Goal: Complete Application Form: Complete application form

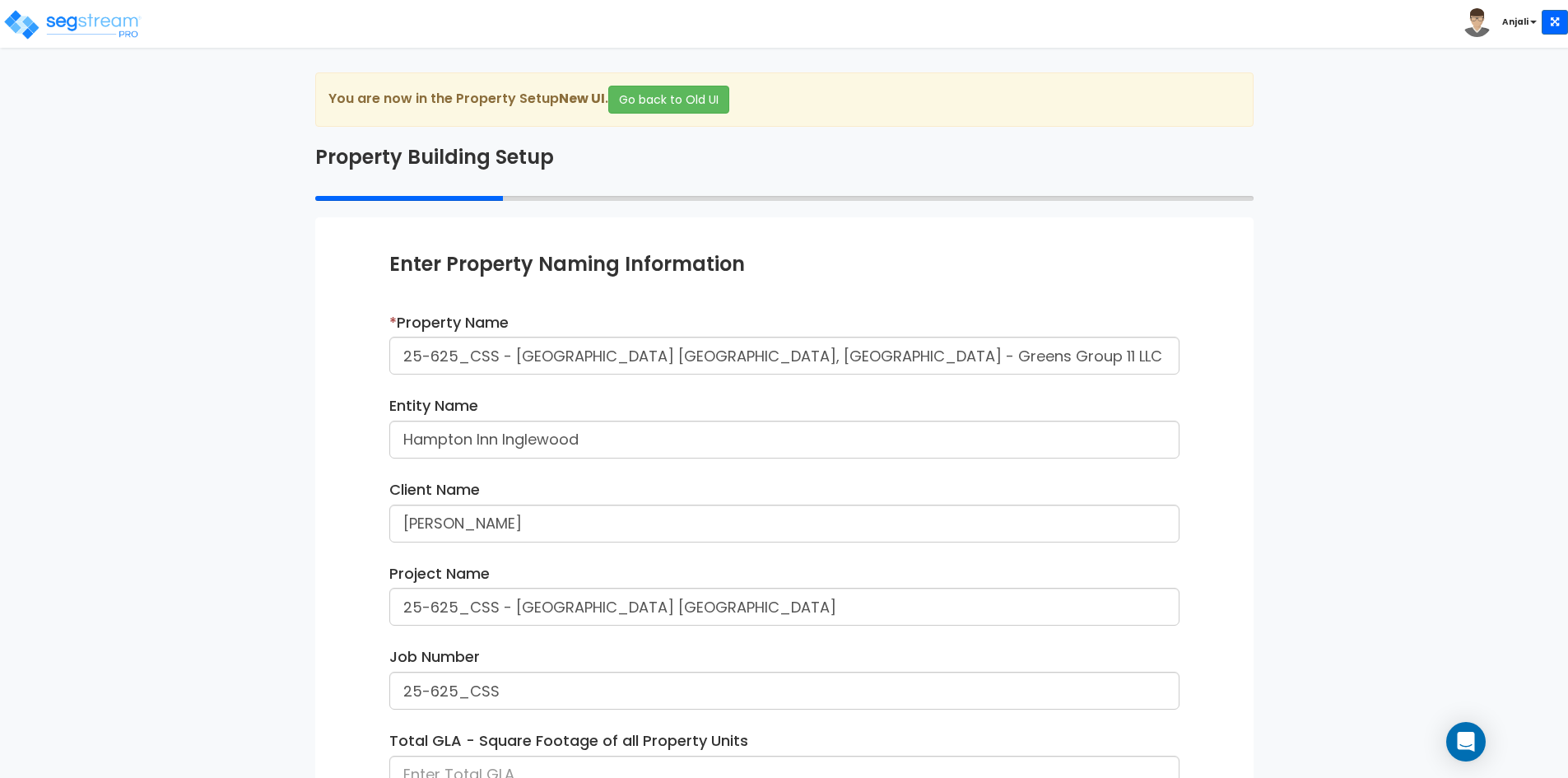
scroll to position [206, 0]
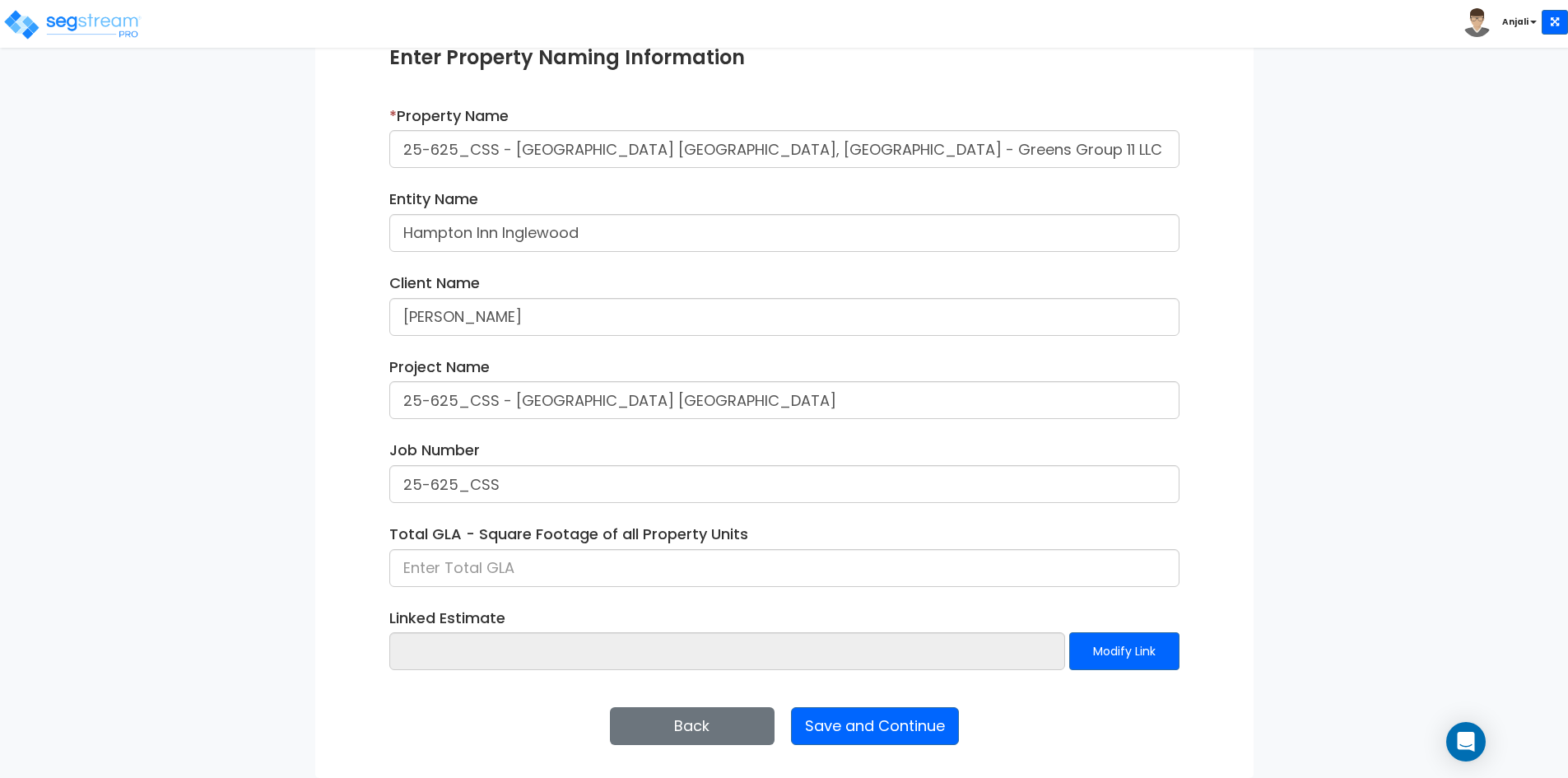
click at [478, 575] on input at bounding box center [784, 567] width 790 height 38
type input "69,621"
click at [926, 735] on button "Save and Continue" at bounding box center [874, 726] width 168 height 38
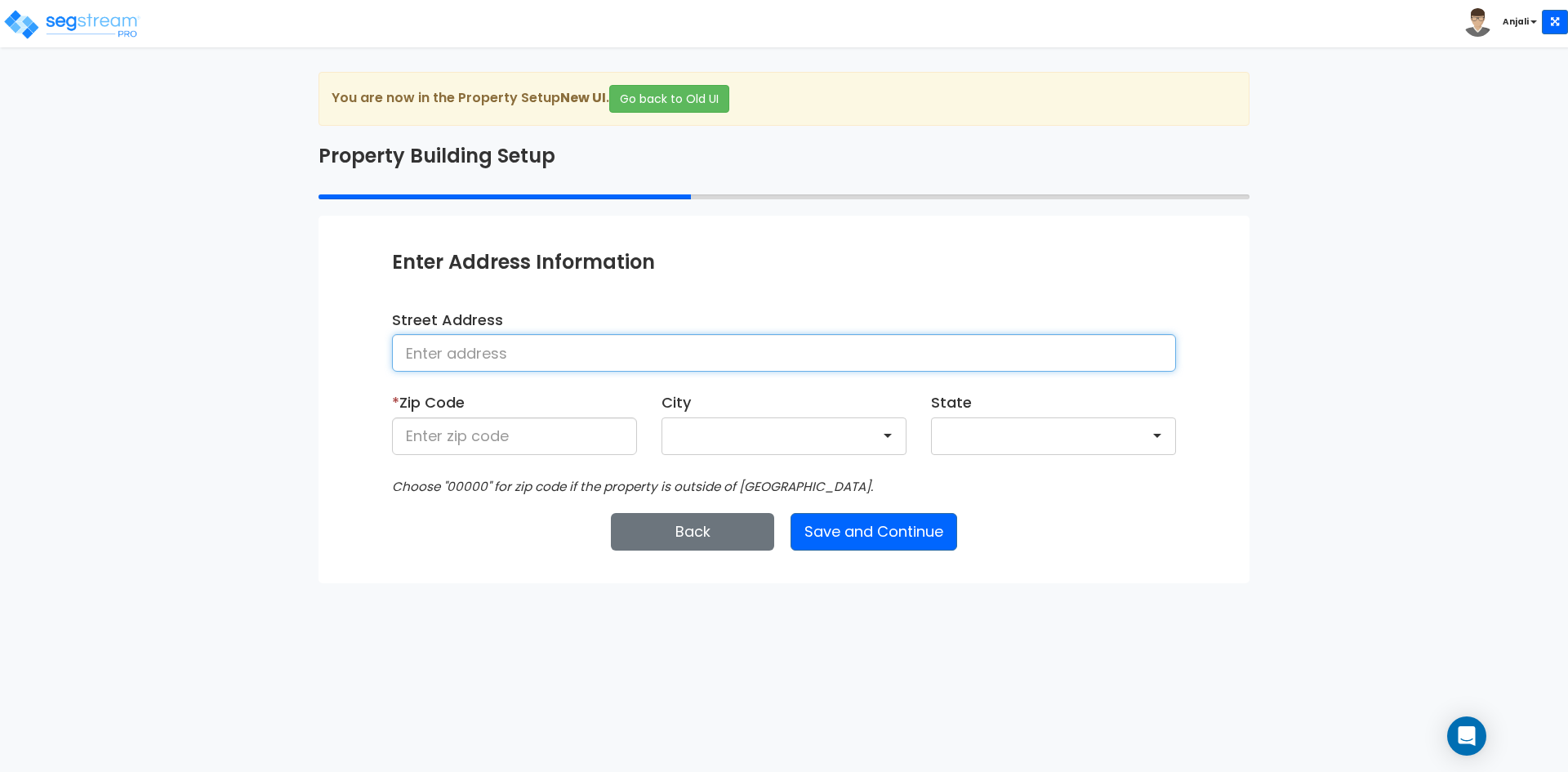
click at [528, 340] on input at bounding box center [784, 352] width 784 height 38
click at [443, 365] on input at bounding box center [784, 352] width 784 height 38
paste input "10300 La Cienega Boulevard Inglewood, Los Angeles County, California 90304"
type input "10300 La Cienega Boulevard Inglewood, Los Angeles County, California 90304"
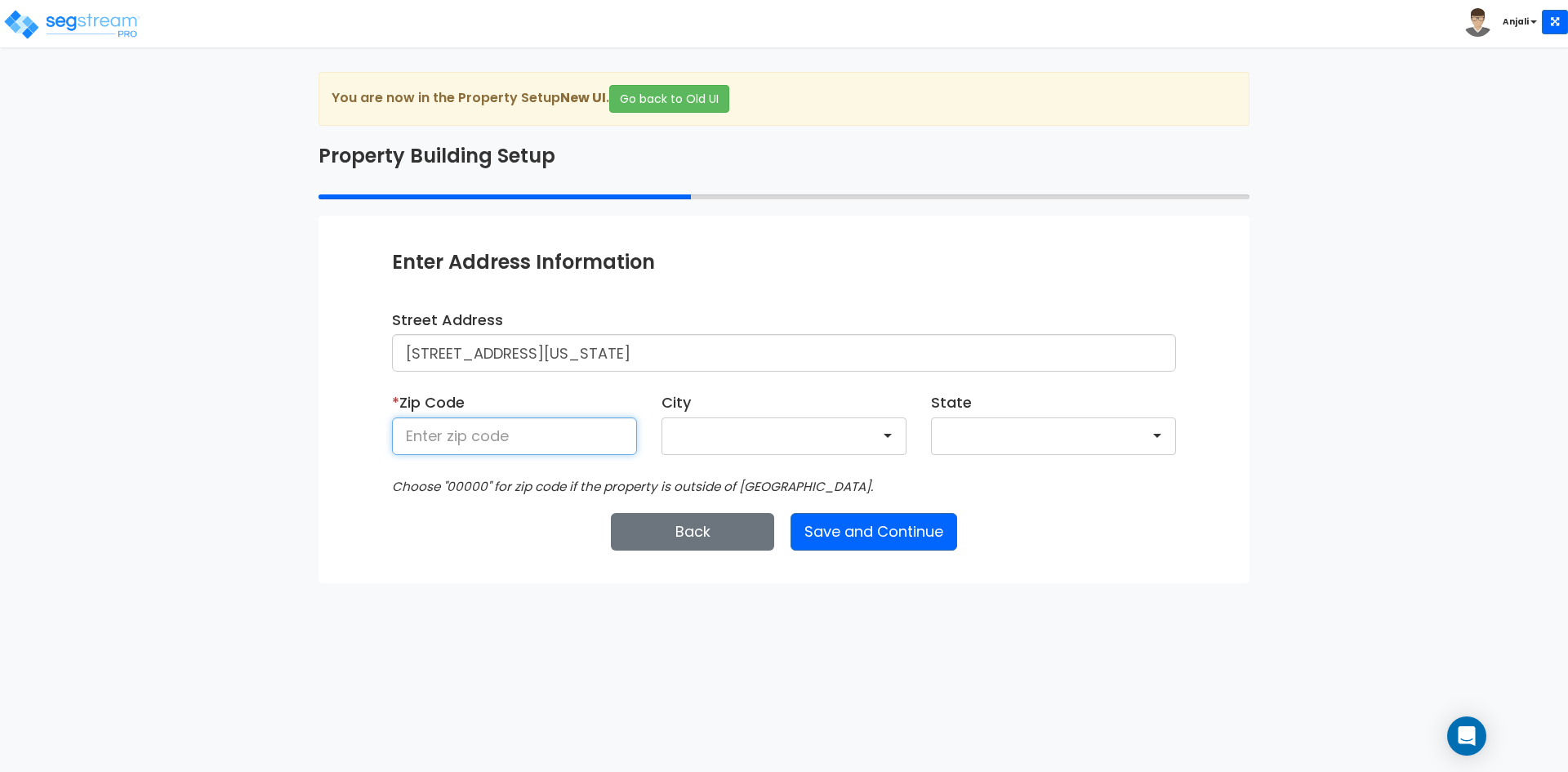
click at [476, 442] on input at bounding box center [514, 436] width 245 height 38
type input "90304"
click at [859, 541] on button "Save and Continue" at bounding box center [873, 531] width 167 height 38
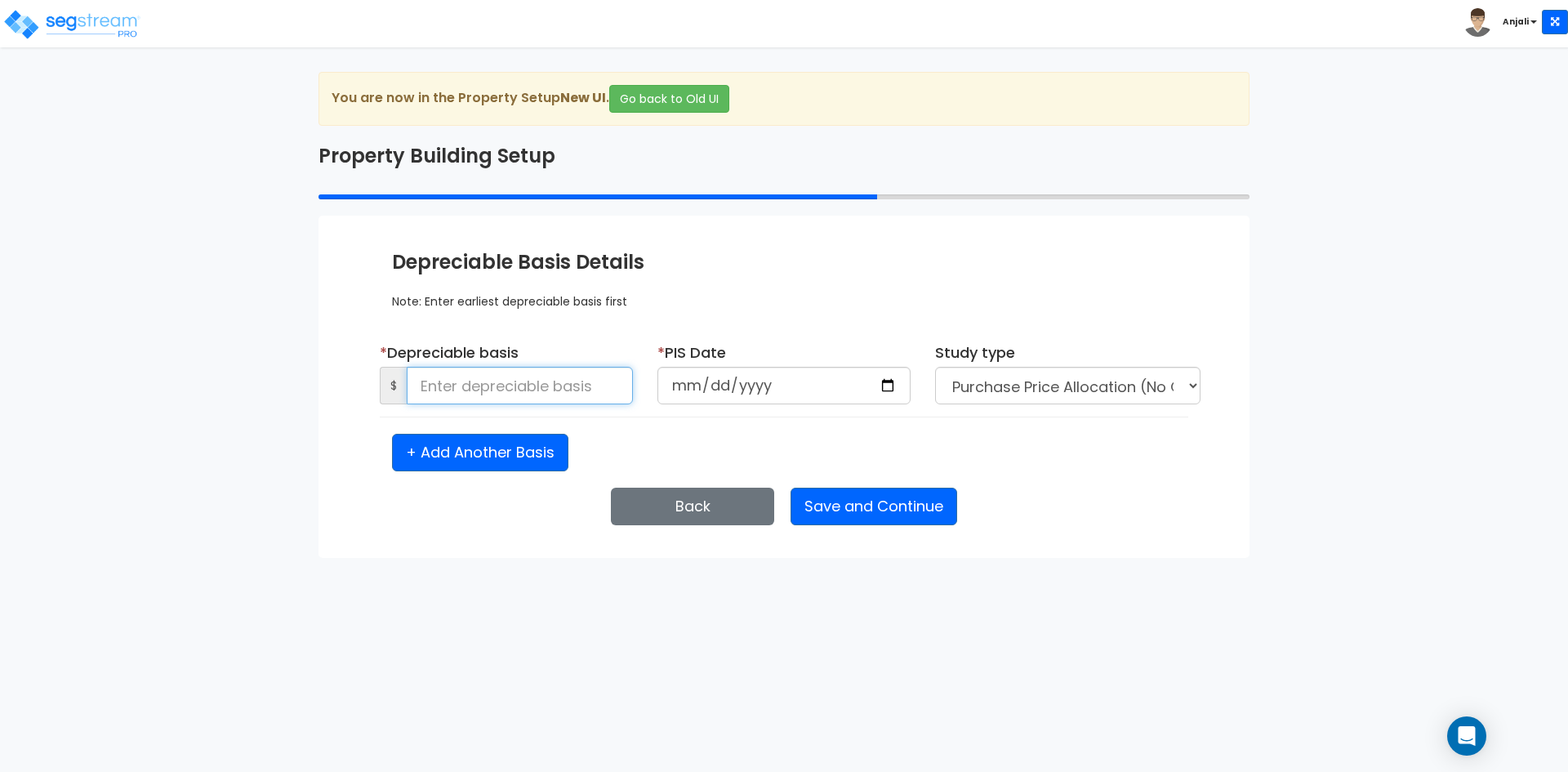
click at [533, 384] on input at bounding box center [520, 385] width 227 height 38
type input "19,611,151.60"
click at [887, 383] on input "date" at bounding box center [784, 385] width 253 height 38
type input "2024-02-19"
click at [1008, 373] on select "Purchase Price Allocation (No Given Costs) New Construction / Reno / TI's (Give…" at bounding box center [1067, 385] width 265 height 38
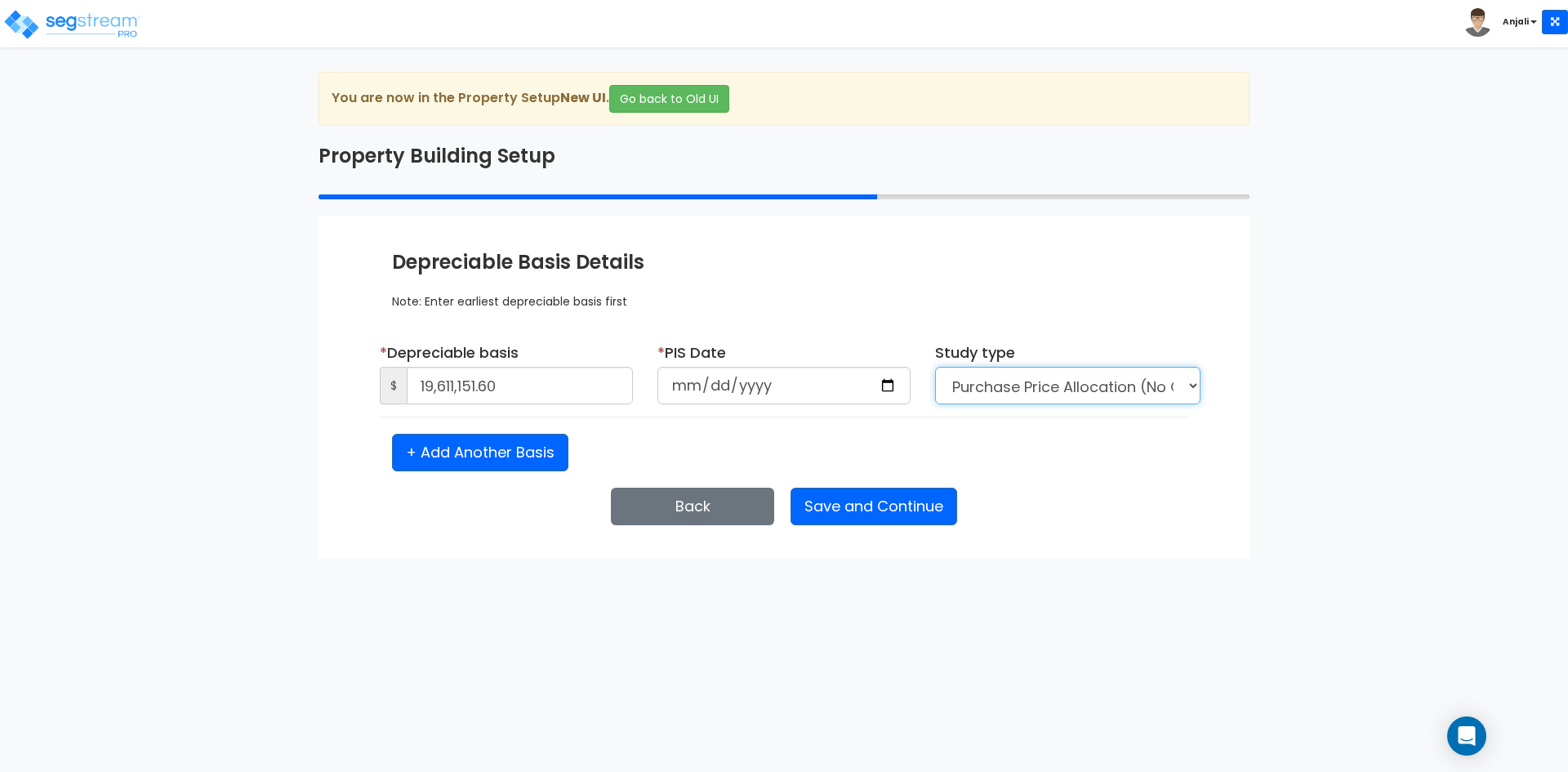
click at [935, 367] on select "Purchase Price Allocation (No Given Costs) New Construction / Reno / TI's (Give…" at bounding box center [1067, 385] width 265 height 38
click at [923, 508] on button "Save and Continue" at bounding box center [873, 506] width 167 height 38
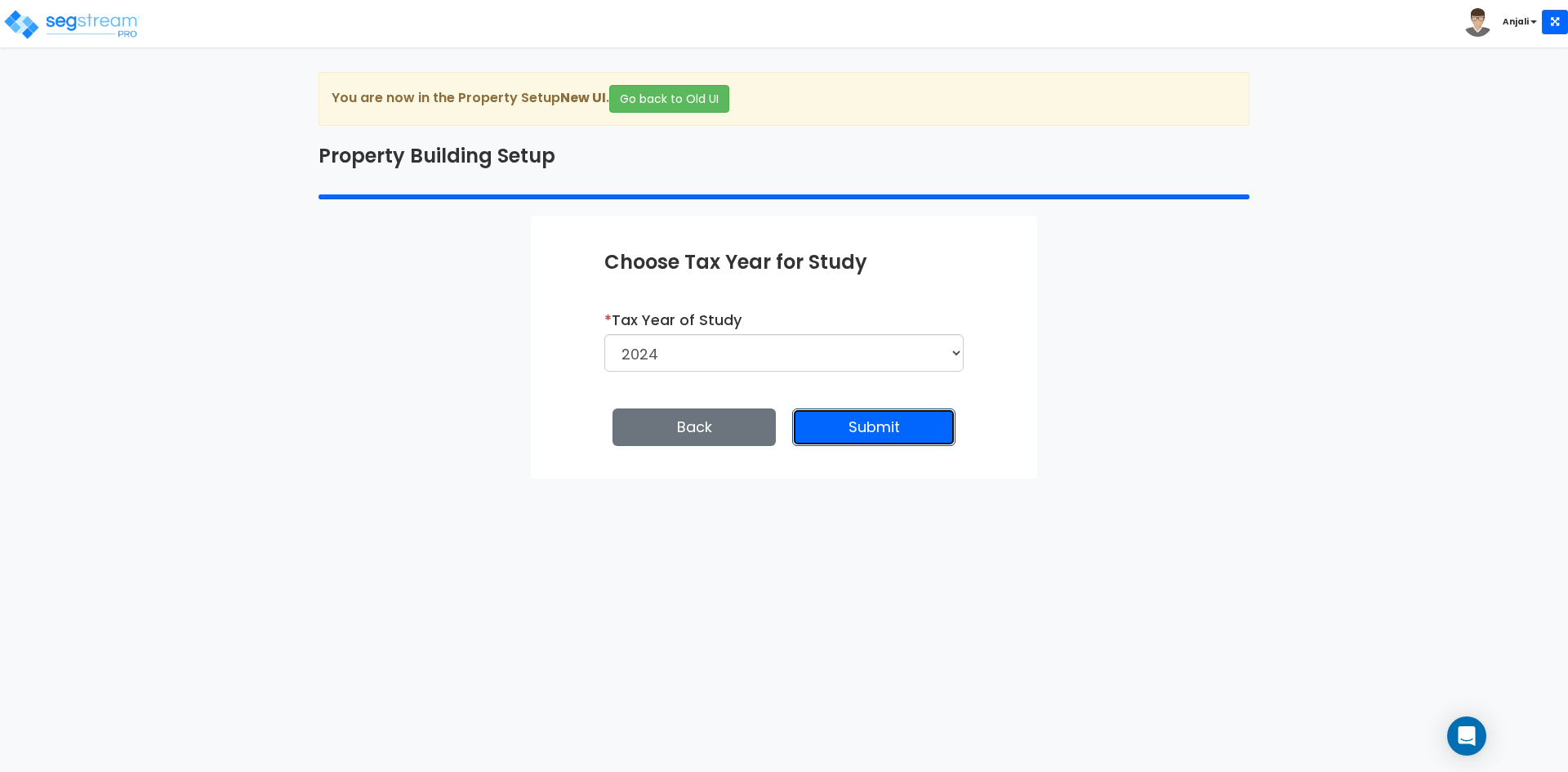
click at [843, 430] on button "Submit" at bounding box center [873, 427] width 164 height 38
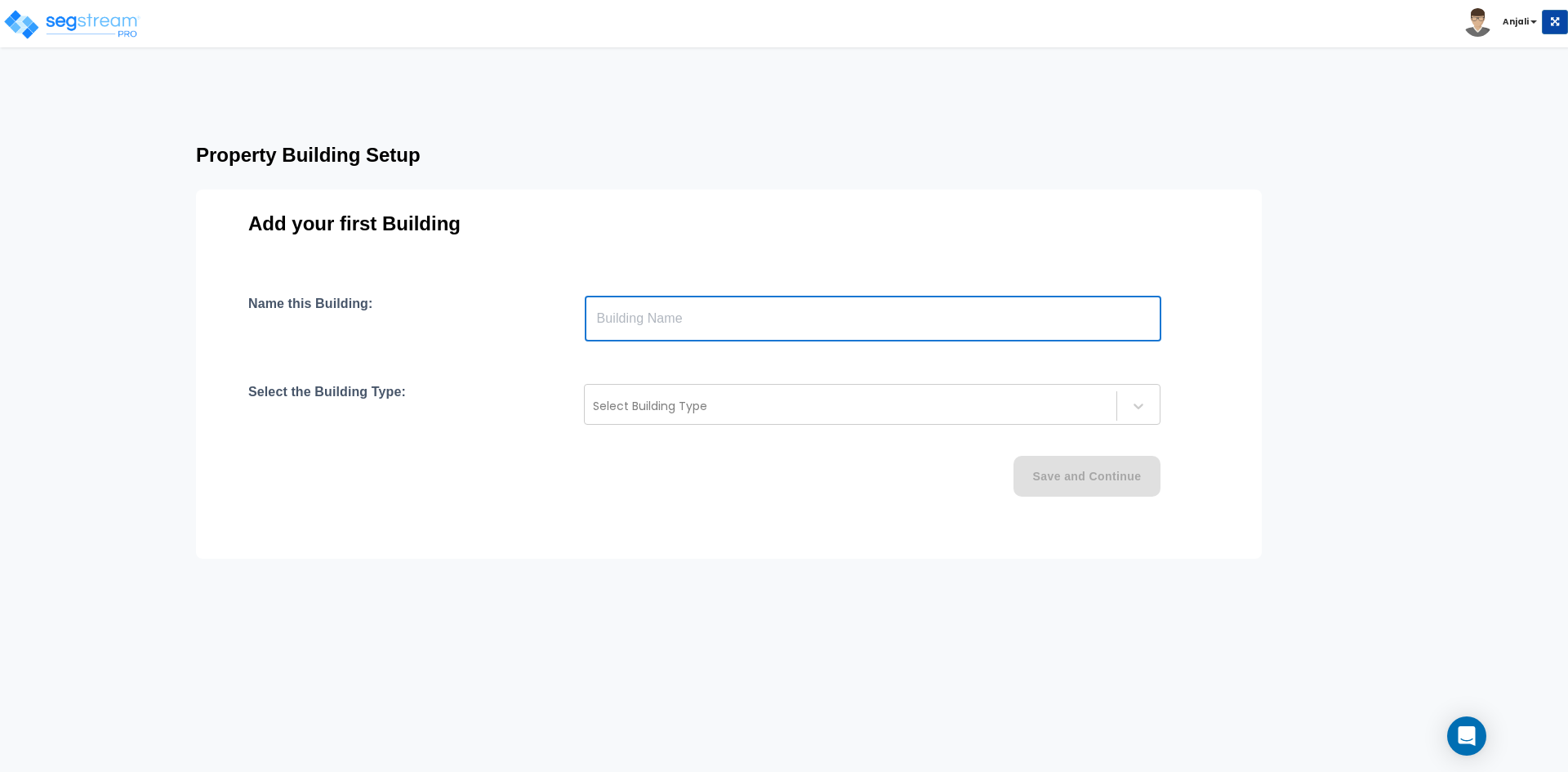
click at [687, 321] on input "text" at bounding box center [873, 318] width 576 height 46
paste input "text"
type input "Hampton Inn [GEOGRAPHIC_DATA], [GEOGRAPHIC_DATA]"
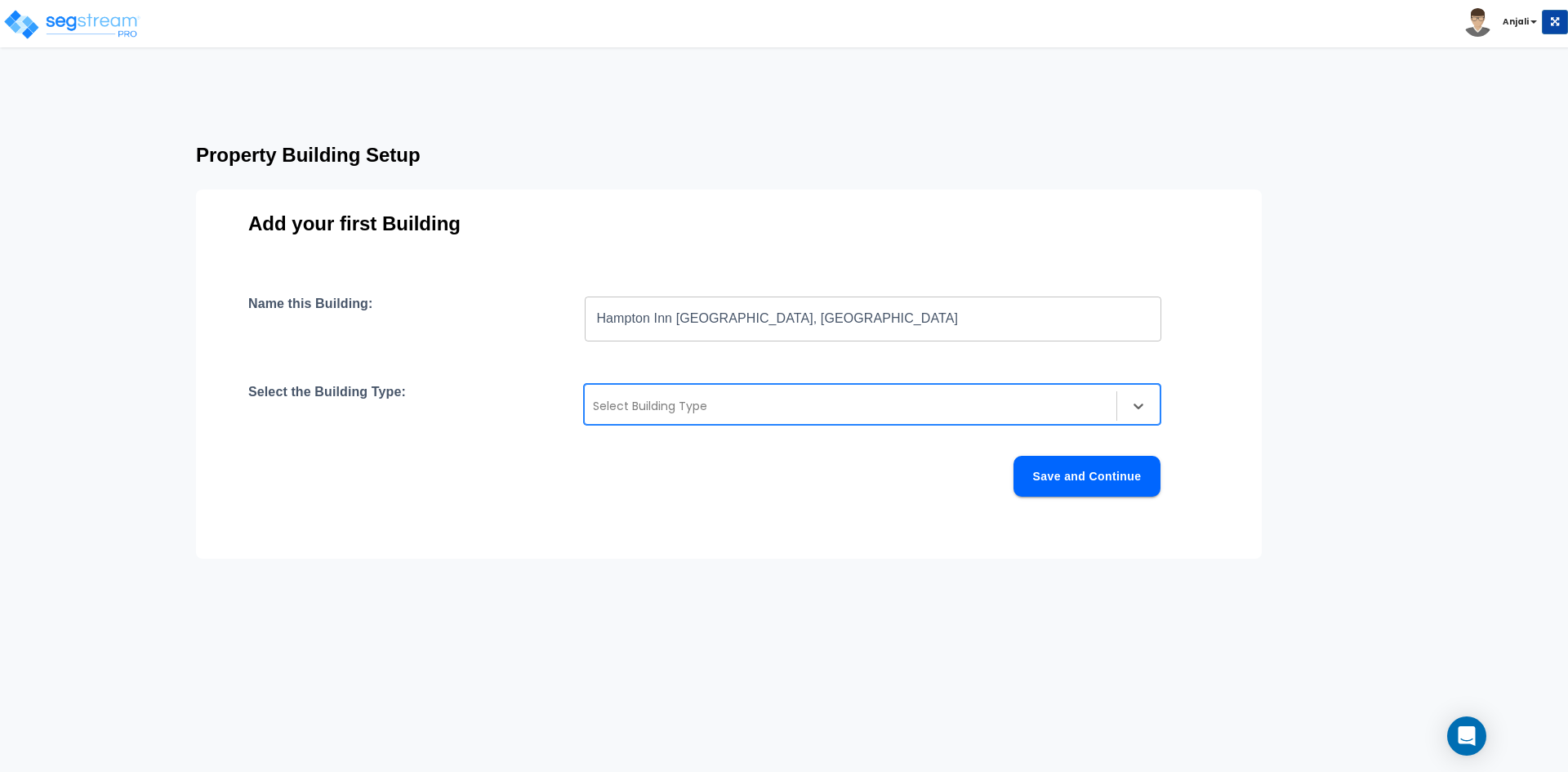
click at [659, 416] on div "Select Building Type" at bounding box center [851, 405] width 532 height 26
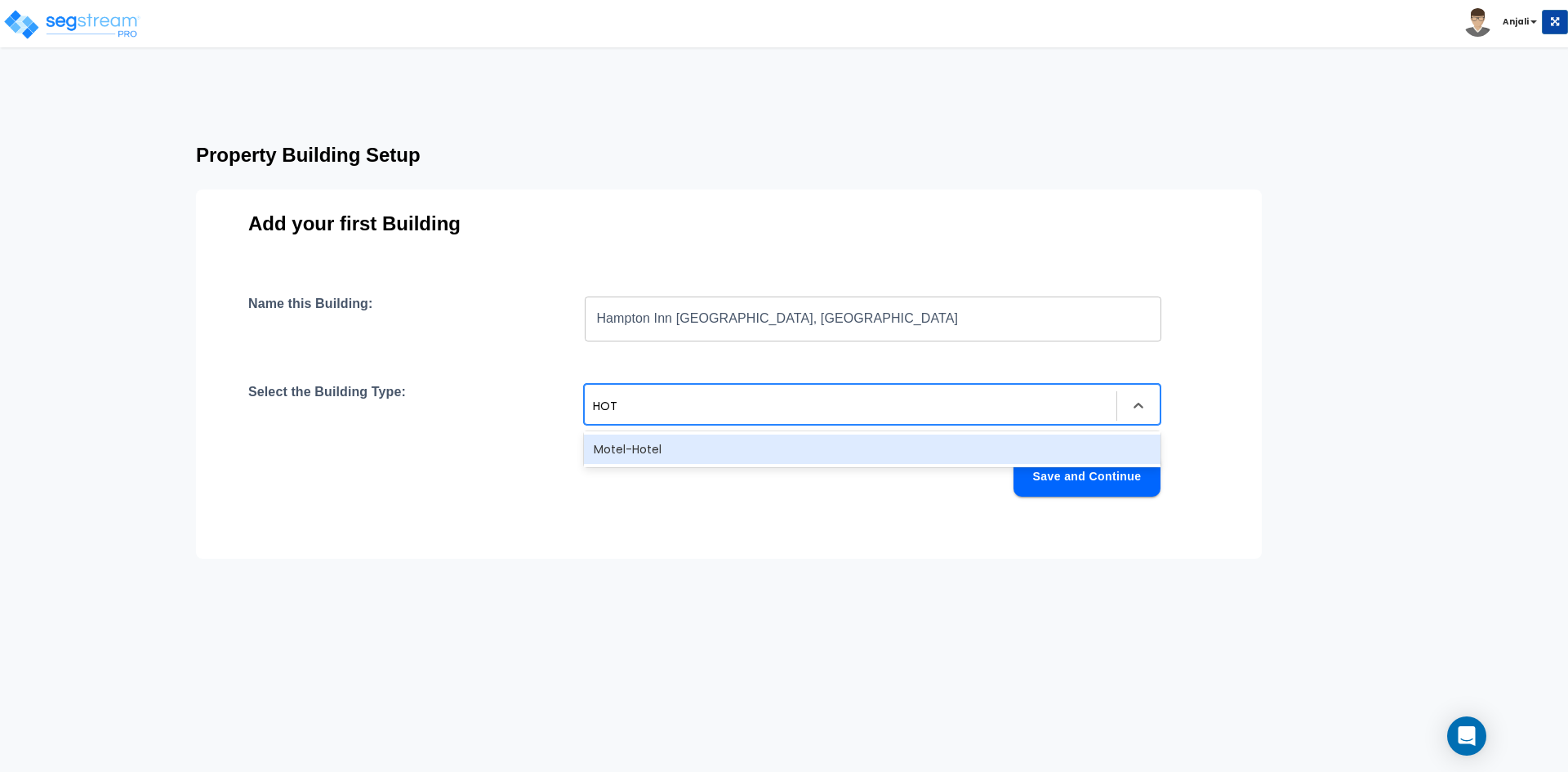
type input "HOTE"
click at [667, 468] on div "Save and Continue" at bounding box center [704, 476] width 912 height 41
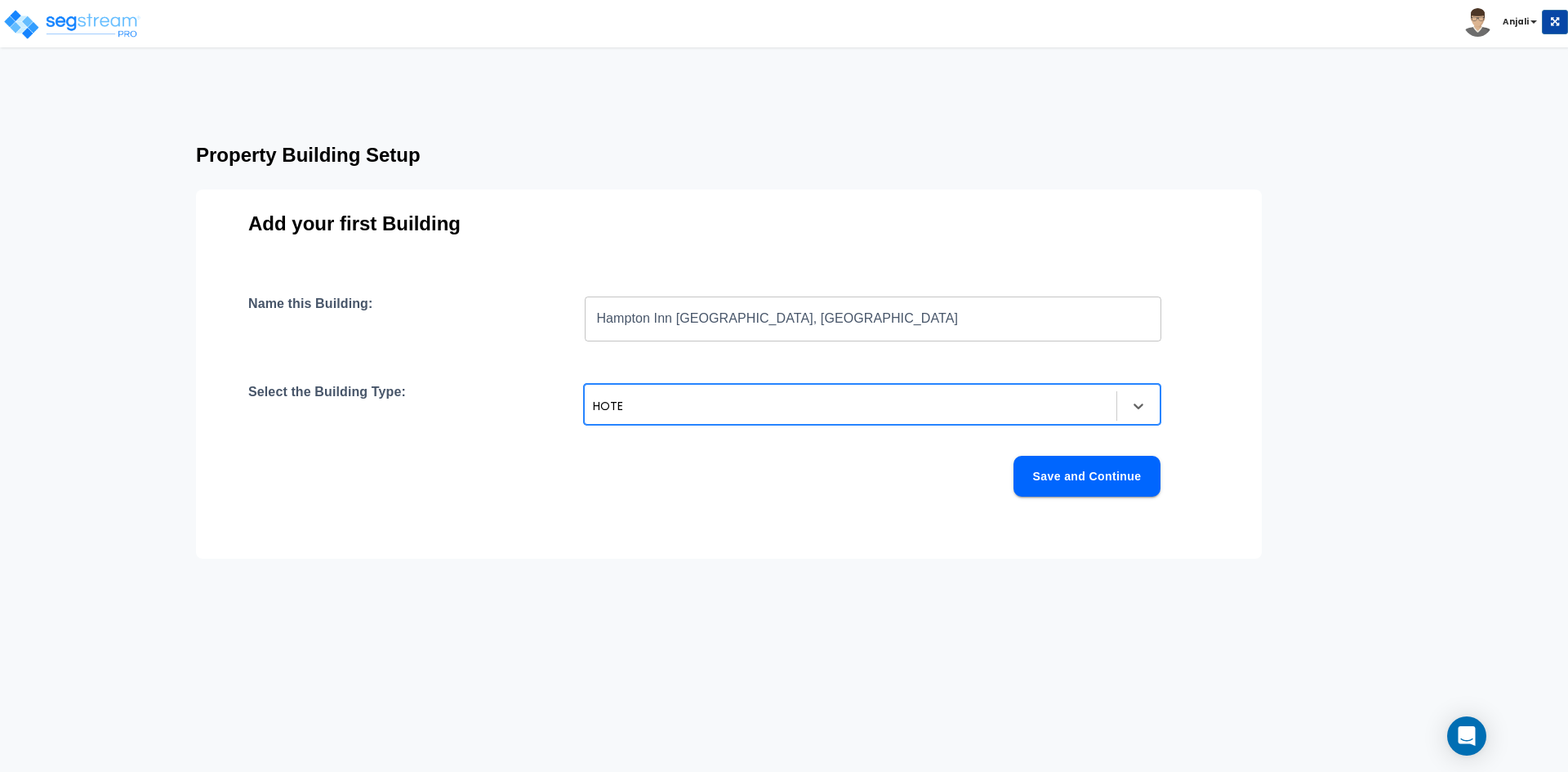
click at [697, 404] on div "HOTE" at bounding box center [851, 405] width 515 height 19
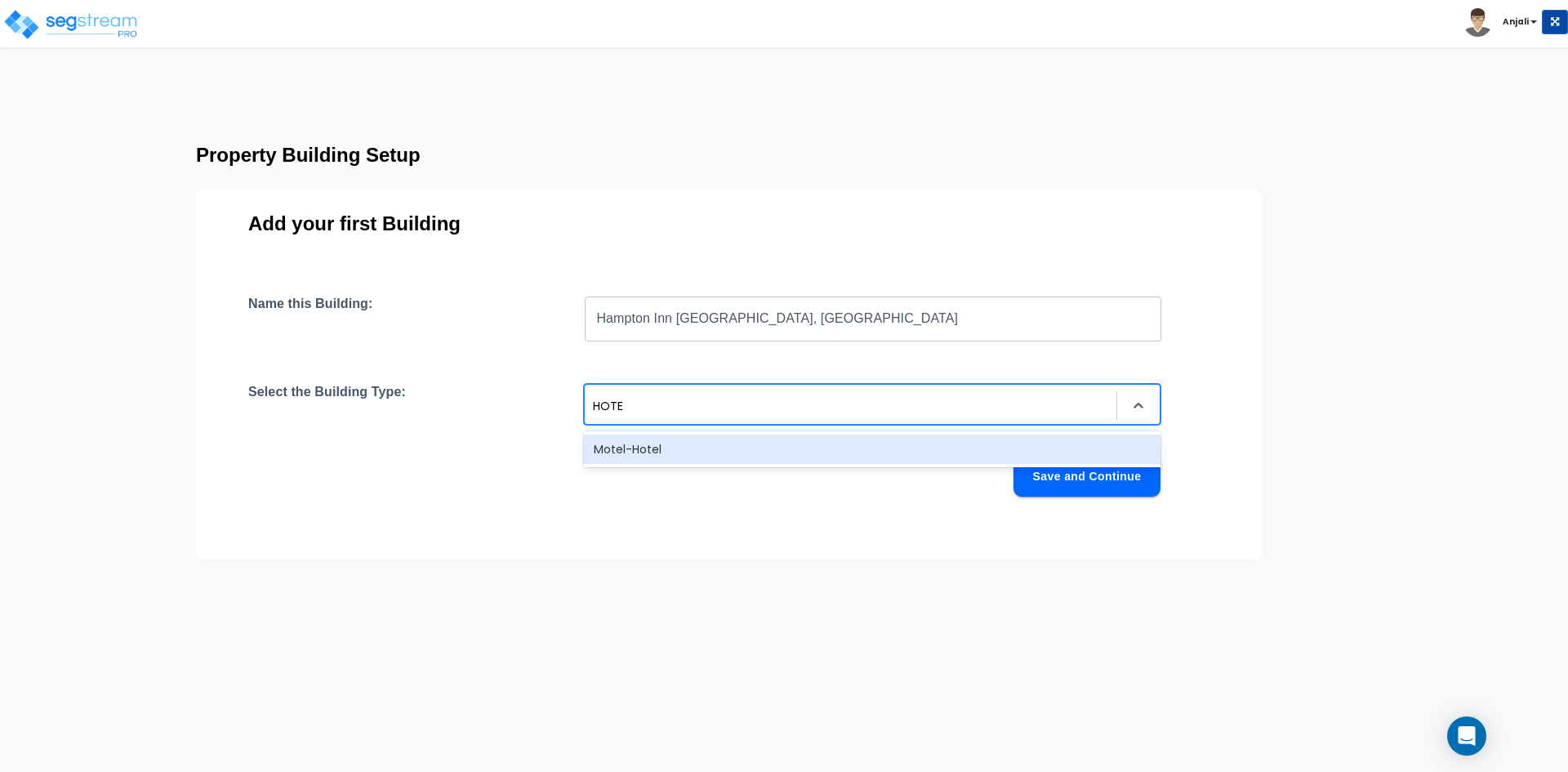
click at [688, 441] on div "Motel-Hotel" at bounding box center [872, 449] width 576 height 29
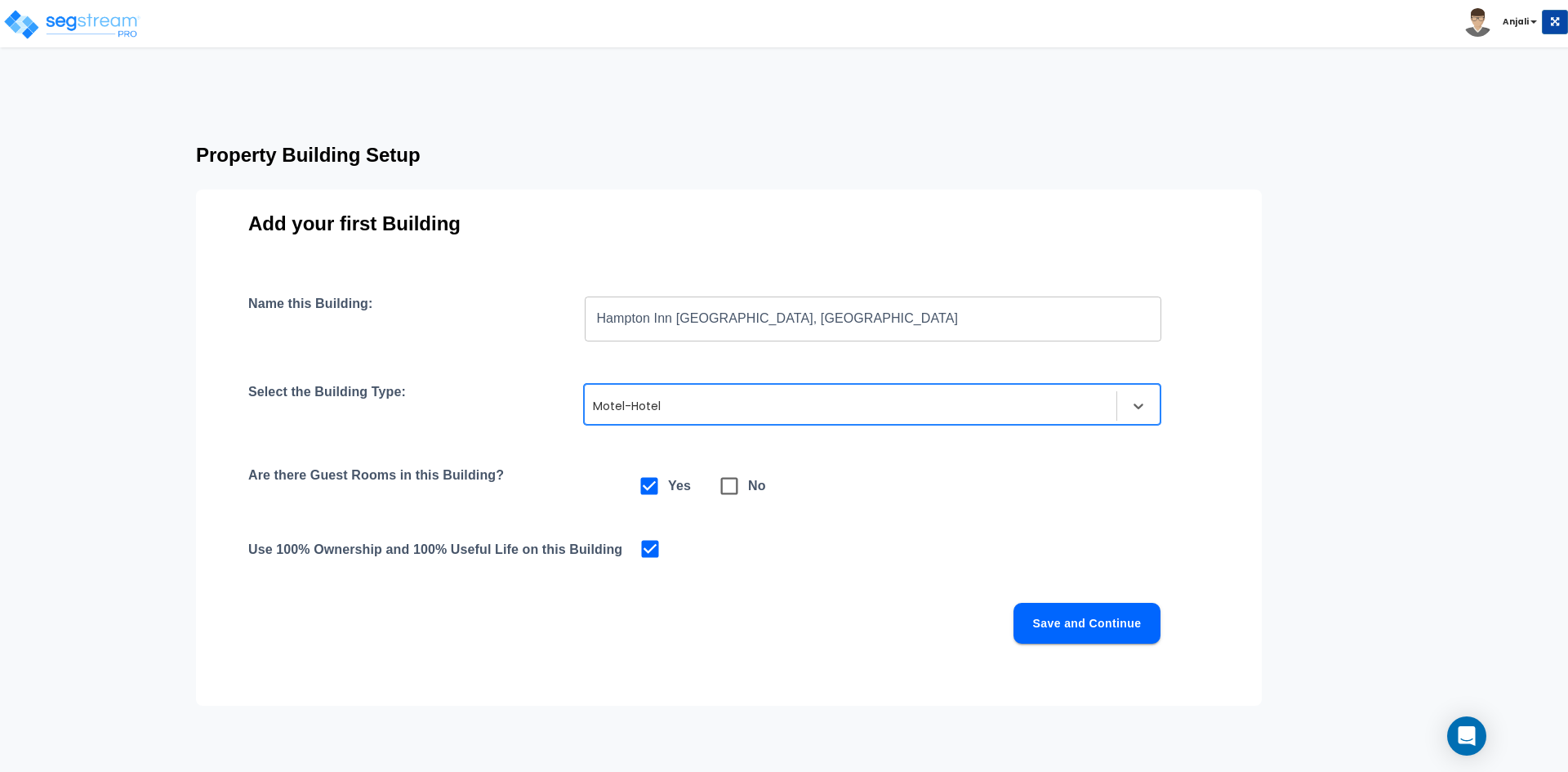
click at [1102, 630] on button "Save and Continue" at bounding box center [1086, 623] width 147 height 41
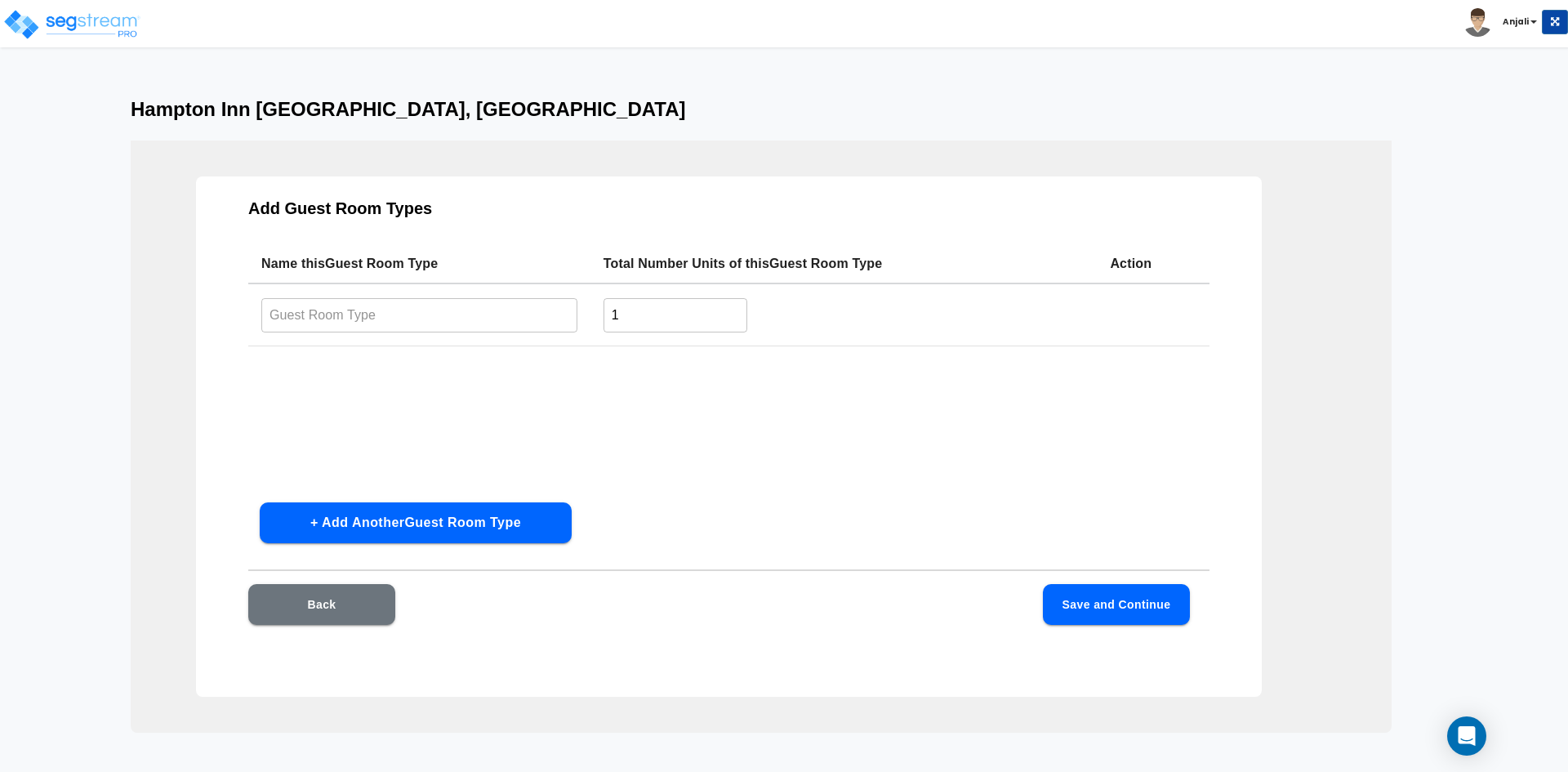
click at [442, 291] on td "​" at bounding box center [419, 315] width 342 height 63
click at [425, 308] on input "text" at bounding box center [419, 315] width 316 height 35
type input "Standard Room"
click at [624, 323] on input "1" at bounding box center [675, 315] width 144 height 35
type input "148"
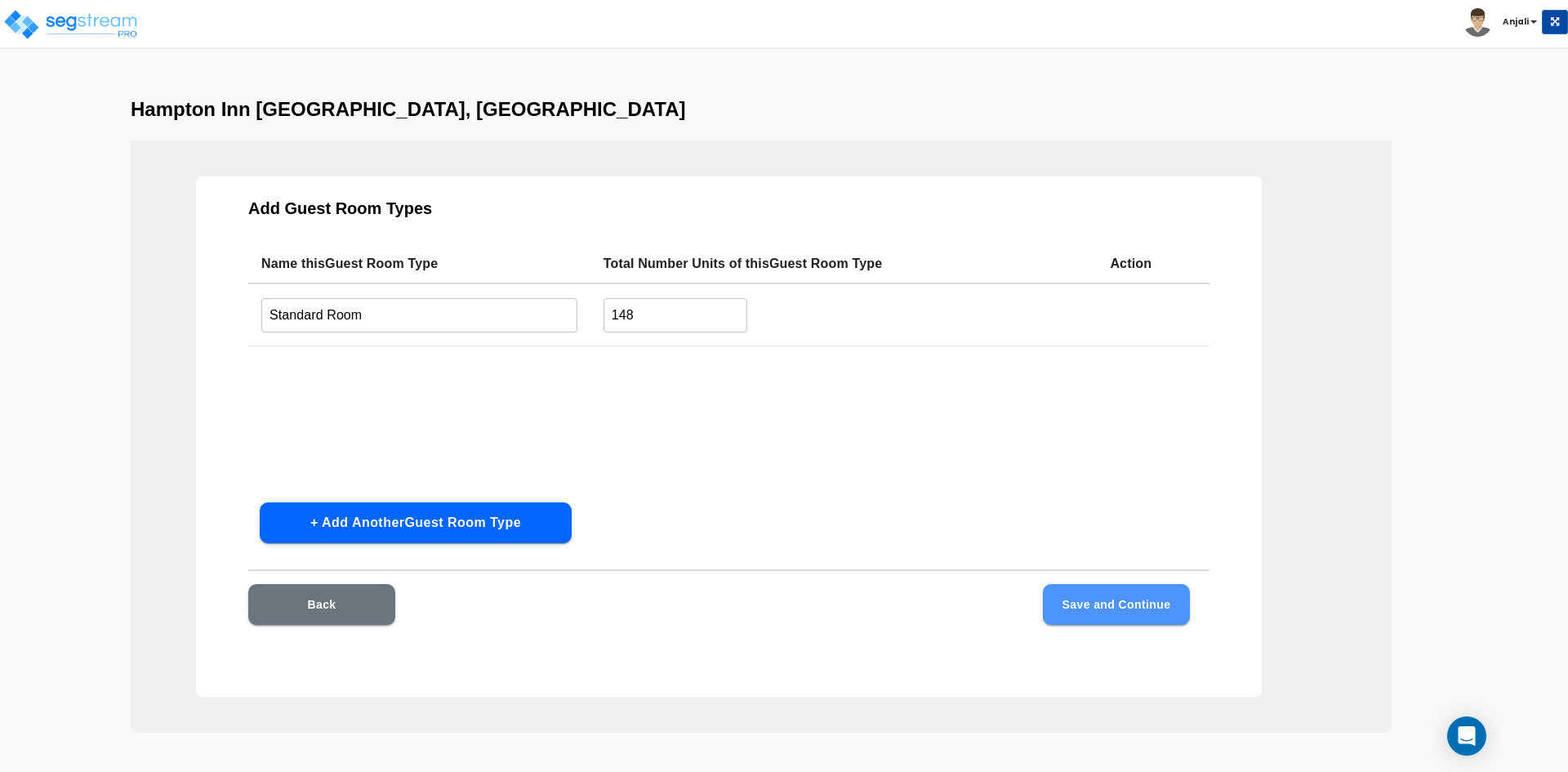
click at [1099, 604] on button "Save and Continue" at bounding box center [1116, 604] width 147 height 41
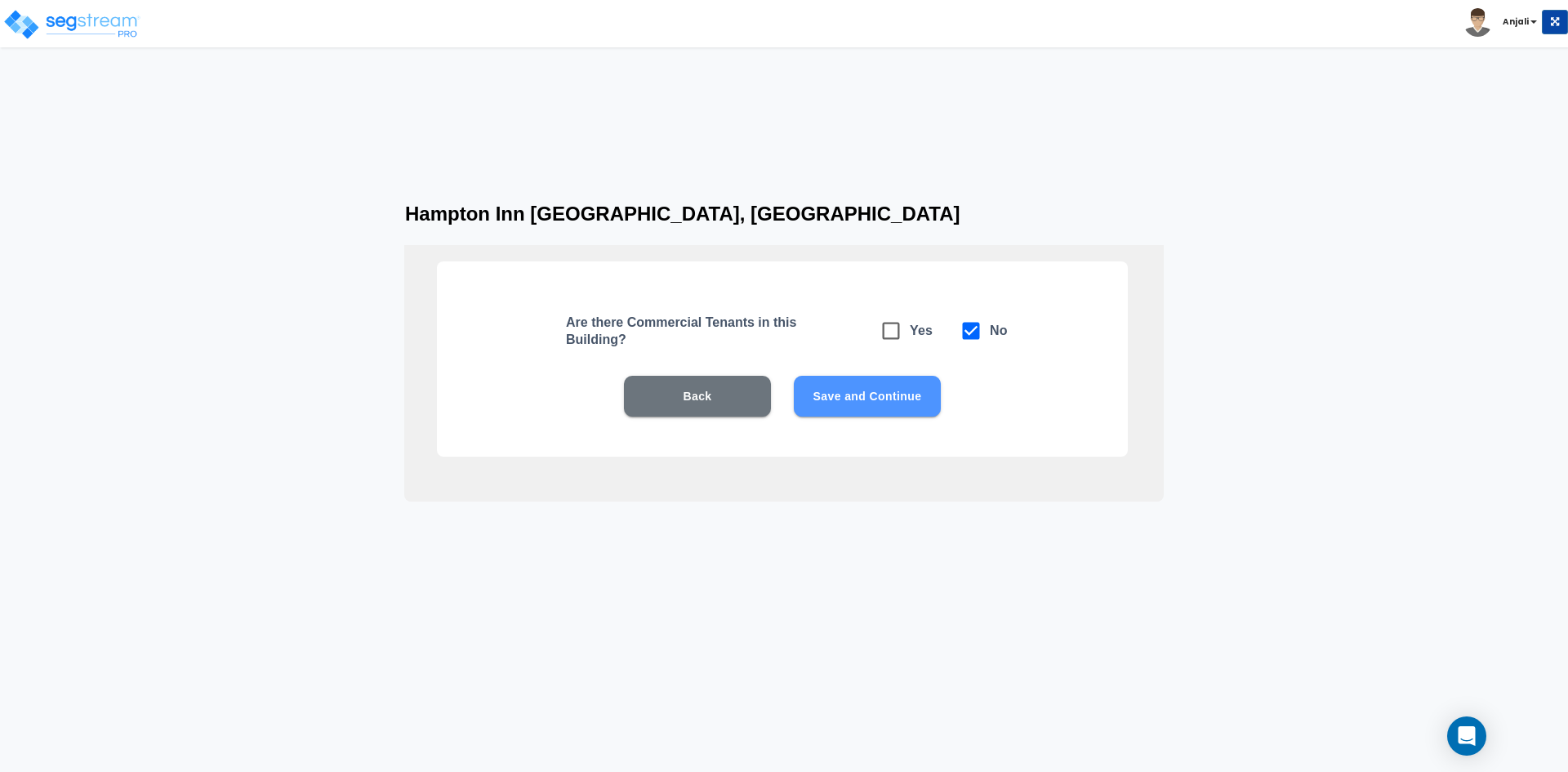
click at [899, 407] on button "Save and Continue" at bounding box center [867, 396] width 147 height 41
click at [899, 404] on button "Save and Continue" at bounding box center [867, 396] width 147 height 41
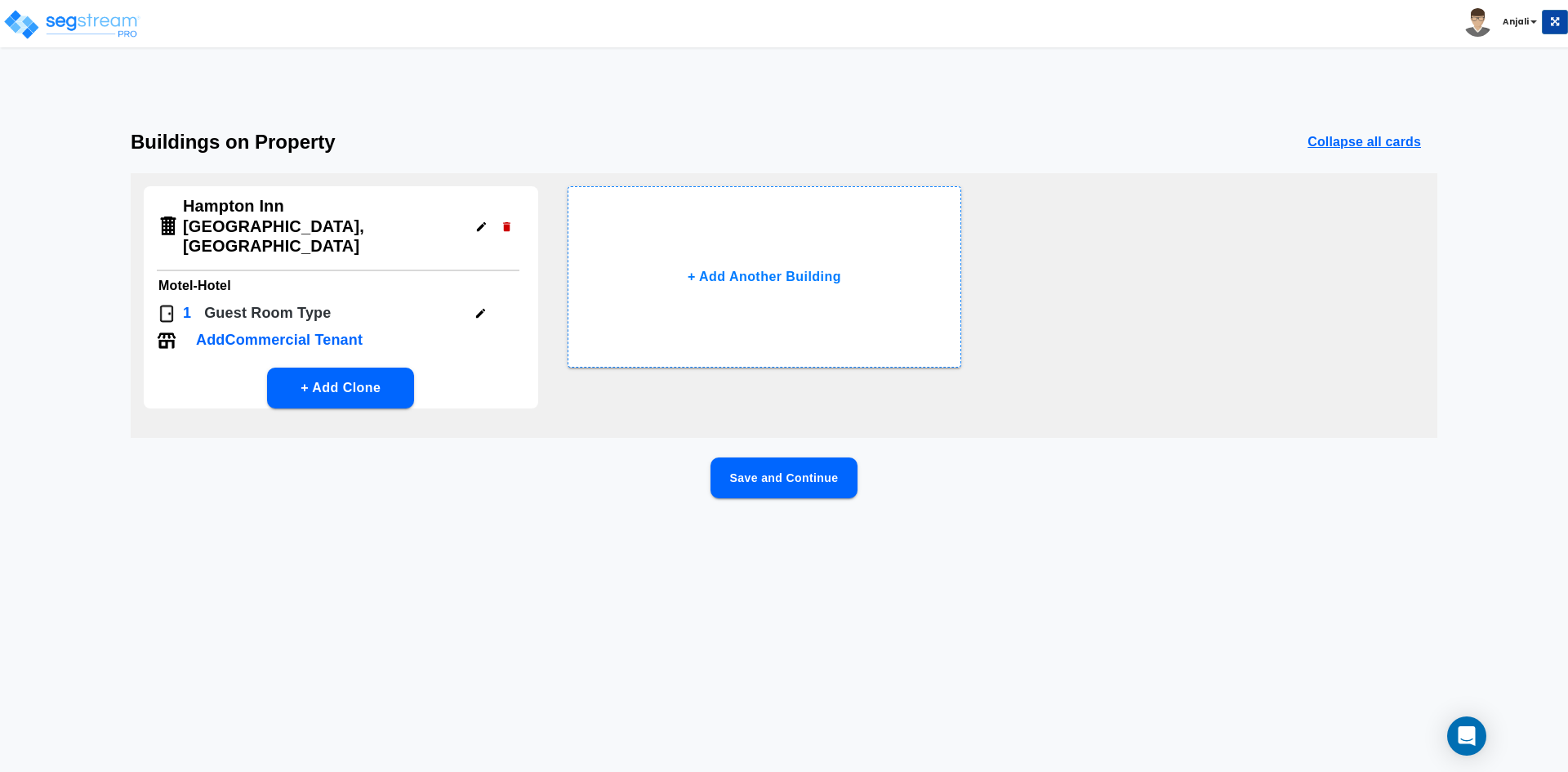
click at [782, 457] on button "Save and Continue" at bounding box center [784, 477] width 147 height 41
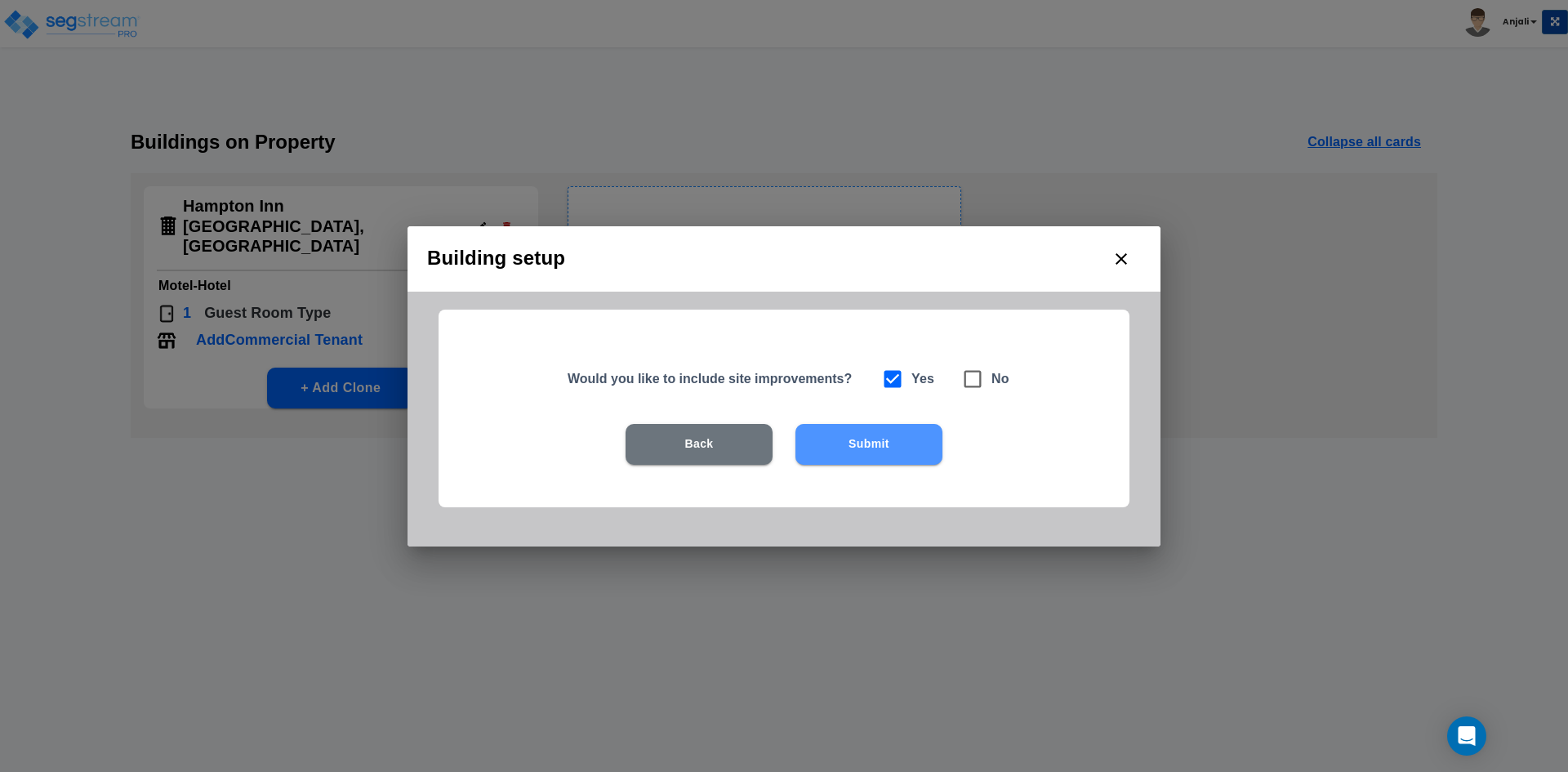
click at [839, 451] on button "Submit" at bounding box center [868, 444] width 147 height 41
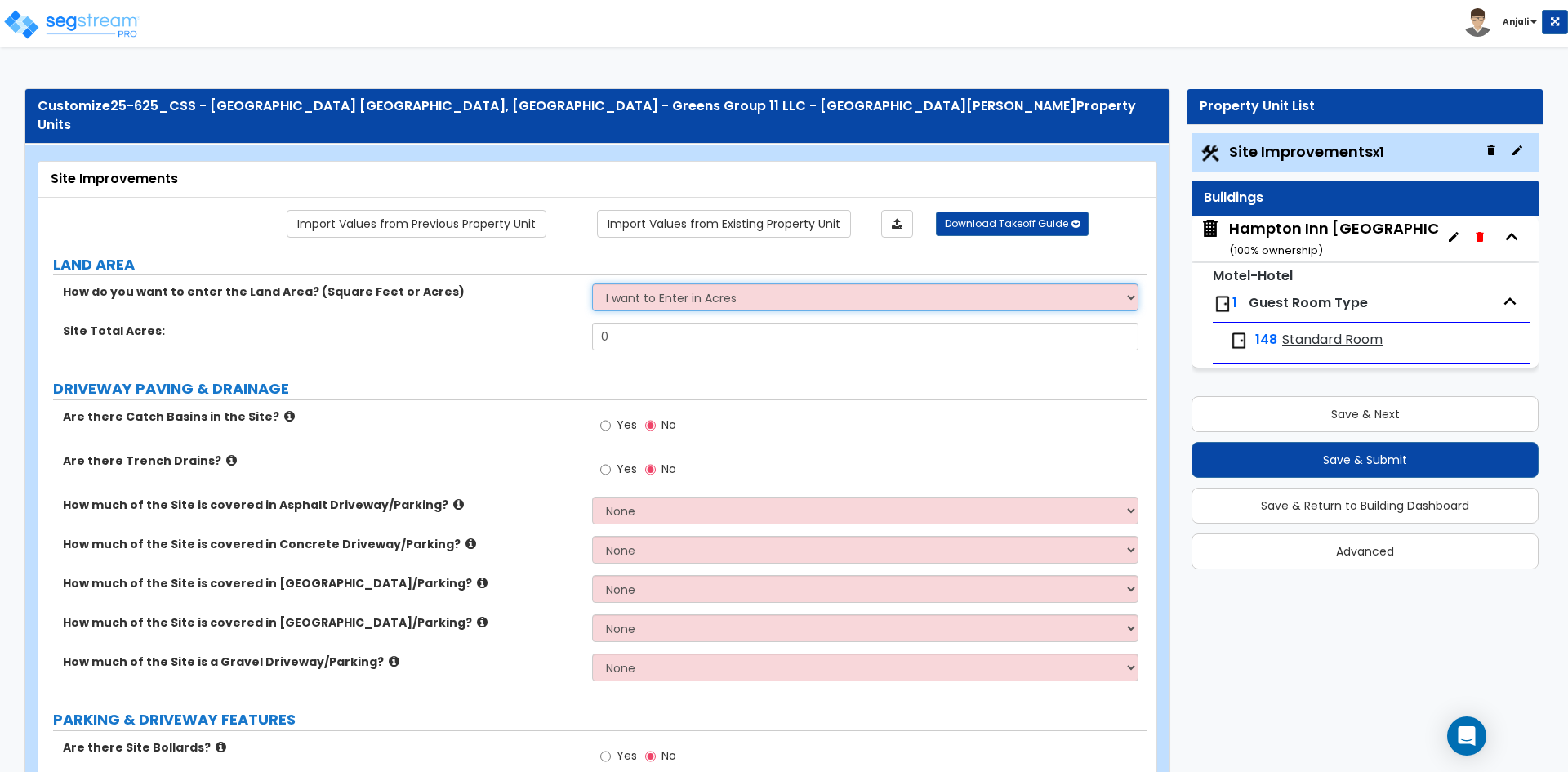
click at [727, 284] on select "I want to Enter in [GEOGRAPHIC_DATA] I want to Enter in Square Feet" at bounding box center [865, 297] width 545 height 28
click at [592, 284] on select "I want to Enter in [GEOGRAPHIC_DATA] I want to Enter in Square Feet" at bounding box center [865, 297] width 545 height 28
click at [705, 284] on select "I want to Enter in [GEOGRAPHIC_DATA] I want to Enter in Square Feet" at bounding box center [865, 297] width 545 height 28
click at [706, 342] on div "Site Total Acres: 0" at bounding box center [592, 342] width 1108 height 39
click at [699, 290] on select "I want to Enter in [GEOGRAPHIC_DATA] I want to Enter in Square Feet" at bounding box center [865, 297] width 545 height 28
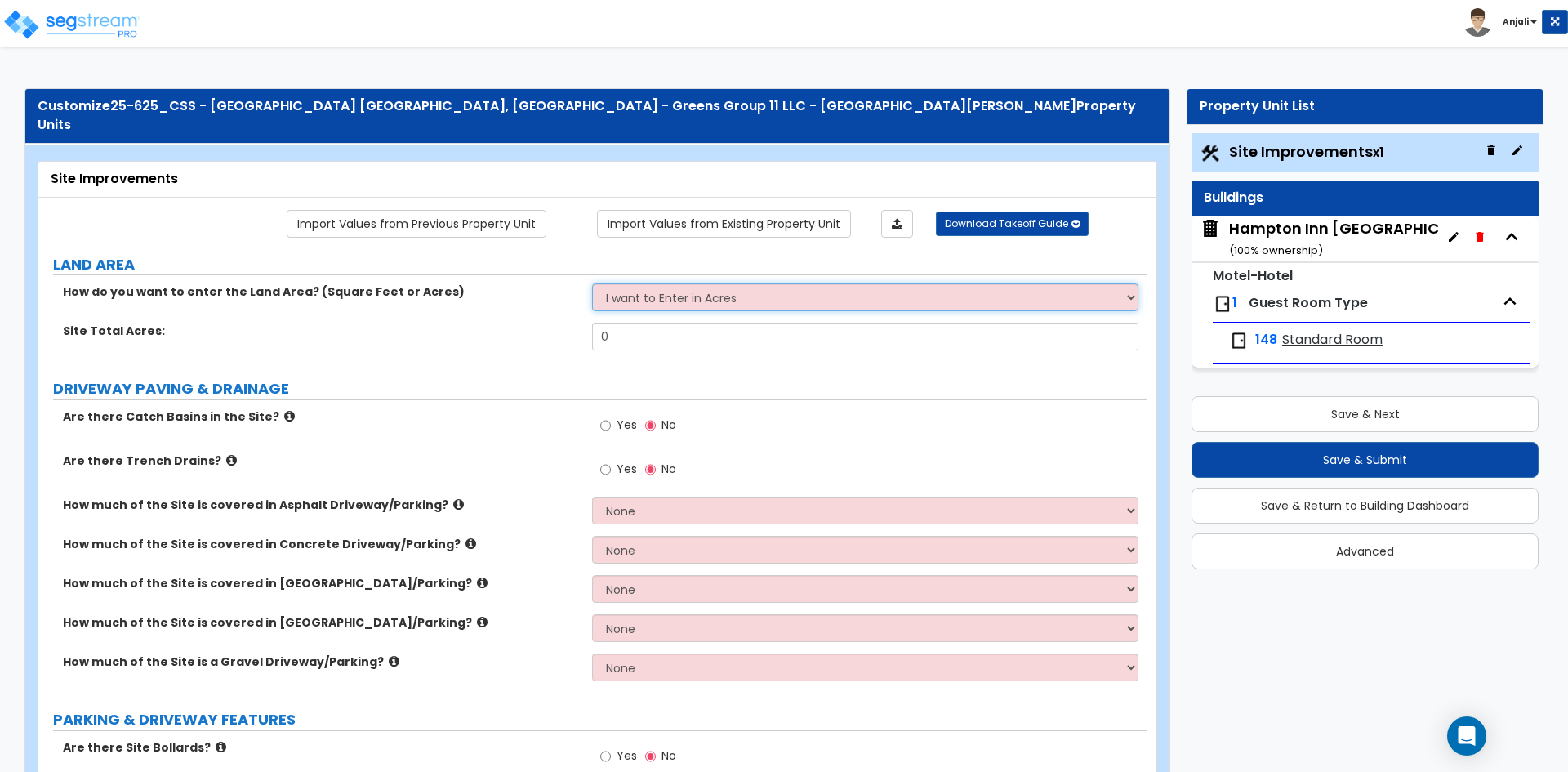
select select "2"
click at [592, 284] on select "I want to Enter in [GEOGRAPHIC_DATA] I want to Enter in Square Feet" at bounding box center [865, 297] width 545 height 28
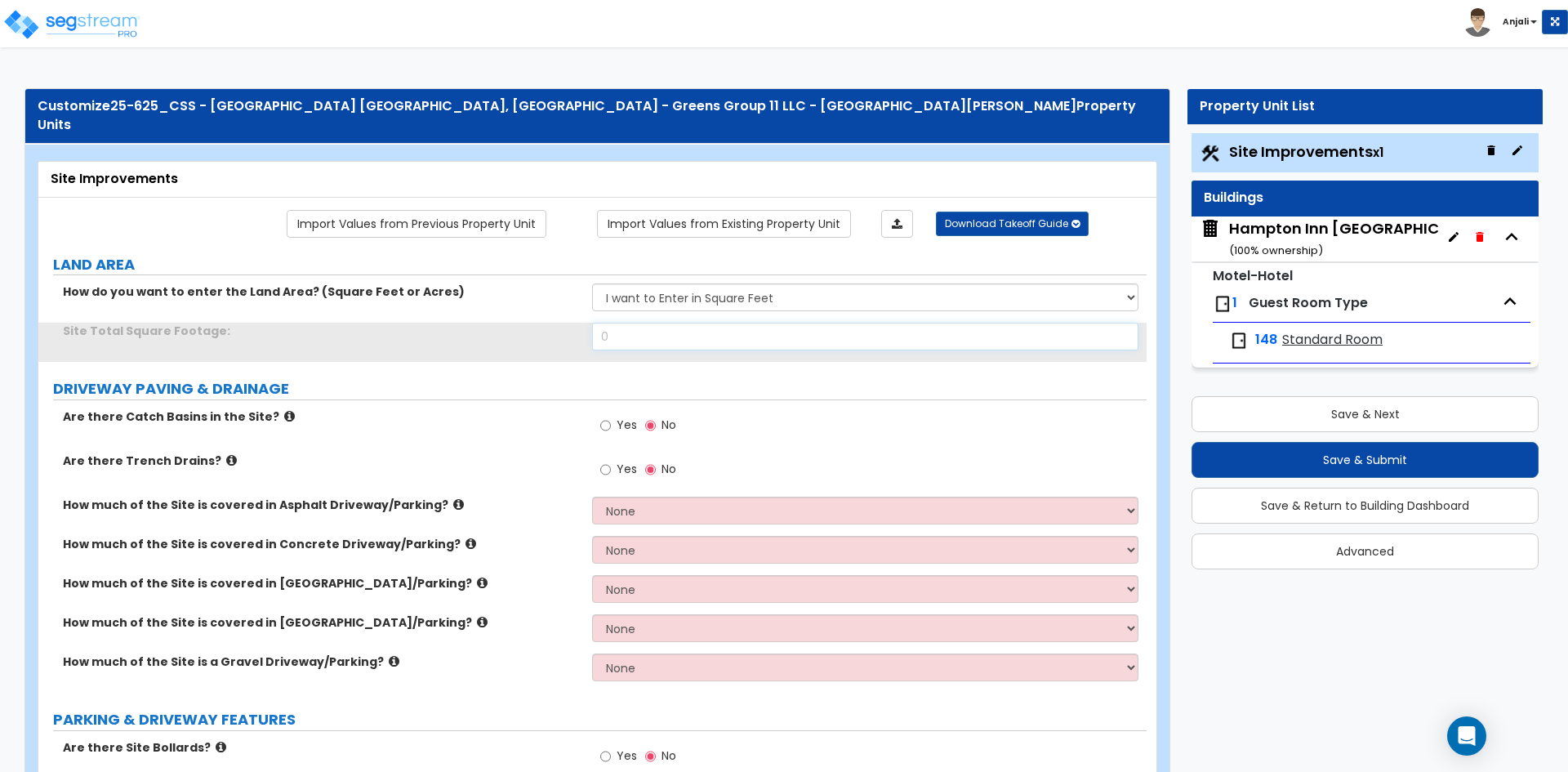
click at [633, 322] on input "0" at bounding box center [865, 336] width 545 height 28
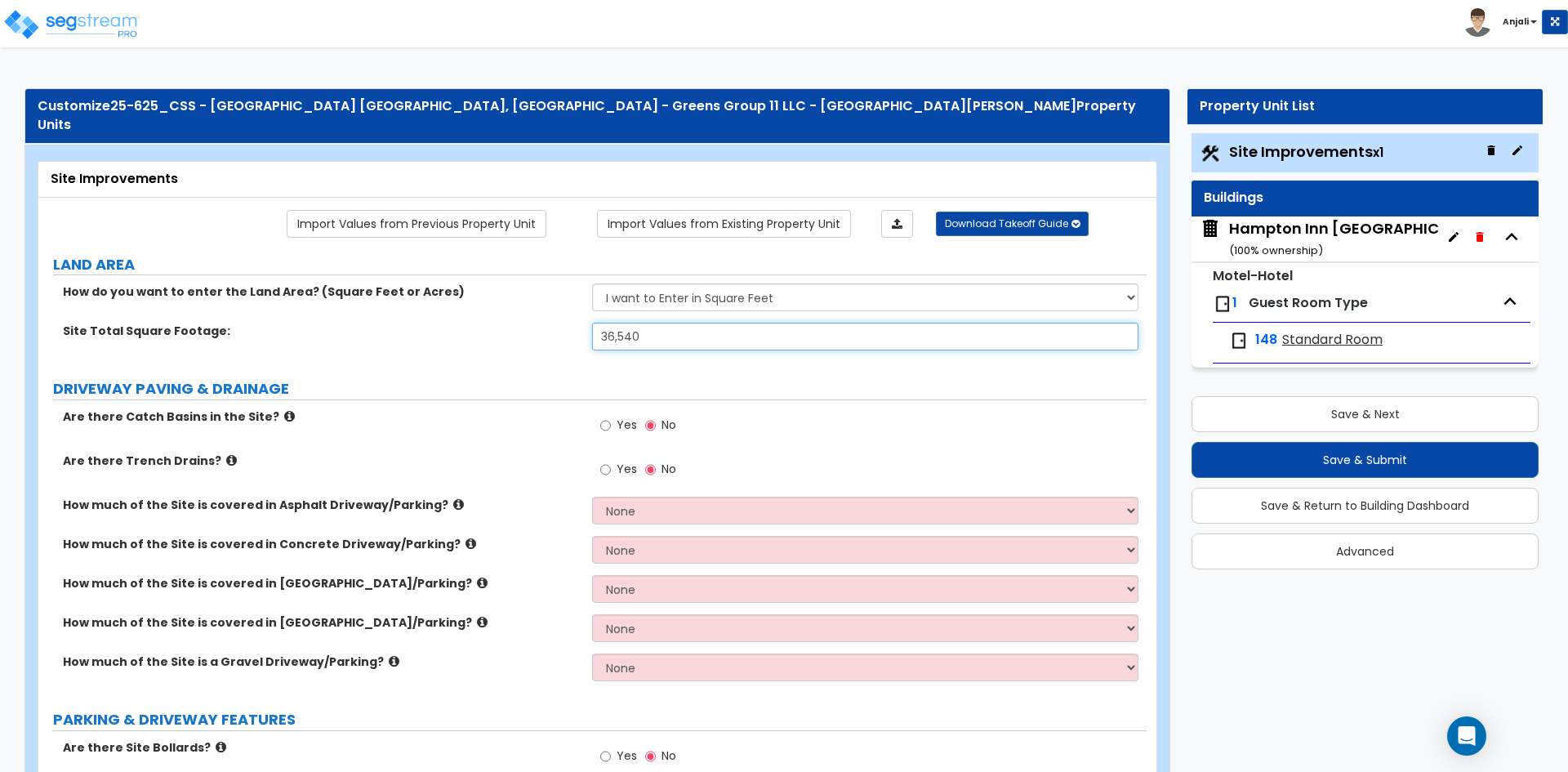
type input "36,540"
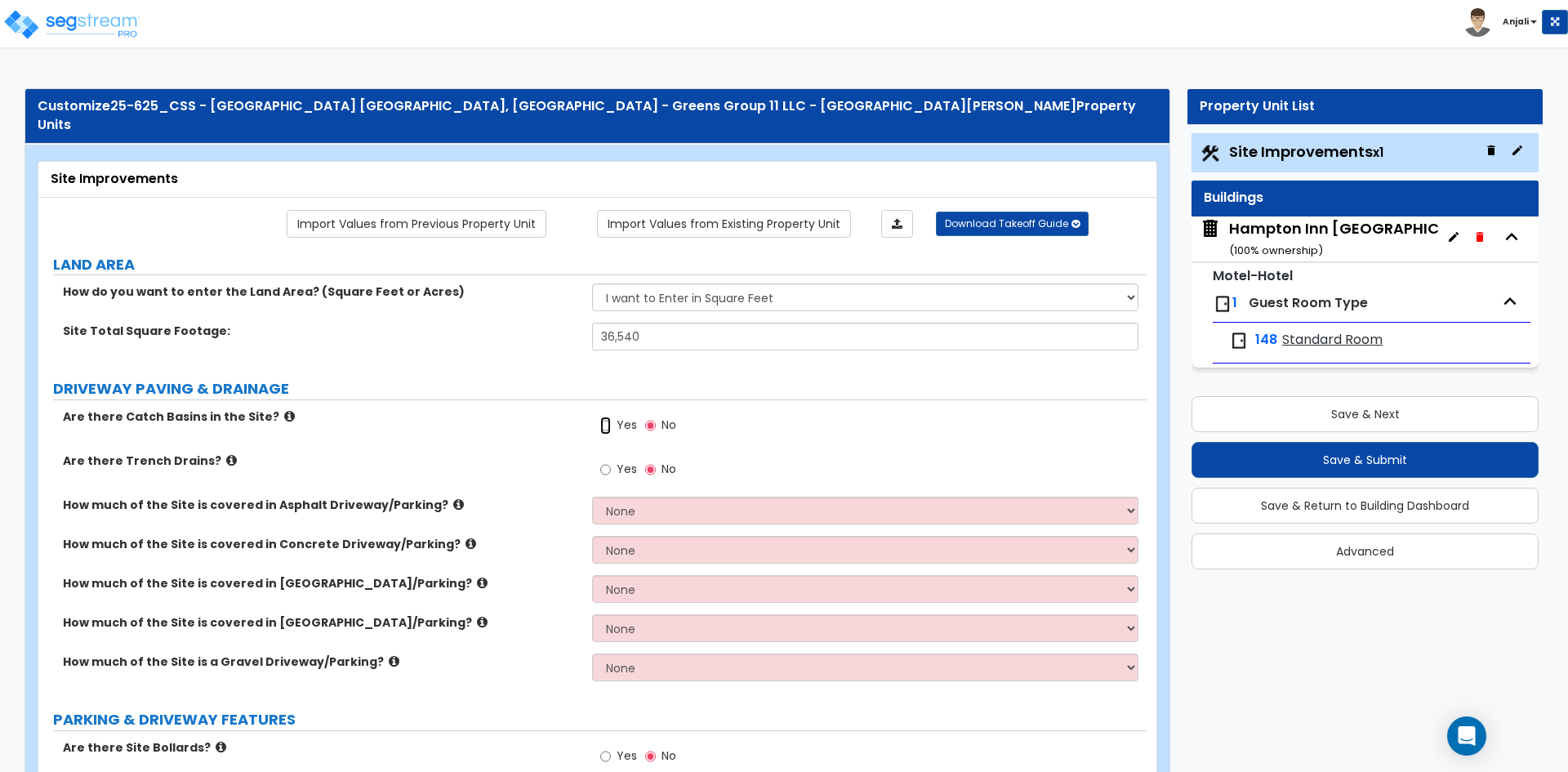
click at [604, 416] on input "Yes" at bounding box center [605, 425] width 11 height 18
radio input "true"
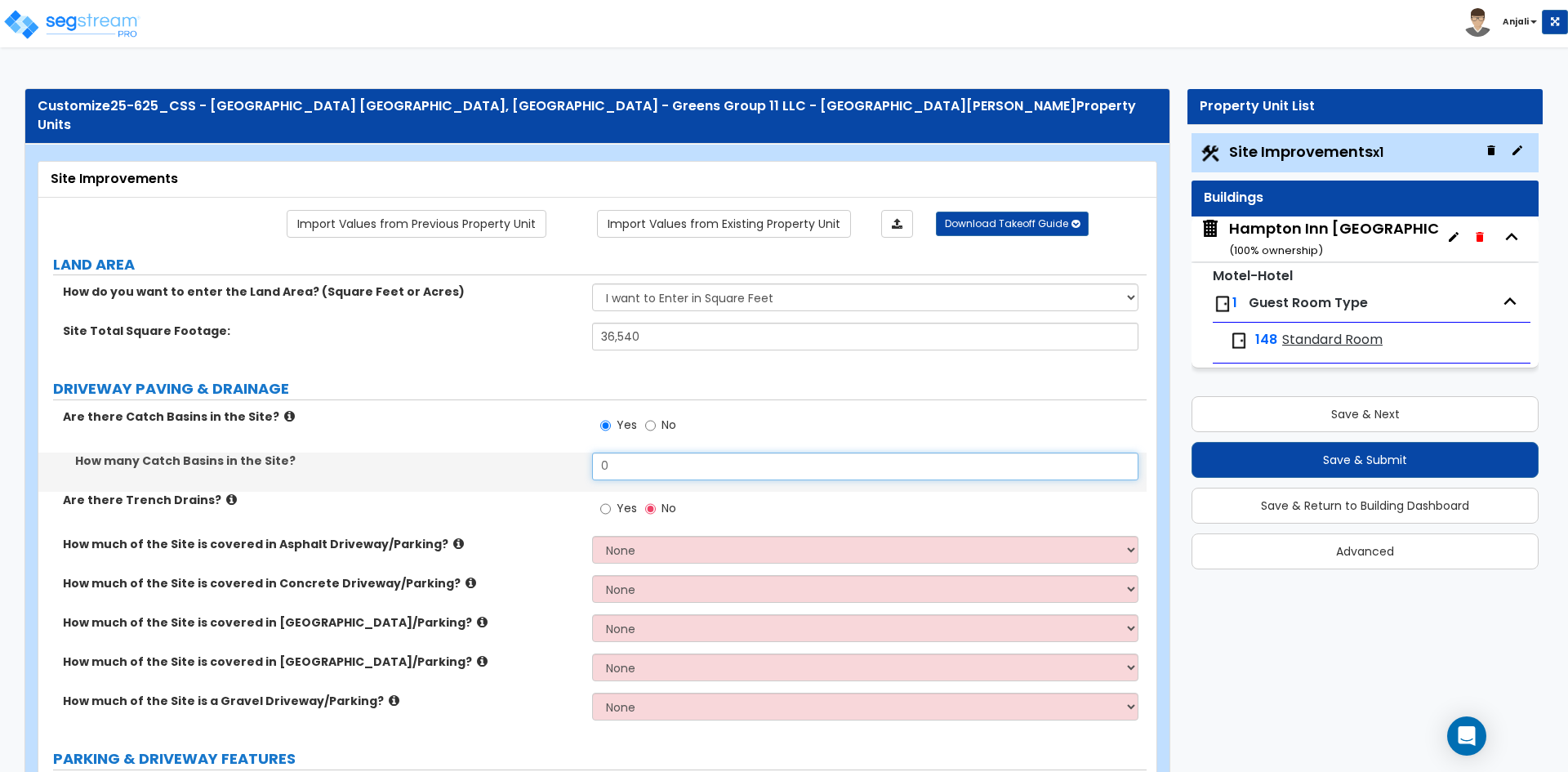
click at [654, 456] on input "0" at bounding box center [865, 466] width 545 height 28
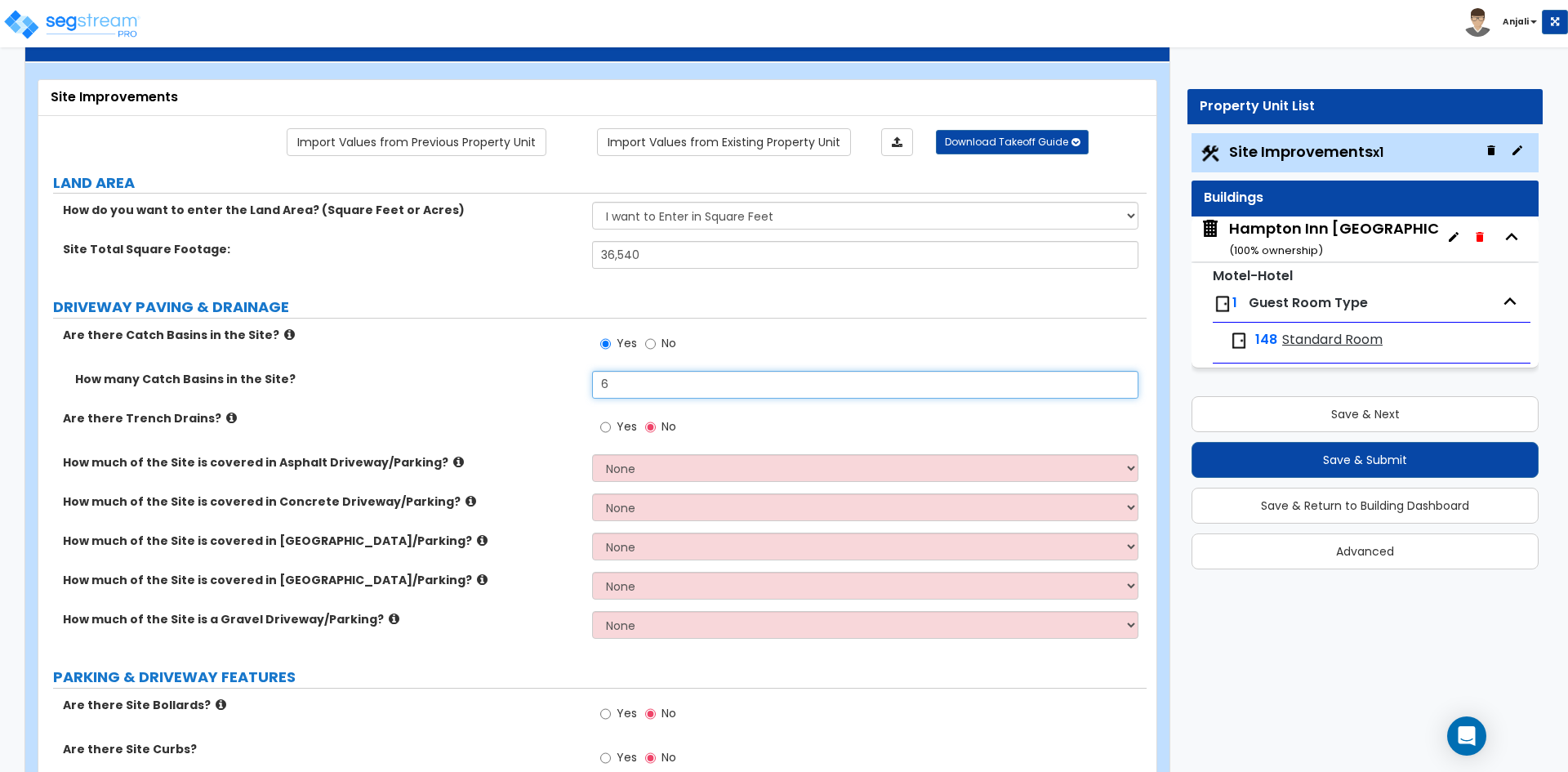
type input "6"
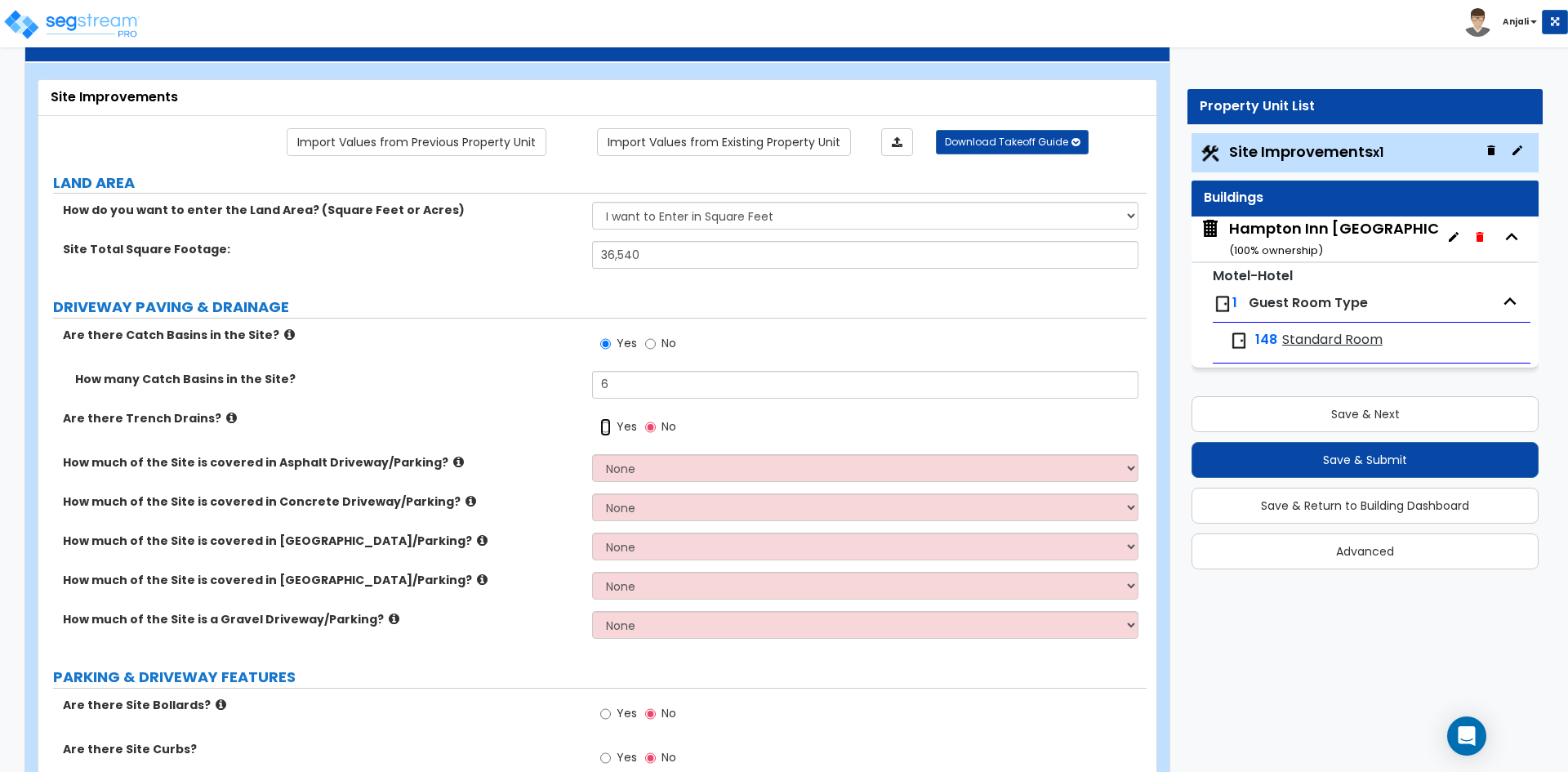
click at [603, 418] on input "Yes" at bounding box center [605, 426] width 11 height 18
radio input "true"
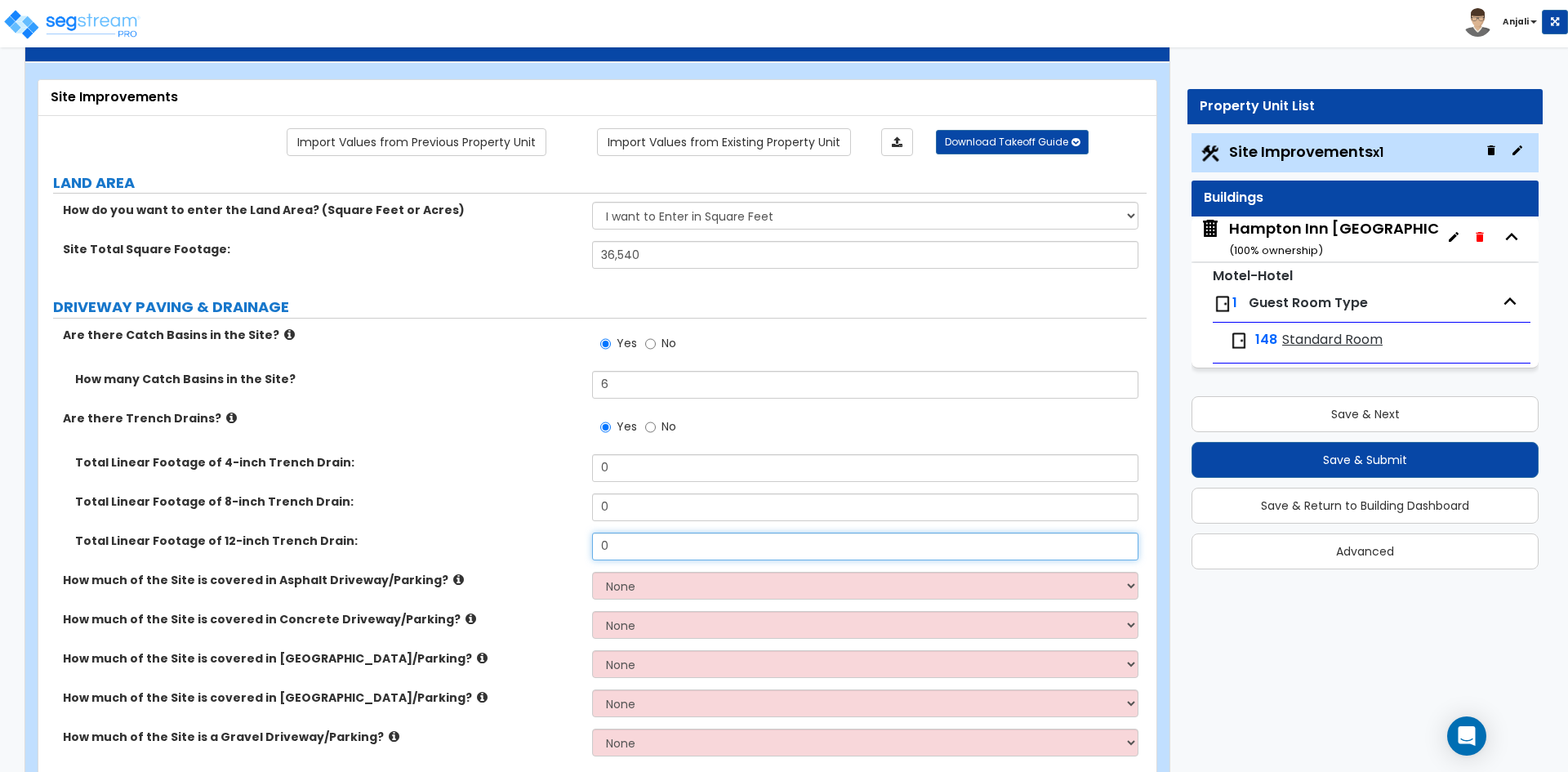
click at [654, 533] on input "0" at bounding box center [865, 546] width 545 height 28
type input "0"
click at [643, 493] on input "0" at bounding box center [865, 507] width 545 height 28
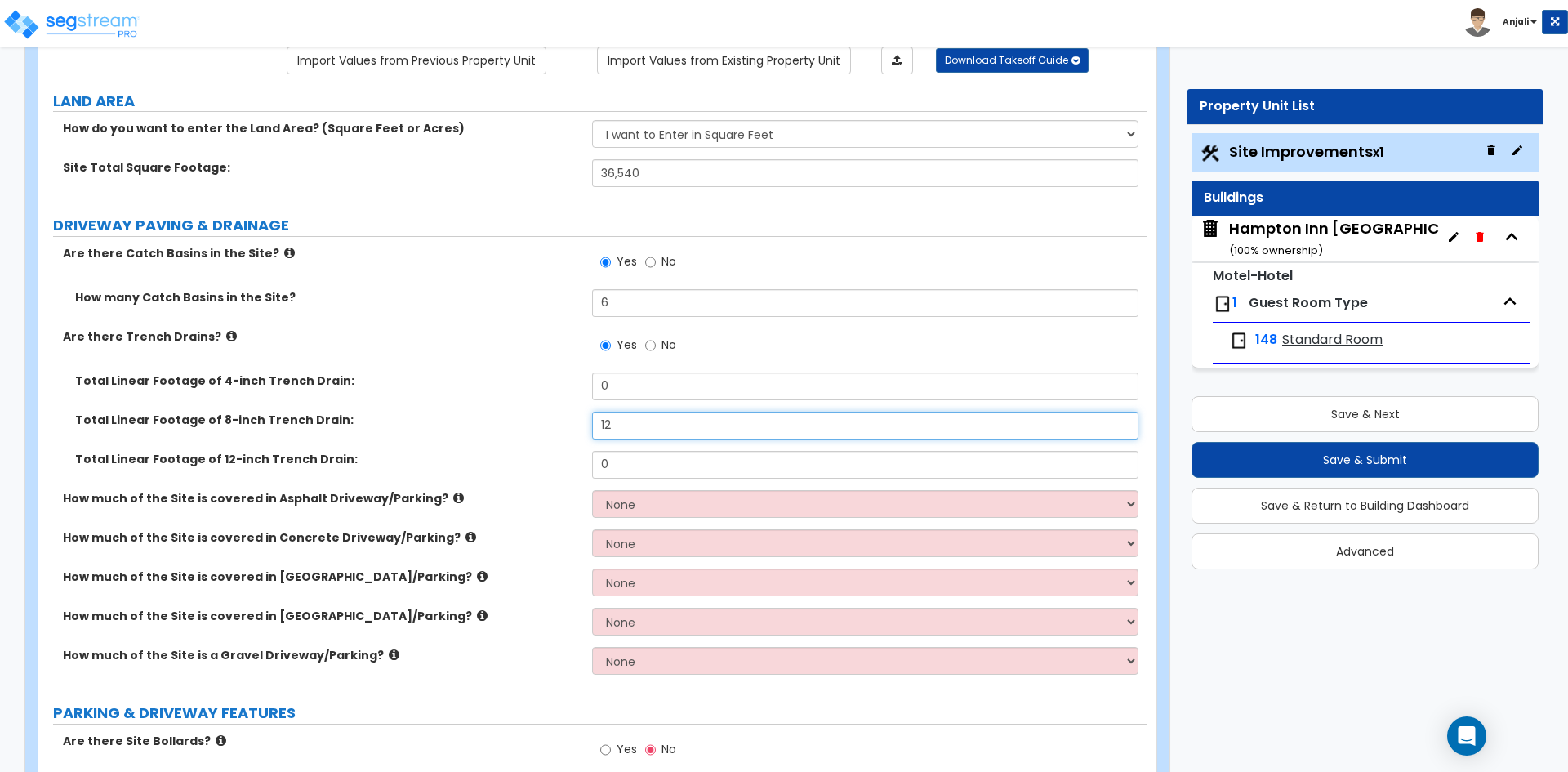
type input "12"
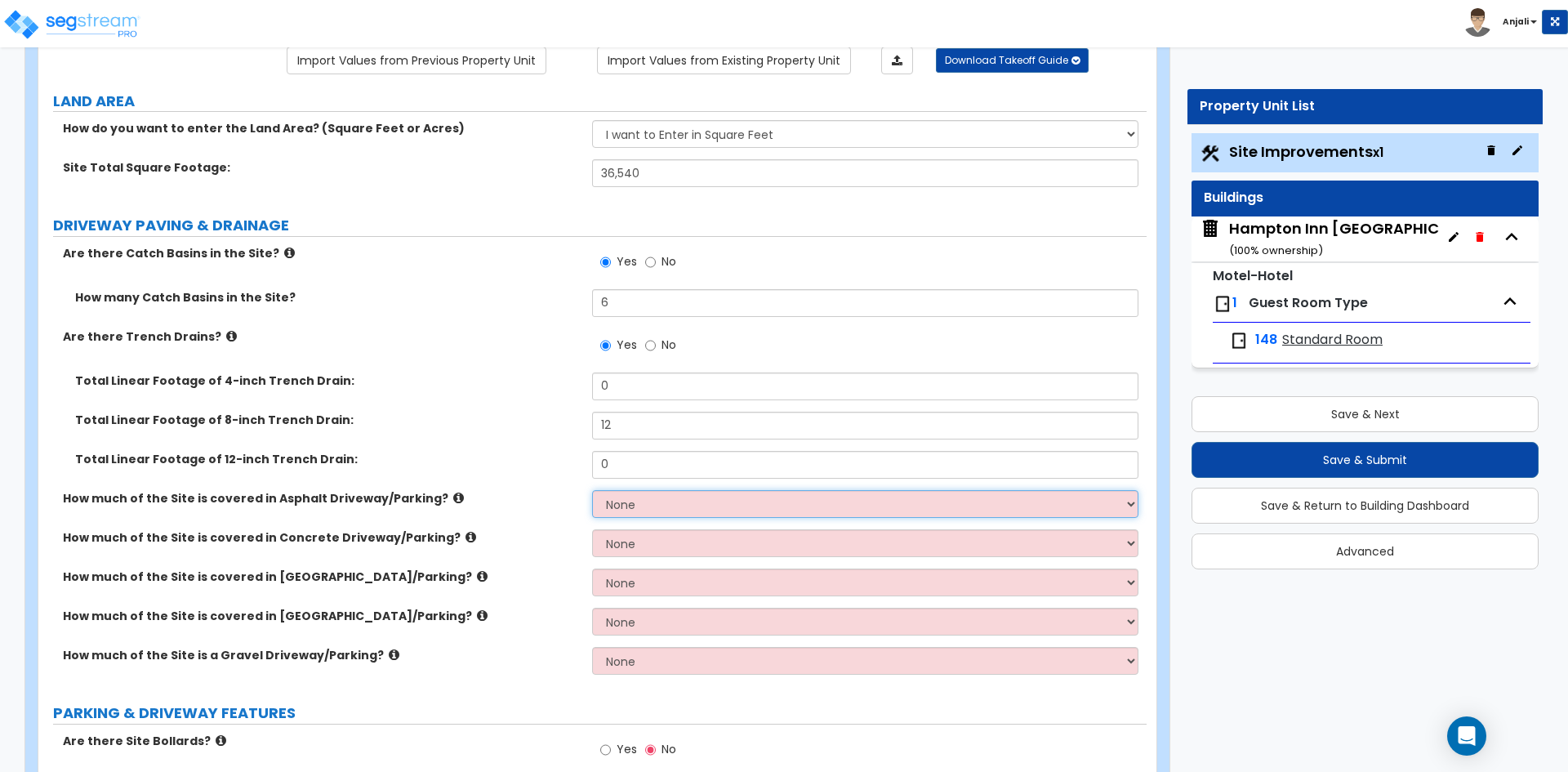
click at [678, 490] on select "None I want to Enter an Approximate Percentage I want to Enter the Square Foota…" at bounding box center [865, 503] width 545 height 28
select select "2"
click at [592, 490] on select "None I want to Enter an Approximate Percentage I want to Enter the Square Foota…" at bounding box center [865, 503] width 545 height 28
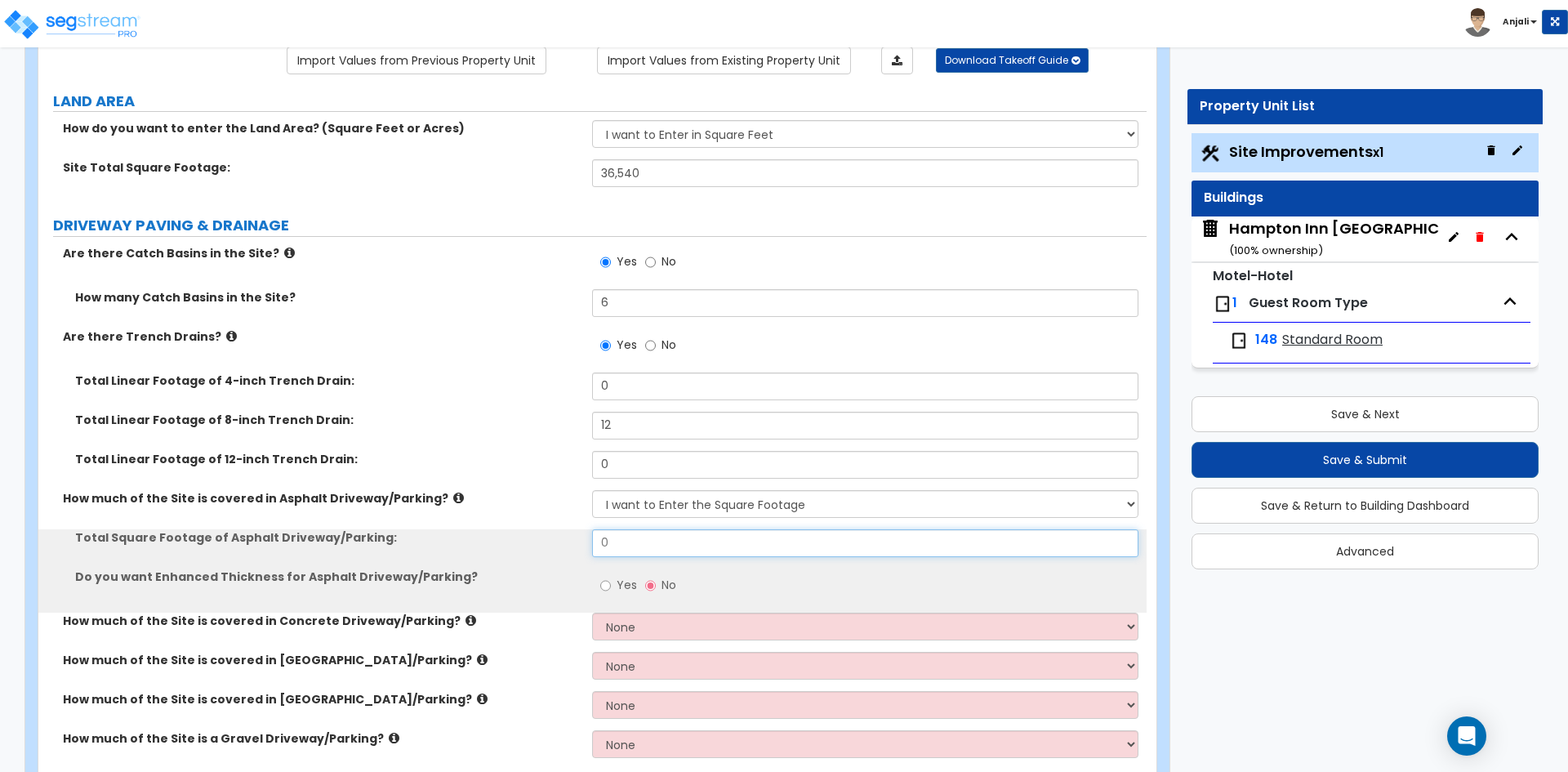
click at [643, 529] on input "0" at bounding box center [865, 543] width 545 height 28
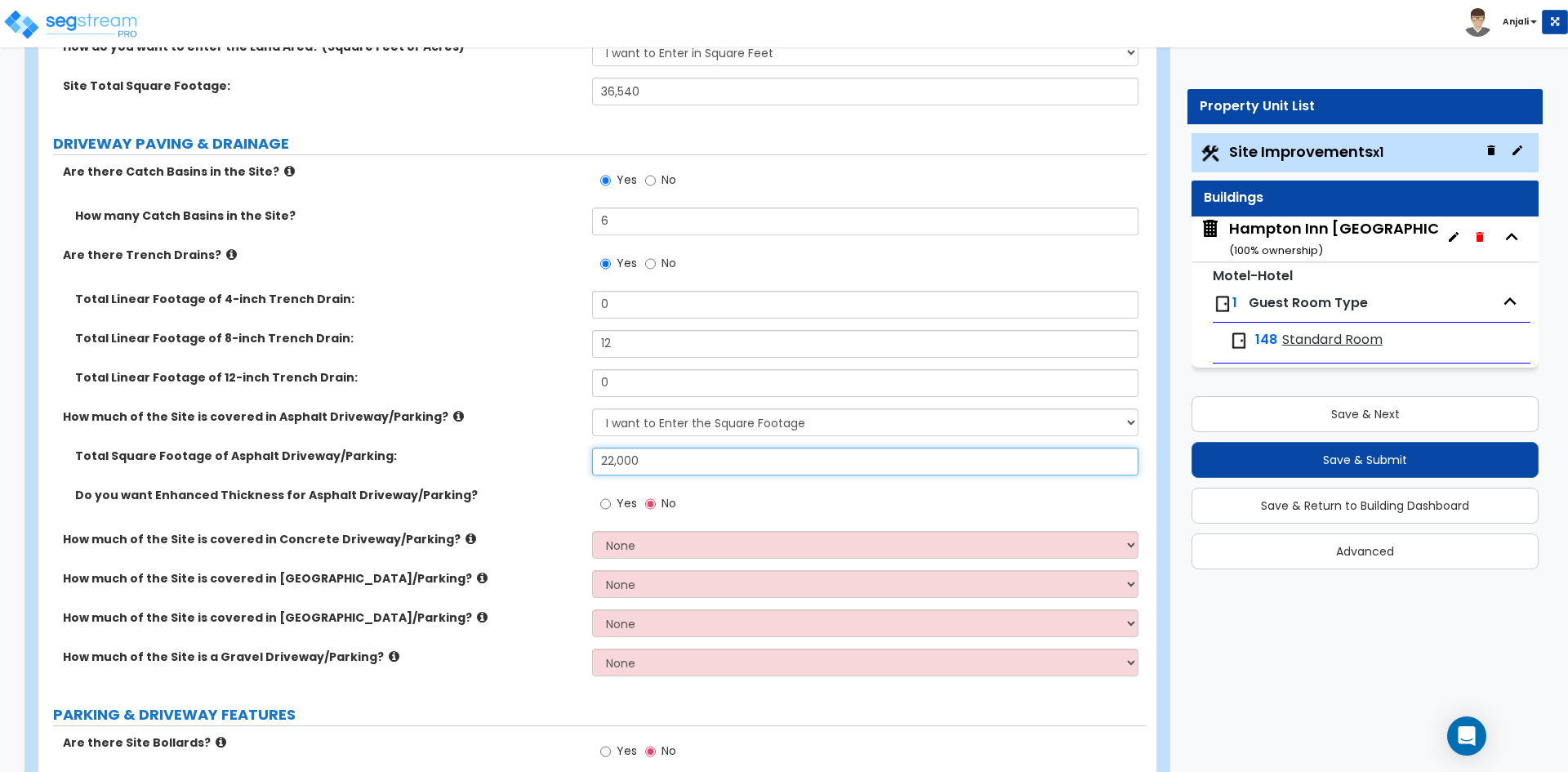
scroll to position [326, 0]
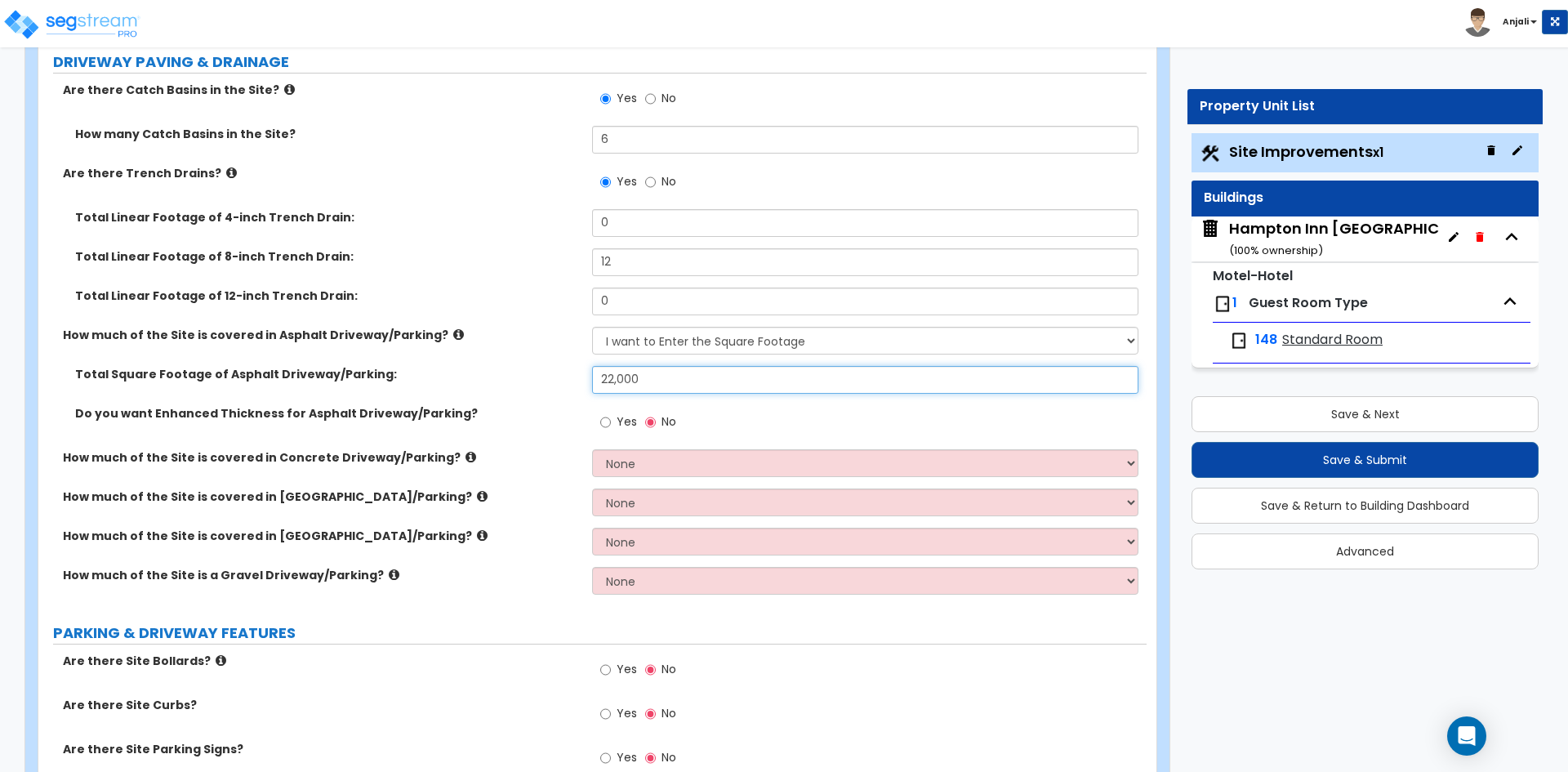
type input "22,000"
click at [671, 458] on select "None I want to Enter an Approximate Percentage I want to Enter the Square Foota…" at bounding box center [865, 462] width 545 height 28
select select "2"
click at [592, 449] on select "None I want to Enter an Approximate Percentage I want to Enter the Square Foota…" at bounding box center [865, 462] width 545 height 28
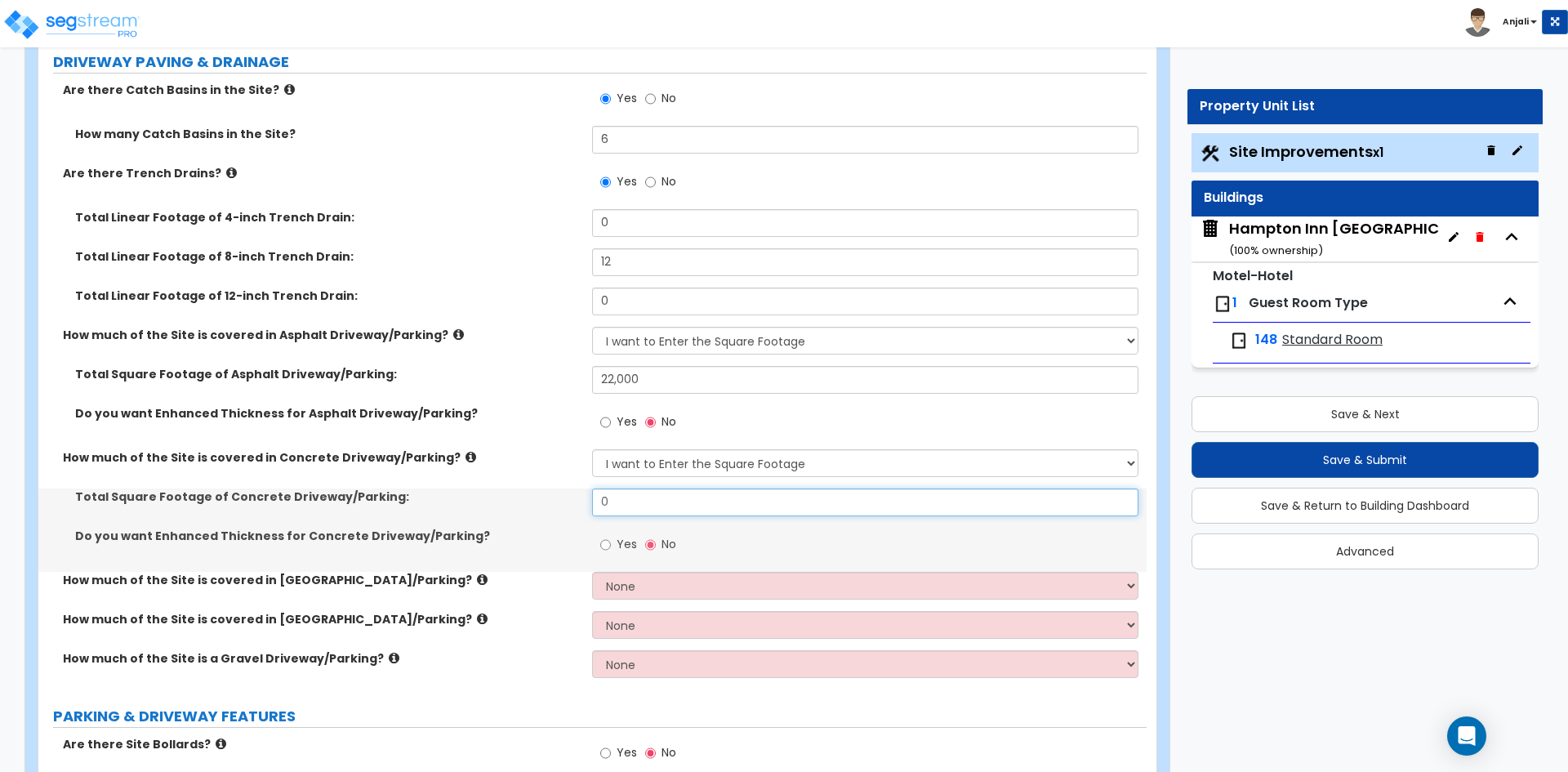
click at [647, 497] on input "0" at bounding box center [865, 502] width 545 height 28
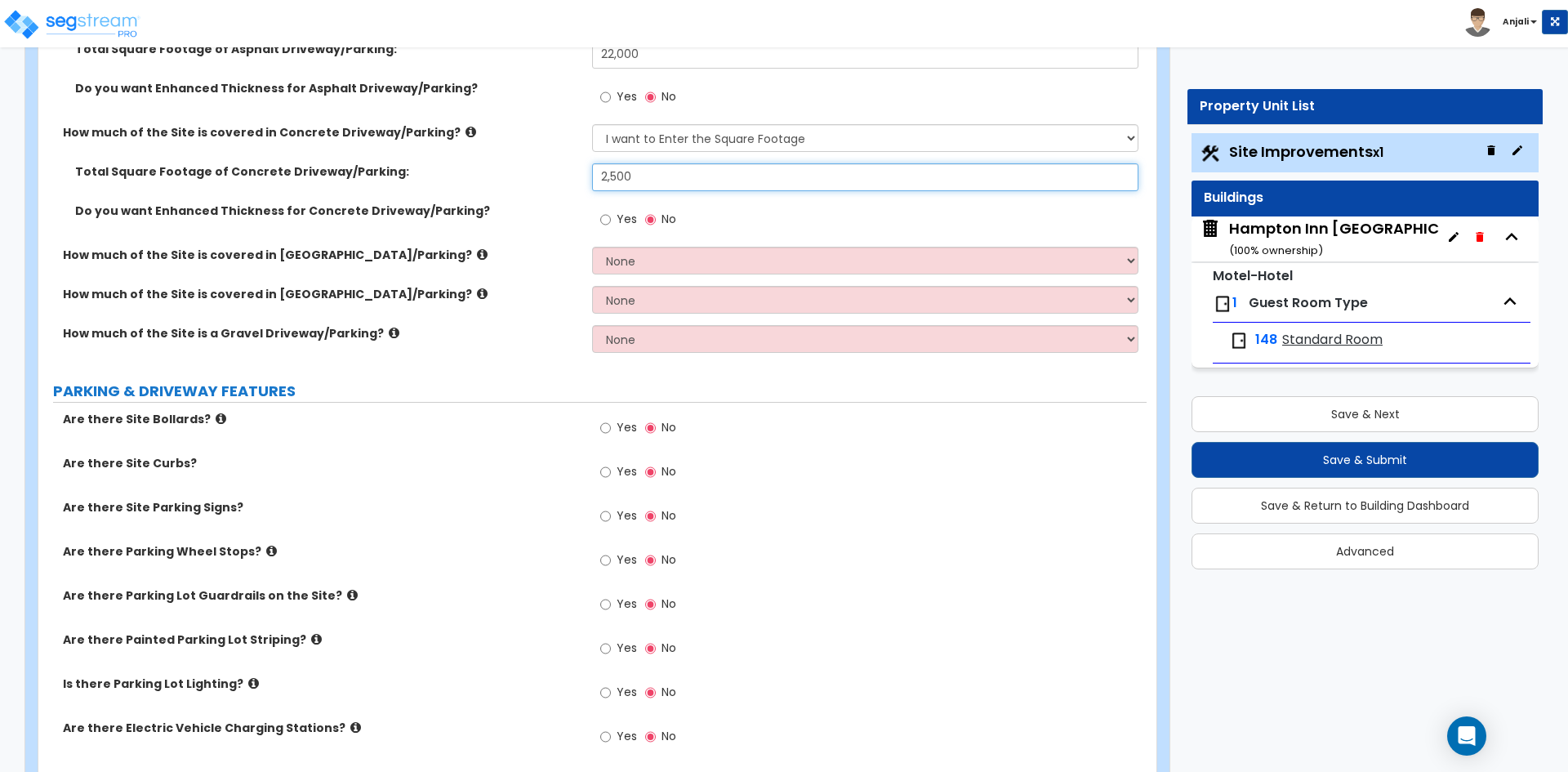
scroll to position [654, 0]
type input "2,500"
click at [609, 417] on input "Yes" at bounding box center [605, 425] width 11 height 18
radio input "true"
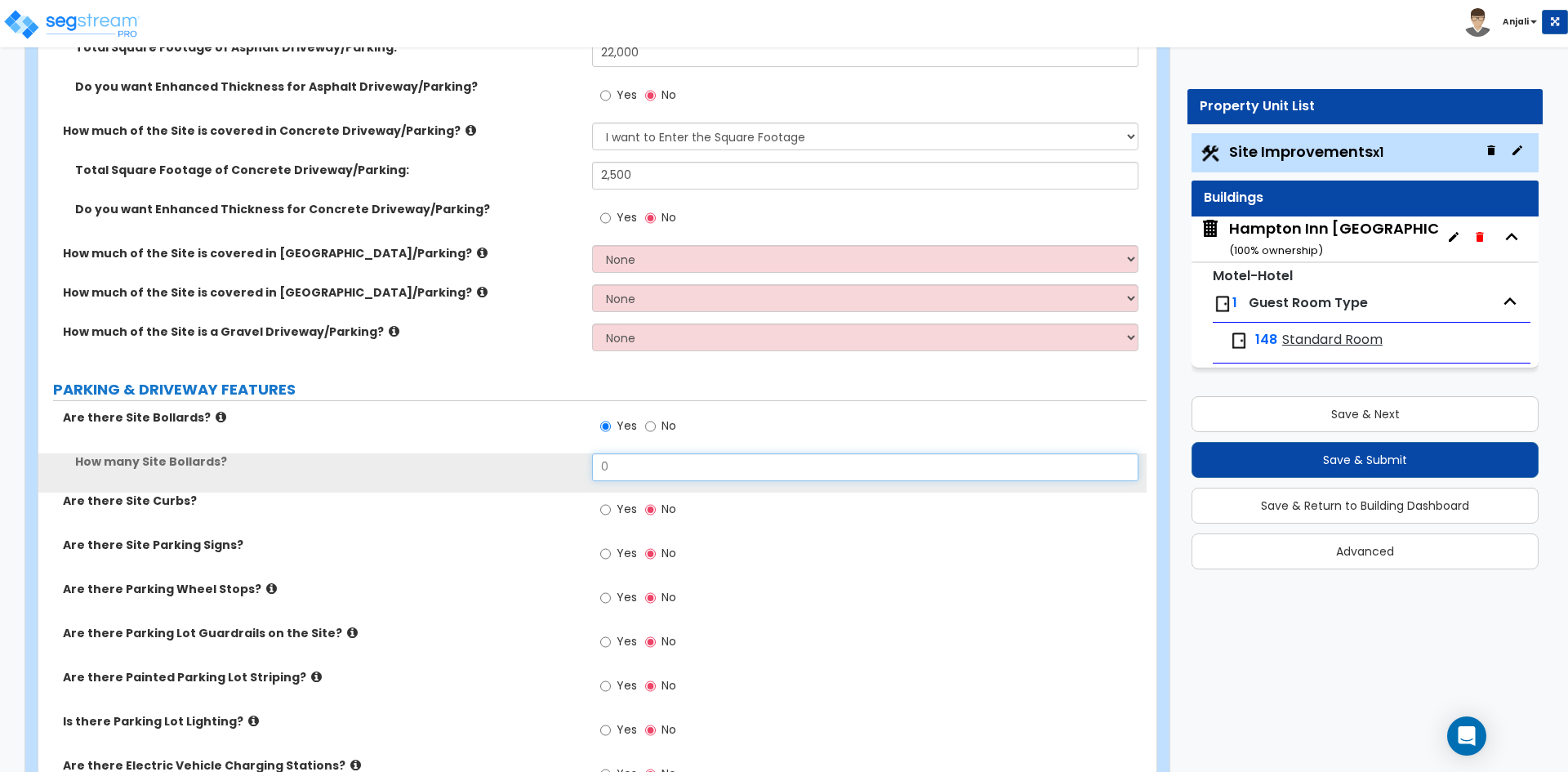
click at [621, 453] on input "0" at bounding box center [865, 467] width 545 height 28
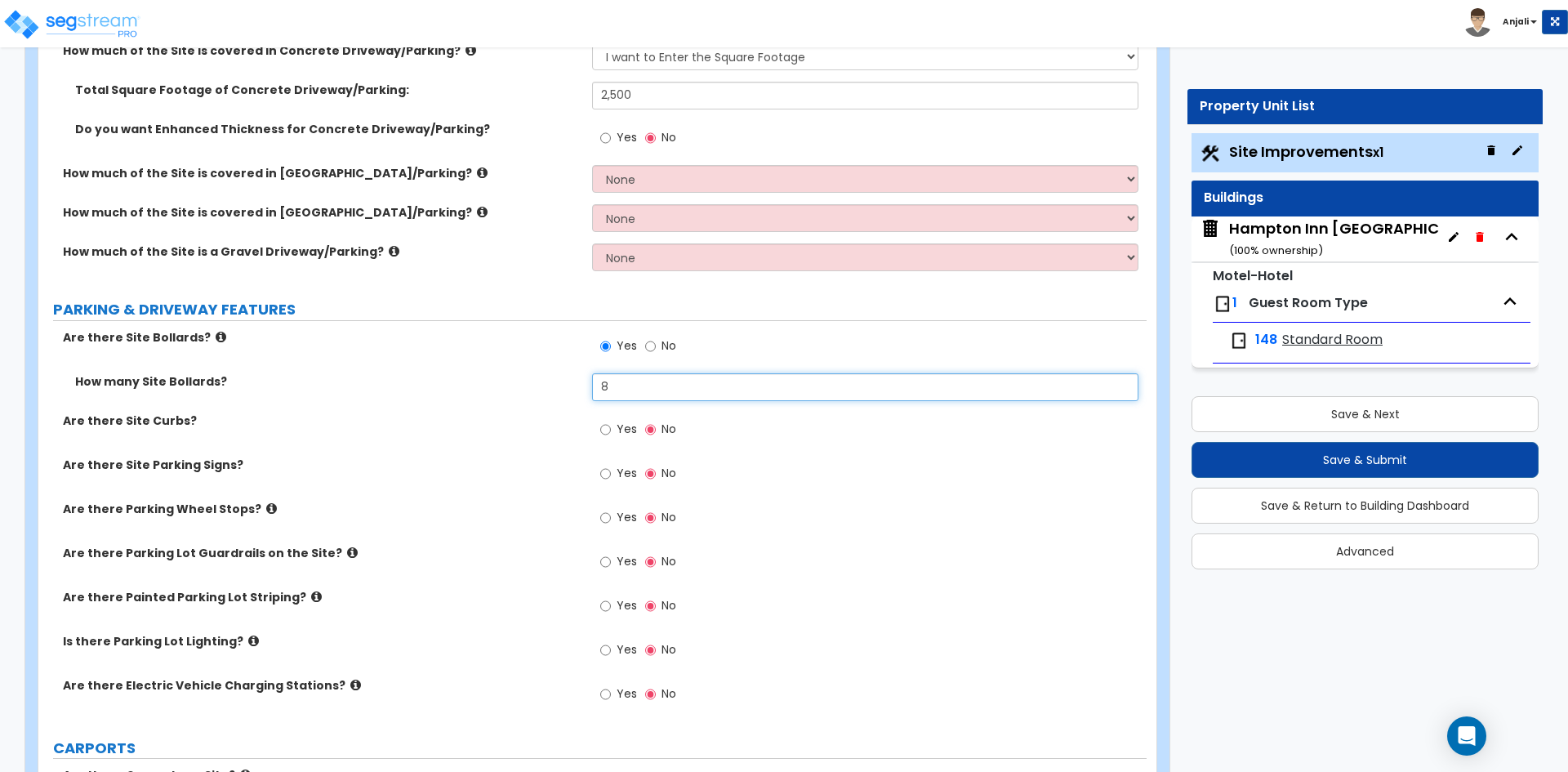
scroll to position [735, 0]
type input "8"
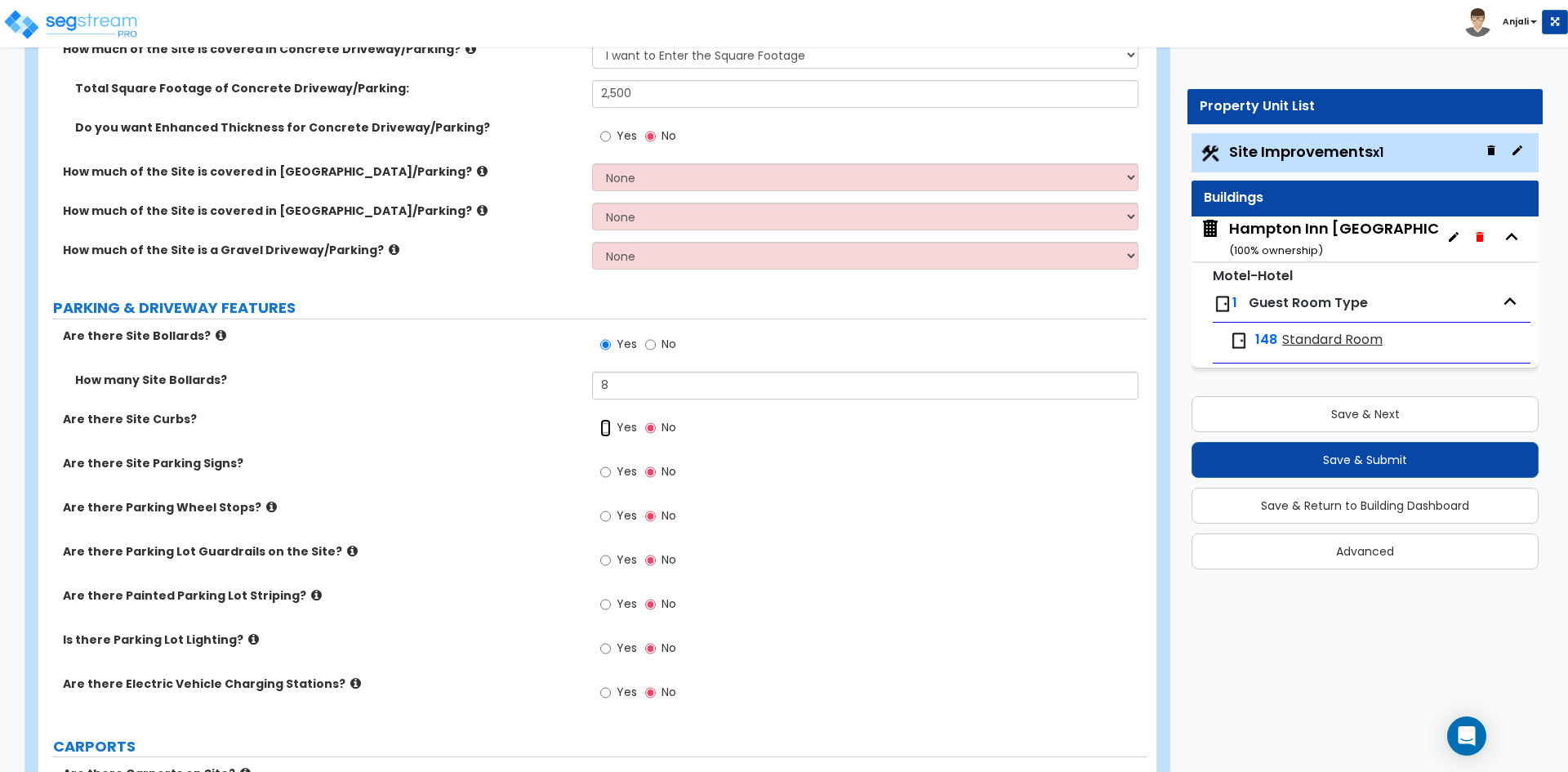
click at [609, 419] on input "Yes" at bounding box center [605, 427] width 11 height 18
radio input "true"
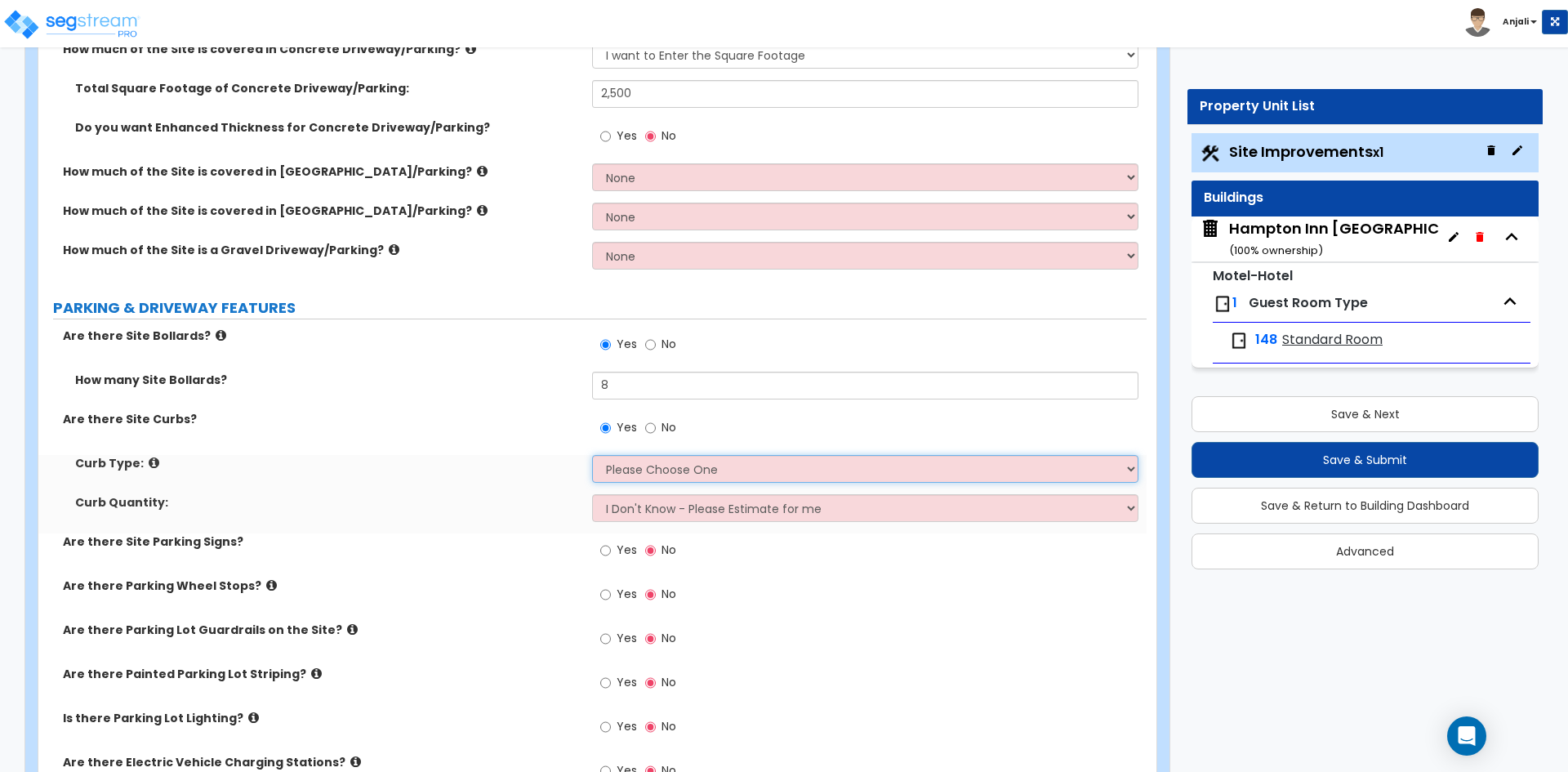
click at [677, 460] on select "Please Choose One Curb (Only) Curb & Gutter Asphalt Berm" at bounding box center [865, 468] width 545 height 28
select select "1"
click at [592, 455] on select "Please Choose One Curb (Only) Curb & Gutter Asphalt Berm" at bounding box center [865, 468] width 545 height 28
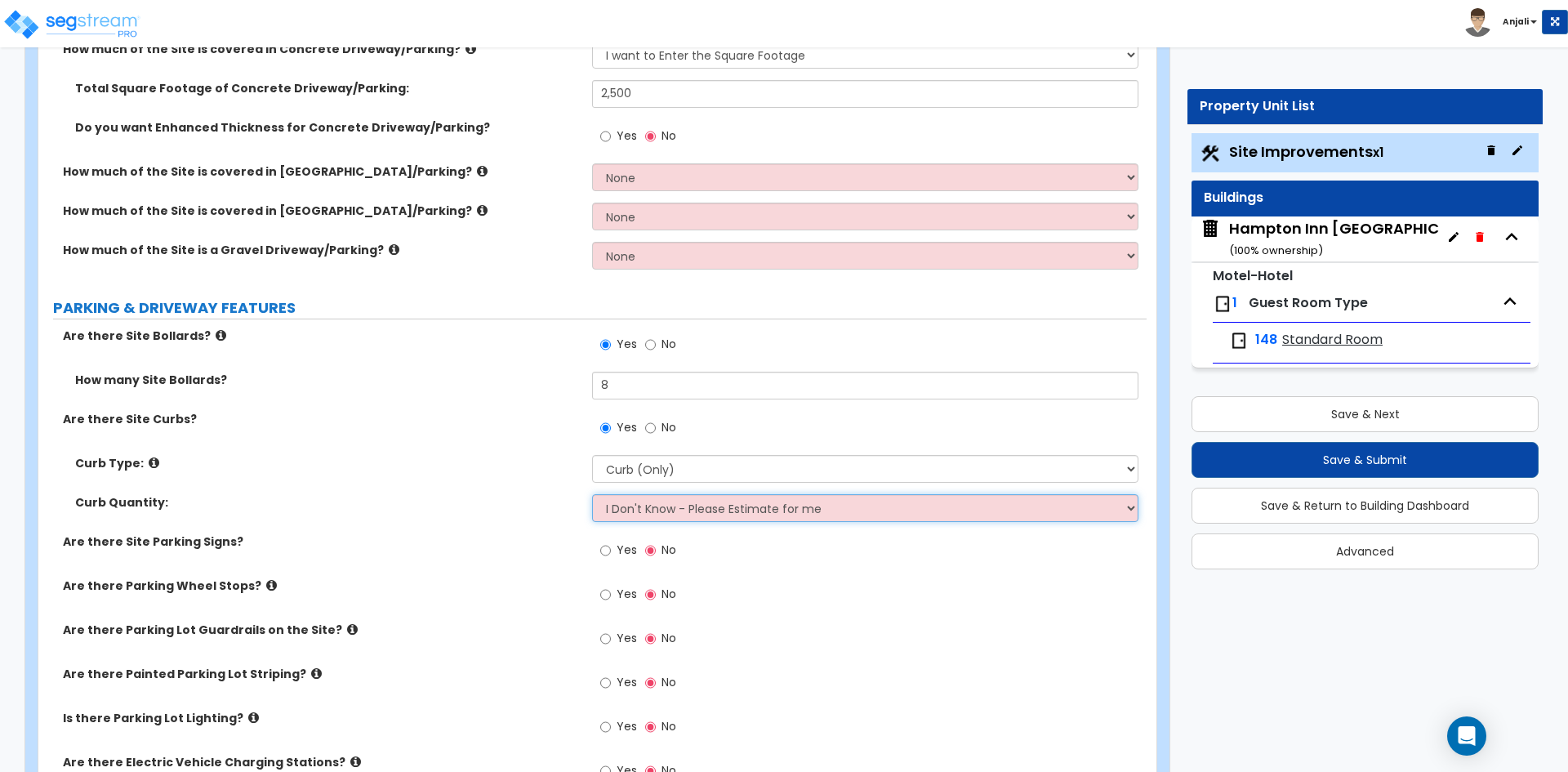
click at [682, 494] on select "I Don't Know - Please Estimate for me I want to Enter the LF" at bounding box center [865, 508] width 545 height 28
click at [592, 494] on select "I Don't Know - Please Estimate for me I want to Enter the LF" at bounding box center [865, 508] width 545 height 28
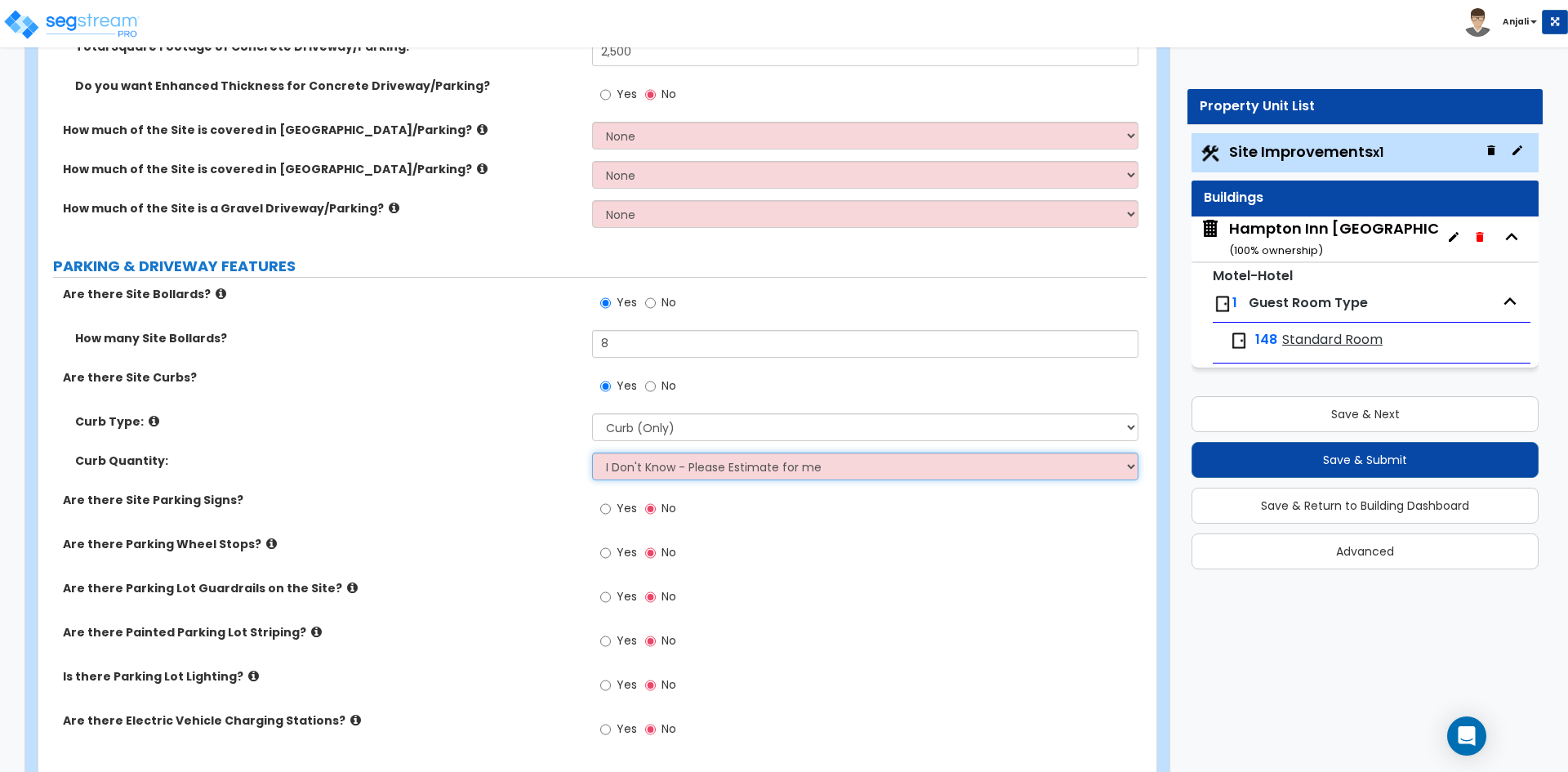
scroll to position [816, 0]
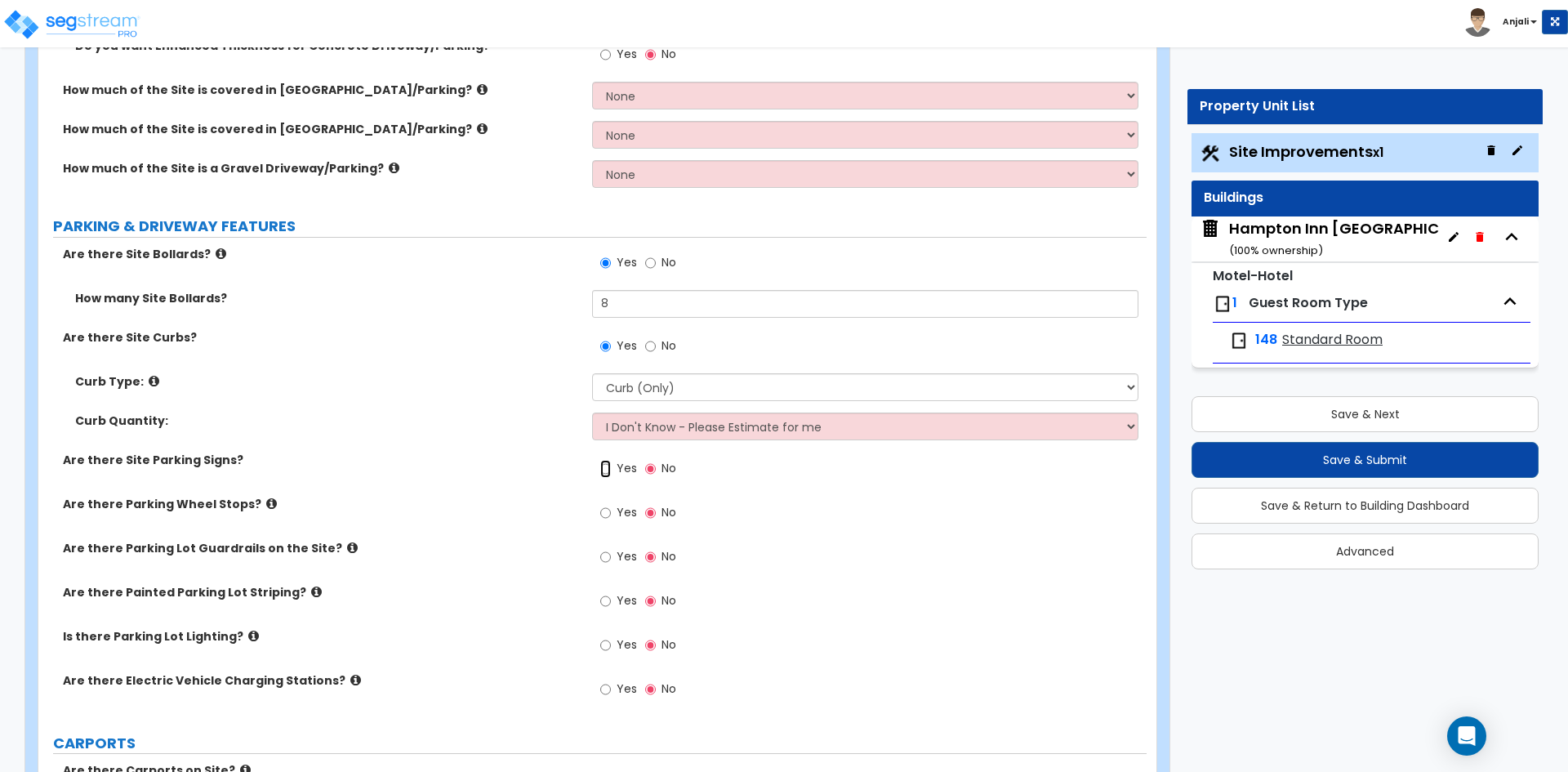
drag, startPoint x: 607, startPoint y: 450, endPoint x: 623, endPoint y: 466, distance: 22.6
click at [607, 460] on input "Yes" at bounding box center [605, 468] width 11 height 18
radio input "true"
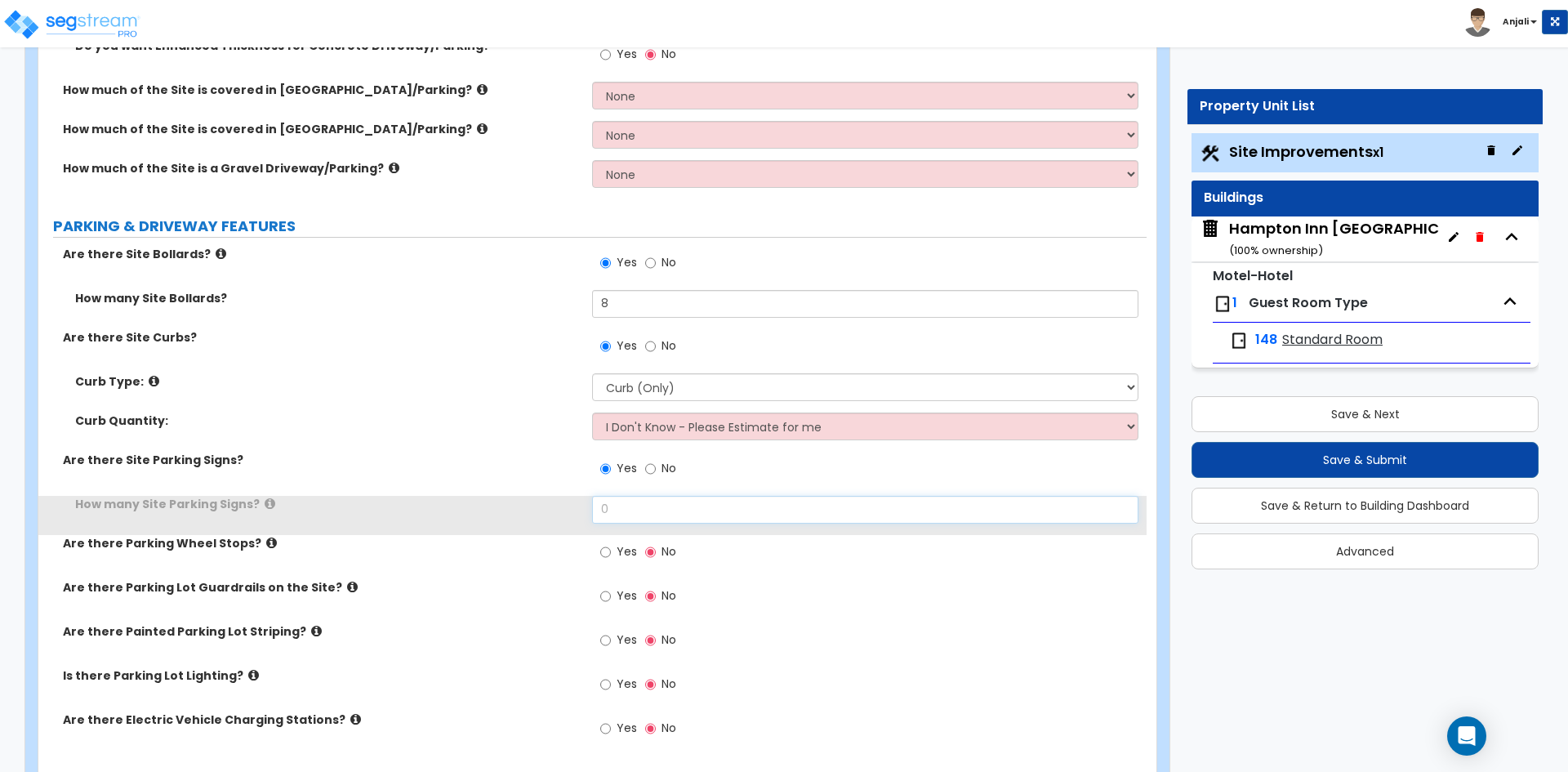
click at [654, 498] on input "0" at bounding box center [865, 509] width 545 height 28
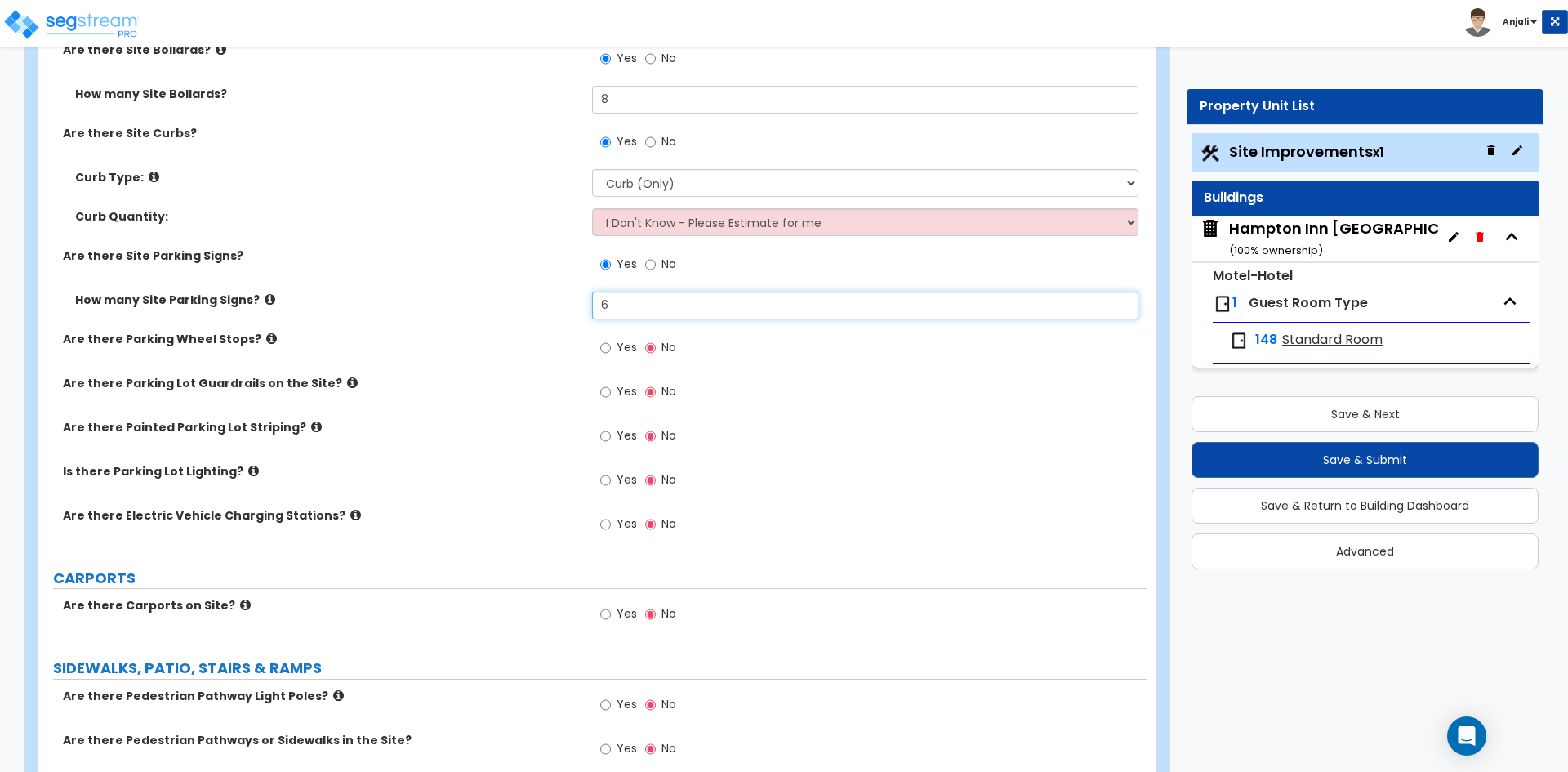
scroll to position [1062, 0]
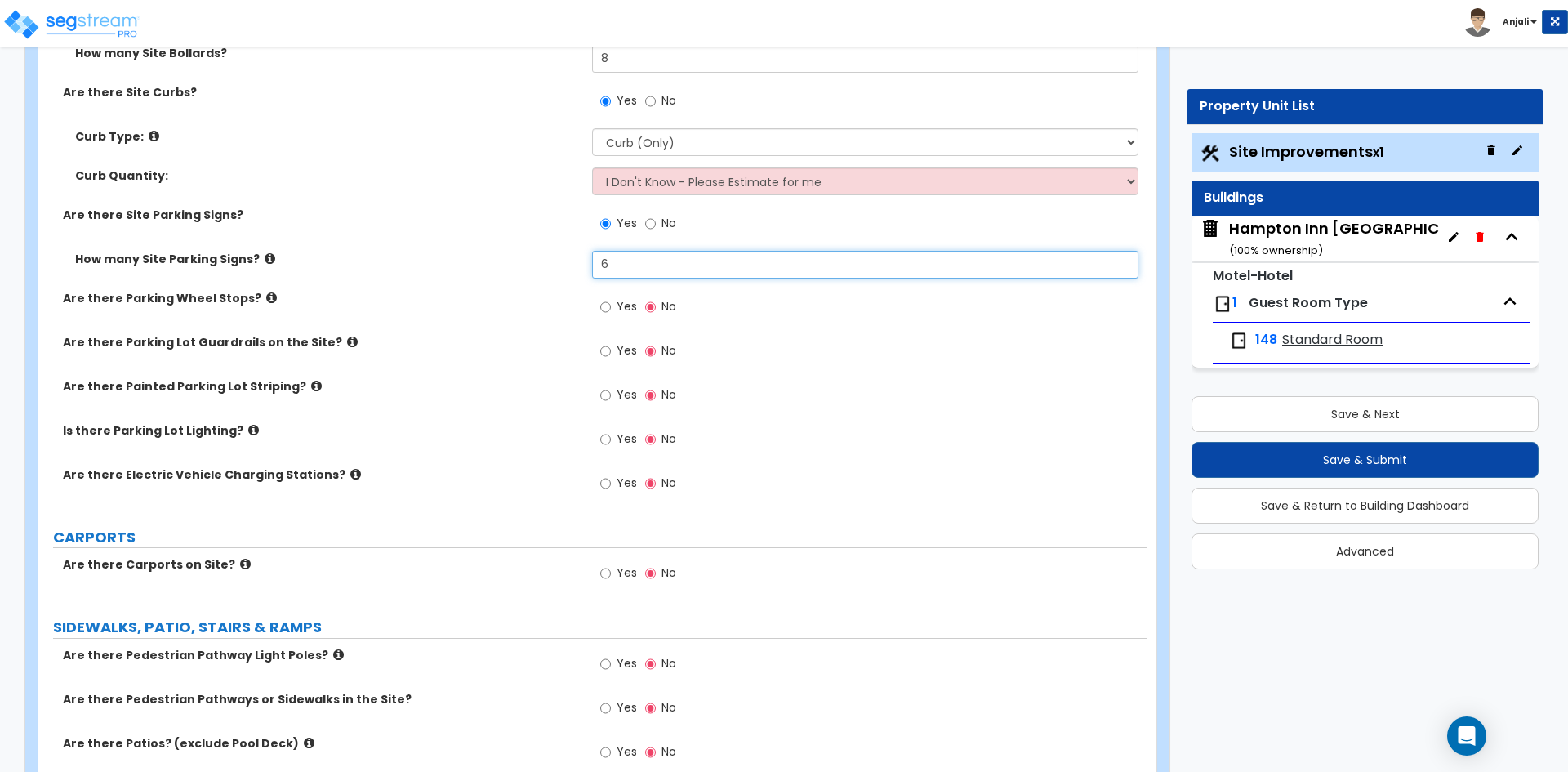
type input "6"
click at [603, 386] on input "Yes" at bounding box center [605, 394] width 11 height 18
radio input "true"
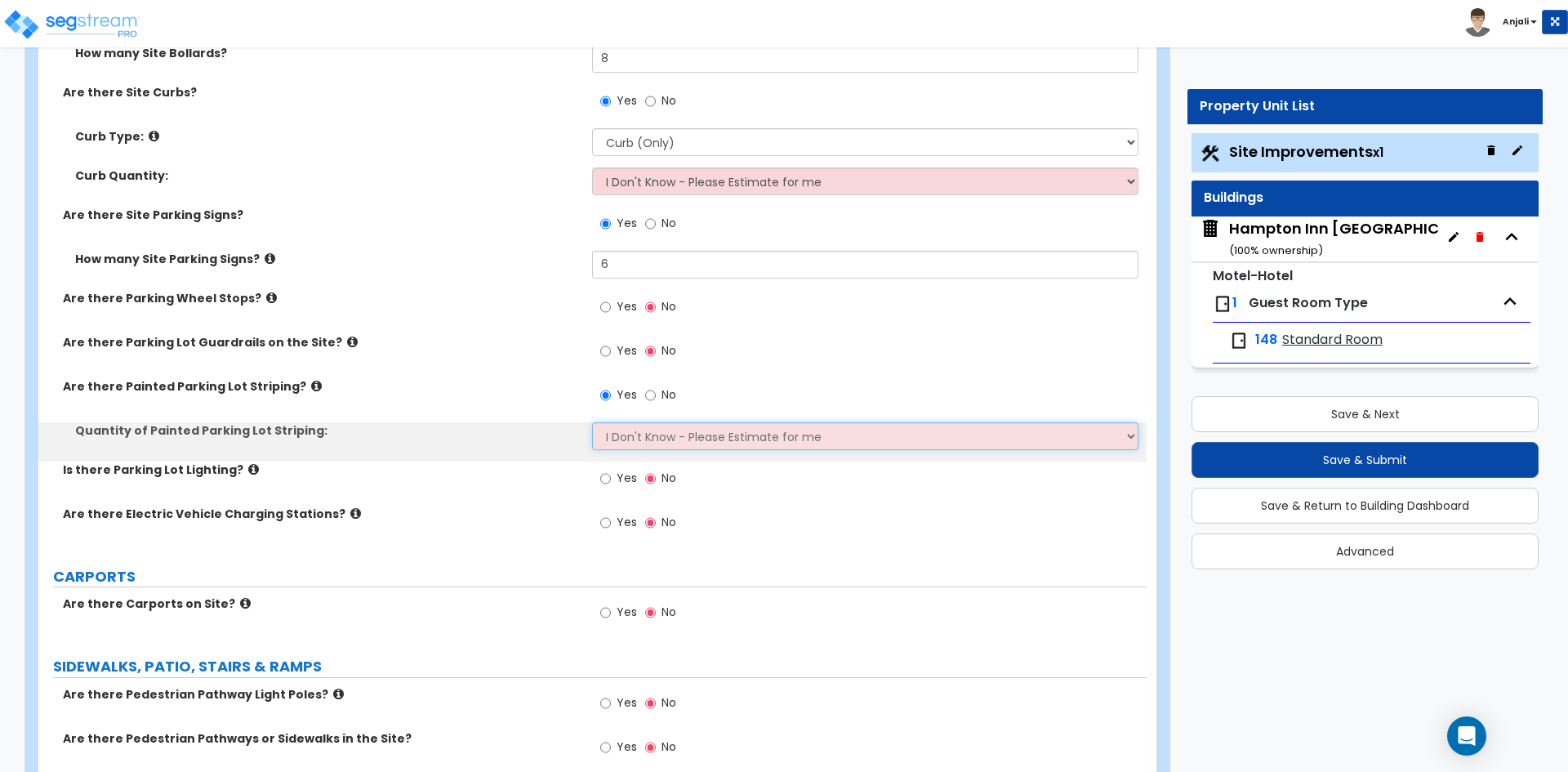
click at [647, 422] on select "I Don't Know - Please Estimate for me I Want to Enter the Number of Parking Spa…" at bounding box center [865, 436] width 545 height 28
select select "1"
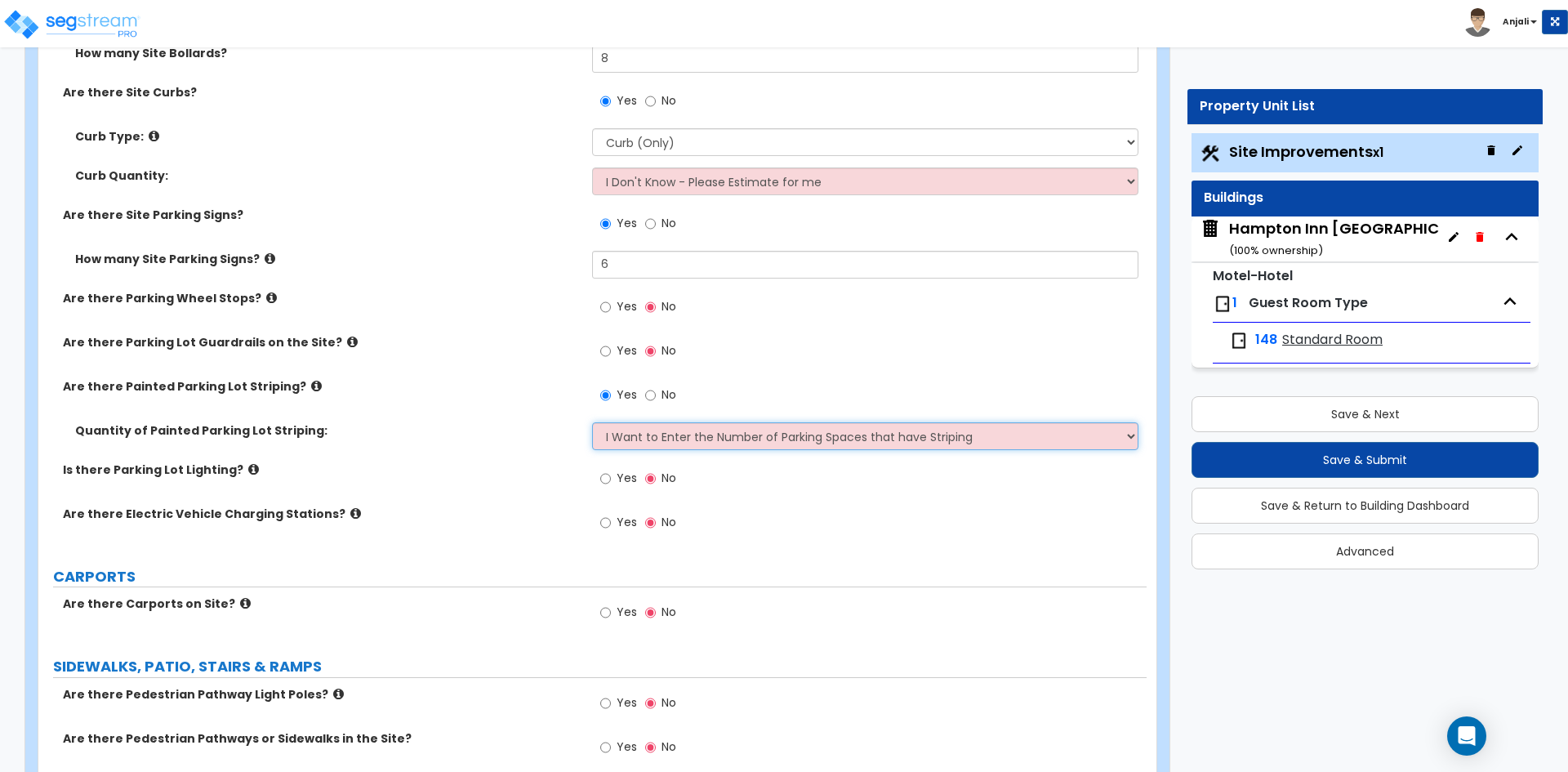
click at [592, 422] on select "I Don't Know - Please Estimate for me I Want to Enter the Number of Parking Spa…" at bounding box center [865, 436] width 545 height 28
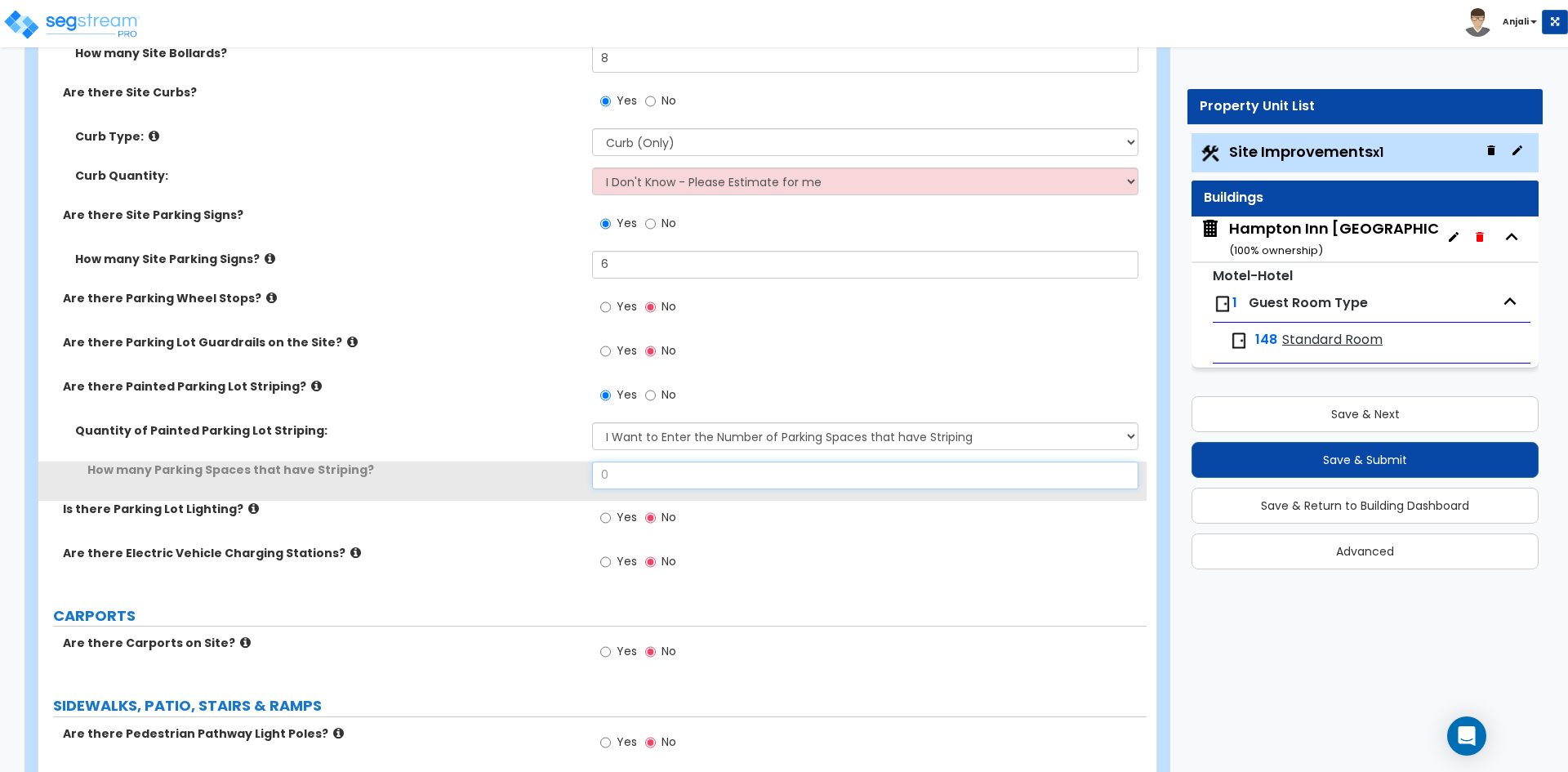
click at [644, 462] on input "0" at bounding box center [865, 475] width 545 height 28
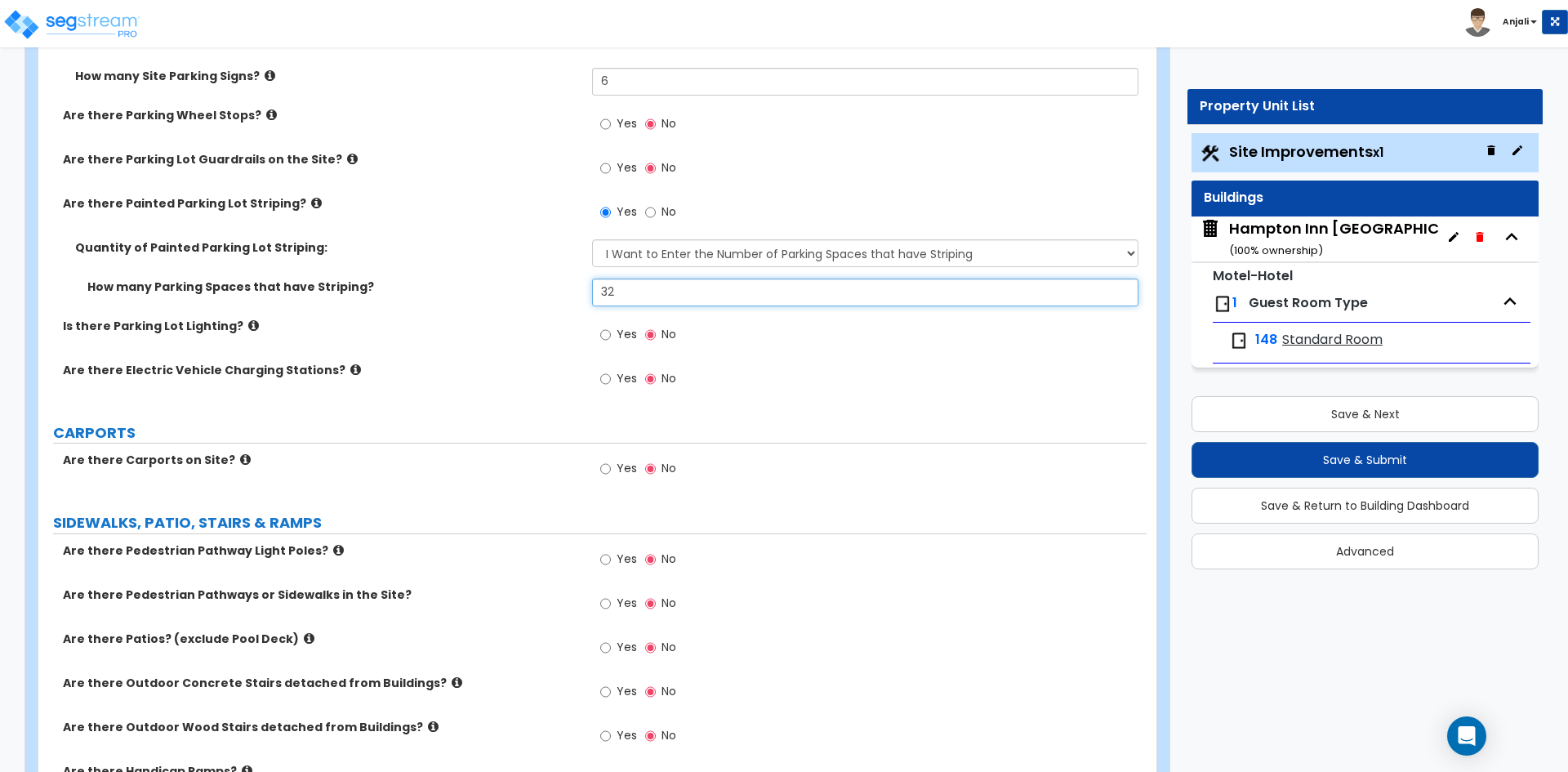
scroll to position [1225, 0]
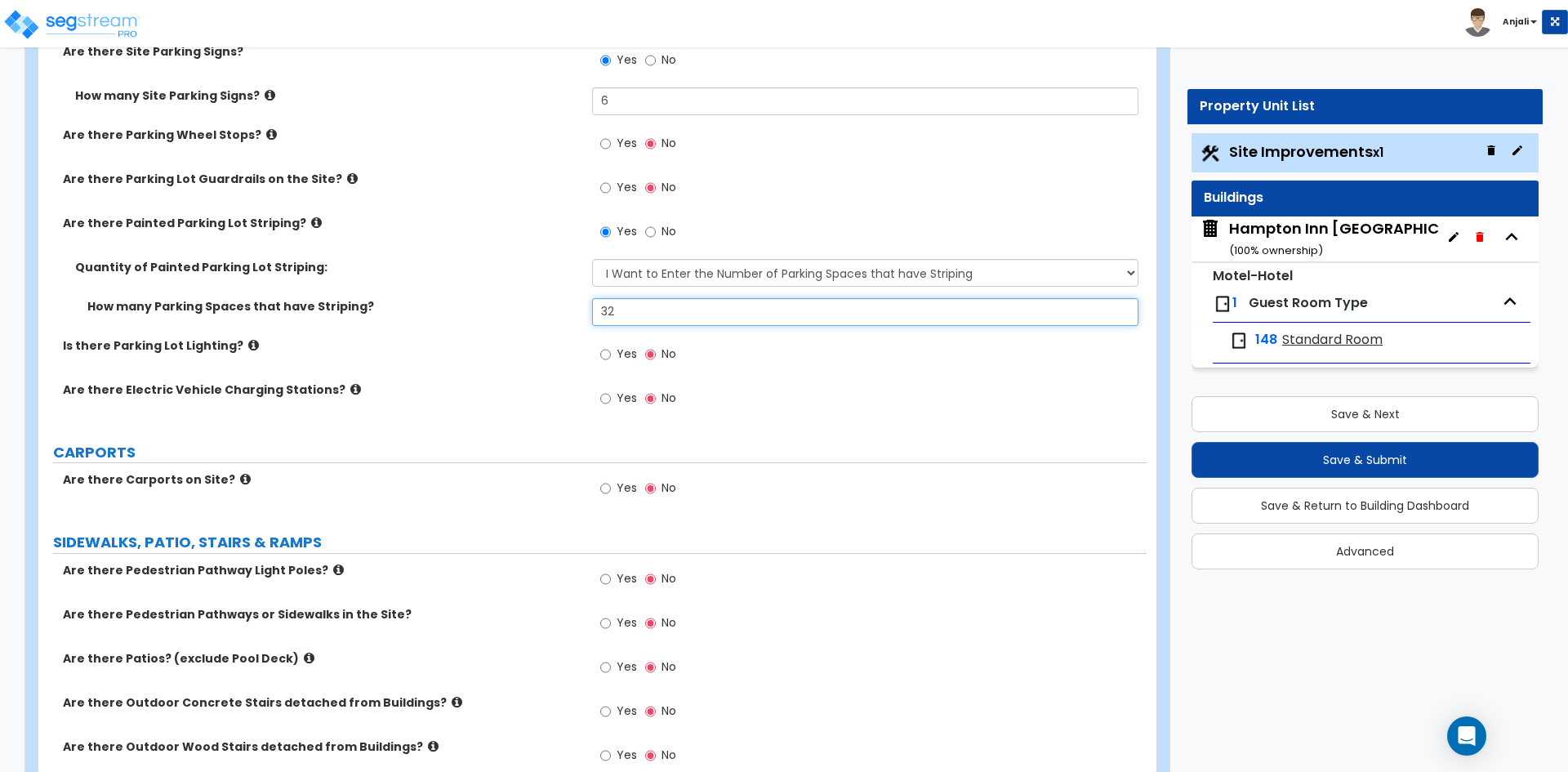
type input "32"
click at [608, 346] on input "Yes" at bounding box center [605, 354] width 11 height 18
radio input "true"
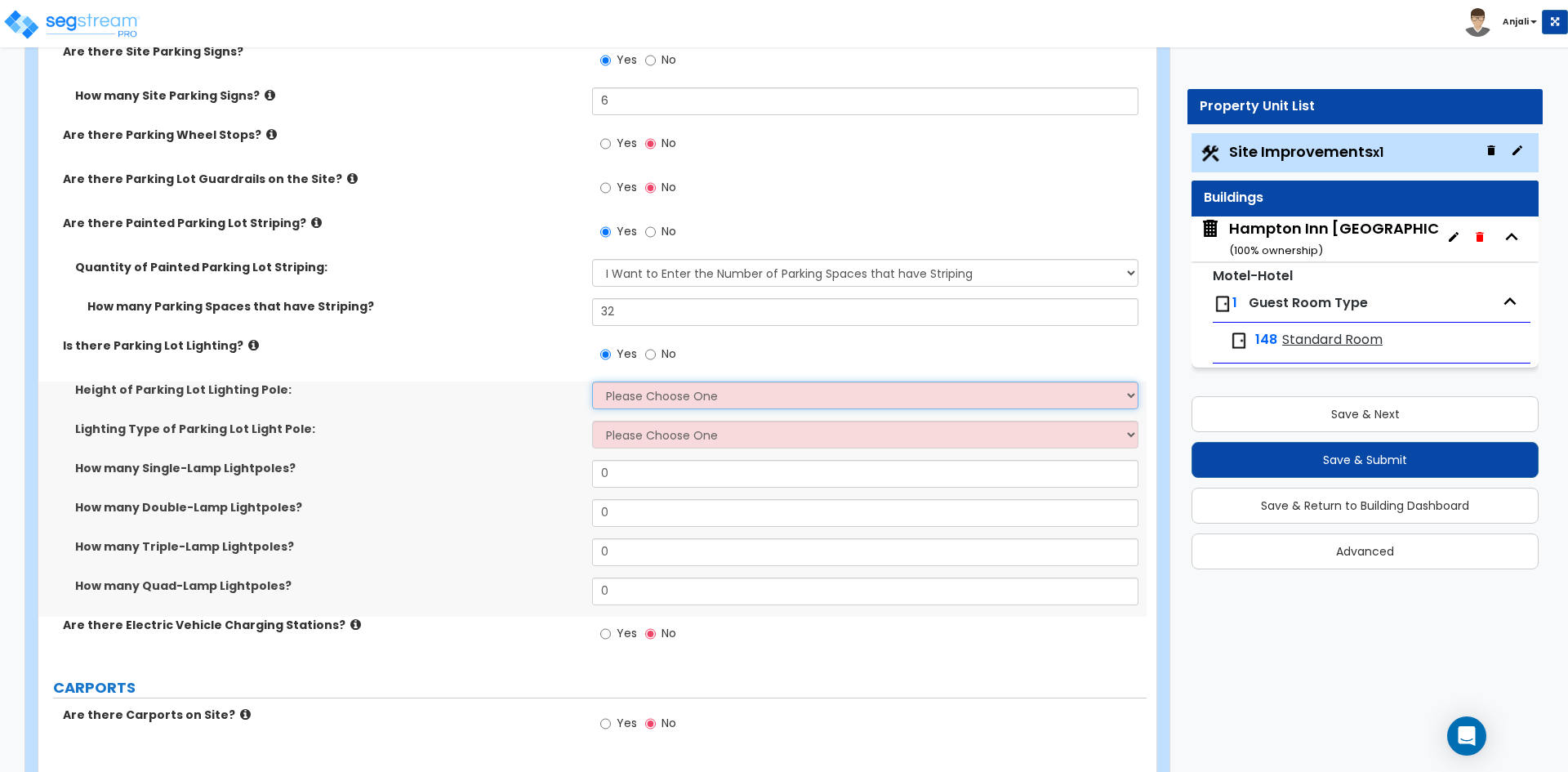
click at [649, 383] on select "Please Choose One 20' high 30' high 40' high" at bounding box center [865, 395] width 545 height 28
select select "1"
click at [592, 382] on select "Please Choose One 20' high 30' high 40' high" at bounding box center [865, 395] width 545 height 28
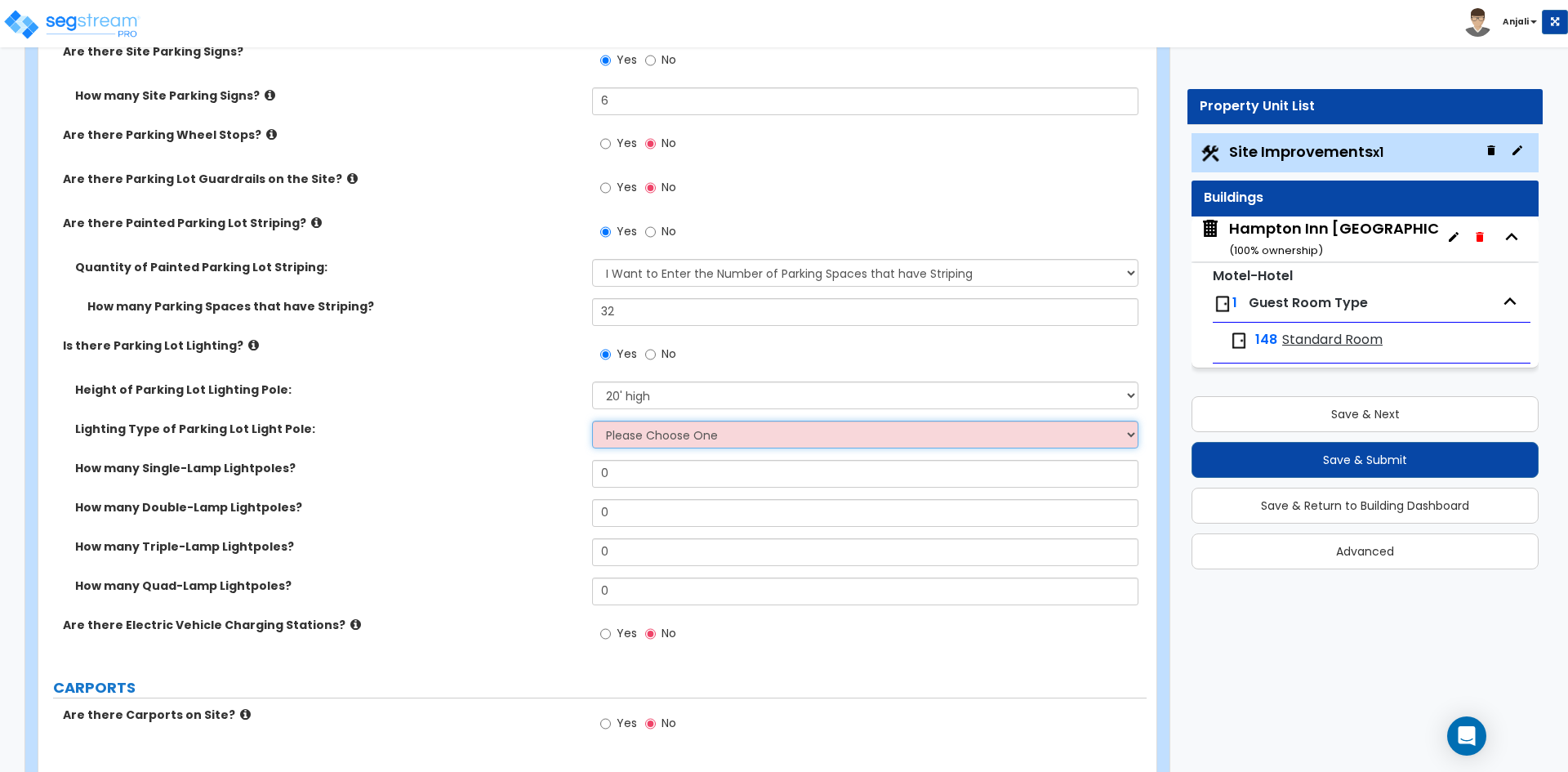
click at [658, 420] on select "Please Choose One LED Metal Halide High Pressure Sodium Please Choose for me" at bounding box center [865, 434] width 545 height 28
select select "2"
click at [592, 420] on select "Please Choose One LED Metal Halide High Pressure Sodium Please Choose for me" at bounding box center [865, 434] width 545 height 28
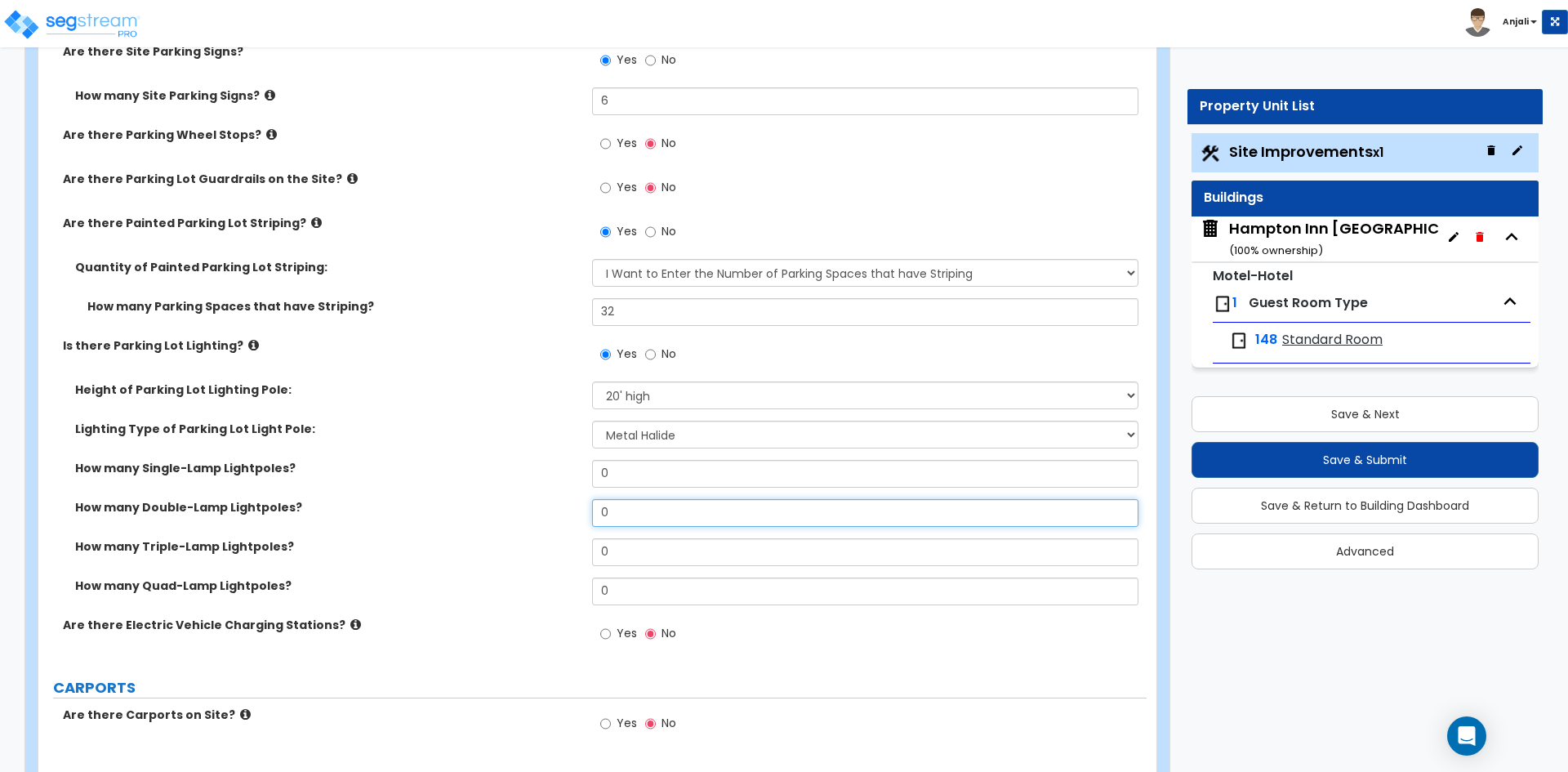
click at [644, 499] on input "0" at bounding box center [865, 513] width 545 height 28
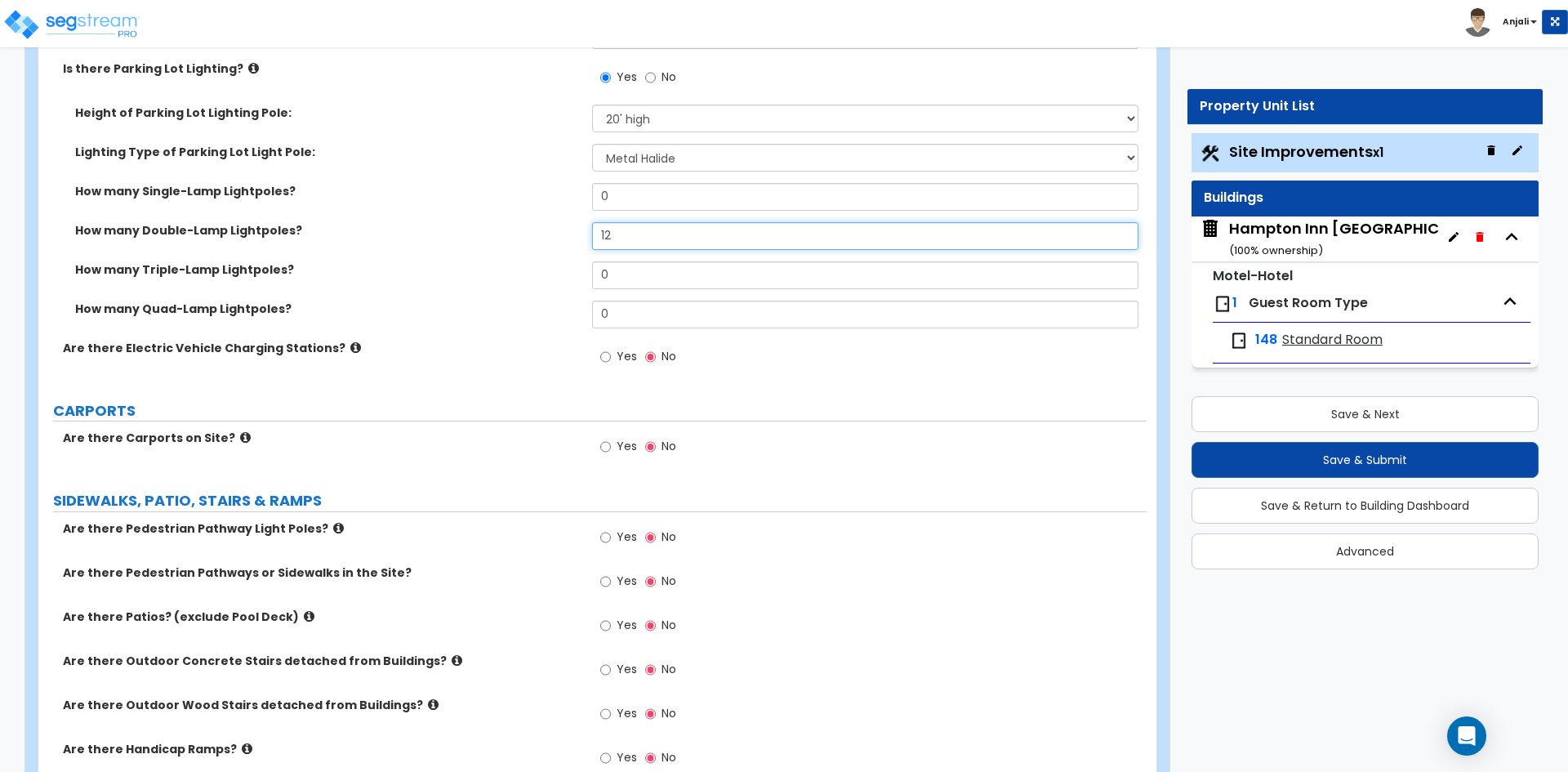
scroll to position [1633, 0]
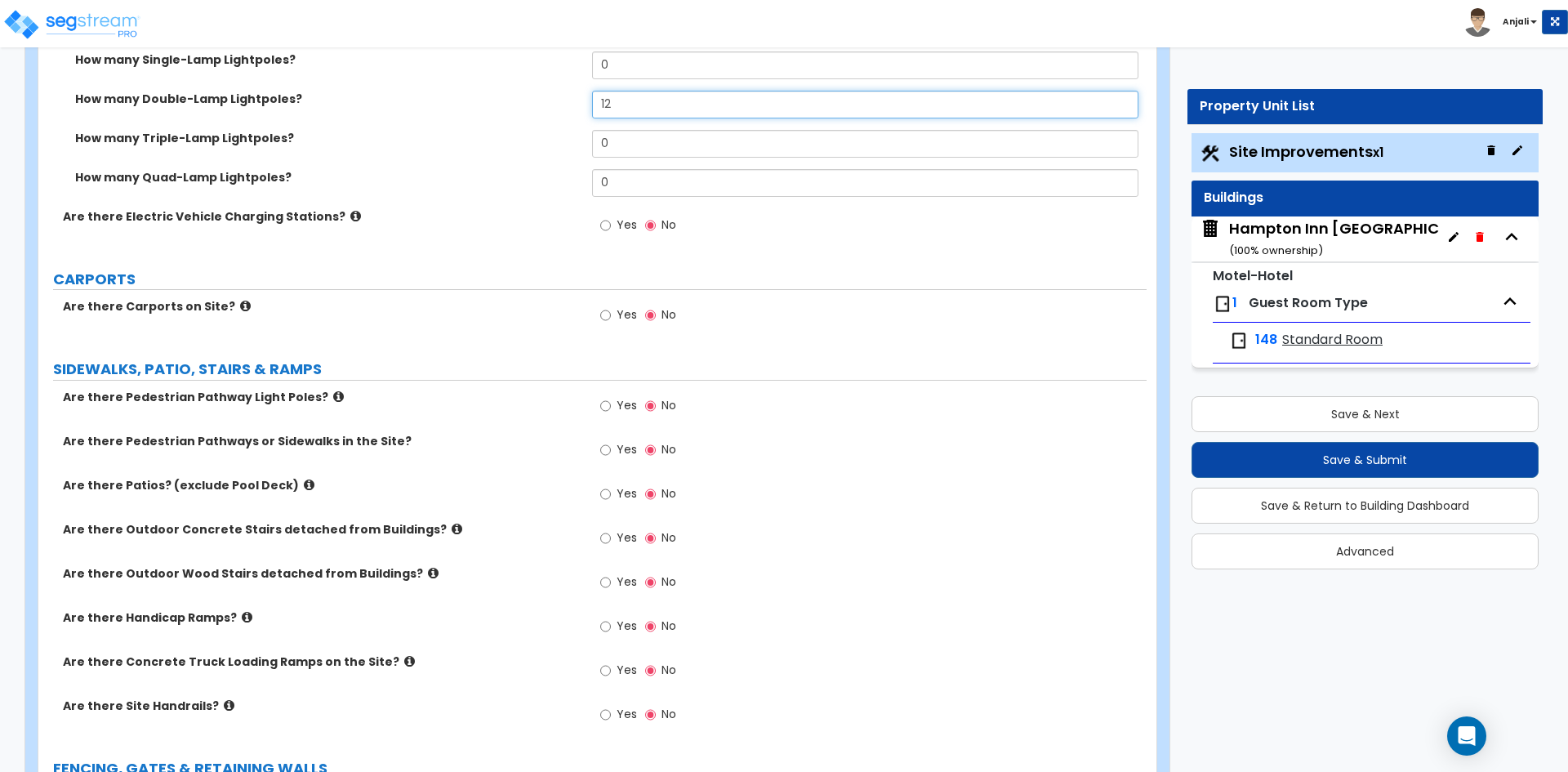
type input "12"
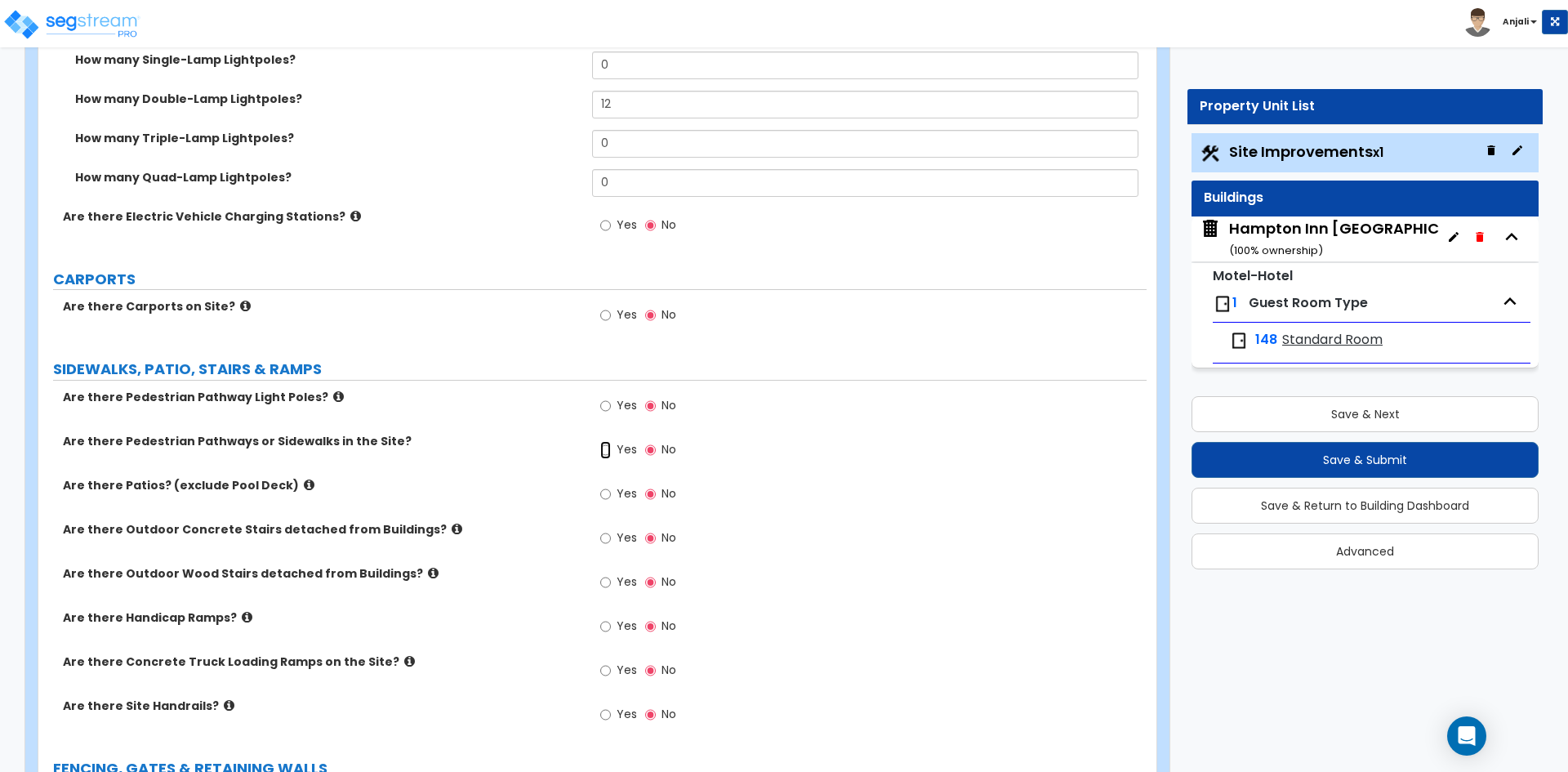
click at [601, 441] on input "Yes" at bounding box center [605, 450] width 11 height 18
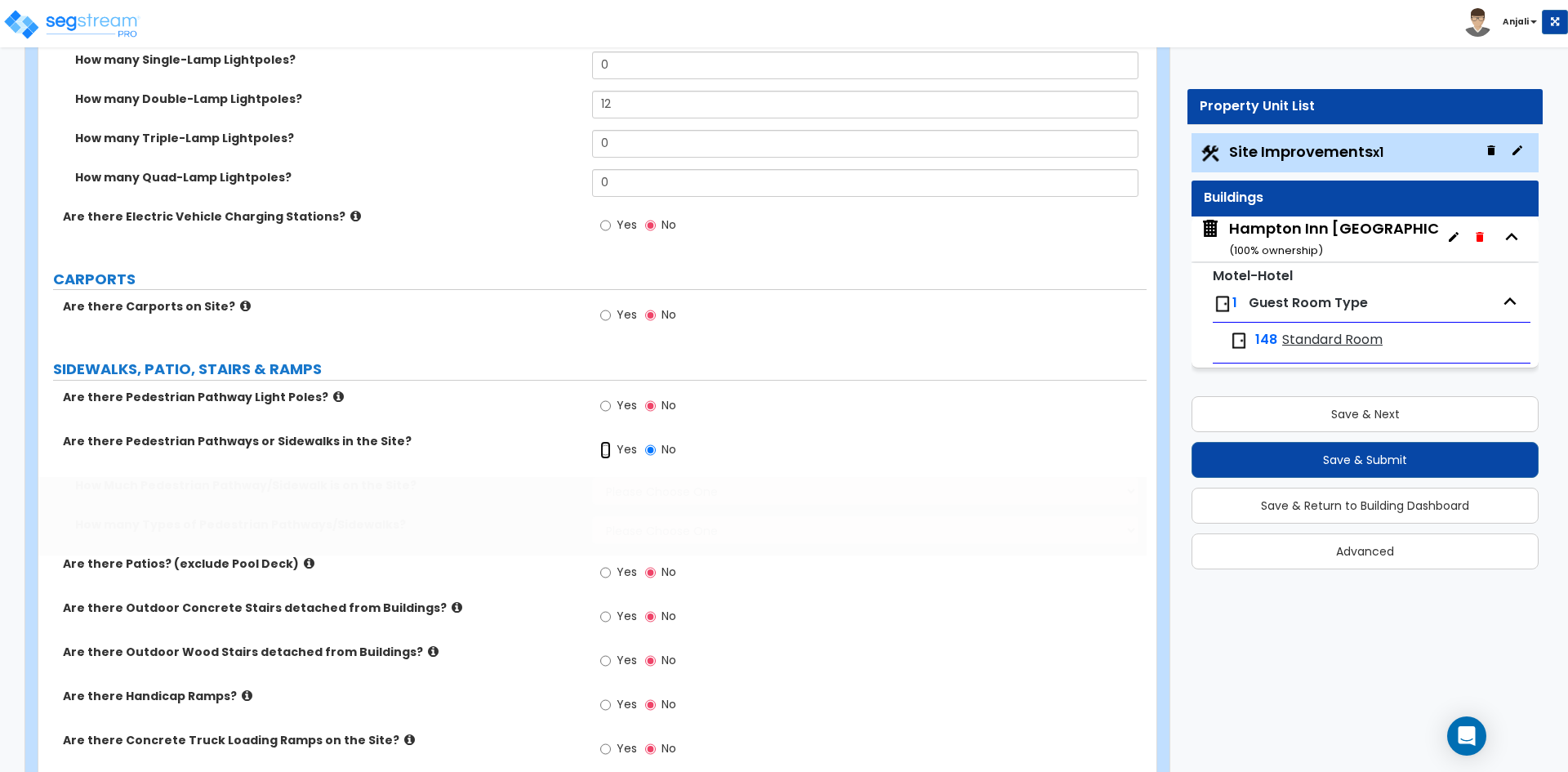
radio input "true"
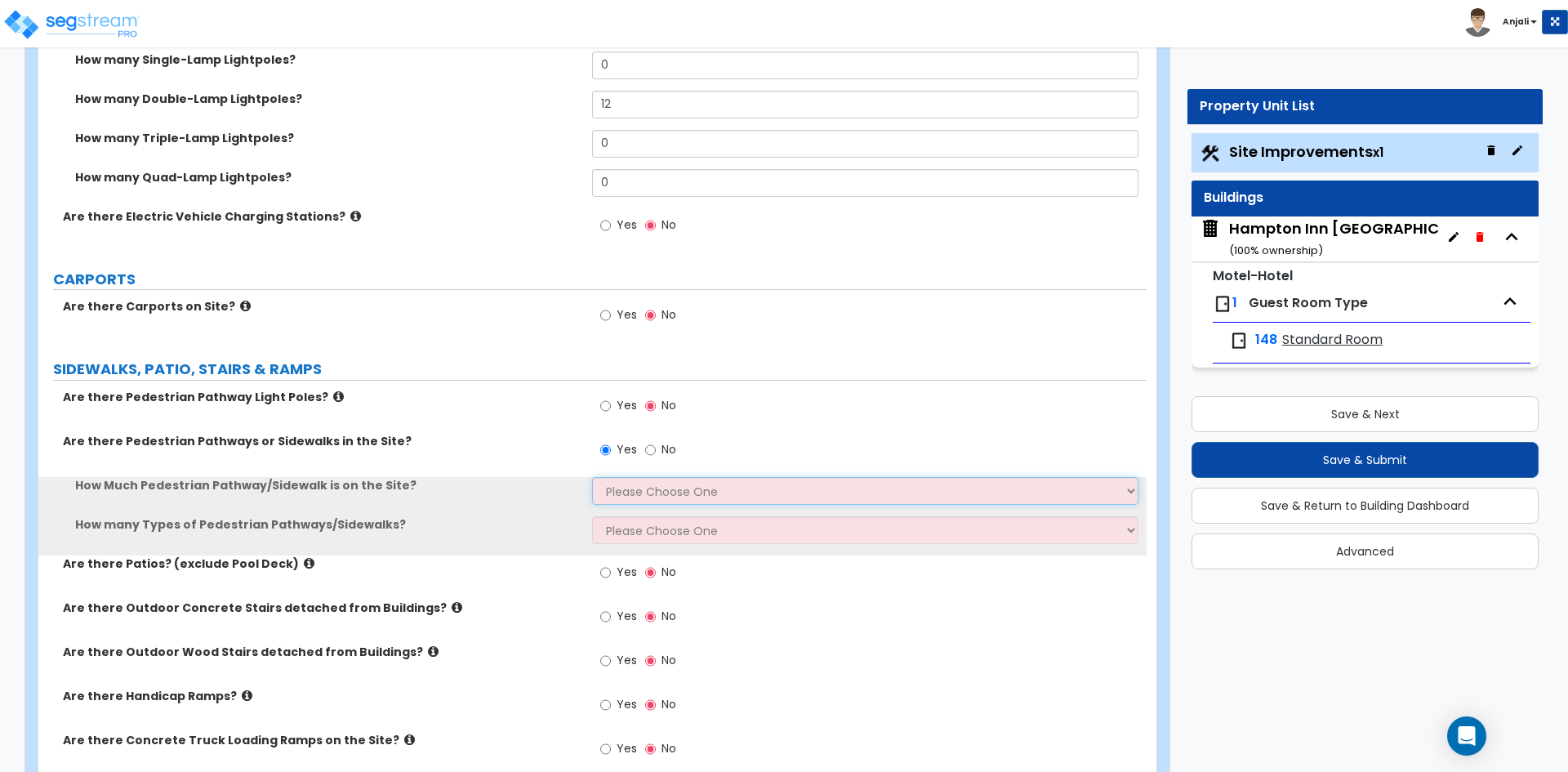
click at [634, 477] on select "Please Choose One I Don't Know, Please Estimate For Me Enter Linear Footage" at bounding box center [865, 490] width 545 height 28
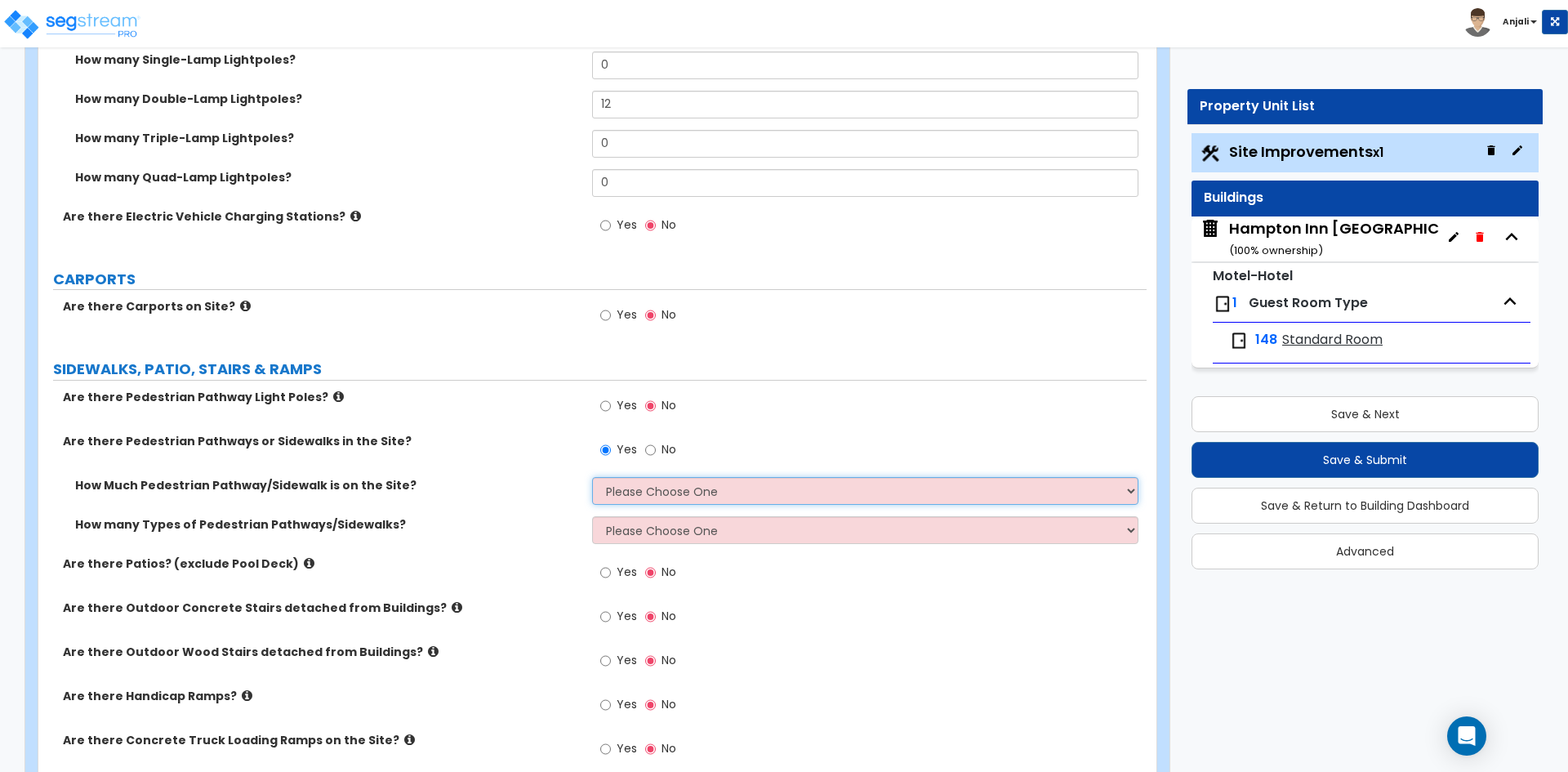
click at [592, 477] on select "Please Choose One I Don't Know, Please Estimate For Me Enter Linear Footage" at bounding box center [865, 490] width 545 height 28
click at [666, 486] on select "Please Choose One I Don't Know, Please Estimate For Me Enter Linear Footage" at bounding box center [865, 490] width 545 height 28
select select "1"
click at [592, 477] on select "Please Choose One I Don't Know, Please Estimate For Me Enter Linear Footage" at bounding box center [865, 490] width 545 height 28
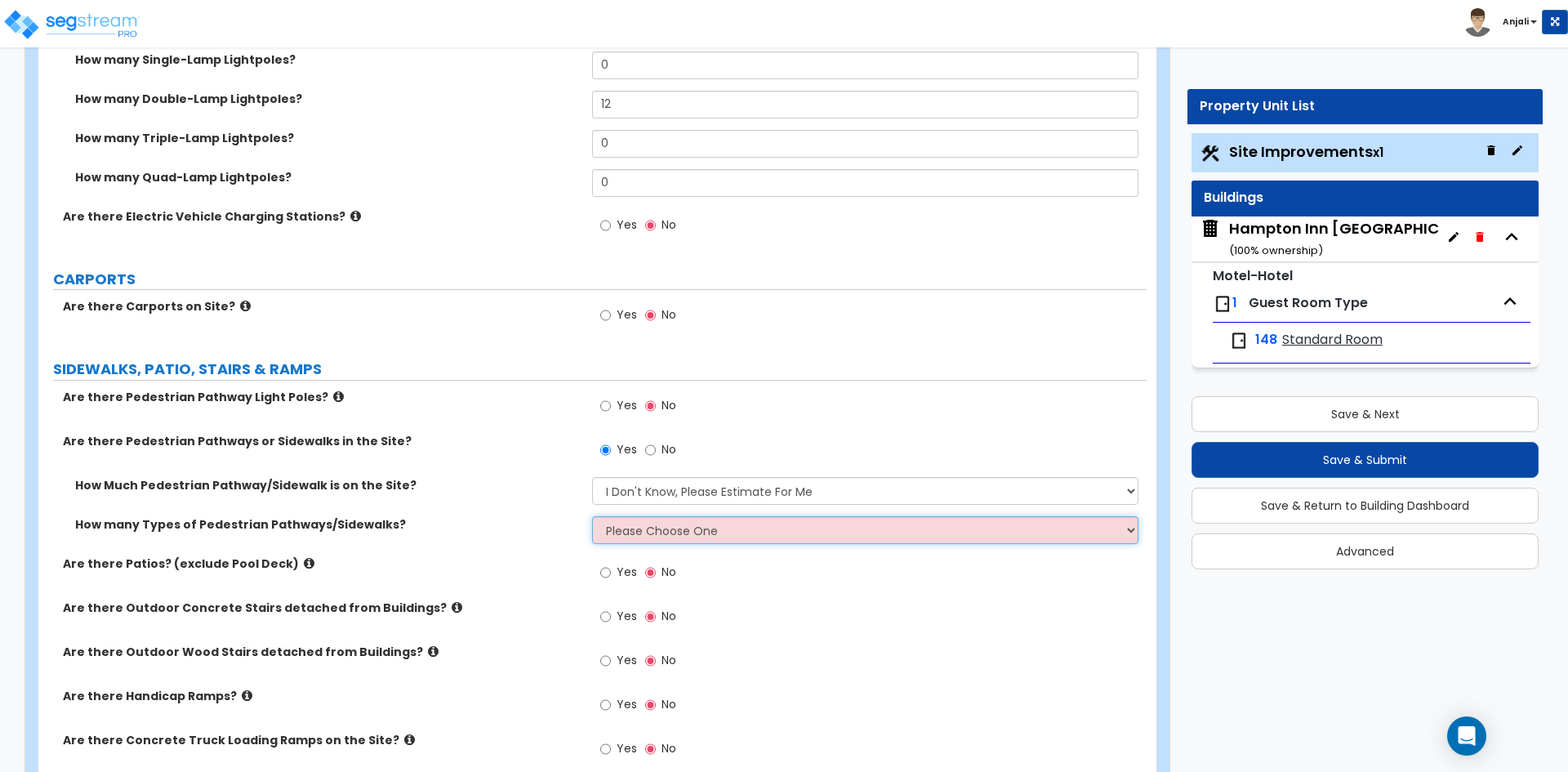
click at [664, 516] on select "Please Choose One 1 2 3" at bounding box center [865, 529] width 545 height 28
select select "1"
click at [592, 516] on select "Please Choose One 1 2 3" at bounding box center [865, 529] width 545 height 28
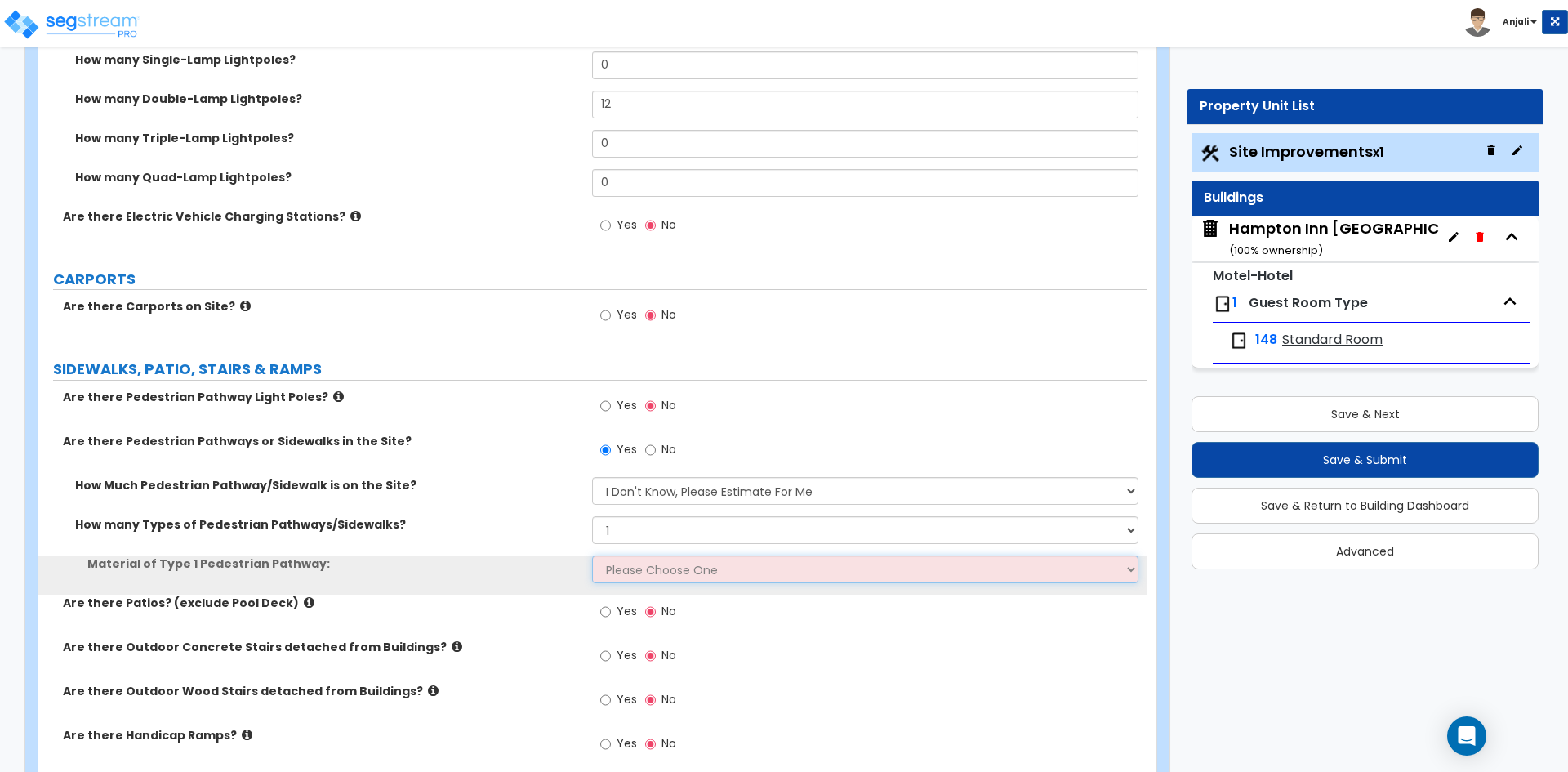
click at [666, 556] on select "Please Choose One Bare Concrete Stamped Concrete Brick Pavers Stone Pavers Wood…" at bounding box center [865, 569] width 545 height 28
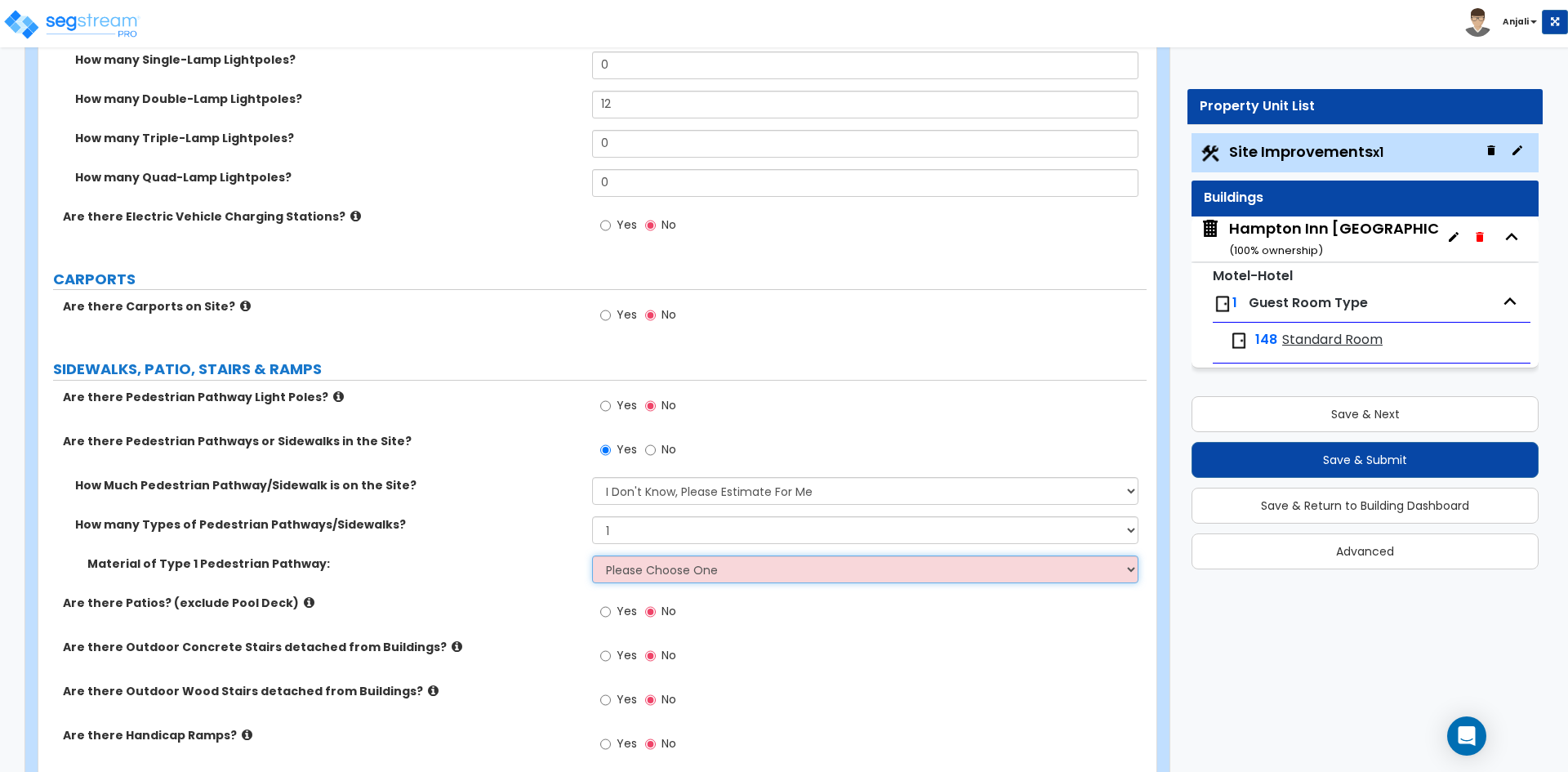
select select "1"
click at [592, 556] on select "Please Choose One Bare Concrete Stamped Concrete Brick Pavers Stone Pavers Wood…" at bounding box center [865, 569] width 545 height 28
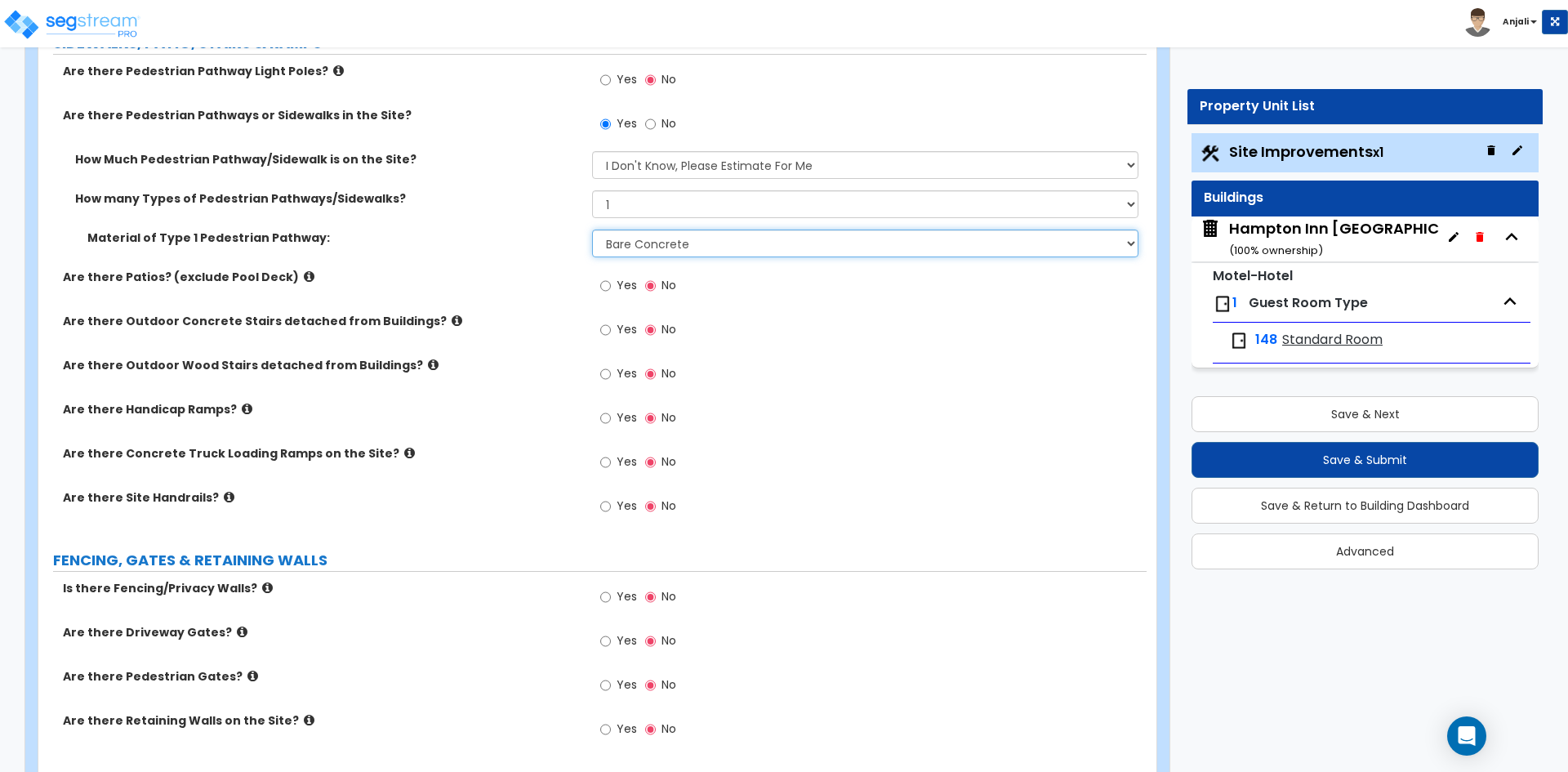
scroll to position [1960, 0]
click at [602, 497] on input "Yes" at bounding box center [605, 505] width 11 height 18
radio input "true"
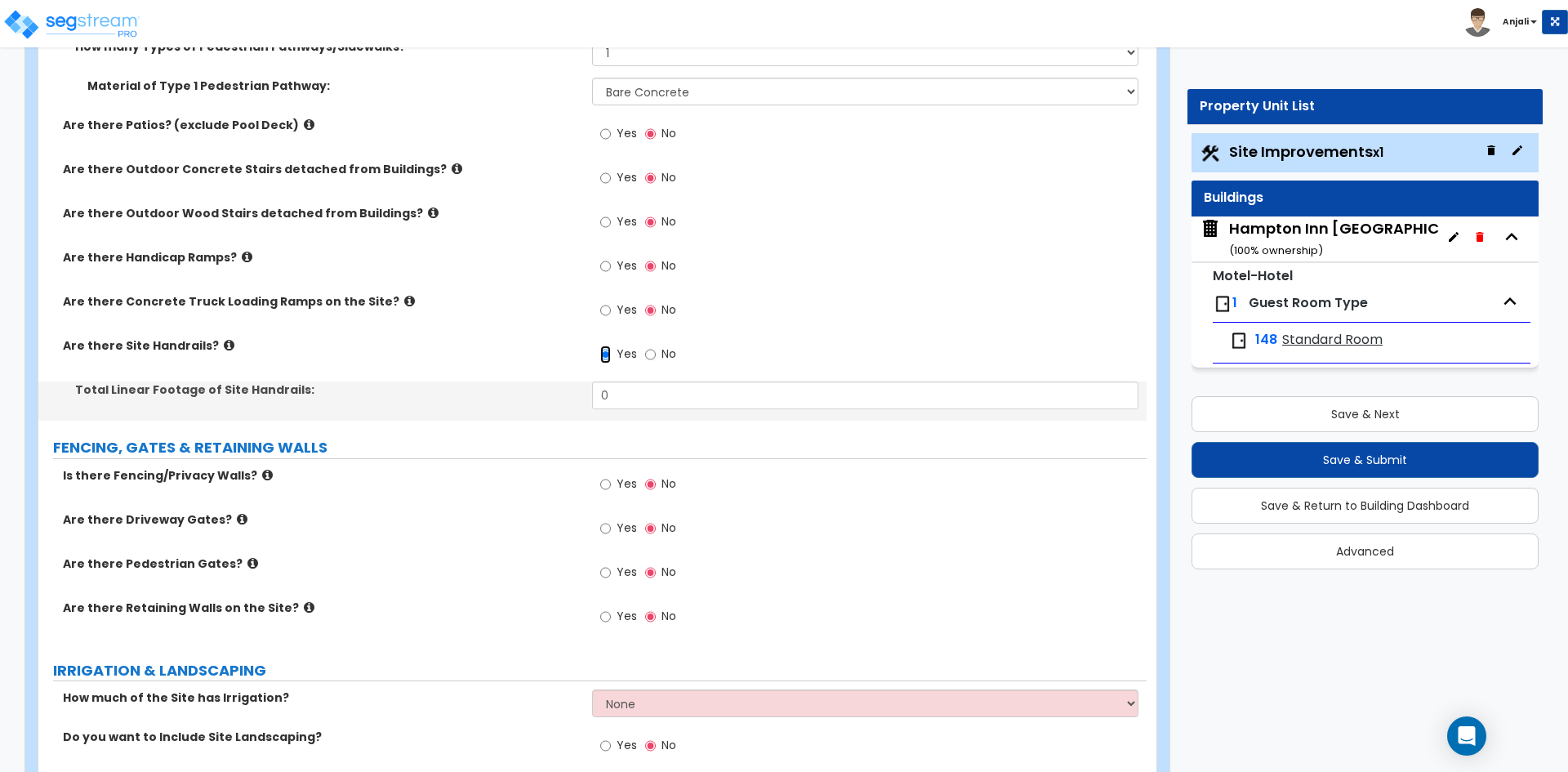
scroll to position [2123, 0]
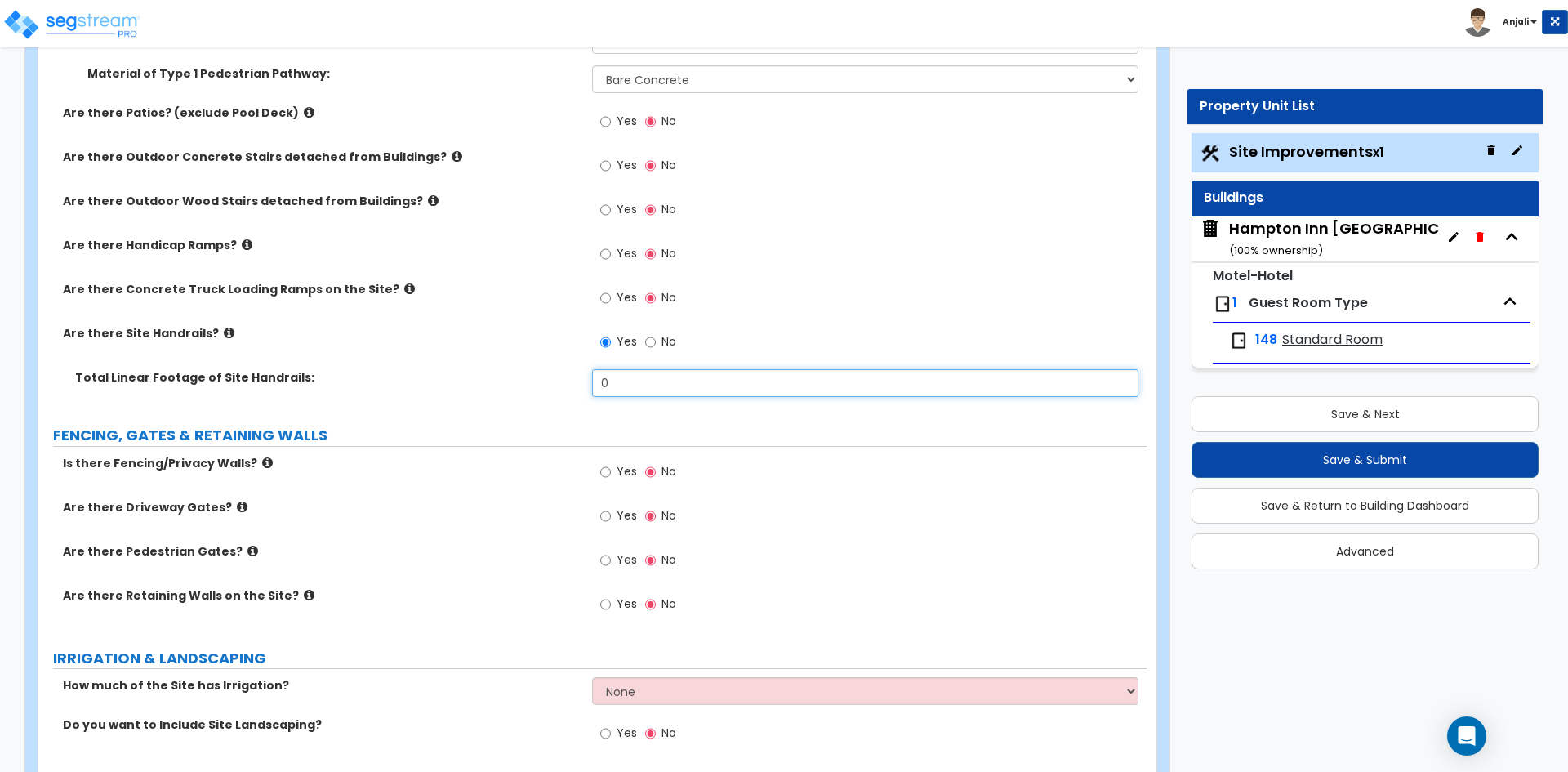
click at [625, 369] on input "0" at bounding box center [865, 383] width 545 height 28
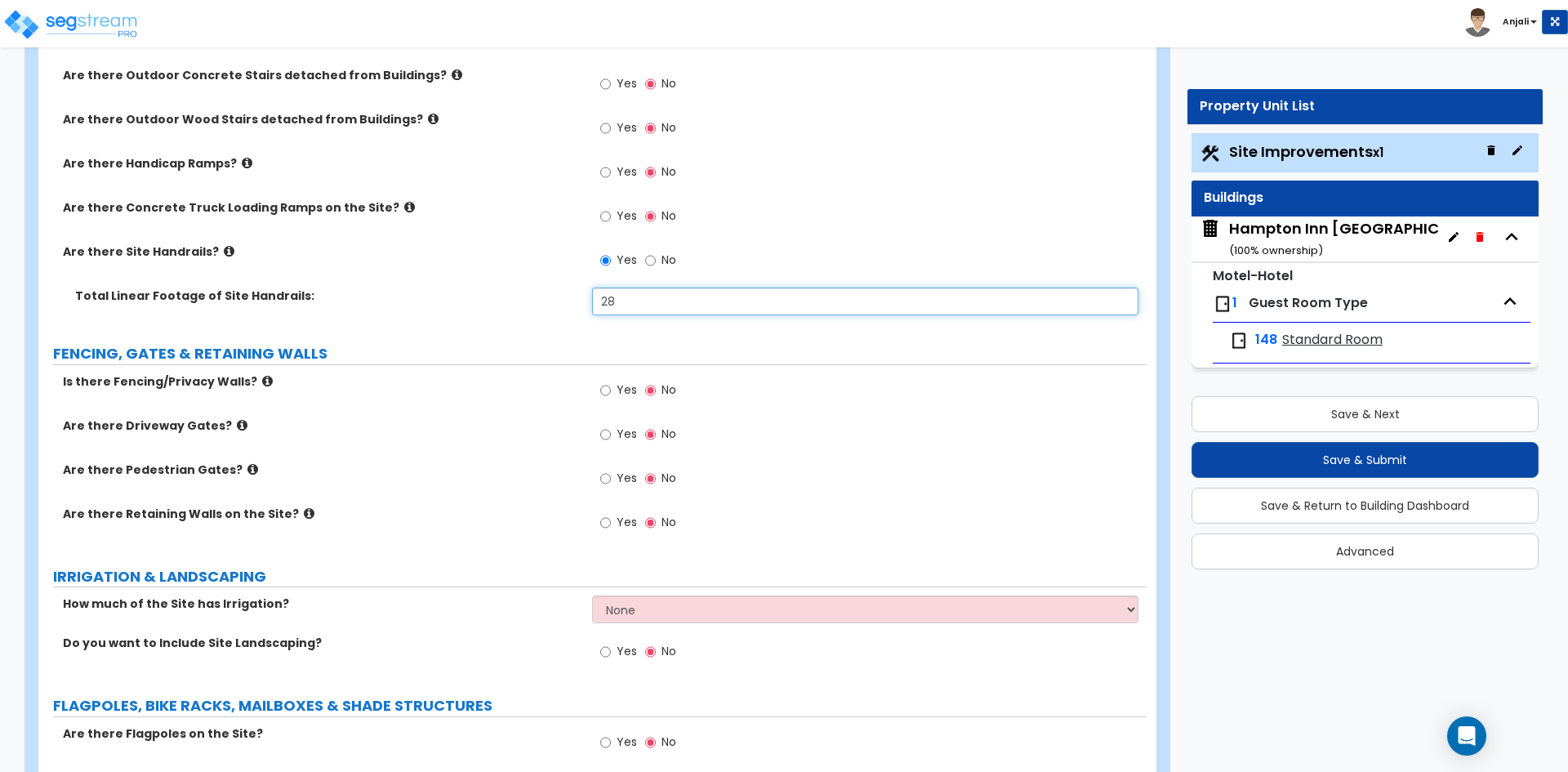
type input "28"
click at [612, 378] on label "Yes" at bounding box center [618, 392] width 37 height 28
click at [611, 382] on input "Yes" at bounding box center [605, 390] width 11 height 18
radio input "true"
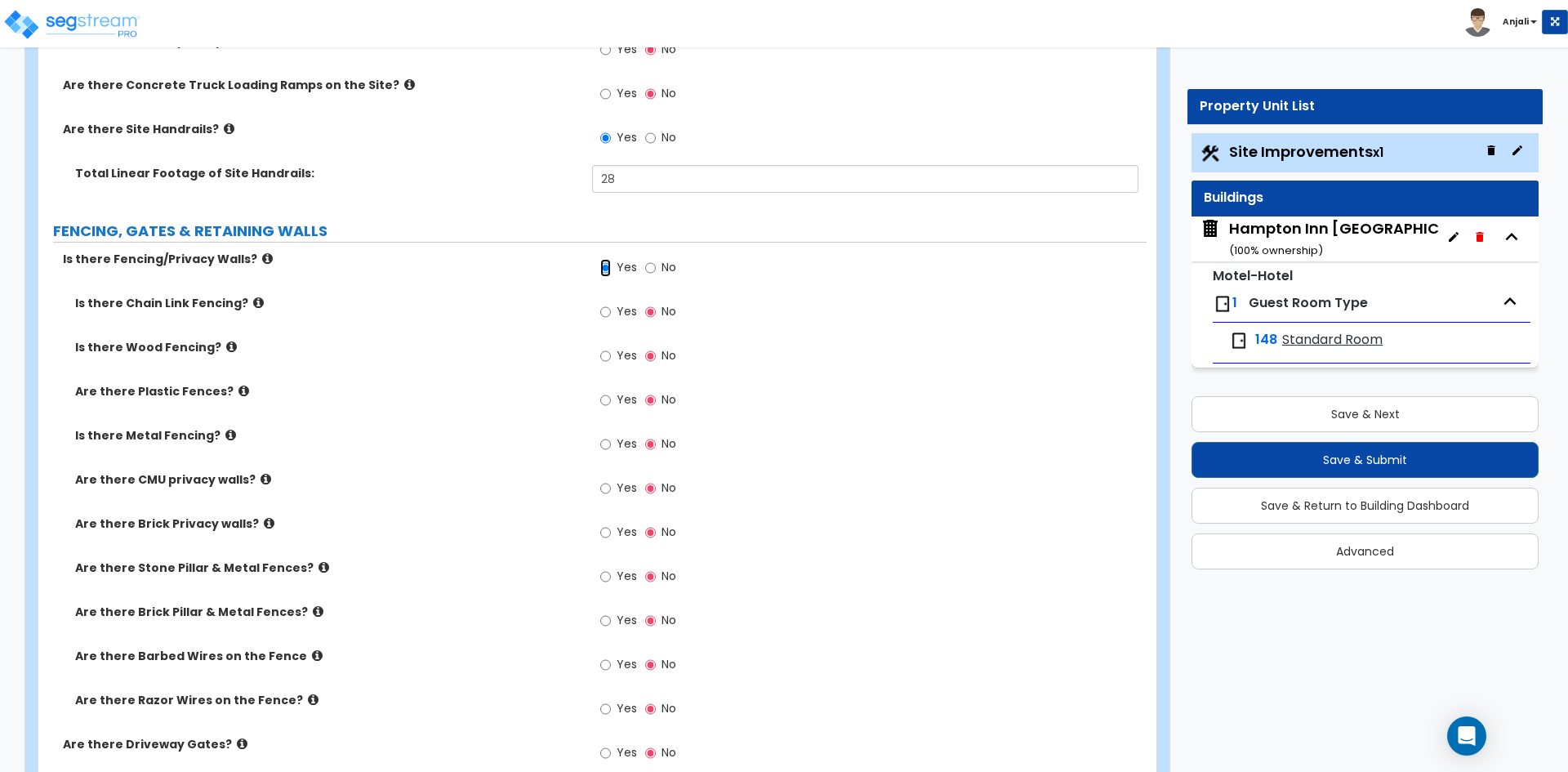
scroll to position [2368, 0]
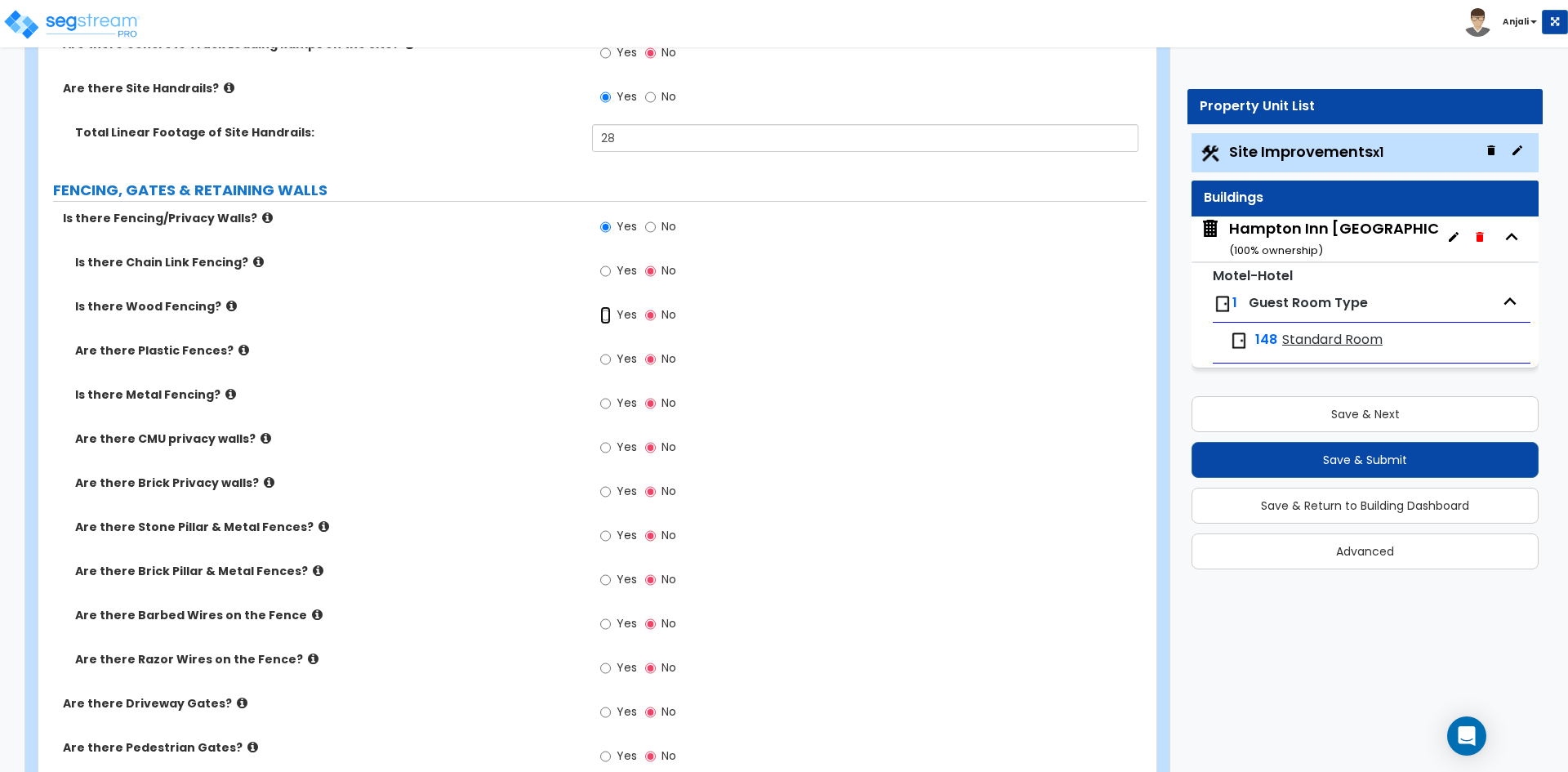
click at [609, 306] on input "Yes" at bounding box center [605, 315] width 11 height 18
radio input "true"
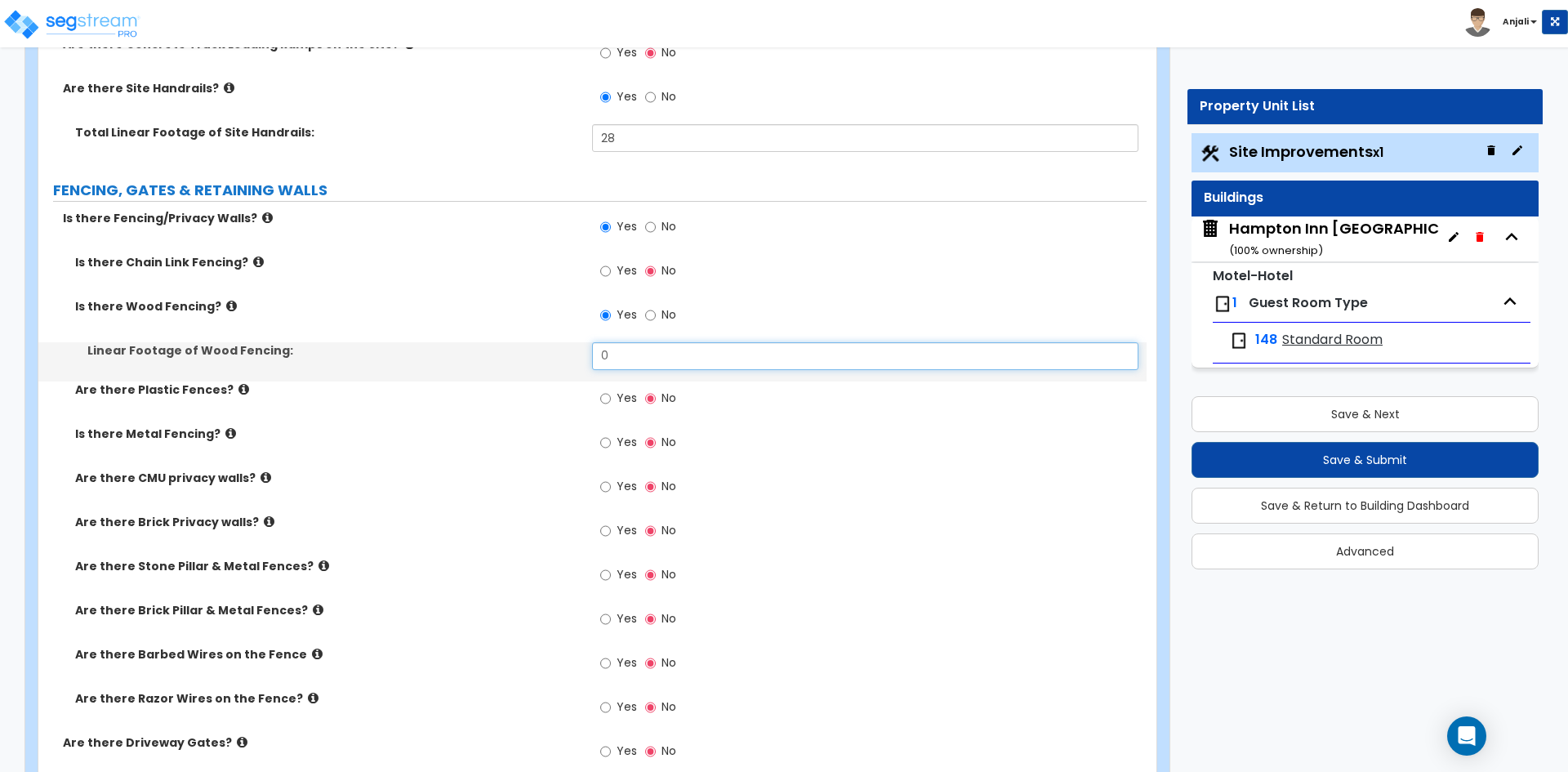
click at [634, 342] on input "0" at bounding box center [865, 356] width 545 height 28
type input "0"
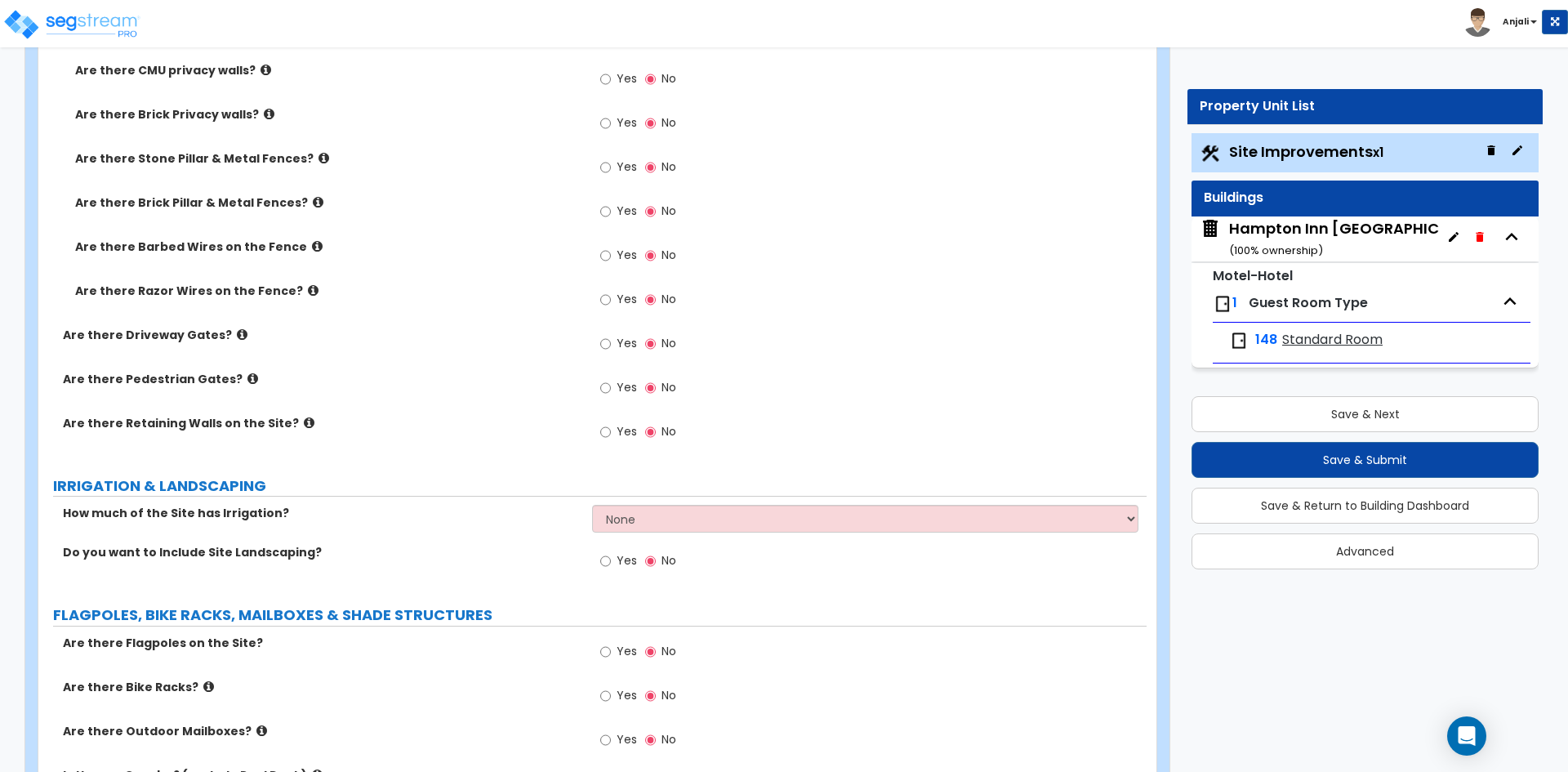
scroll to position [2777, 0]
type input "105"
click at [612, 548] on label "Yes" at bounding box center [618, 561] width 37 height 28
click at [611, 551] on input "Yes" at bounding box center [605, 560] width 11 height 18
radio input "true"
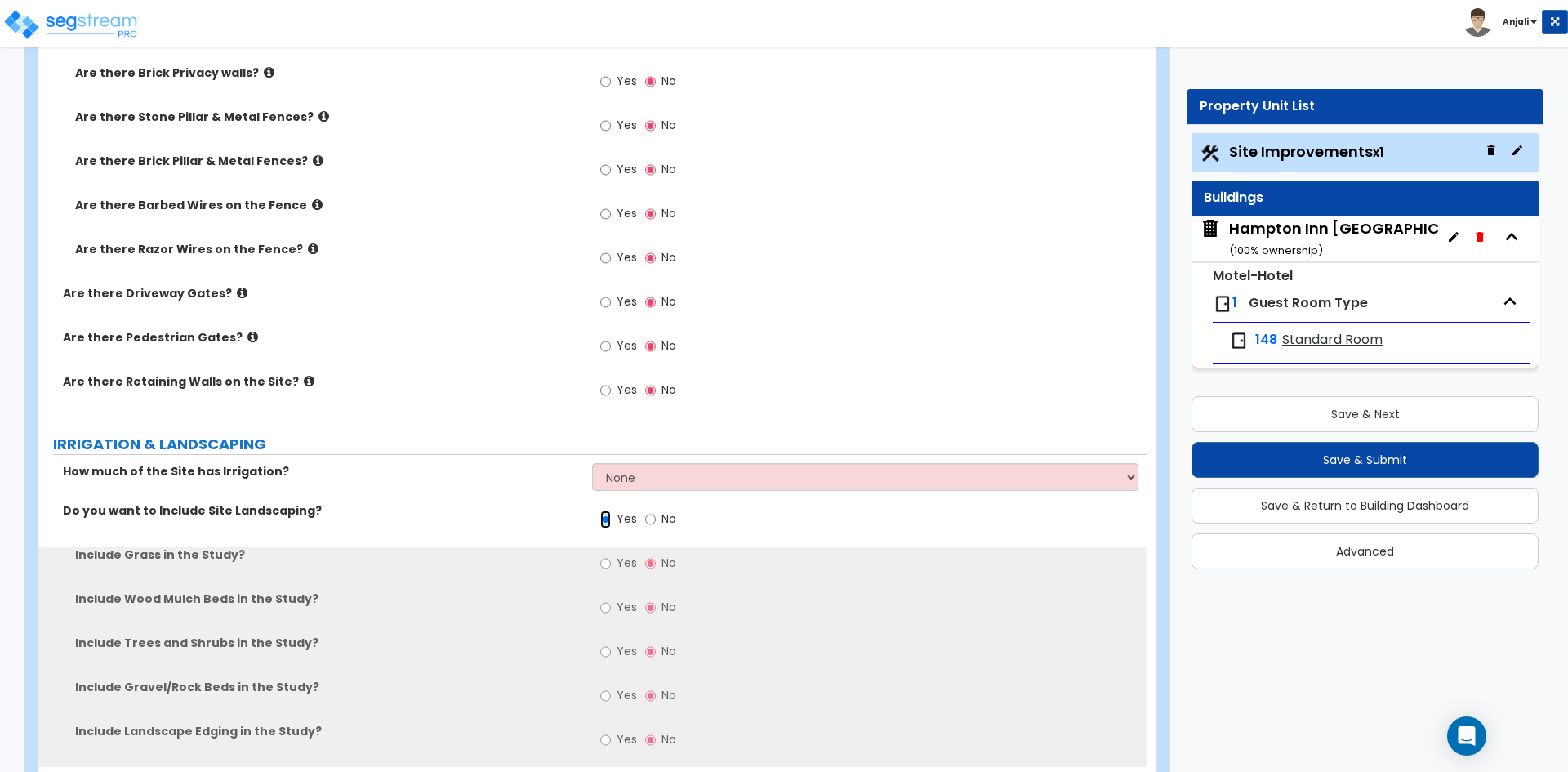
scroll to position [2858, 0]
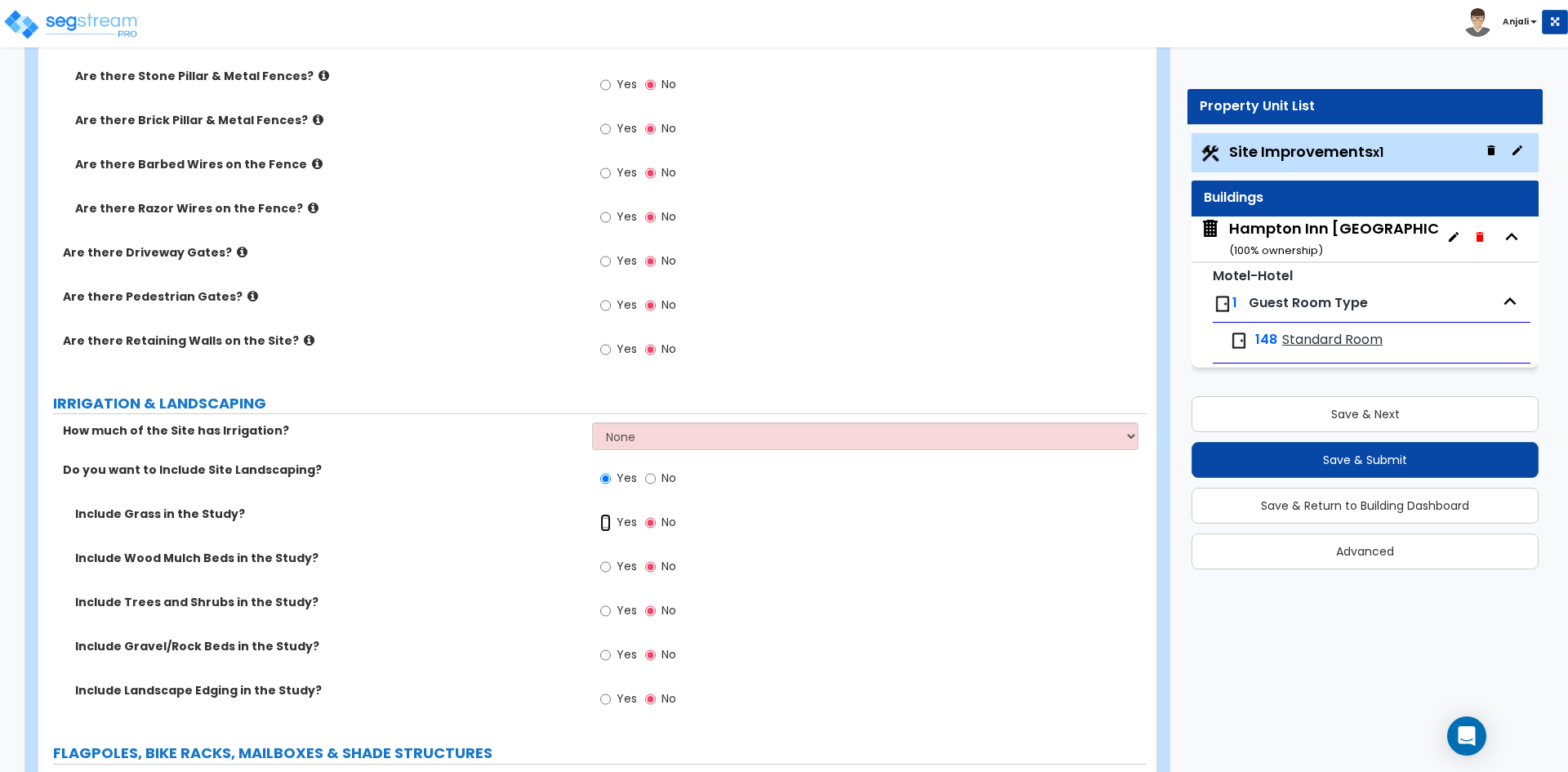
click at [600, 514] on input "Yes" at bounding box center [605, 522] width 11 height 18
radio input "true"
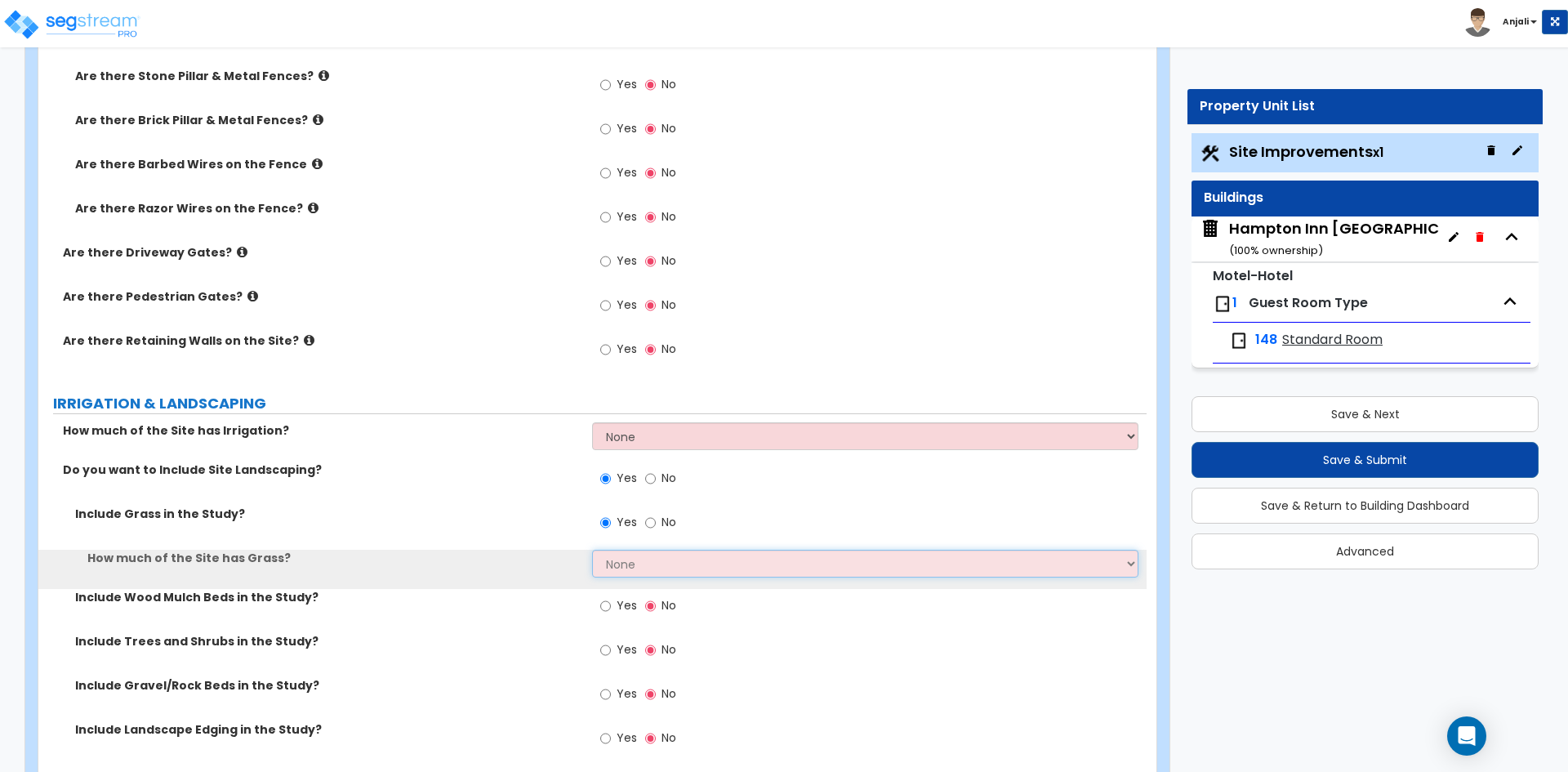
click at [657, 550] on select "None I want to Enter an Approximate Percentage I want to Enter the Square Foota…" at bounding box center [865, 563] width 545 height 28
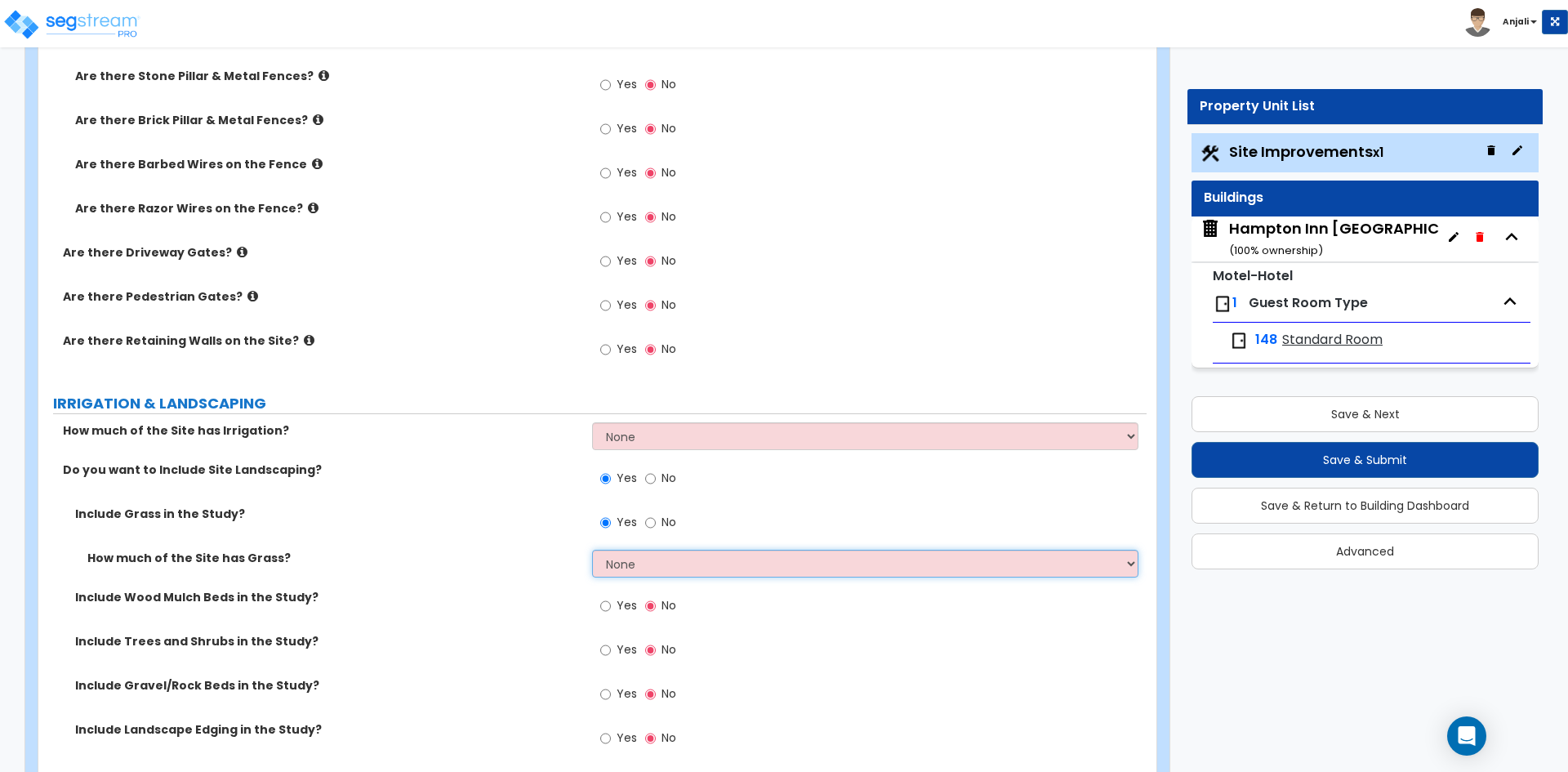
select select "2"
click at [592, 550] on select "None I want to Enter an Approximate Percentage I want to Enter the Square Foota…" at bounding box center [865, 563] width 545 height 28
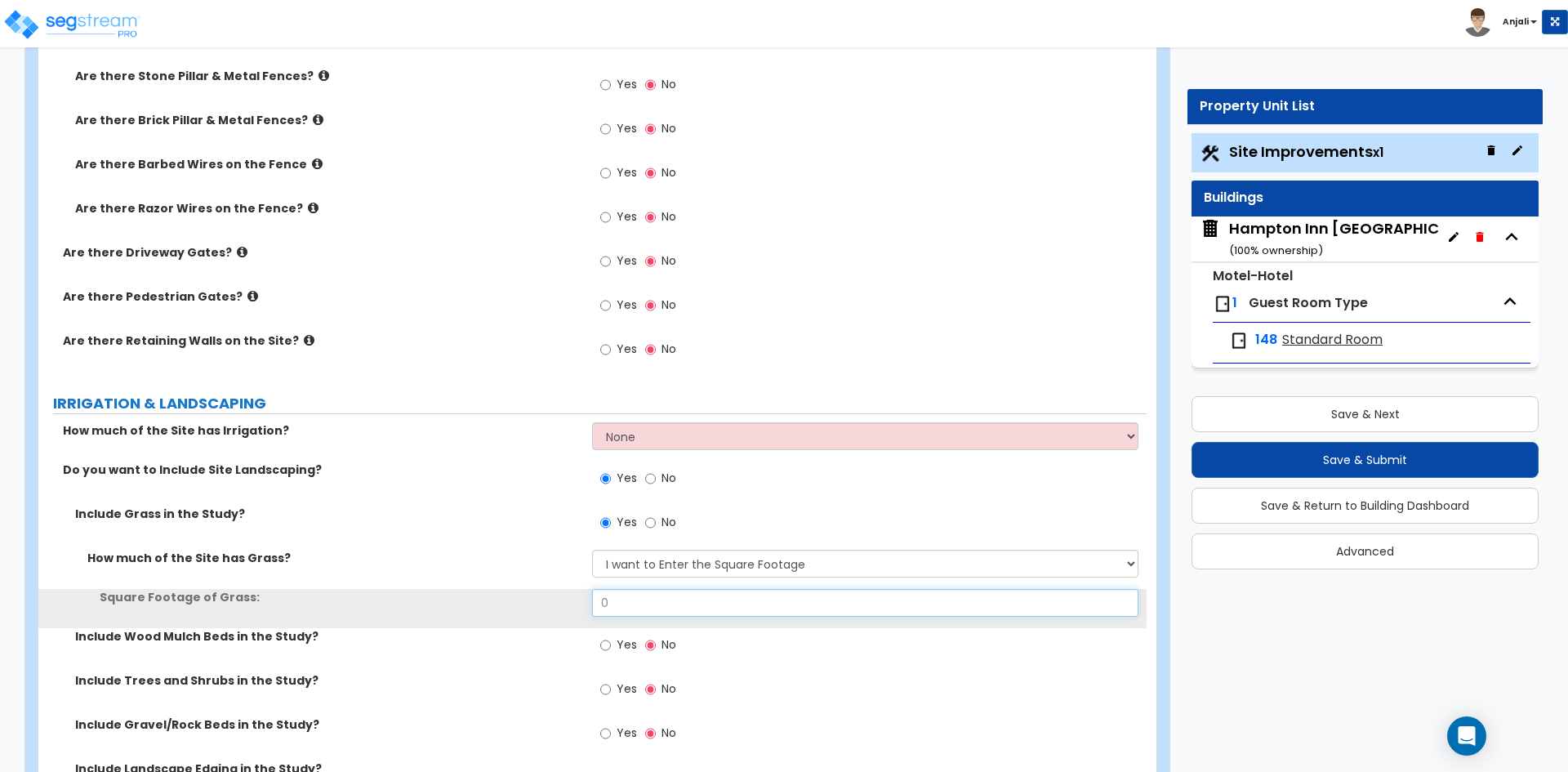
click at [654, 590] on input "0" at bounding box center [865, 602] width 545 height 28
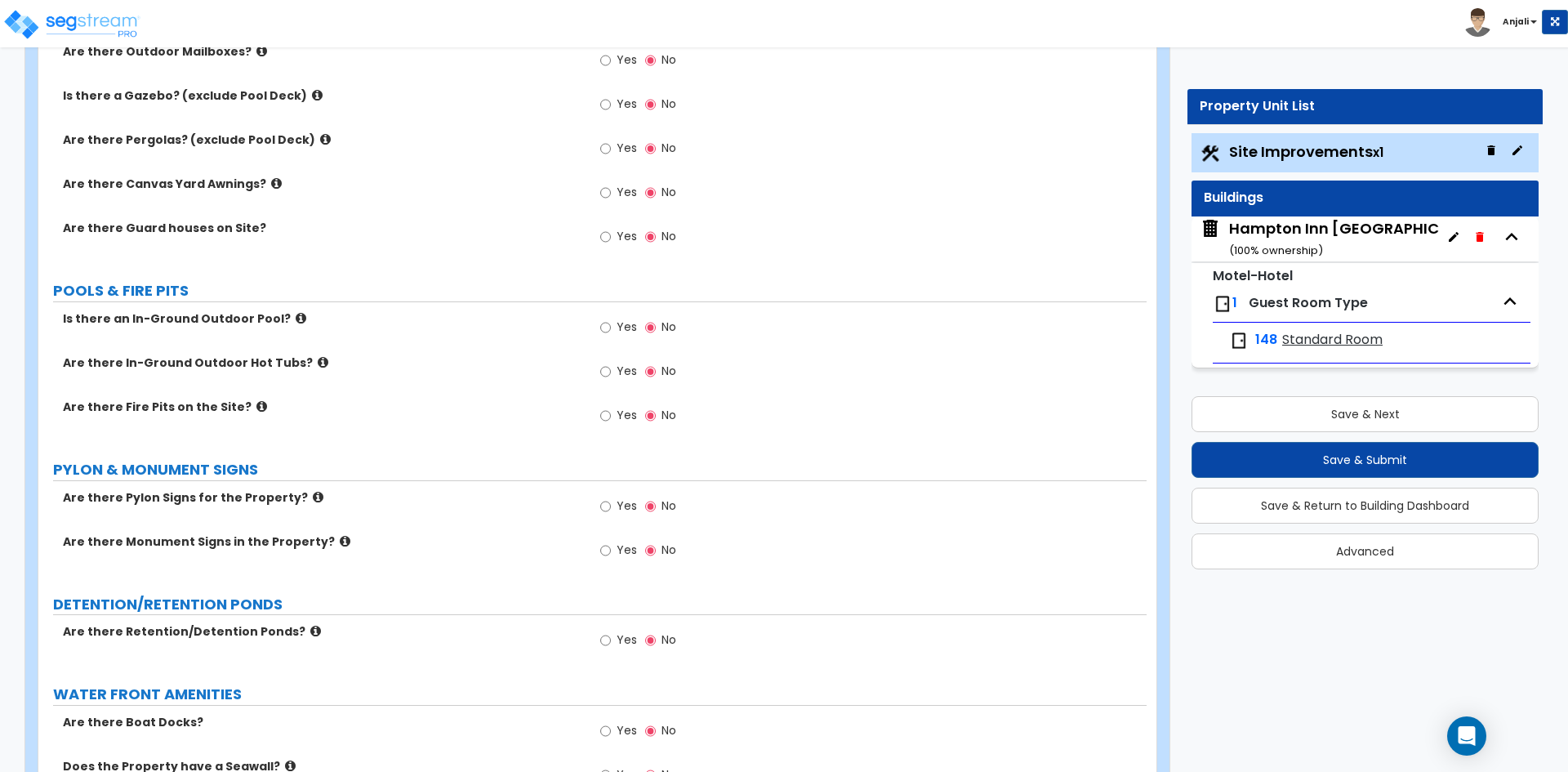
scroll to position [3757, 0]
type input "5,000"
click at [602, 539] on input "Yes" at bounding box center [605, 547] width 11 height 18
radio input "true"
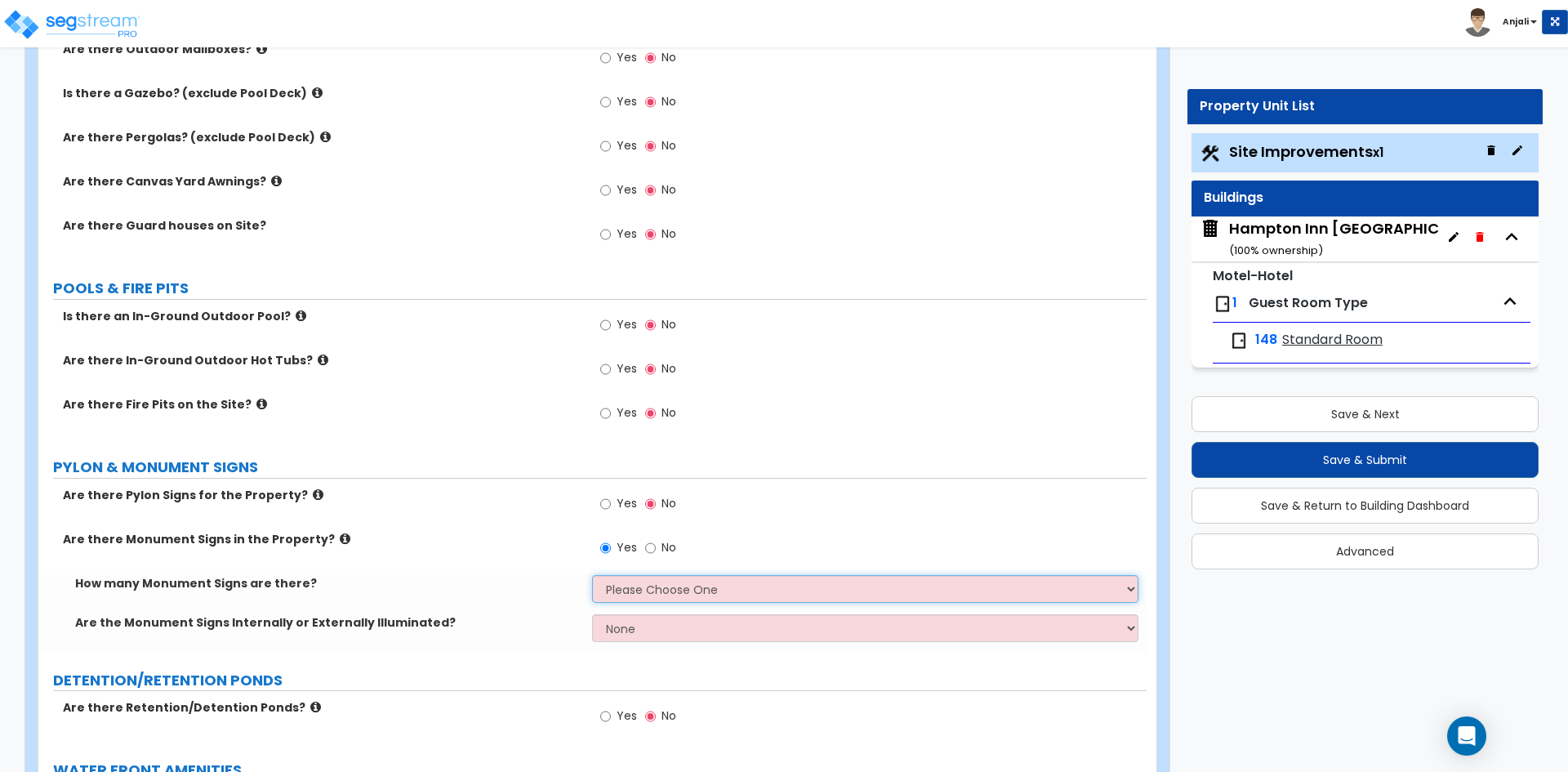
click at [657, 575] on select "Please Choose One 1 2 3" at bounding box center [865, 588] width 545 height 28
select select "1"
click at [592, 575] on select "Please Choose One 1 2 3" at bounding box center [865, 588] width 545 height 28
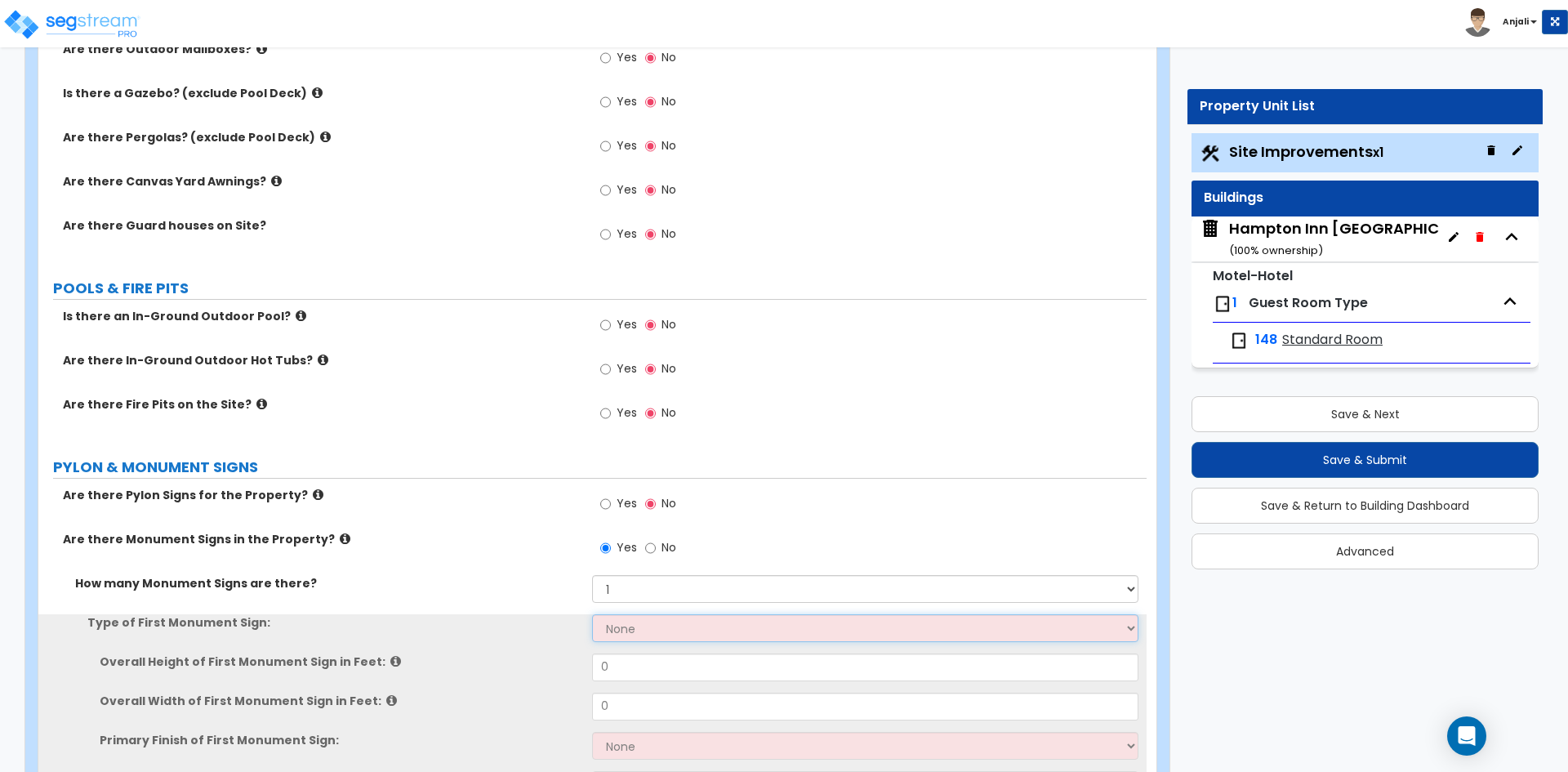
click at [668, 614] on select "None Flat Signboard on top of a Base Flat Signboard attached to a Back Board/Wa…" at bounding box center [865, 628] width 545 height 28
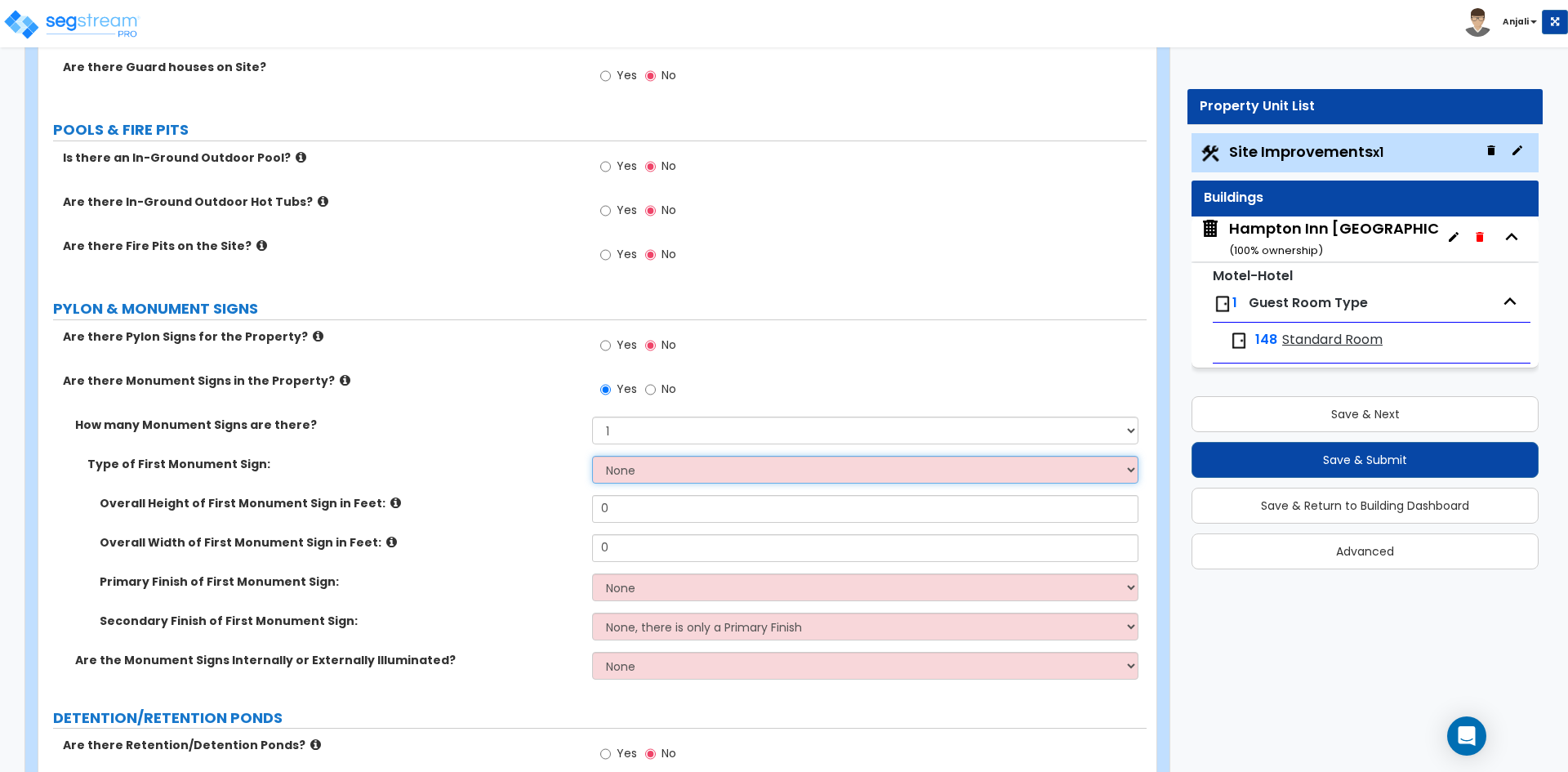
scroll to position [3920, 0]
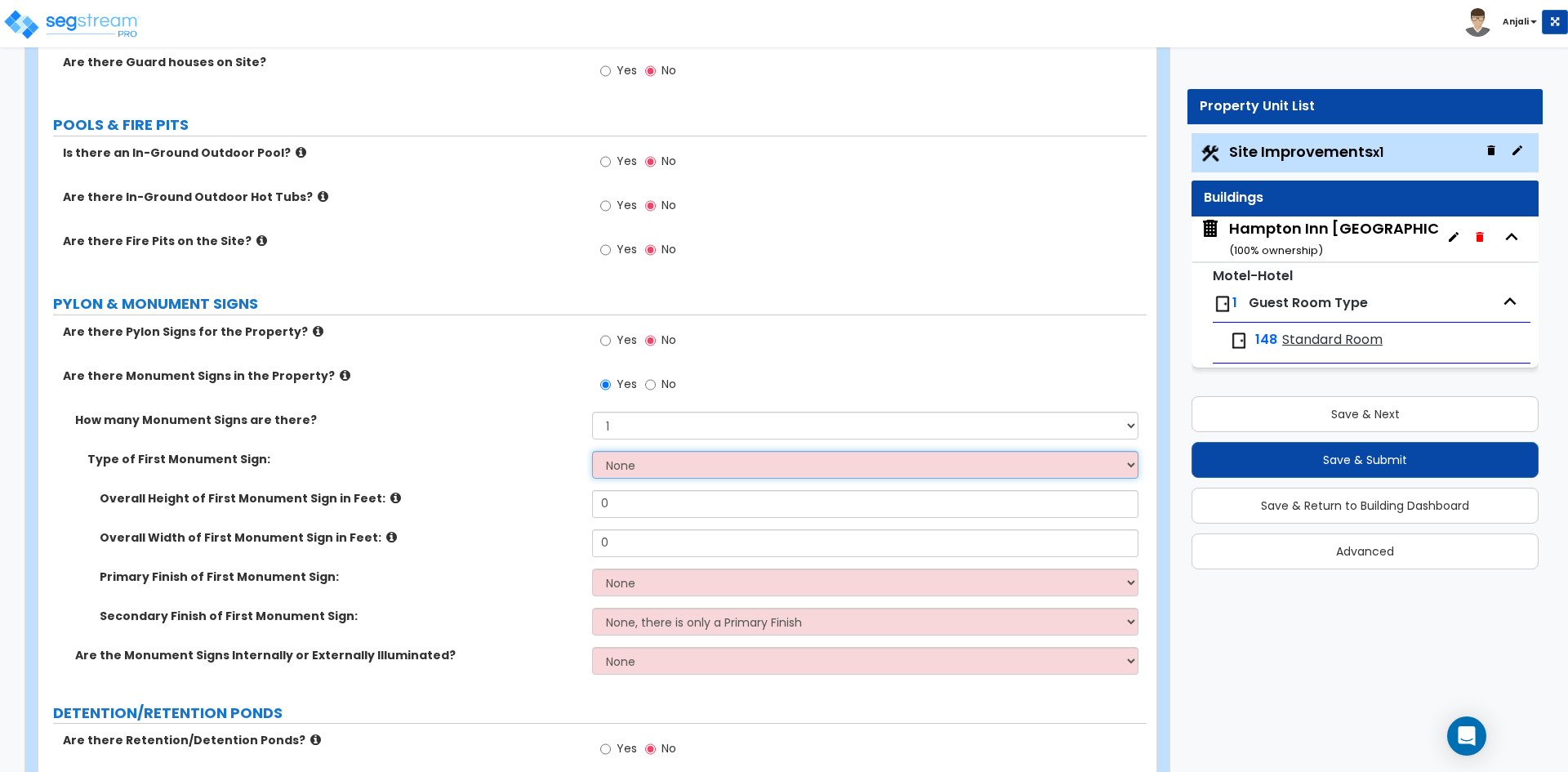
click at [691, 451] on select "None Flat Signboard on top of a Base Flat Signboard attached to a Back Board/Wa…" at bounding box center [865, 464] width 545 height 28
select select "2"
click at [592, 451] on select "None Flat Signboard on top of a Base Flat Signboard attached to a Back Board/Wa…" at bounding box center [865, 464] width 545 height 28
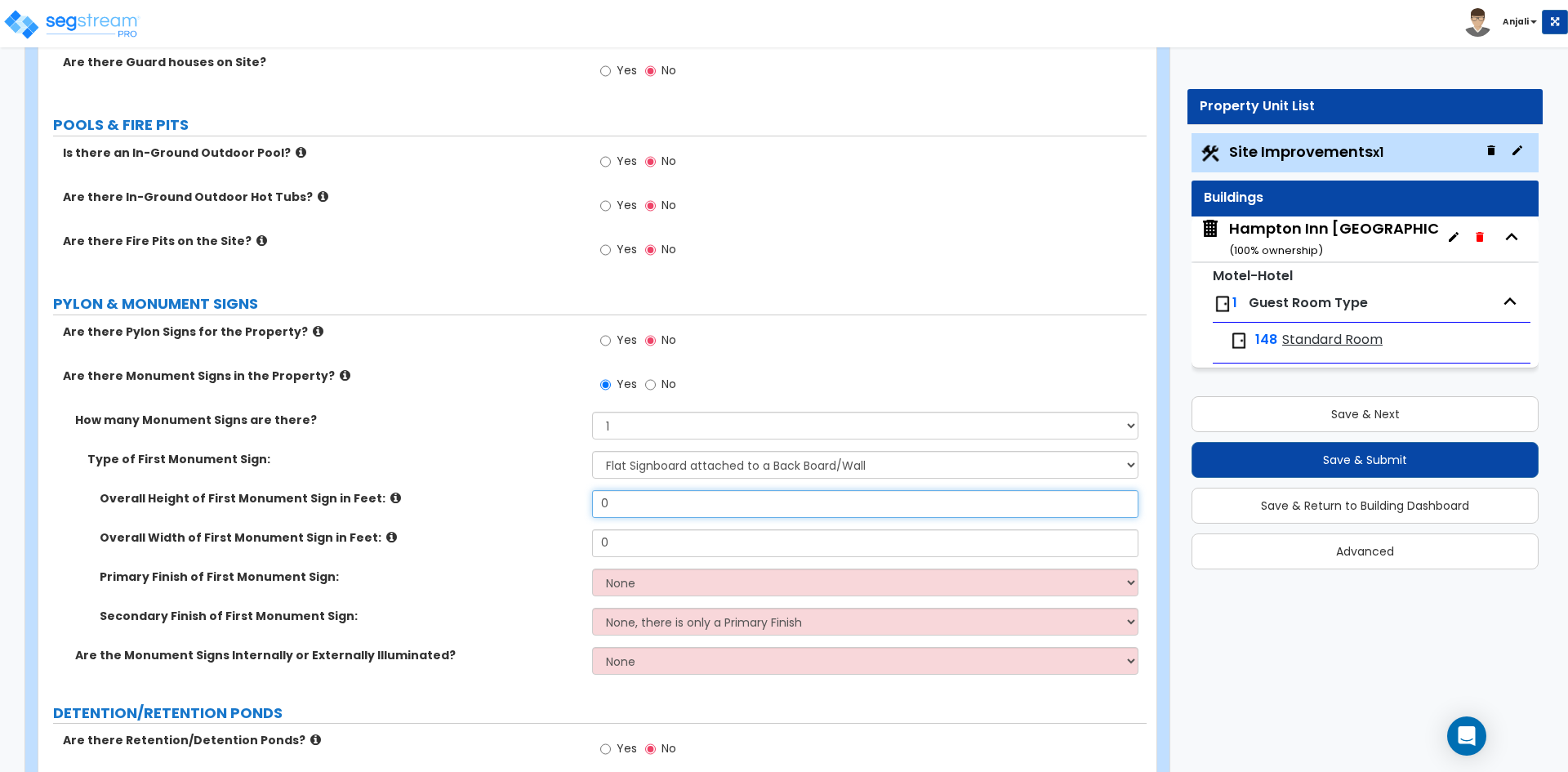
click at [682, 490] on input "0" at bounding box center [865, 503] width 545 height 28
type input "5"
click at [672, 529] on input "0" at bounding box center [865, 543] width 545 height 28
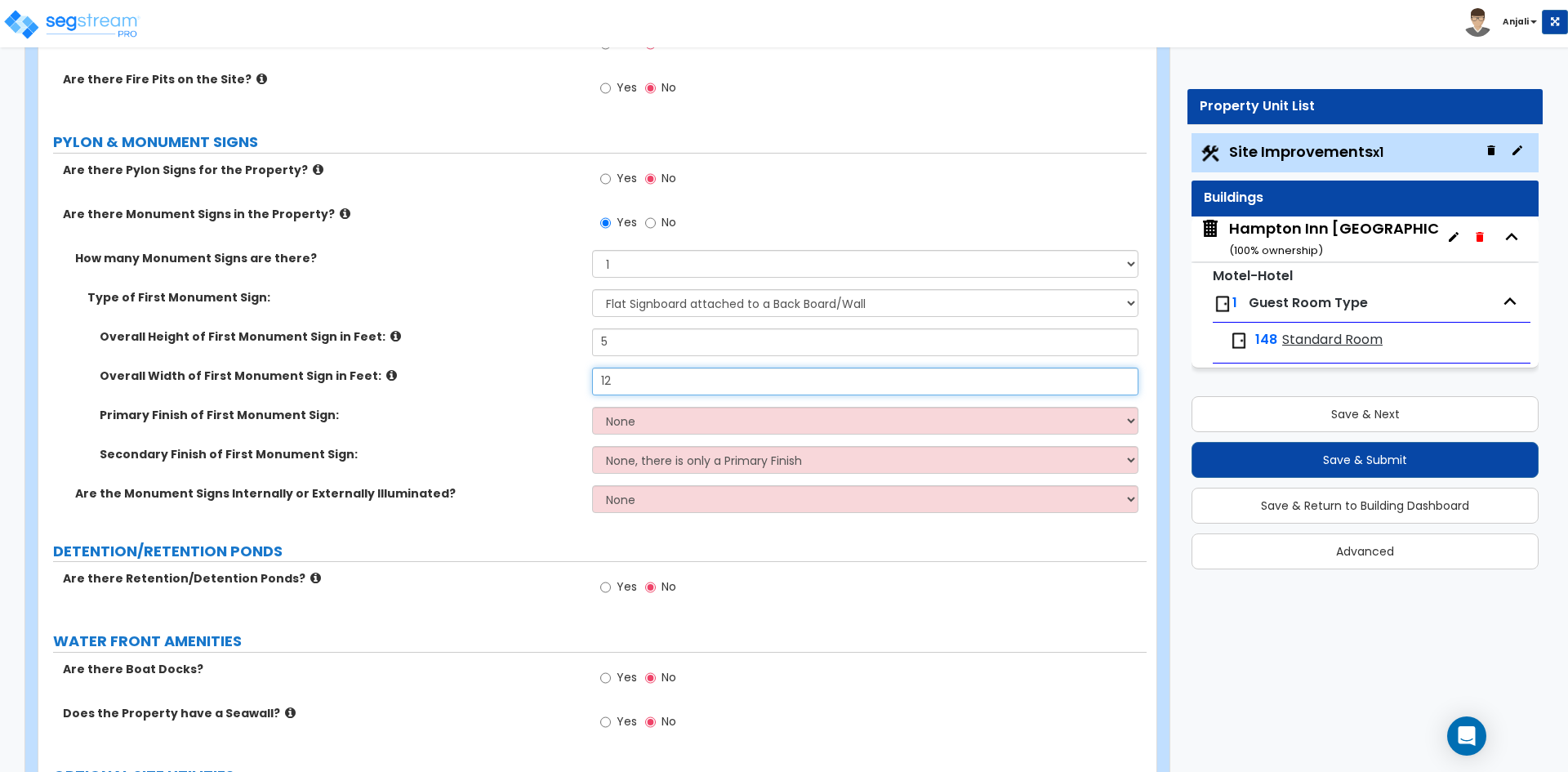
scroll to position [4083, 0]
type input "12"
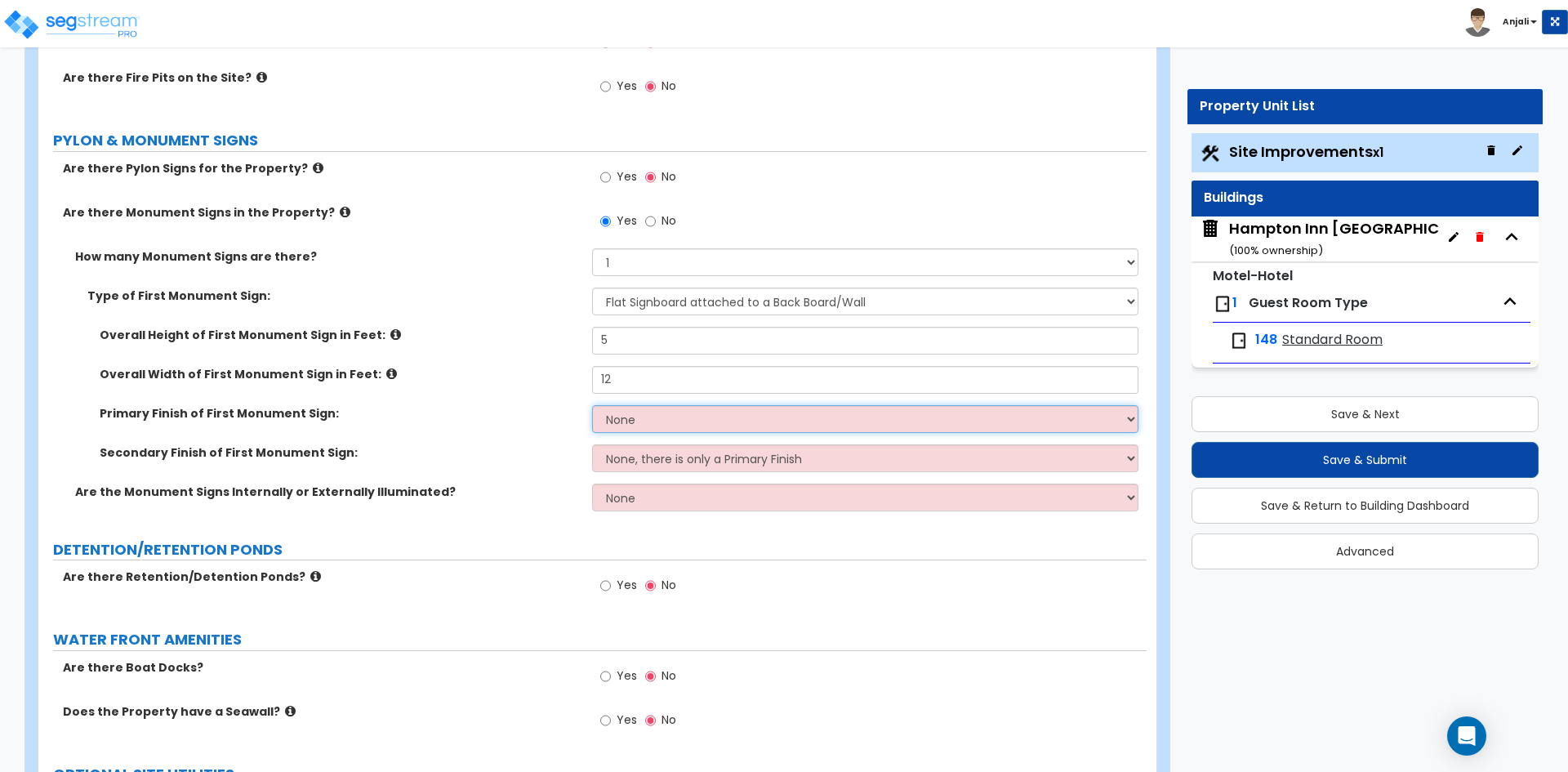
click at [654, 405] on select "None Paint/Stucco Finish Brick Finish Stone Finish Metal Composite Finish Vinyl…" at bounding box center [865, 419] width 545 height 28
select select "3"
click at [592, 405] on select "None Paint/Stucco Finish Brick Finish Stone Finish Metal Composite Finish Vinyl…" at bounding box center [865, 419] width 545 height 28
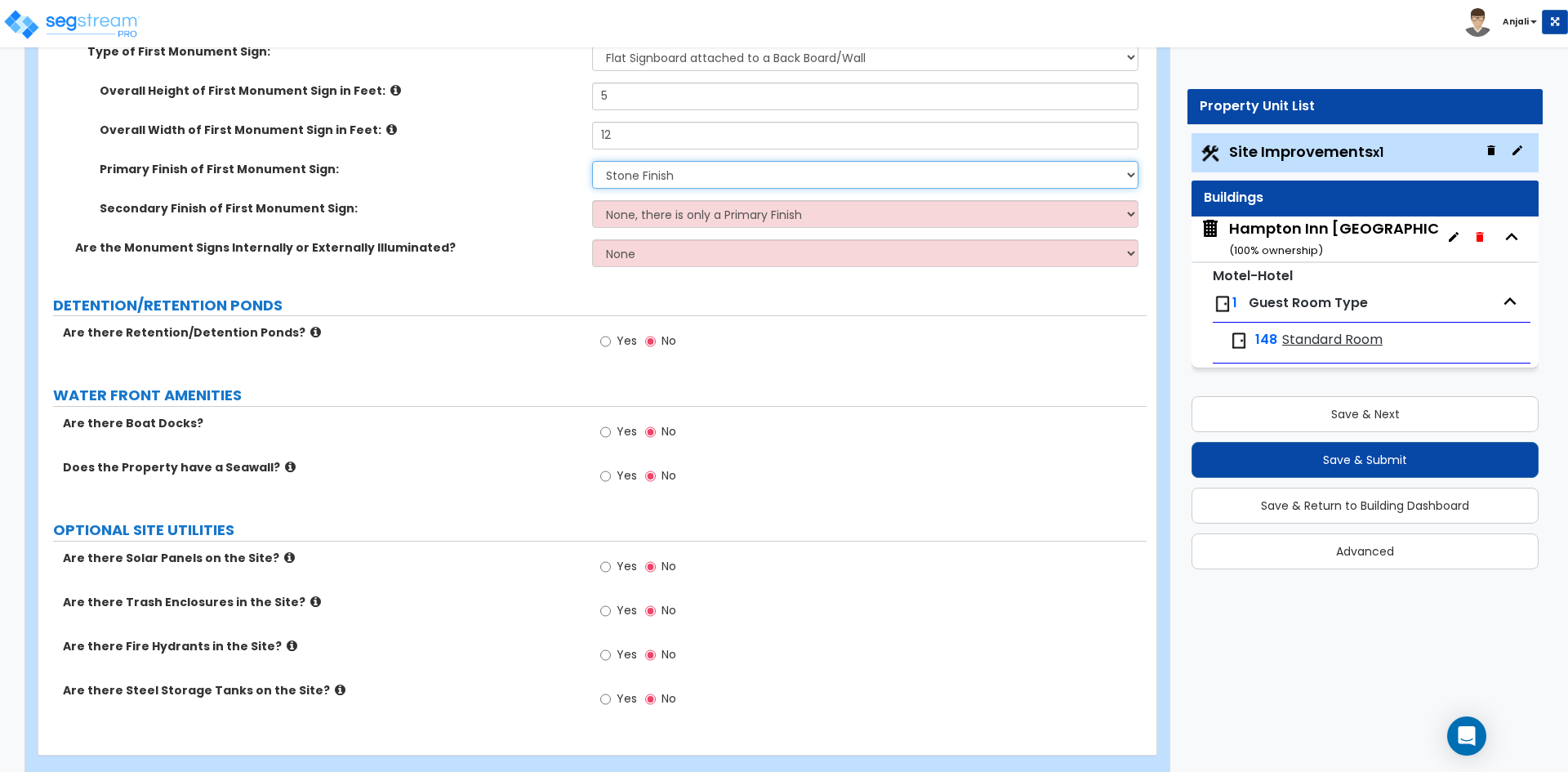
scroll to position [4328, 0]
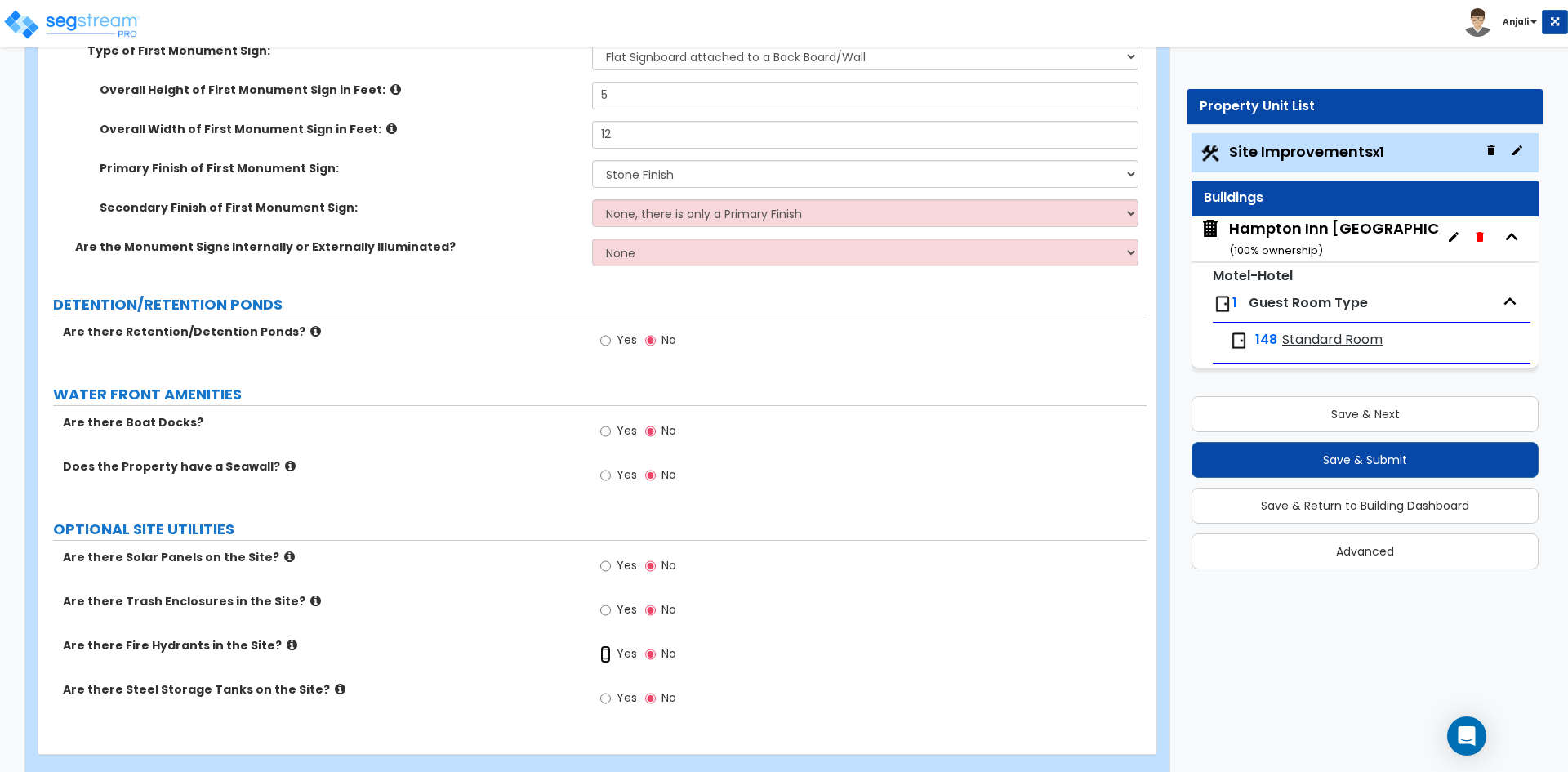
click at [602, 645] on input "Yes" at bounding box center [605, 654] width 11 height 18
radio input "true"
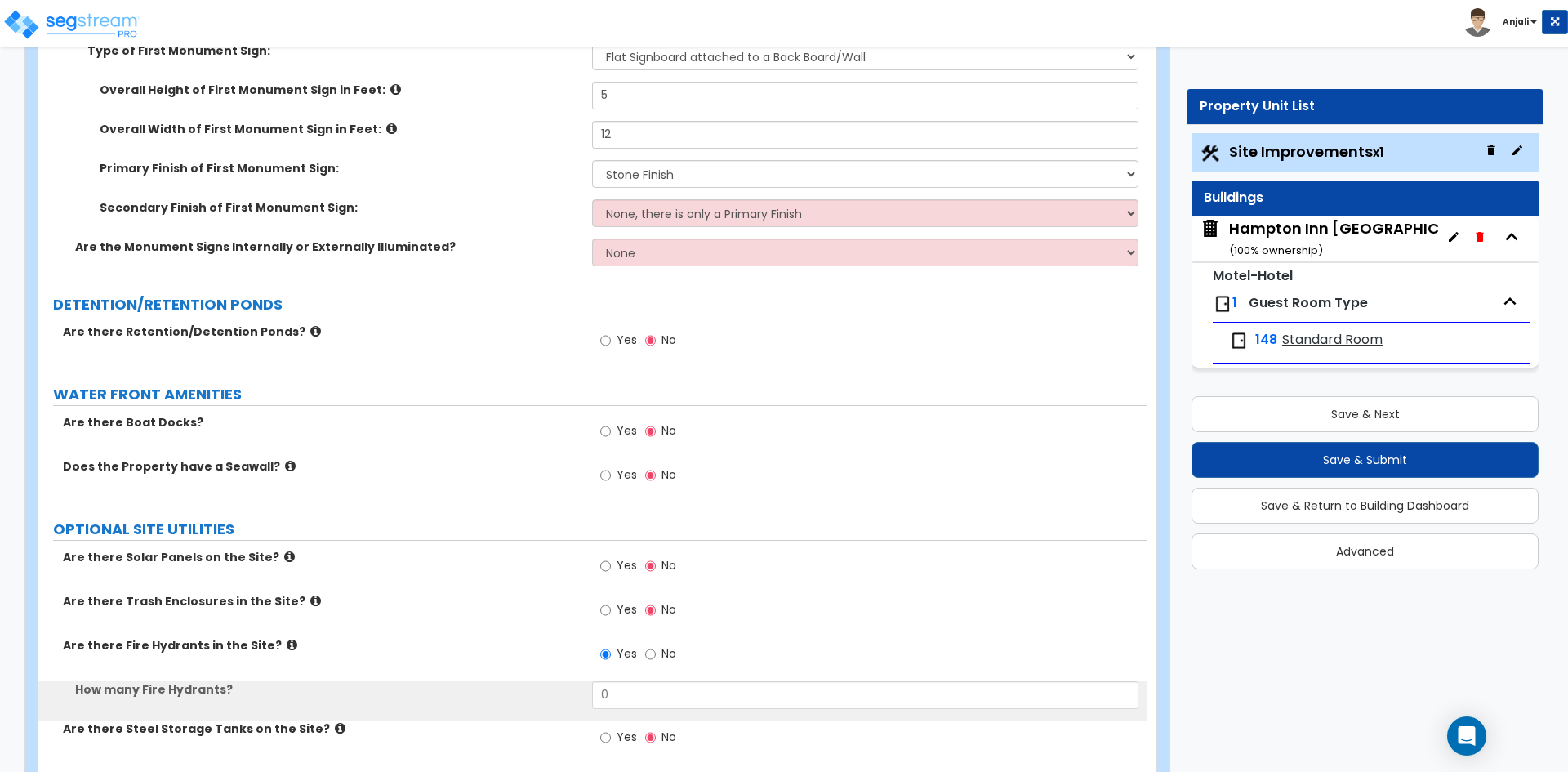
click at [628, 660] on div "Yes No" at bounding box center [869, 659] width 554 height 44
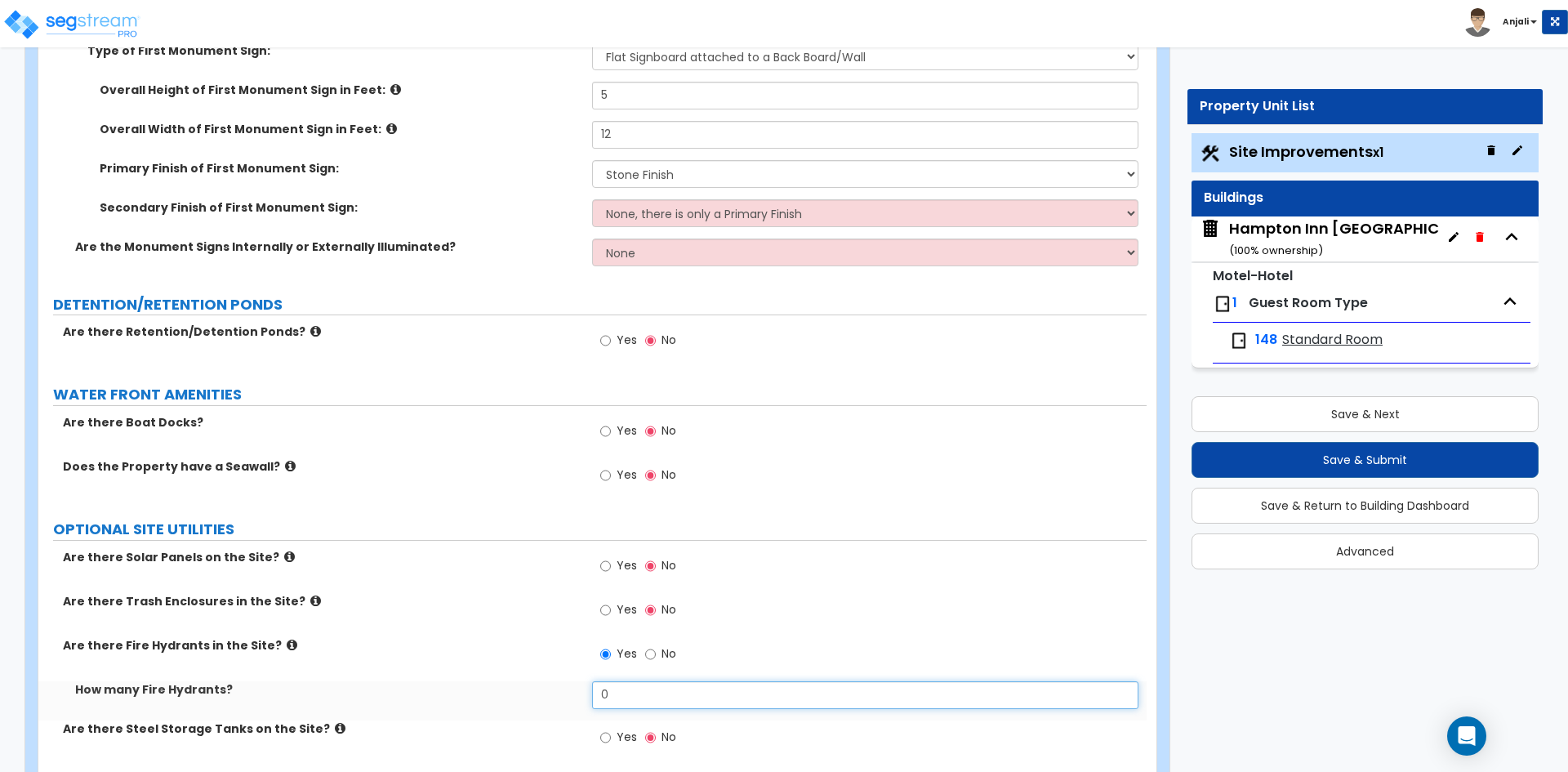
click at [628, 681] on input "0" at bounding box center [865, 695] width 545 height 28
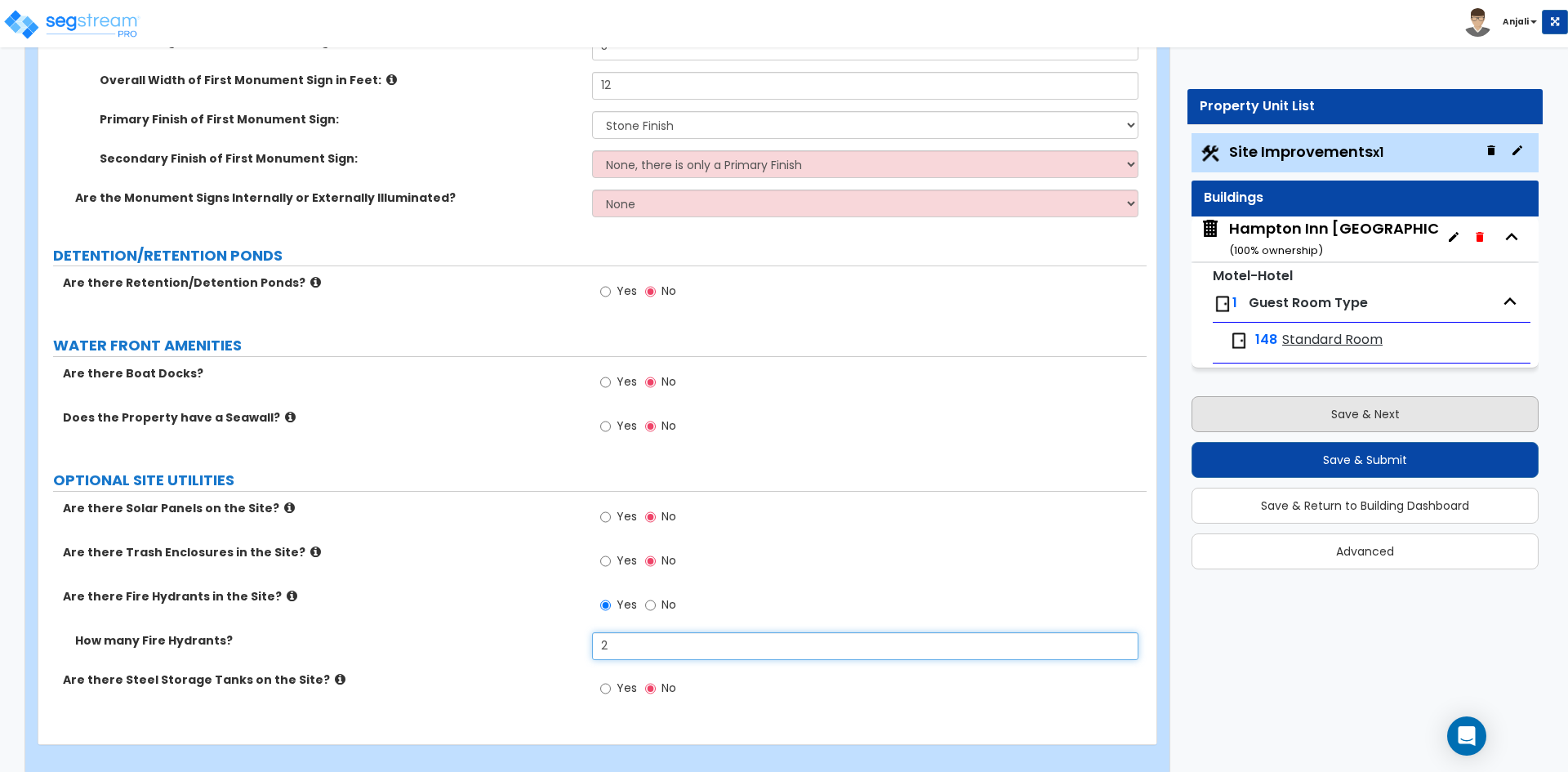
type input "2"
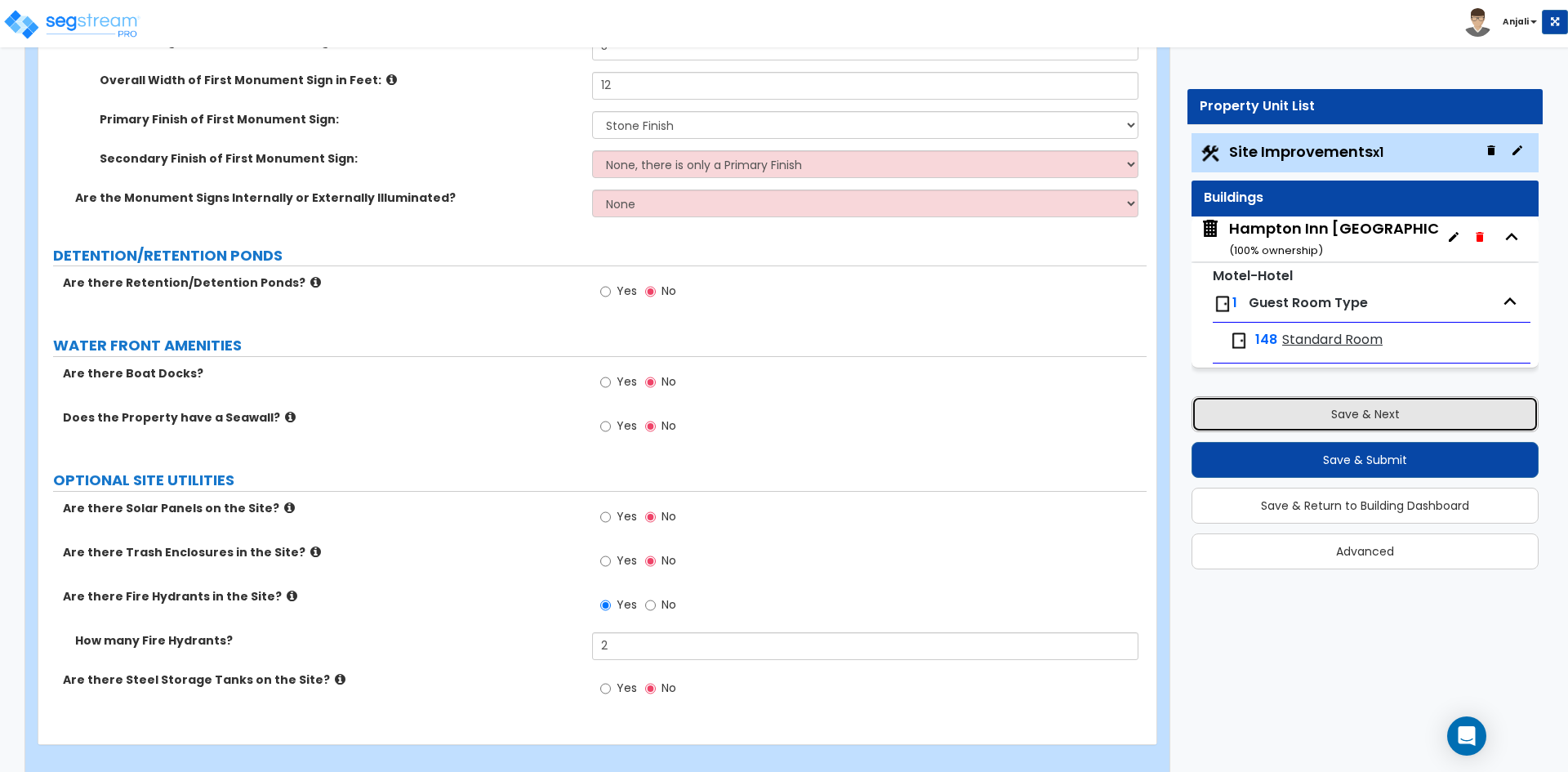
click at [1382, 417] on button "Save & Next" at bounding box center [1365, 414] width 347 height 36
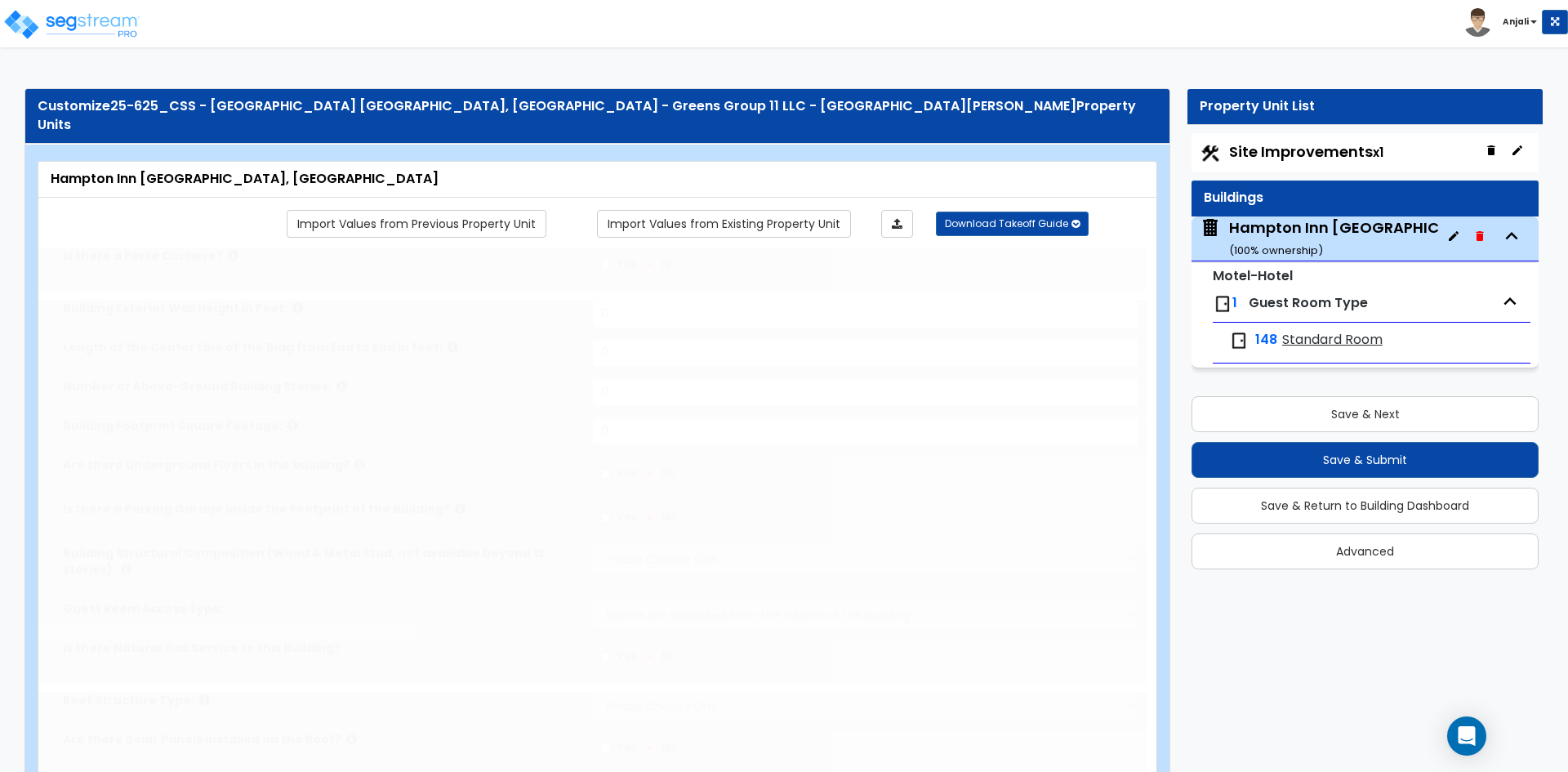
type input "1"
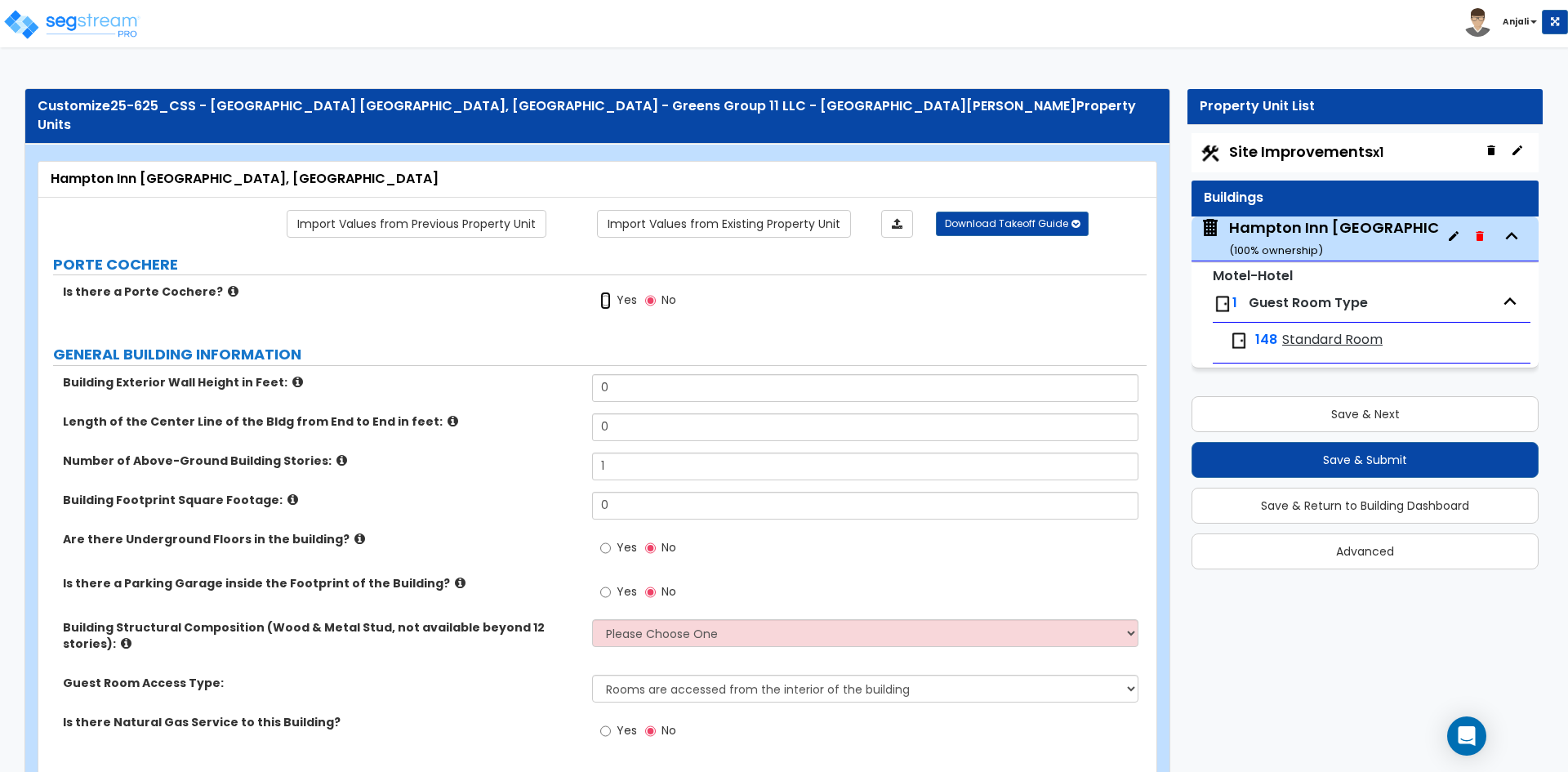
click at [603, 291] on input "Yes" at bounding box center [605, 300] width 11 height 18
radio input "true"
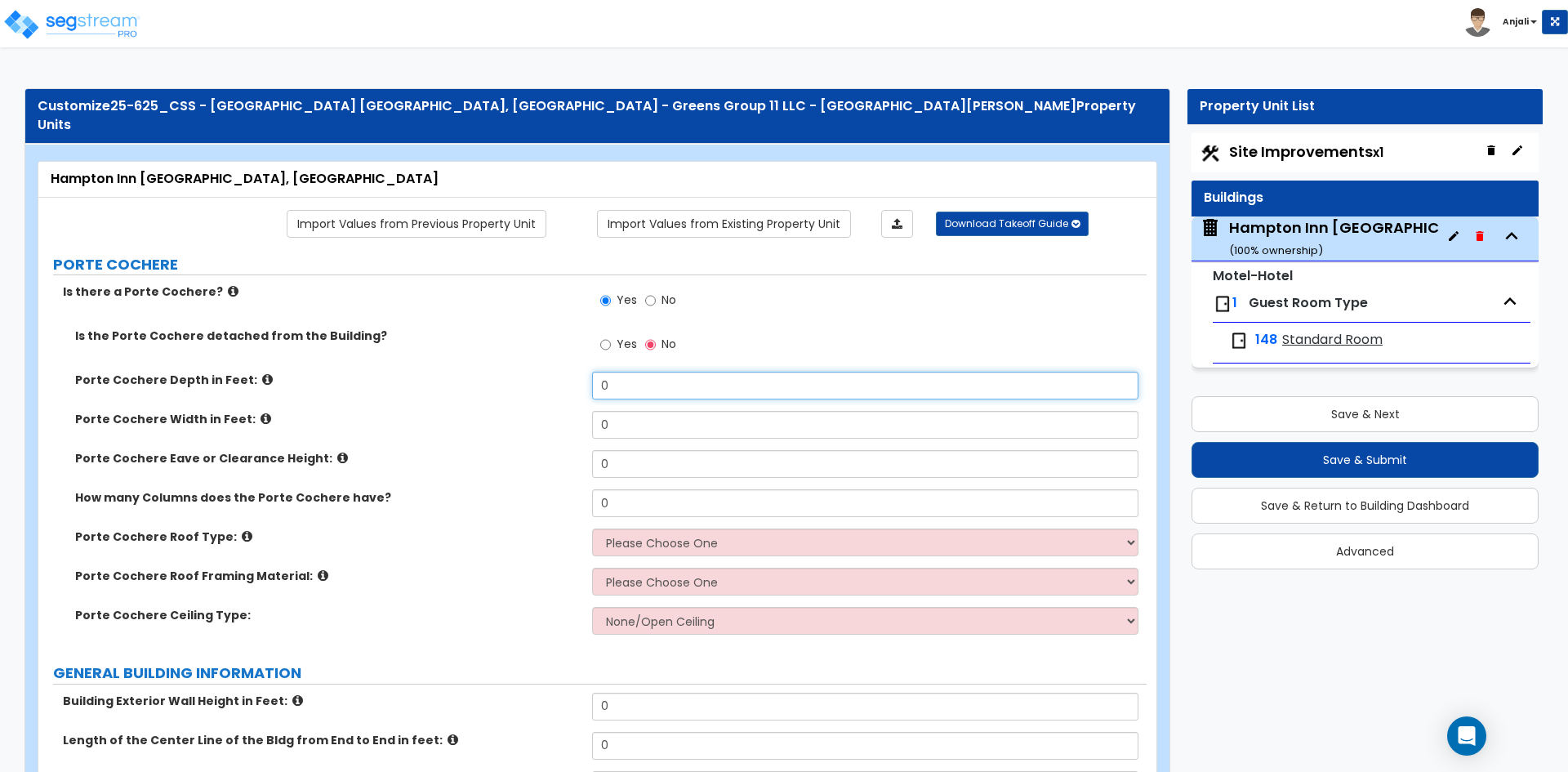
click at [656, 378] on input "0" at bounding box center [865, 385] width 545 height 28
type input "40"
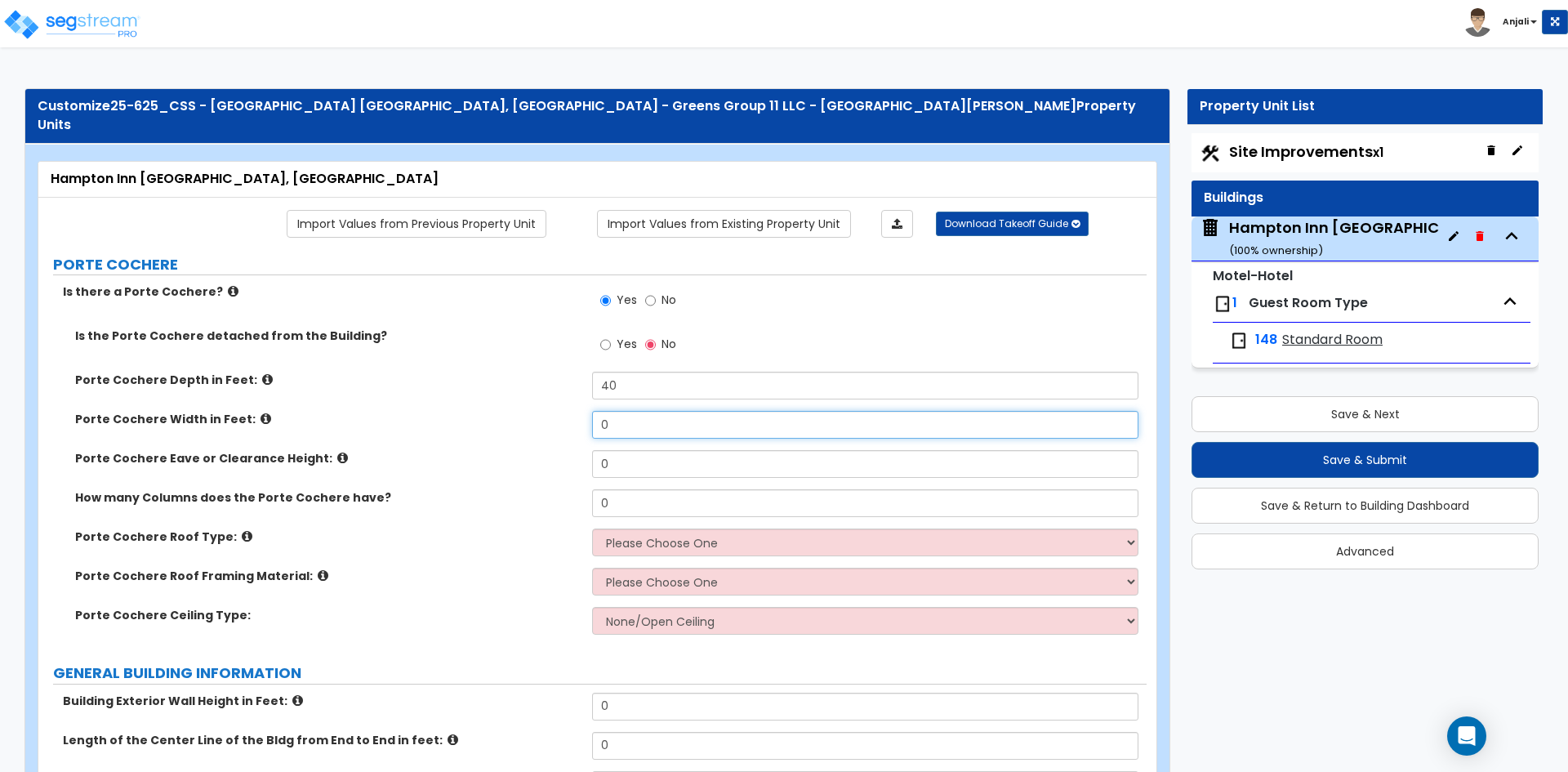
click at [651, 414] on input "0" at bounding box center [865, 425] width 545 height 28
type input "40"
click at [637, 458] on input "0" at bounding box center [865, 463] width 545 height 28
type input "12"
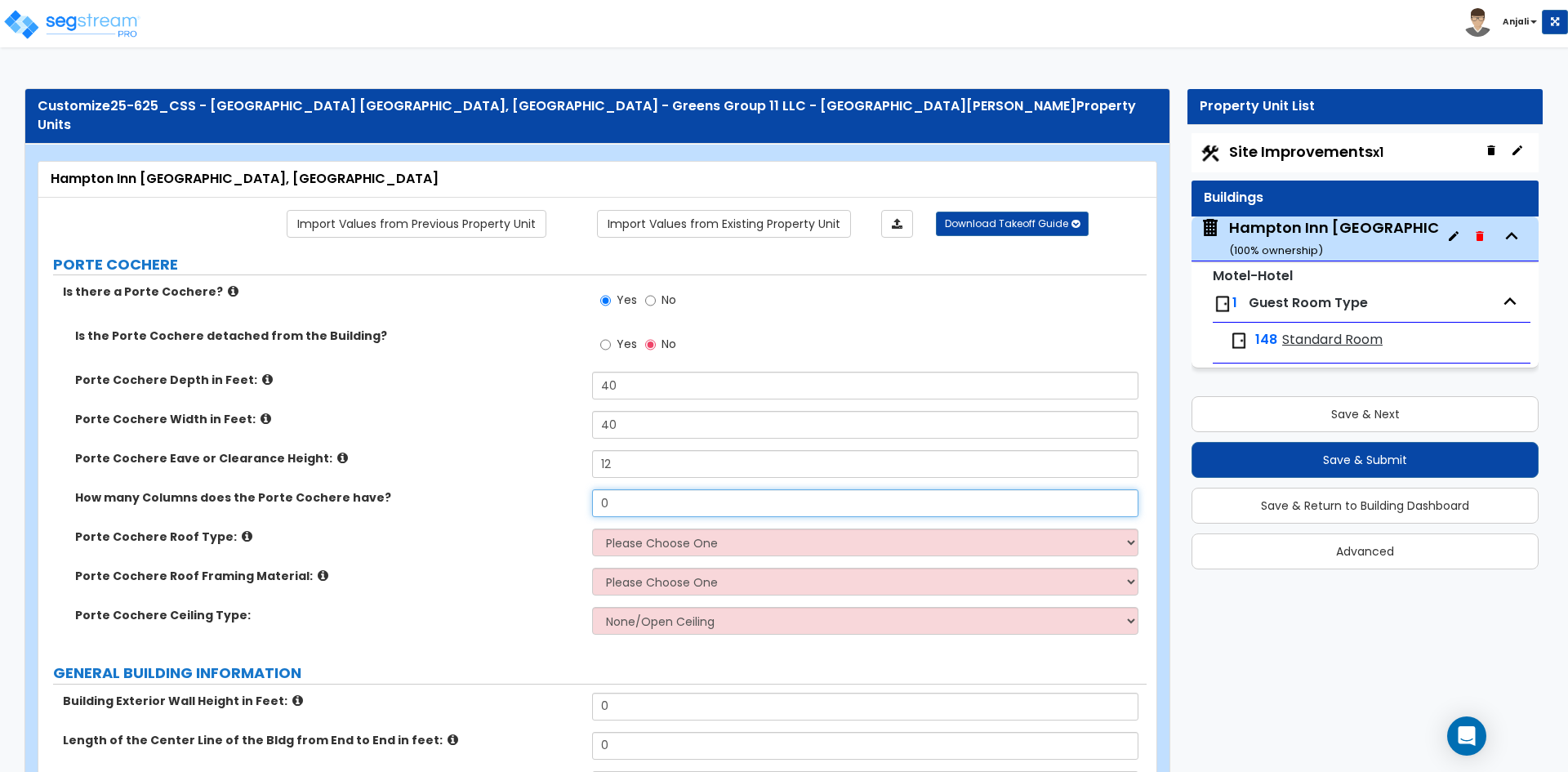
click at [632, 489] on input "0" at bounding box center [865, 503] width 545 height 28
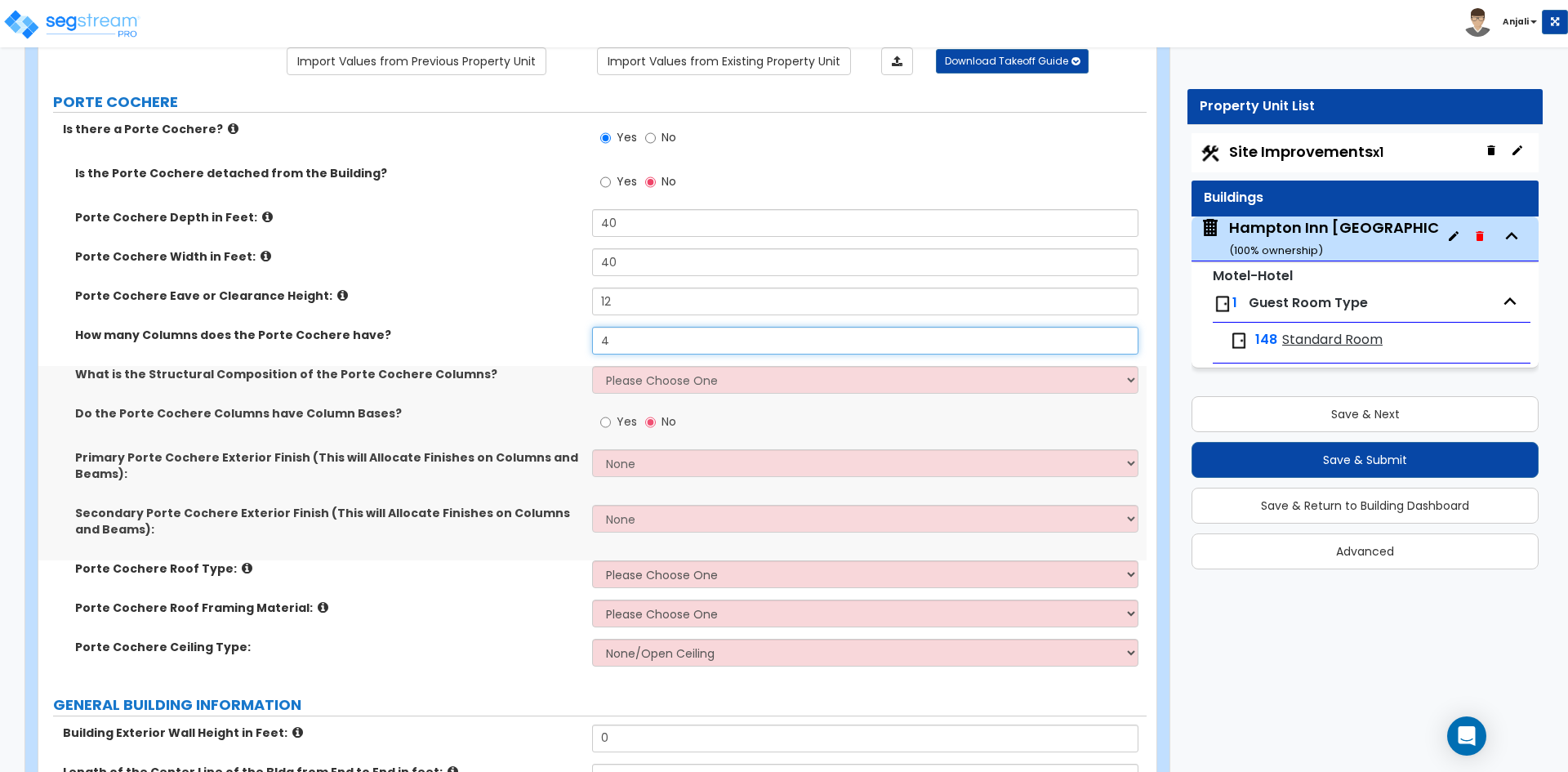
scroll to position [164, 0]
type input "4"
click at [698, 367] on select "Please Choose One Wood Steel Concrete" at bounding box center [865, 378] width 545 height 28
select select "3"
click at [592, 365] on select "Please Choose One Wood Steel Concrete" at bounding box center [865, 378] width 545 height 28
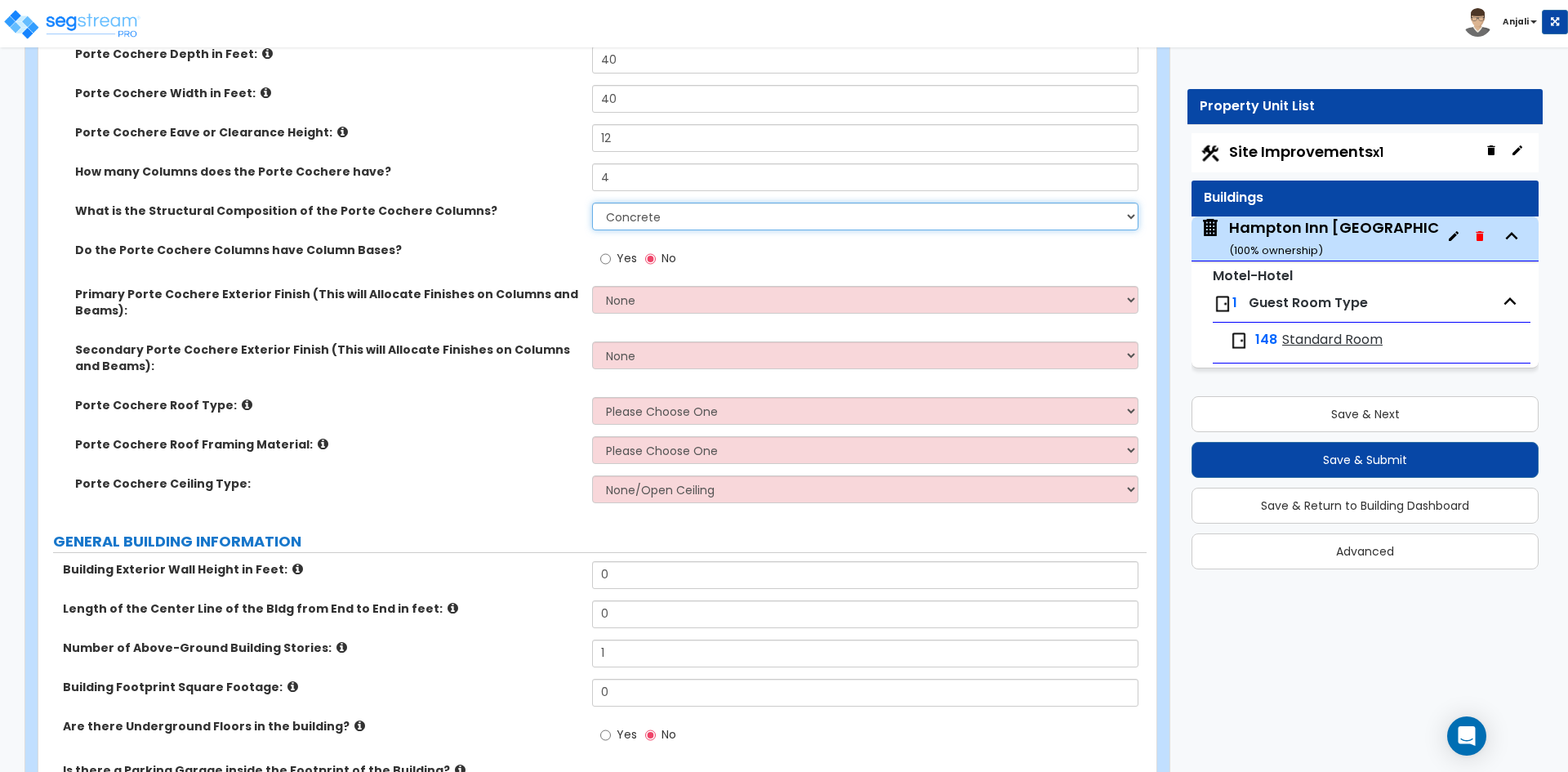
scroll to position [326, 0]
click at [614, 288] on select "None Paint Finish Stucco Finish Tile Finish Brick Veneer Stone Veneer Metal Com…" at bounding box center [865, 299] width 545 height 28
select select "2"
click at [592, 285] on select "None Paint Finish Stucco Finish Tile Finish Brick Veneer Stone Veneer Metal Com…" at bounding box center [865, 299] width 545 height 28
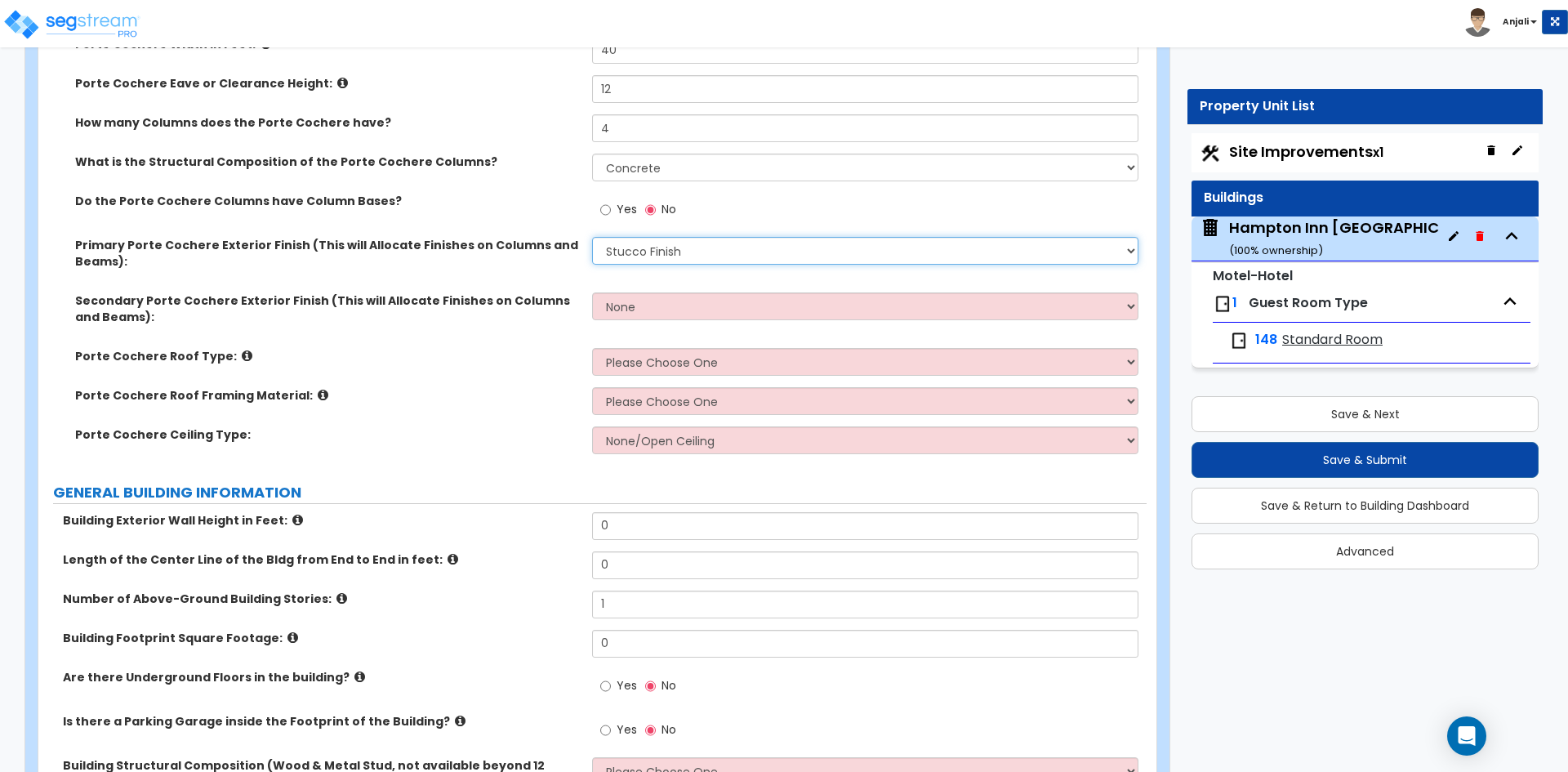
scroll to position [409, 0]
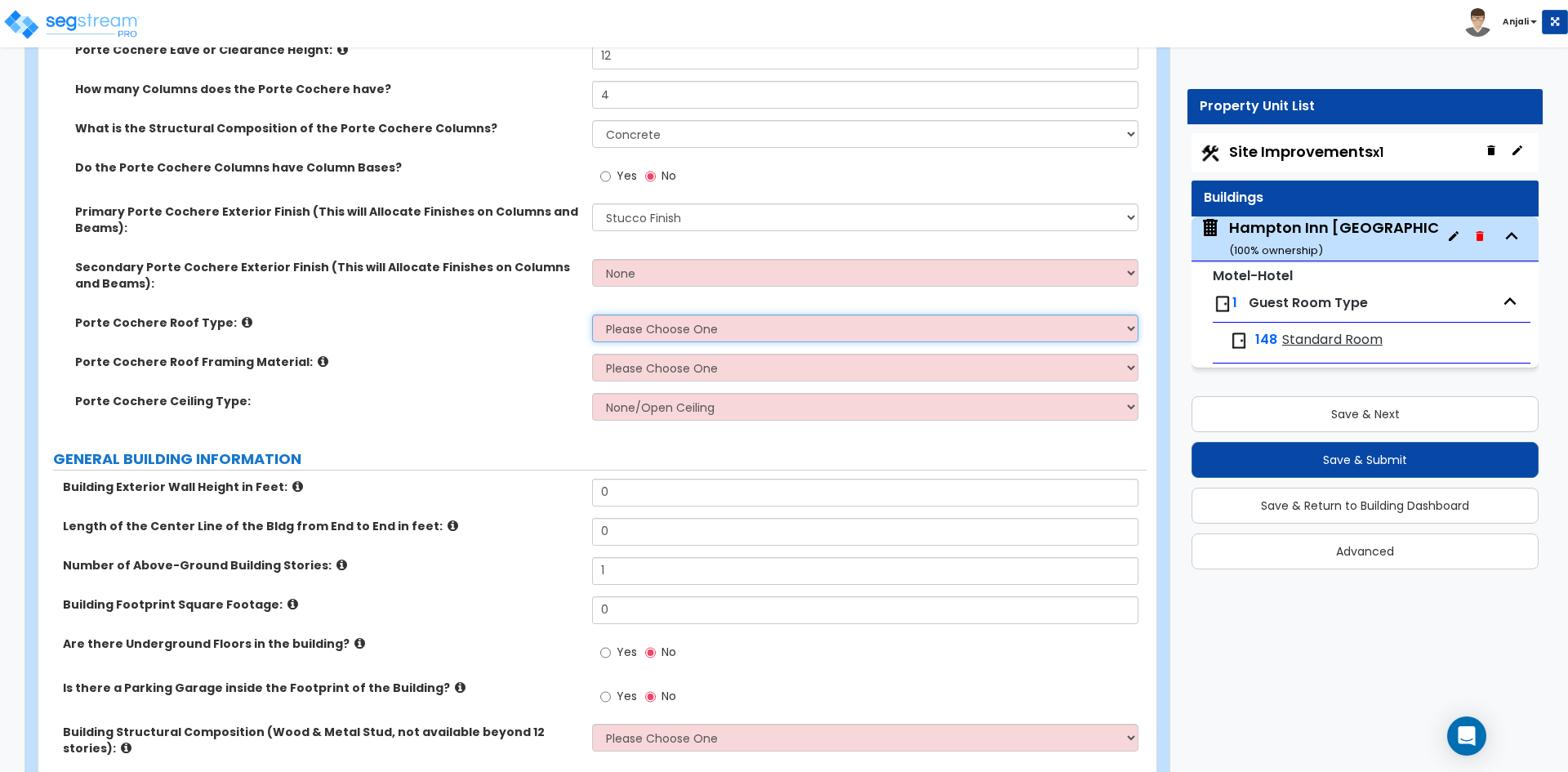
click at [657, 315] on select "Please Choose One Gabled Roof Flat Roof" at bounding box center [865, 328] width 545 height 28
select select "2"
click at [592, 315] on select "Please Choose One Gabled Roof Flat Roof" at bounding box center [865, 328] width 545 height 28
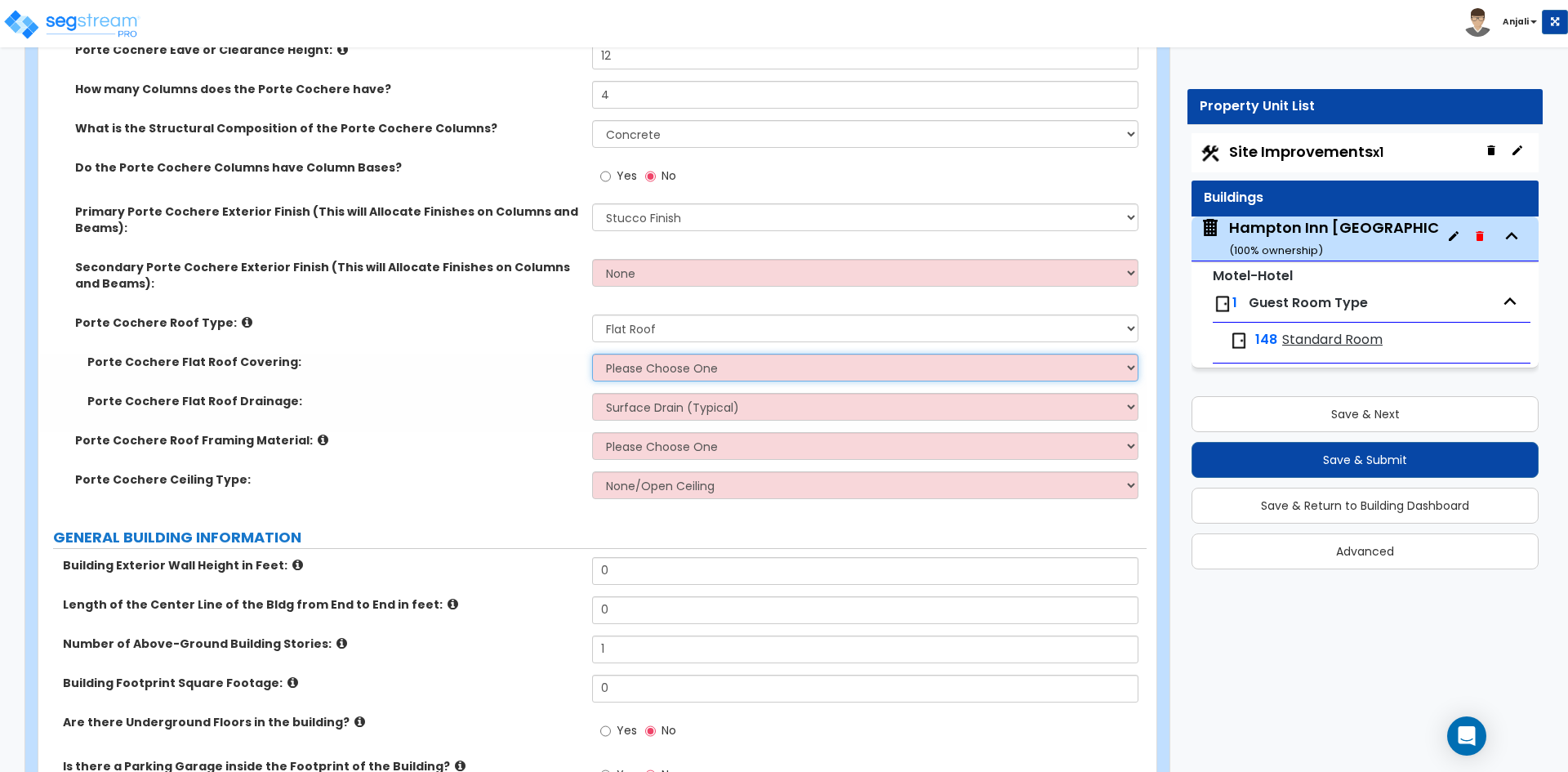
click at [681, 353] on select "Please Choose One Rolled Asphalt Plastic Membrane Asphalt Flood Coat" at bounding box center [865, 367] width 545 height 28
select select "1"
click at [592, 353] on select "Please Choose One Rolled Asphalt Plastic Membrane Asphalt Flood Coat" at bounding box center [865, 367] width 545 height 28
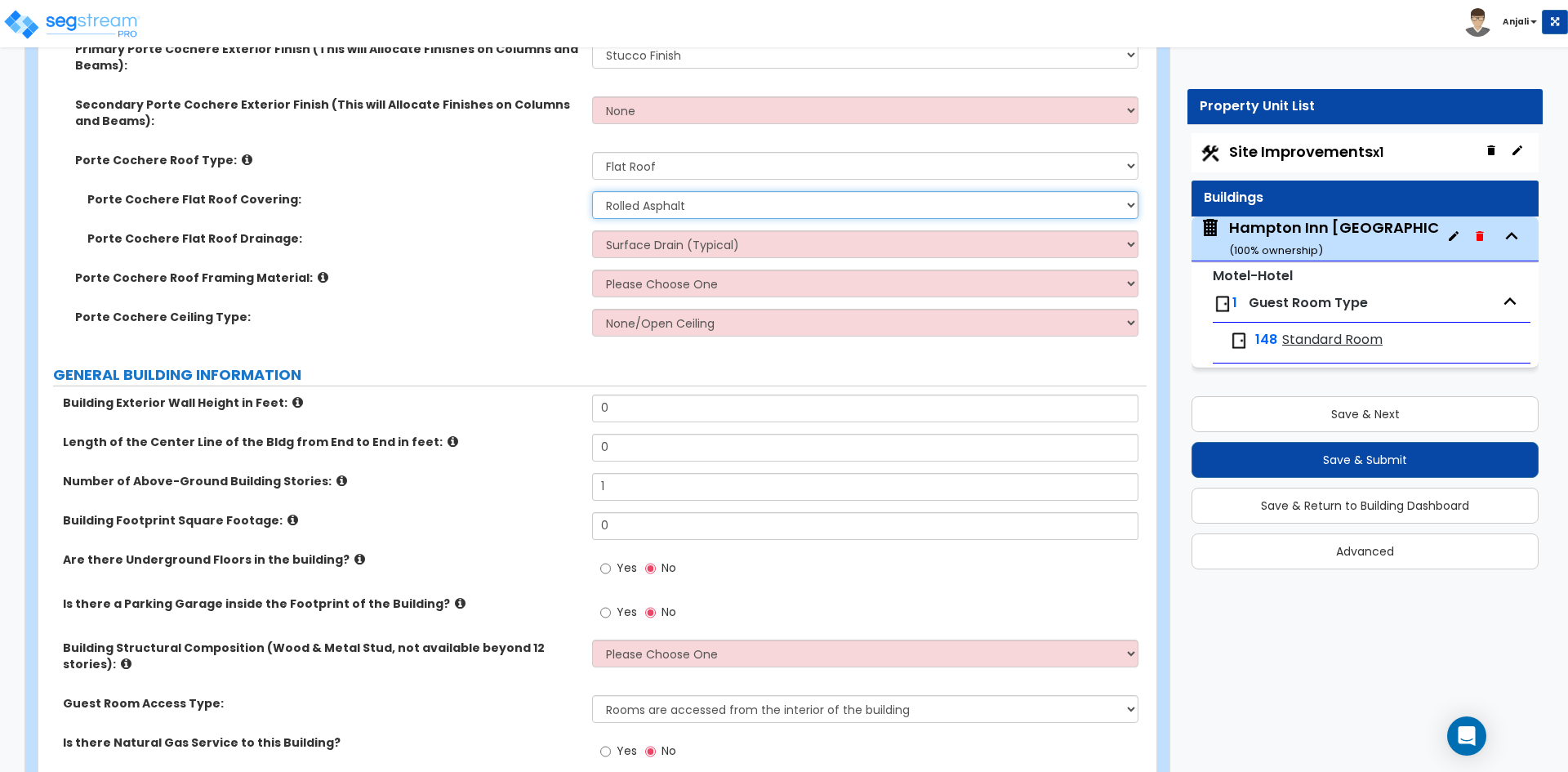
scroll to position [571, 0]
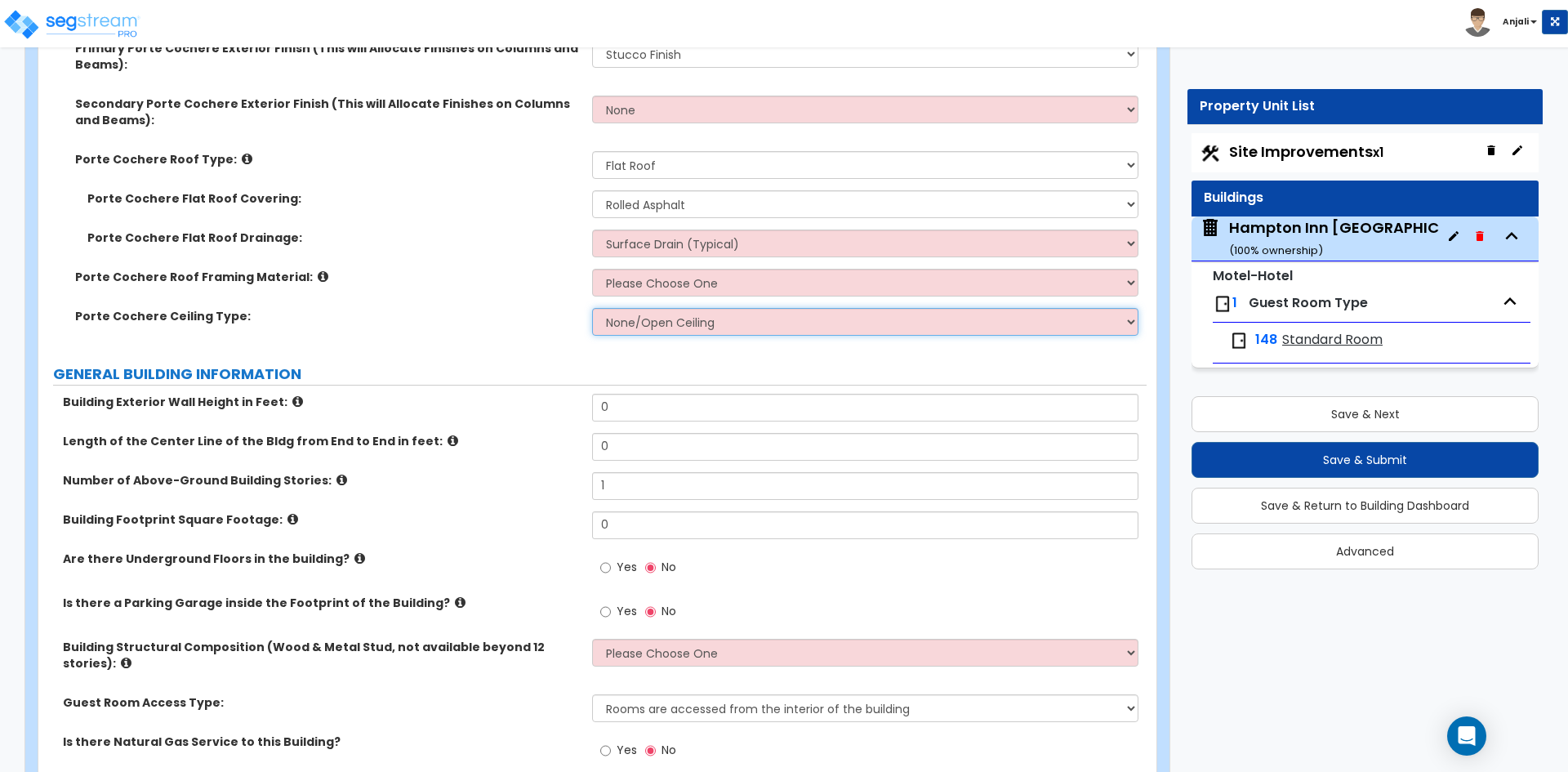
click at [727, 308] on select "None/Open Ceiling Drywall Ceiling Suspended Metal Ceiling" at bounding box center [865, 321] width 545 height 28
select select "1"
click at [592, 308] on select "None/Open Ceiling Drywall Ceiling Suspended Metal Ceiling" at bounding box center [865, 321] width 545 height 28
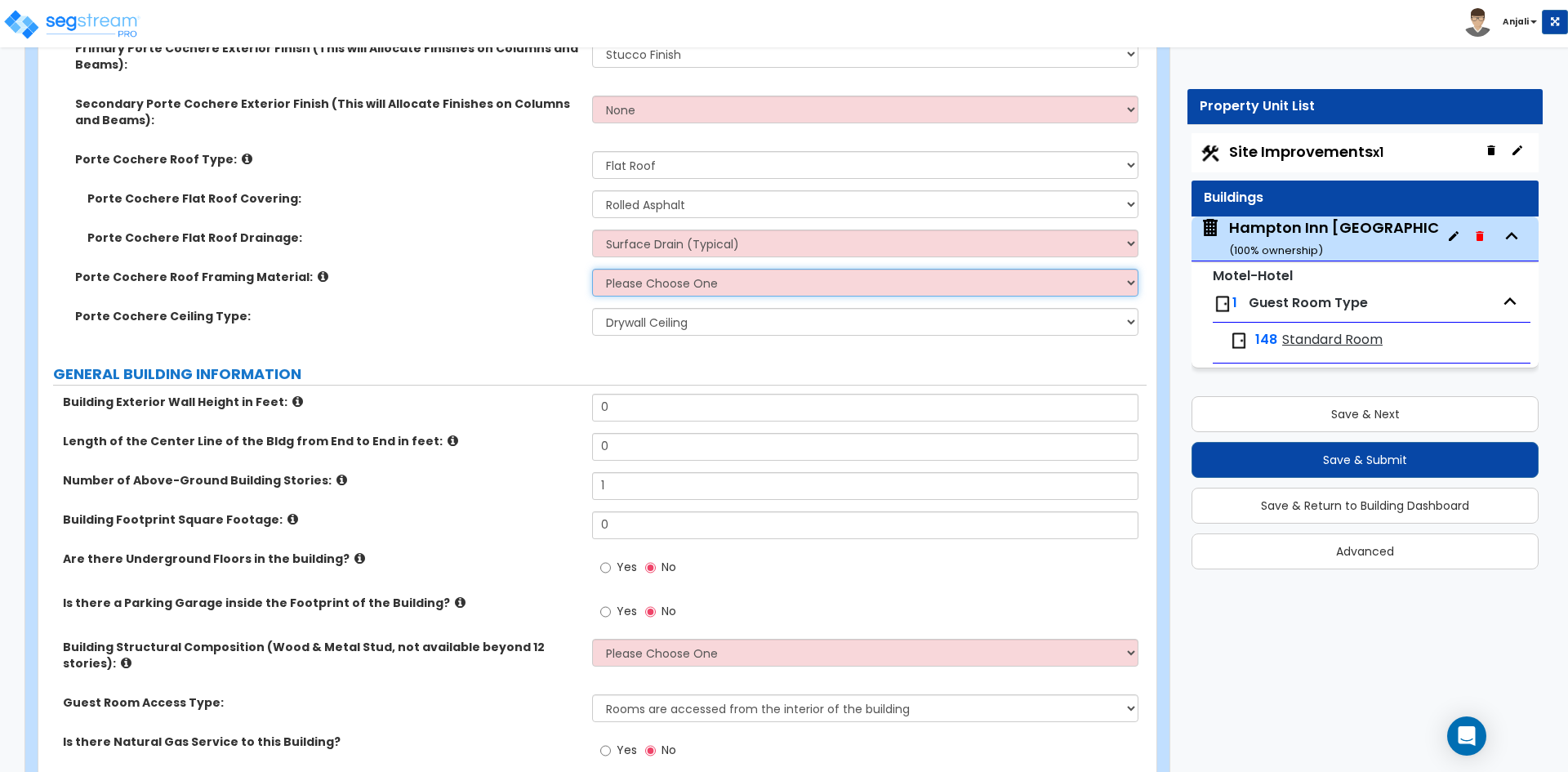
click at [682, 269] on select "Please Choose One Wood Metal" at bounding box center [865, 282] width 545 height 28
select select "2"
click at [592, 269] on select "Please Choose One Wood Metal" at bounding box center [865, 282] width 545 height 28
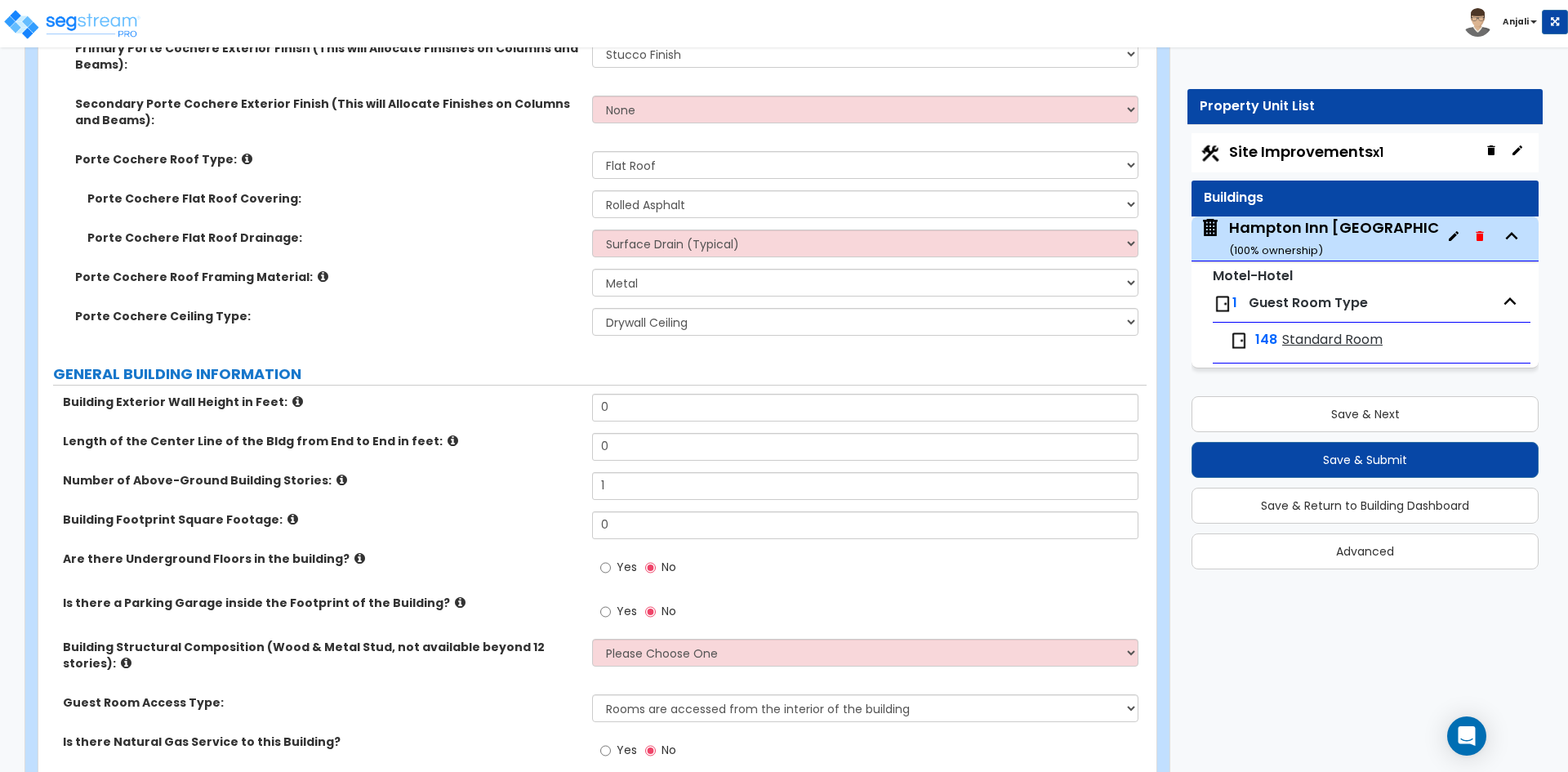
click at [524, 310] on div "Porte Cochere Ceiling Type: None/Open Ceiling Drywall Ceiling Suspended Metal C…" at bounding box center [592, 327] width 1108 height 39
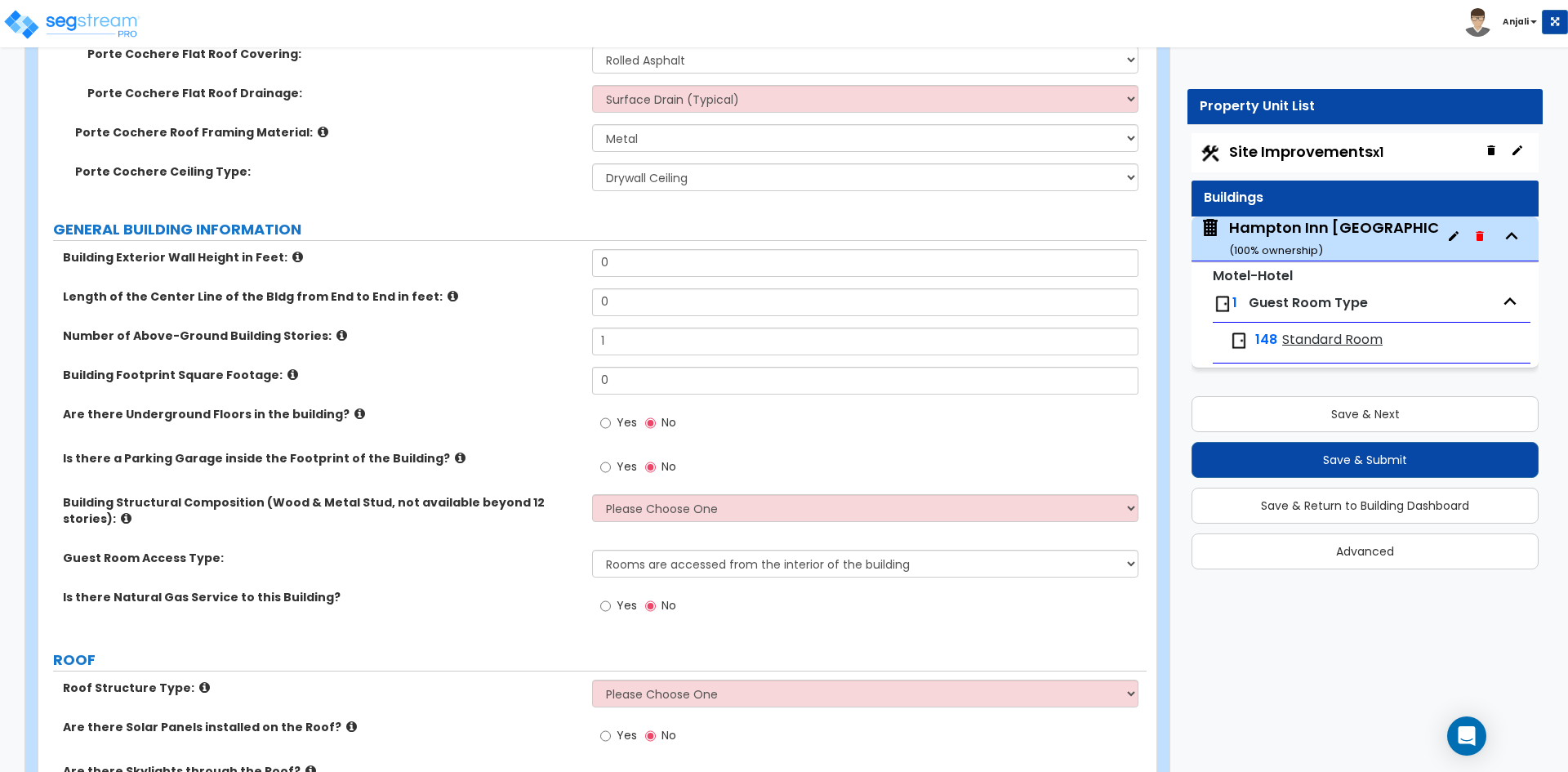
scroll to position [735, 0]
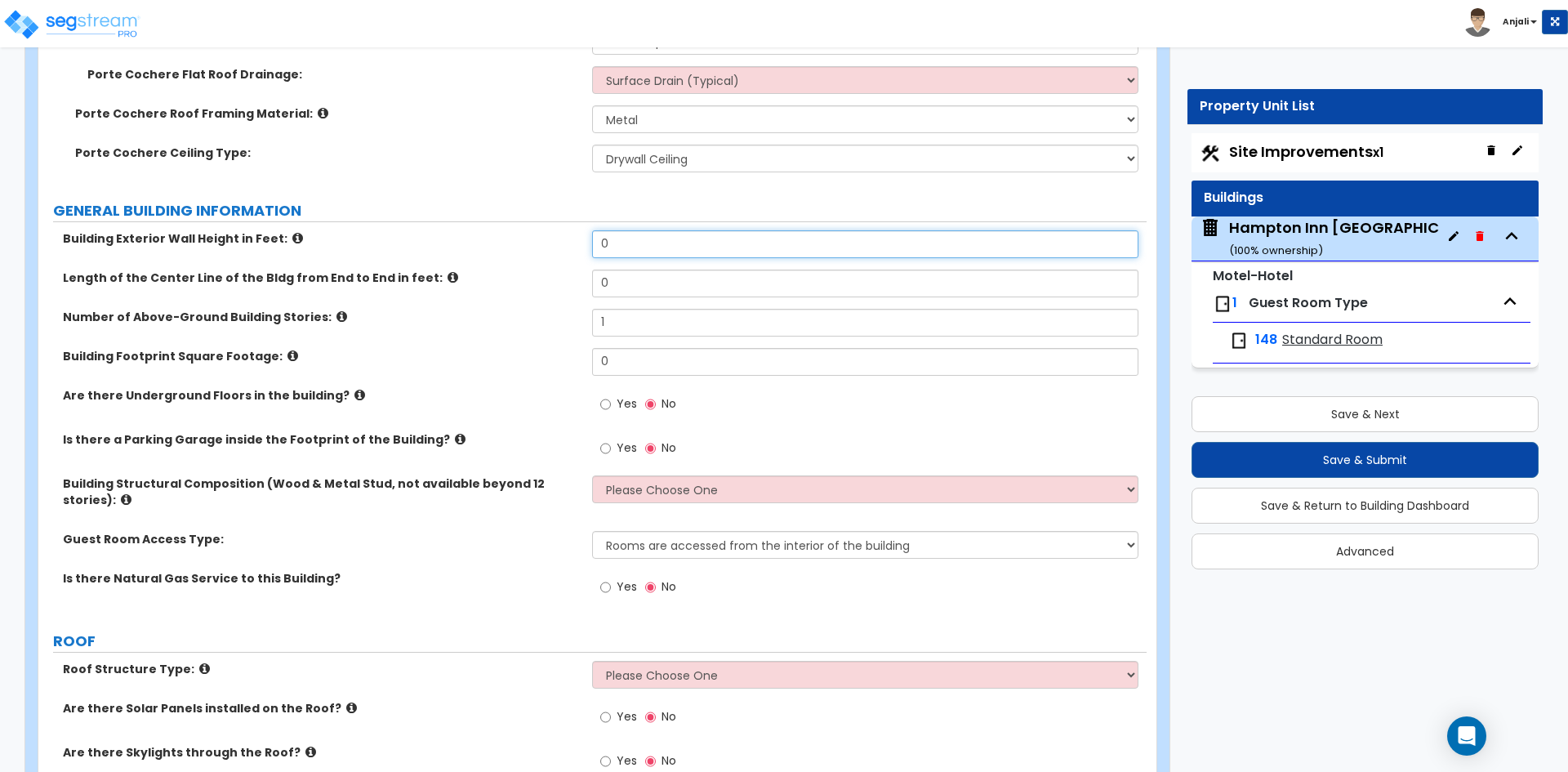
click at [640, 231] on input "0" at bounding box center [865, 243] width 545 height 28
type input "75"
click at [626, 269] on input "0" at bounding box center [865, 283] width 545 height 28
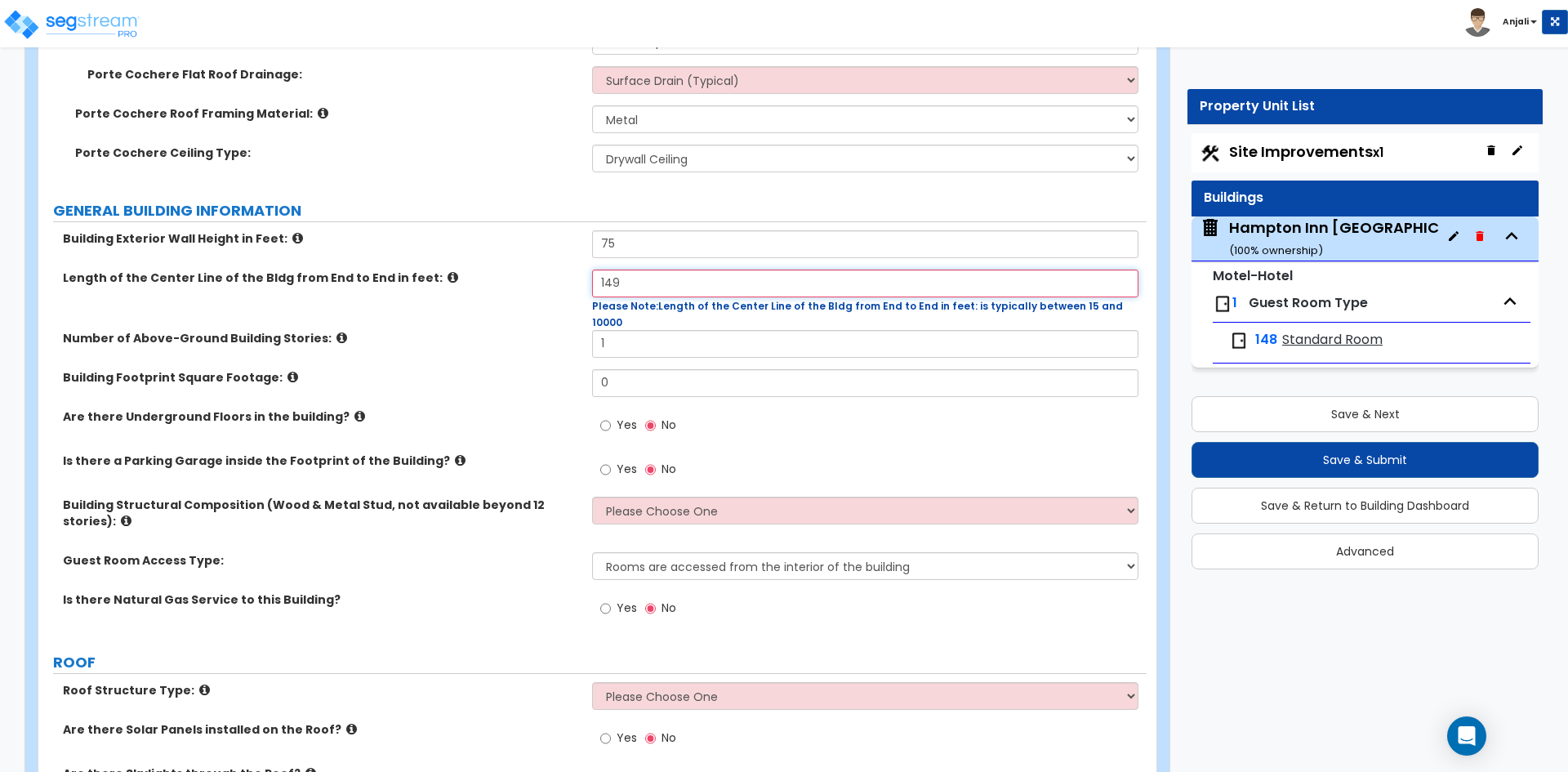
type input "149"
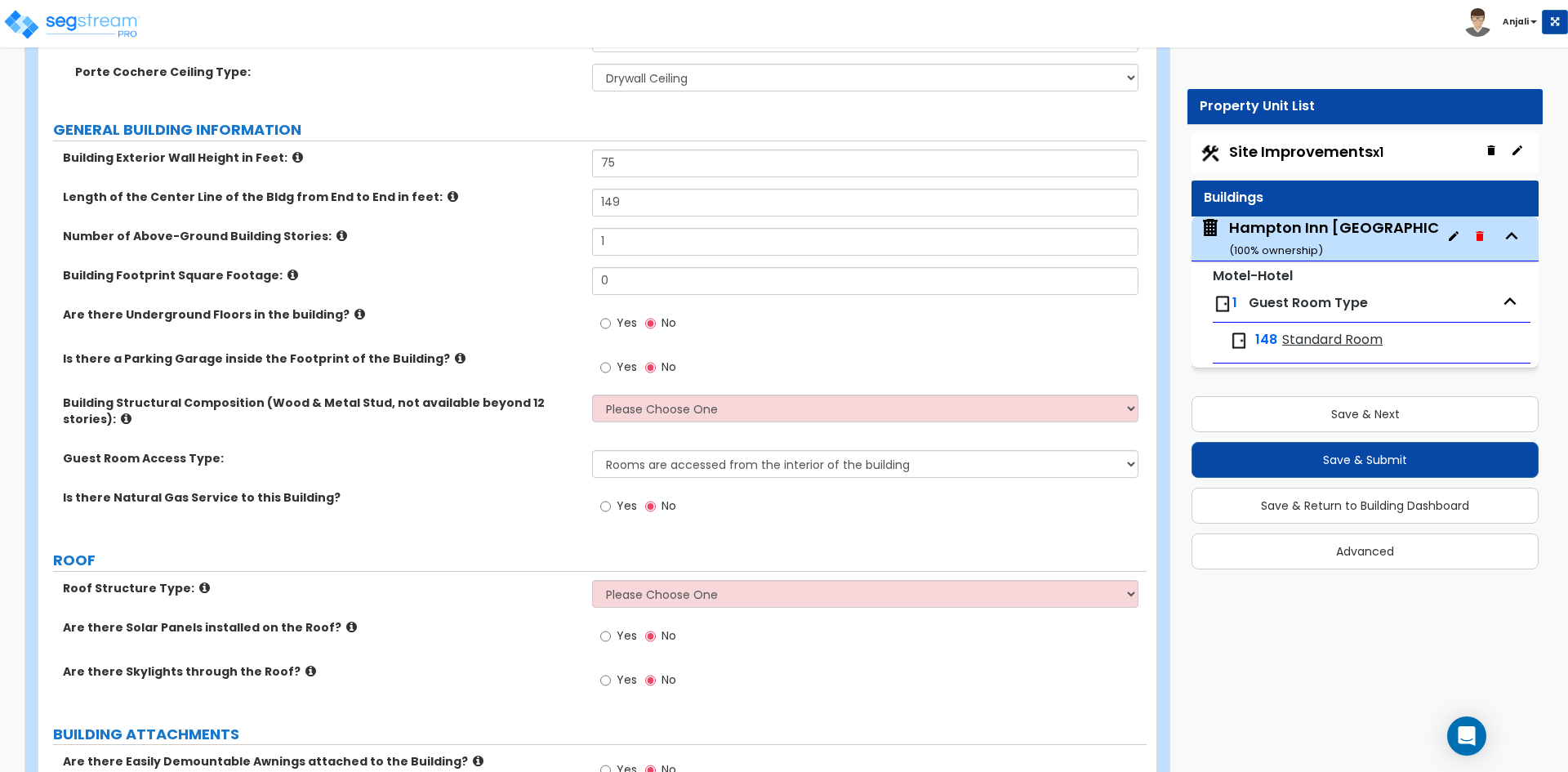
scroll to position [816, 0]
click at [638, 266] on input "0" at bounding box center [865, 279] width 545 height 28
type input "9,946"
click at [602, 314] on input "Yes" at bounding box center [605, 322] width 11 height 18
radio input "true"
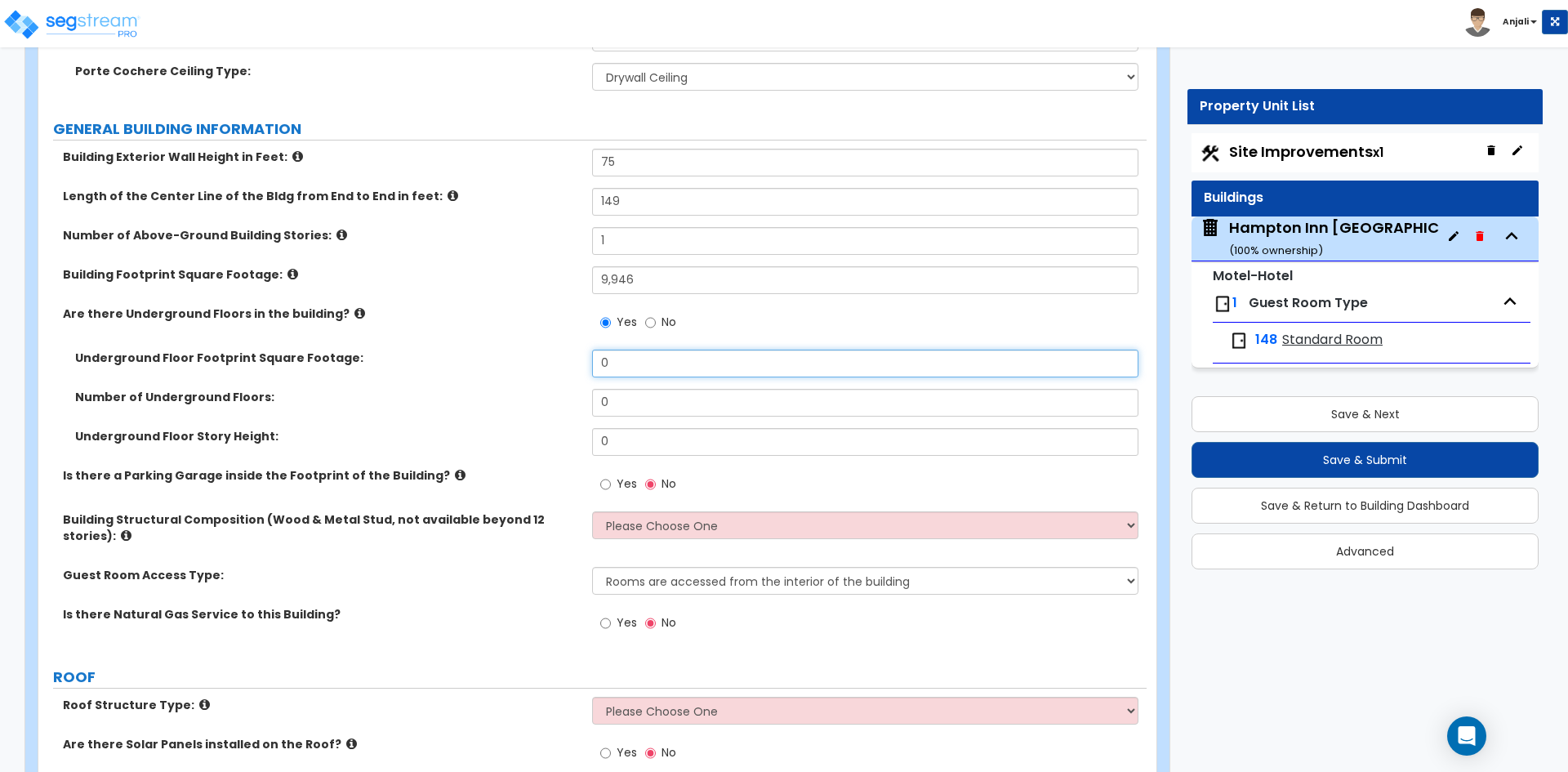
click at [631, 350] on input "0" at bounding box center [865, 363] width 545 height 28
type input "5,000"
click at [640, 389] on input "0" at bounding box center [865, 402] width 545 height 28
type input "1"
click at [633, 428] on input "0" at bounding box center [865, 441] width 545 height 28
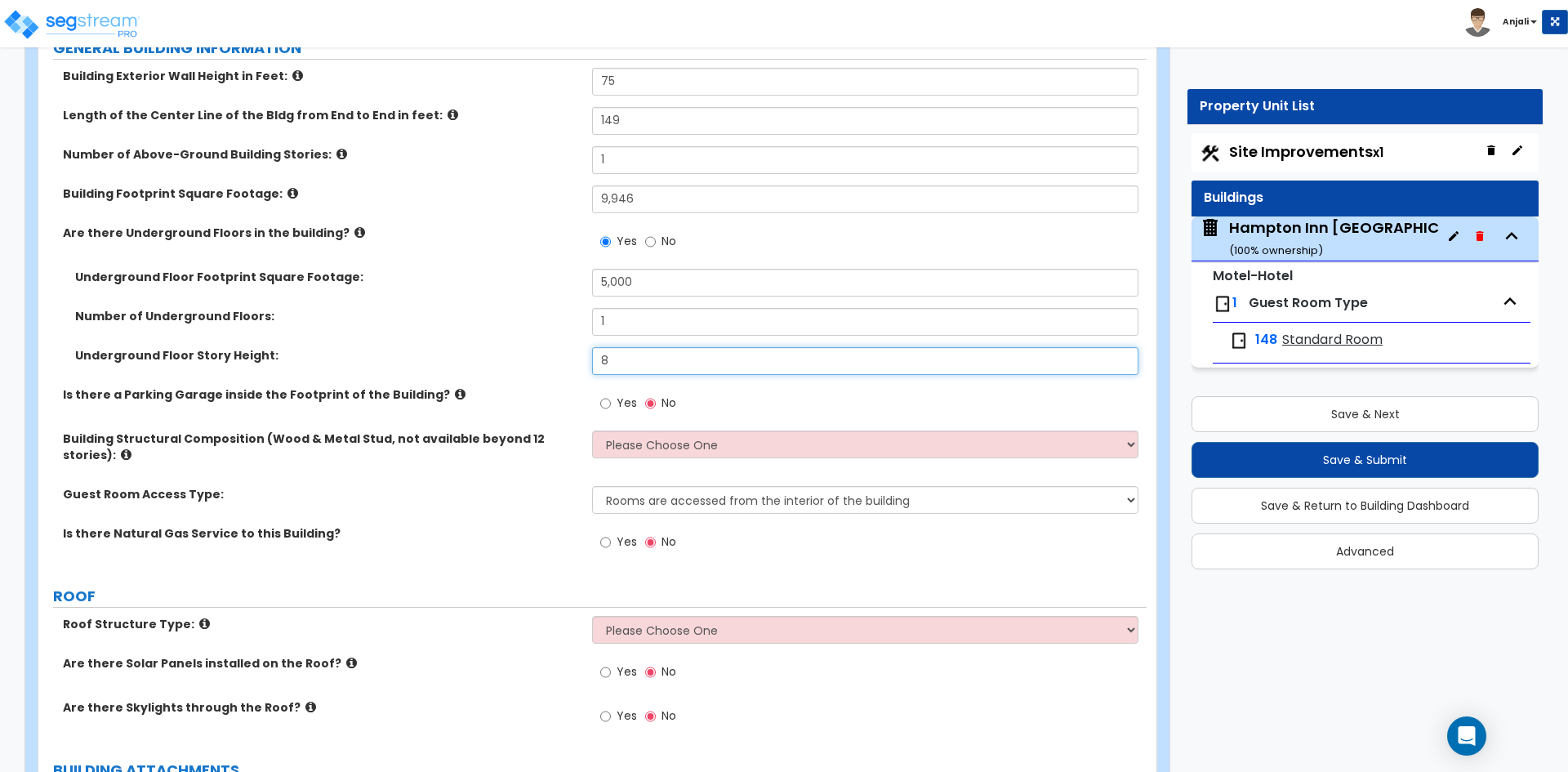
scroll to position [899, 0]
type input "8"
click at [602, 394] on input "Yes" at bounding box center [605, 402] width 11 height 18
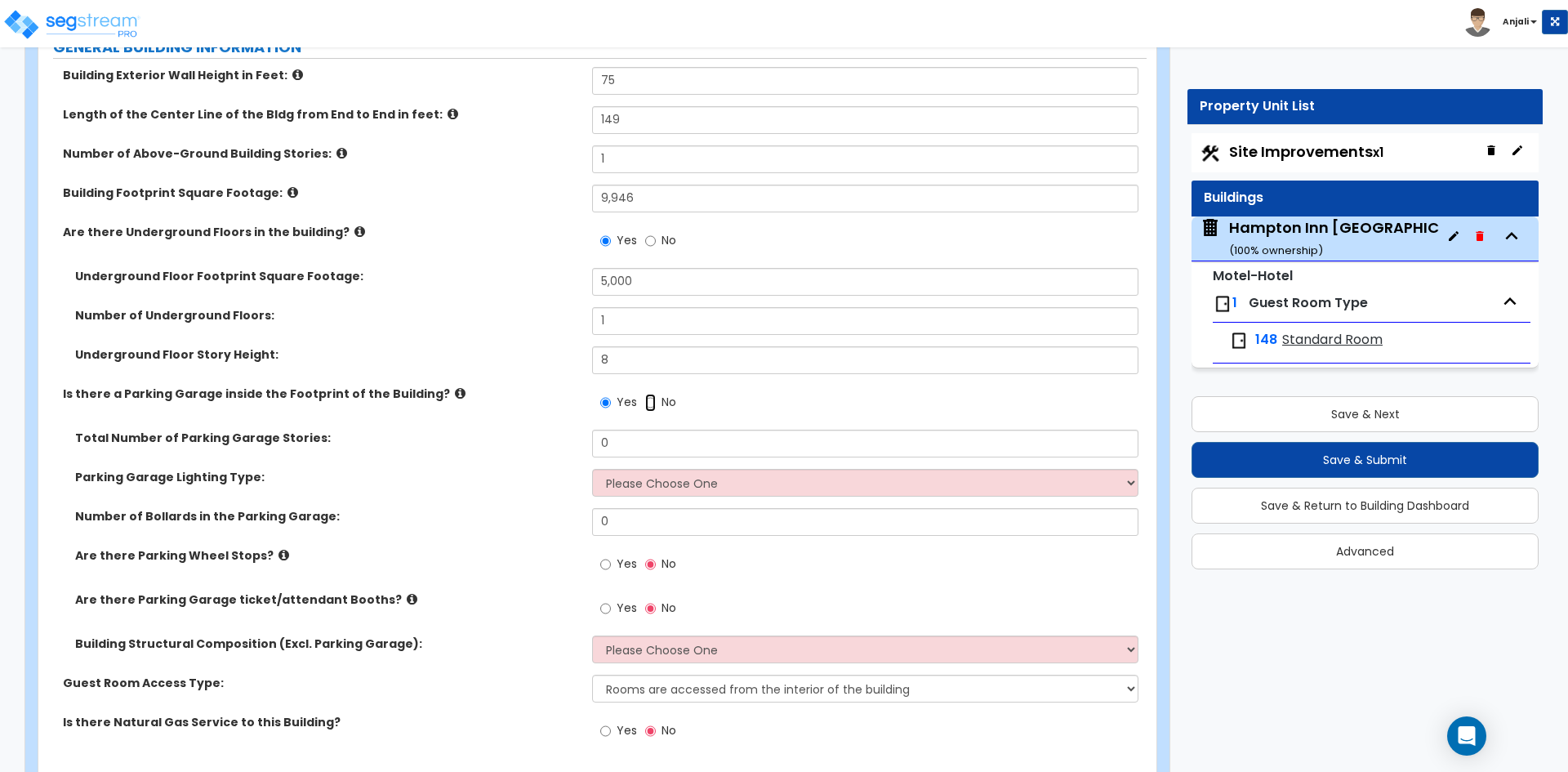
click at [649, 394] on input "No" at bounding box center [650, 402] width 11 height 18
radio input "false"
radio input "true"
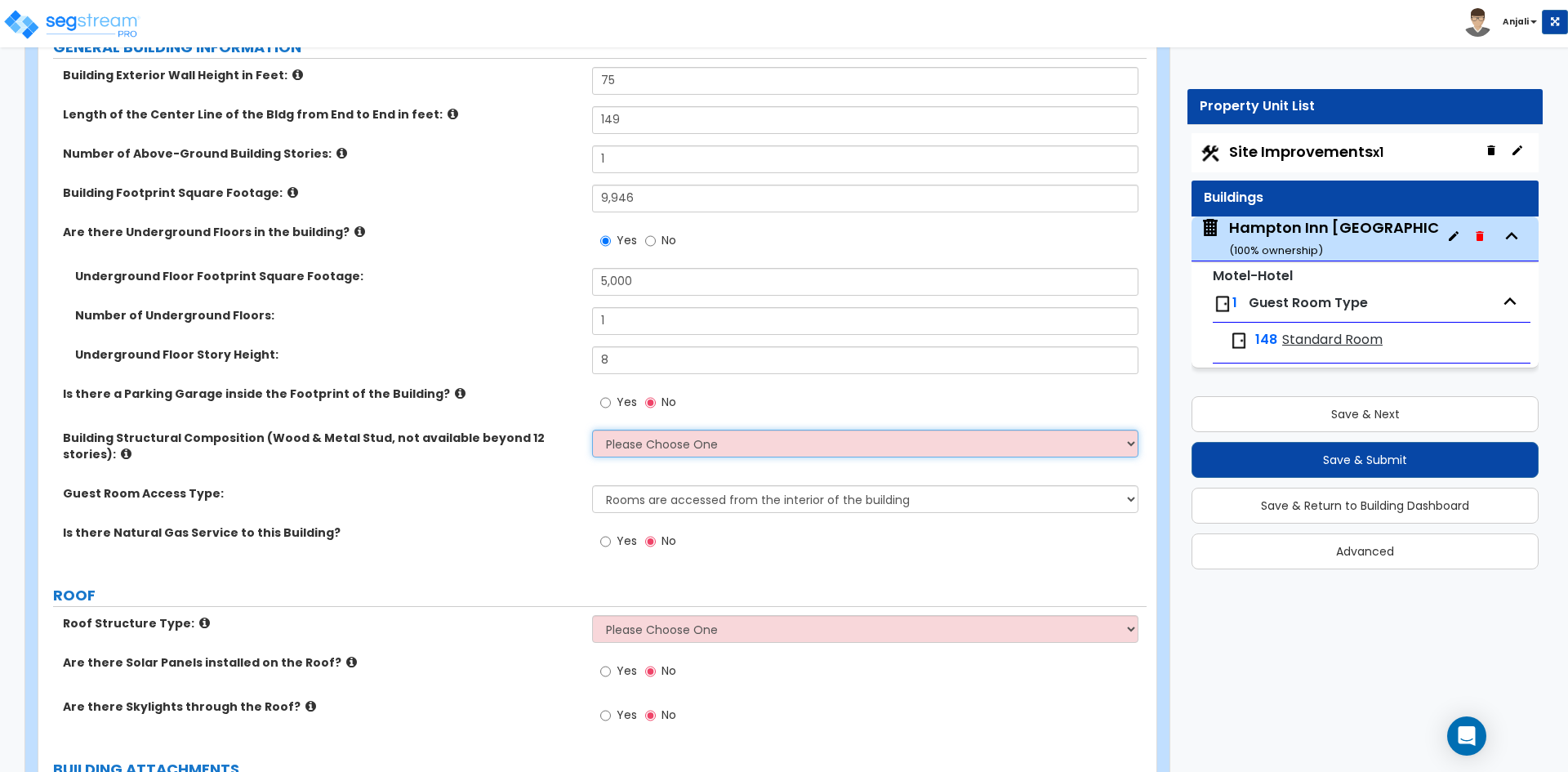
click at [649, 430] on select "Please Choose One Reinforced Concrete Structural Steel Brick Masonry CMU Masonr…" at bounding box center [865, 443] width 545 height 28
select select "3"
click at [592, 430] on select "Please Choose One Reinforced Concrete Structural Steel Brick Masonry CMU Masonr…" at bounding box center [865, 443] width 545 height 28
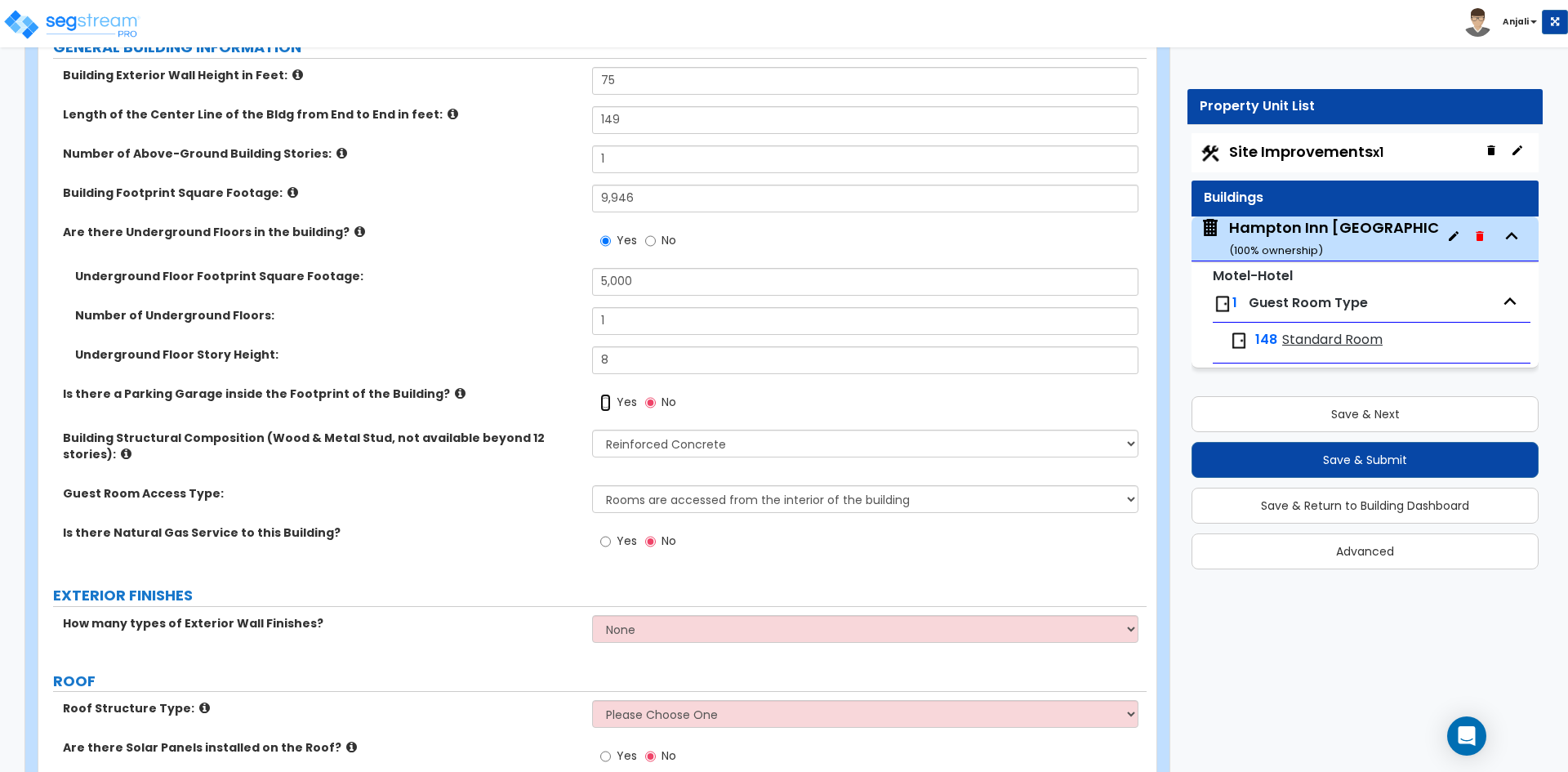
click at [600, 394] on input "Yes" at bounding box center [605, 402] width 11 height 18
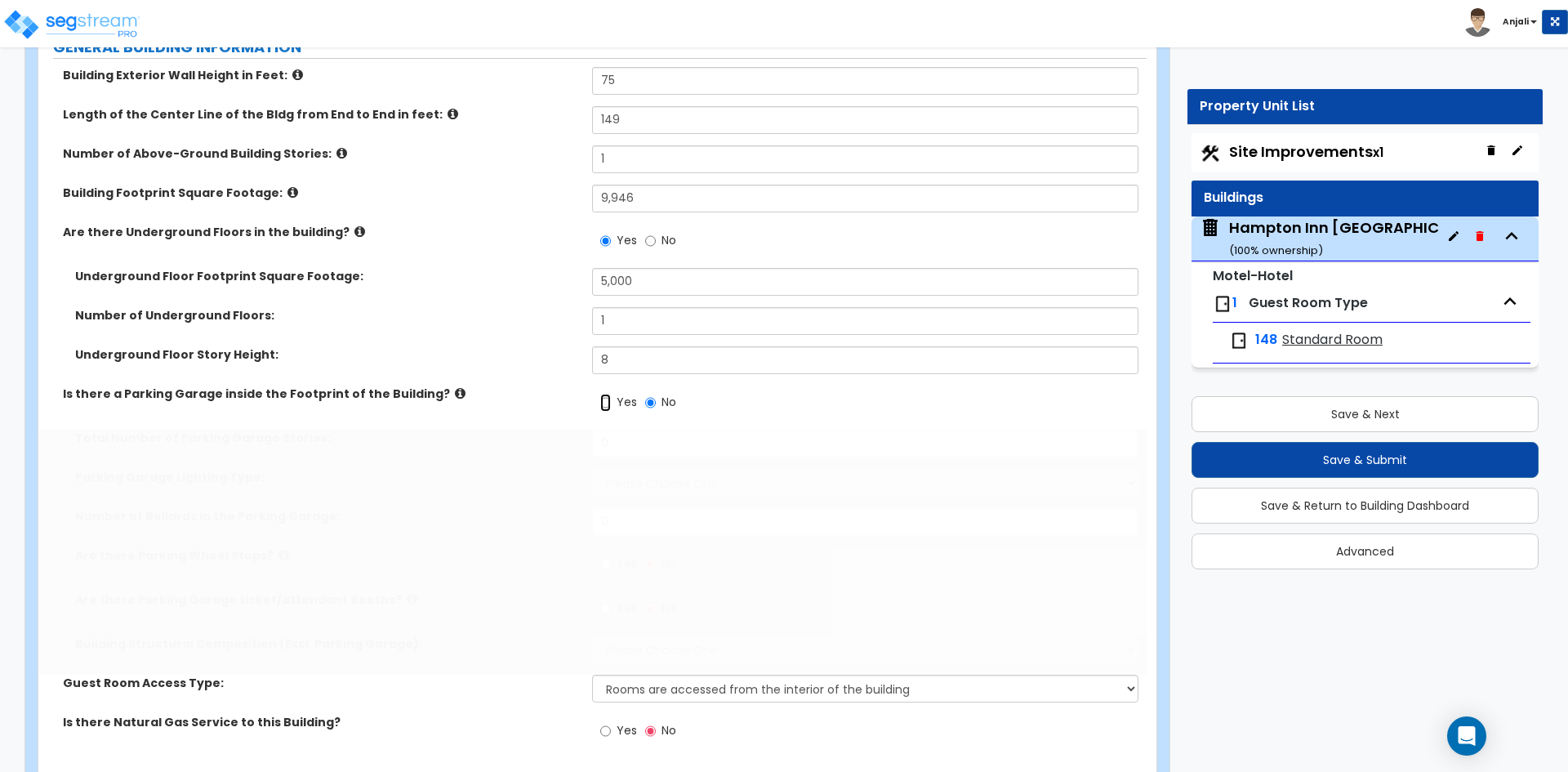
radio input "true"
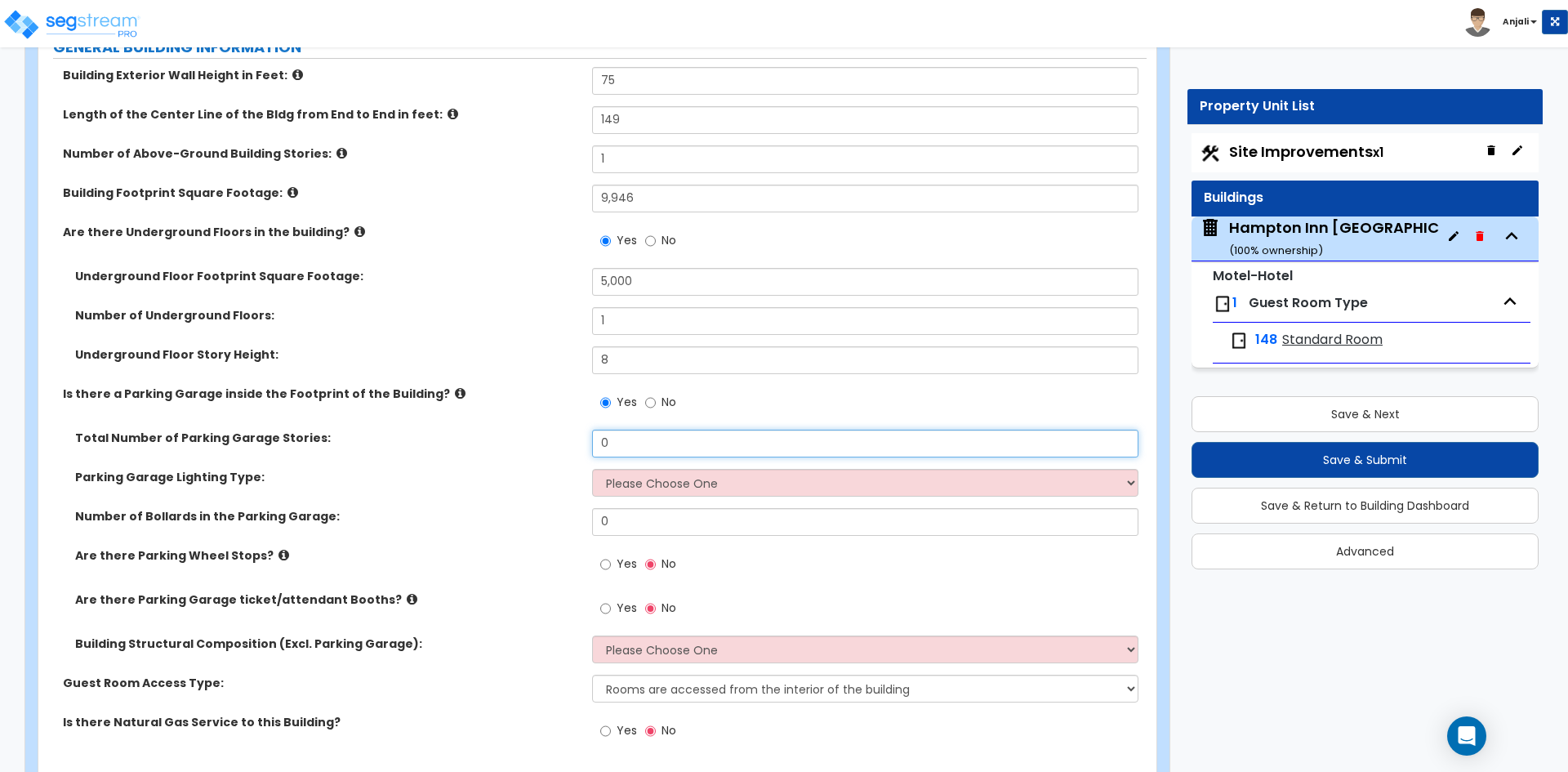
click at [637, 430] on input "0" at bounding box center [865, 443] width 545 height 28
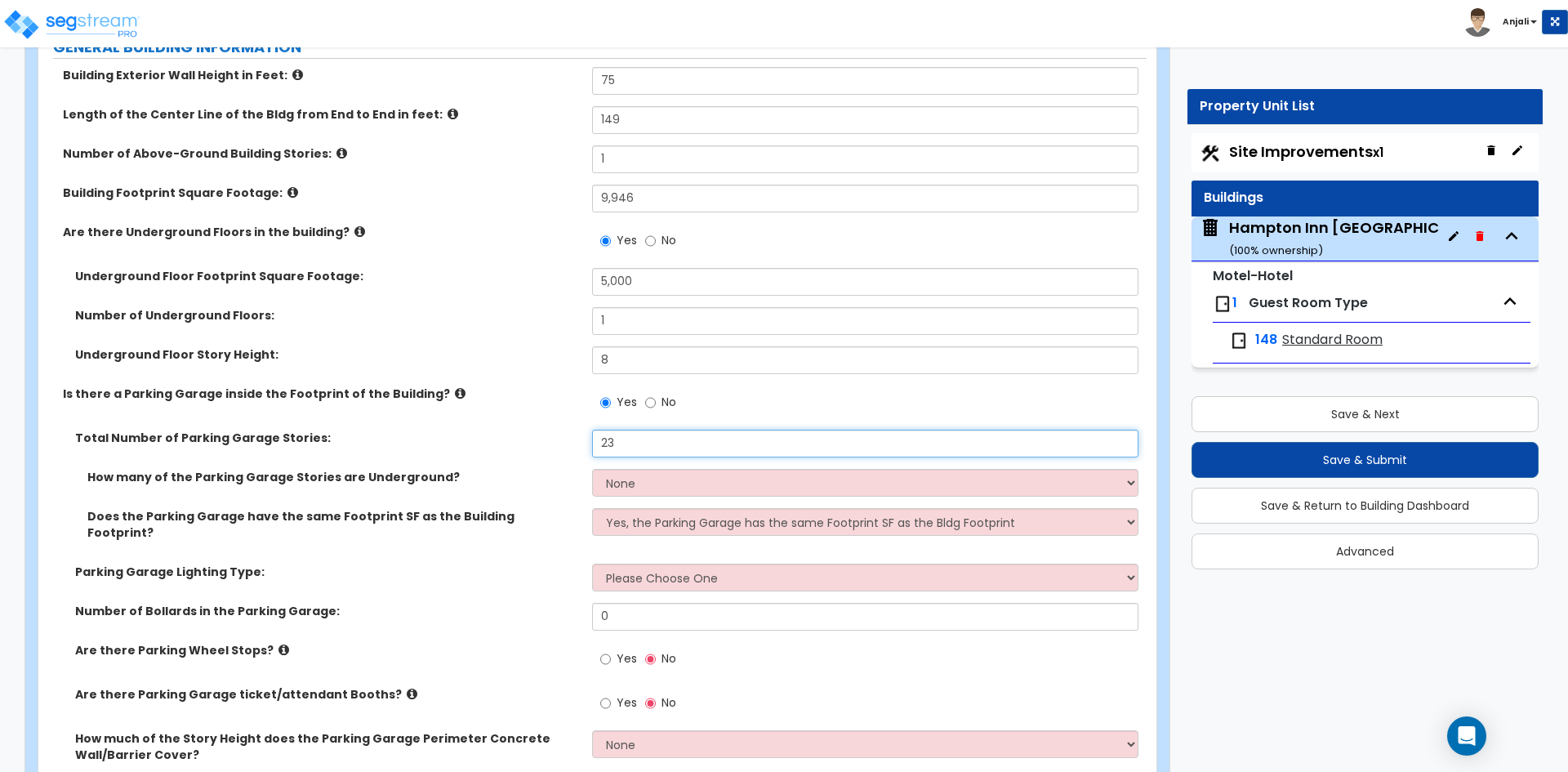
type input "23"
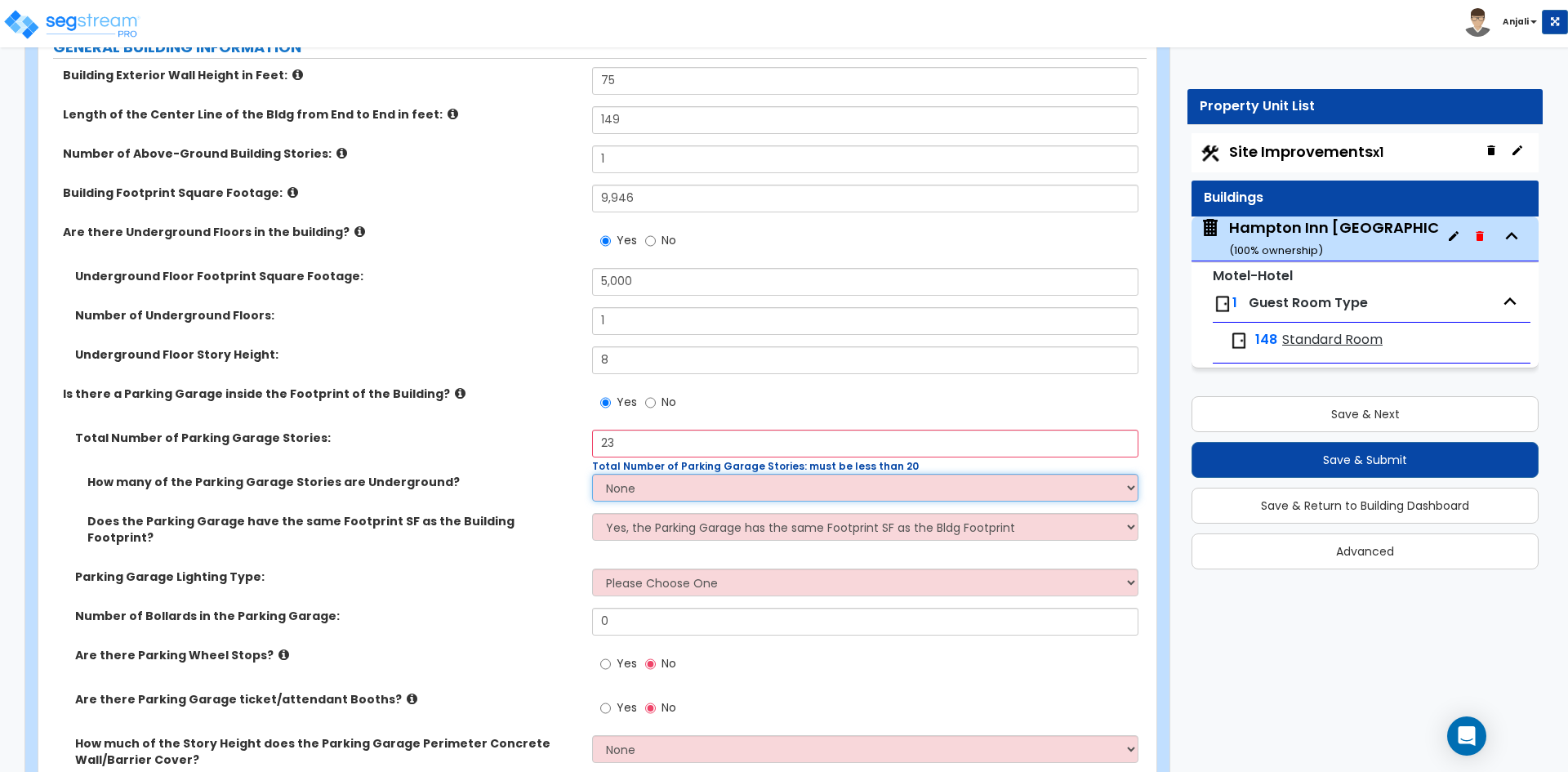
click at [652, 473] on select "None 1 2 3 4 5" at bounding box center [865, 487] width 545 height 28
select select "1"
click at [592, 473] on select "None 1 2 3 4 5" at bounding box center [865, 487] width 545 height 28
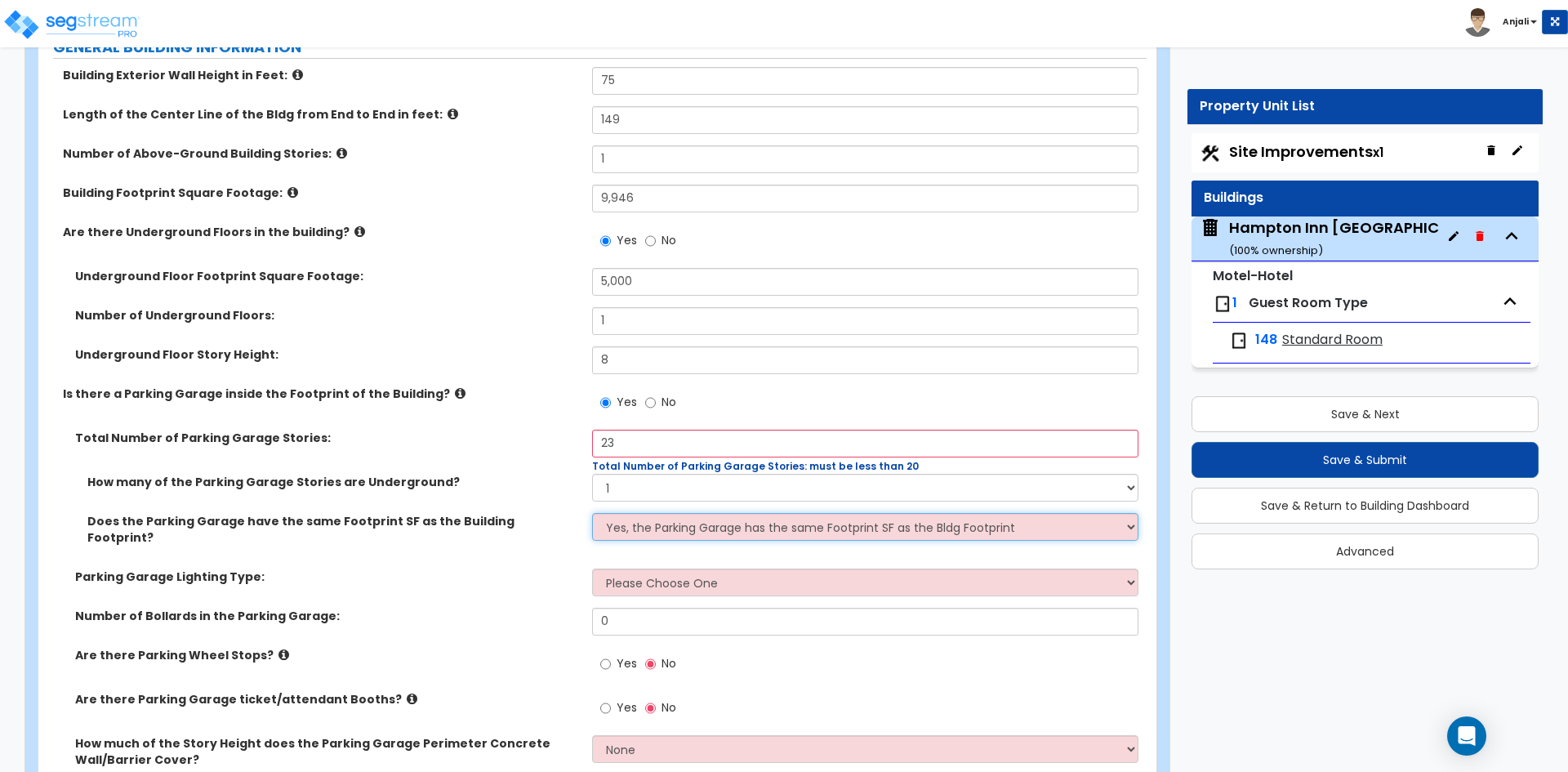
click at [644, 513] on select "Yes, the Parking Garage has the same Footprint SF as the Bldg Footprint No, the…" at bounding box center [865, 526] width 545 height 28
select select "1"
click at [592, 513] on select "Yes, the Parking Garage has the same Footprint SF as the Bldg Footprint No, the…" at bounding box center [865, 526] width 545 height 28
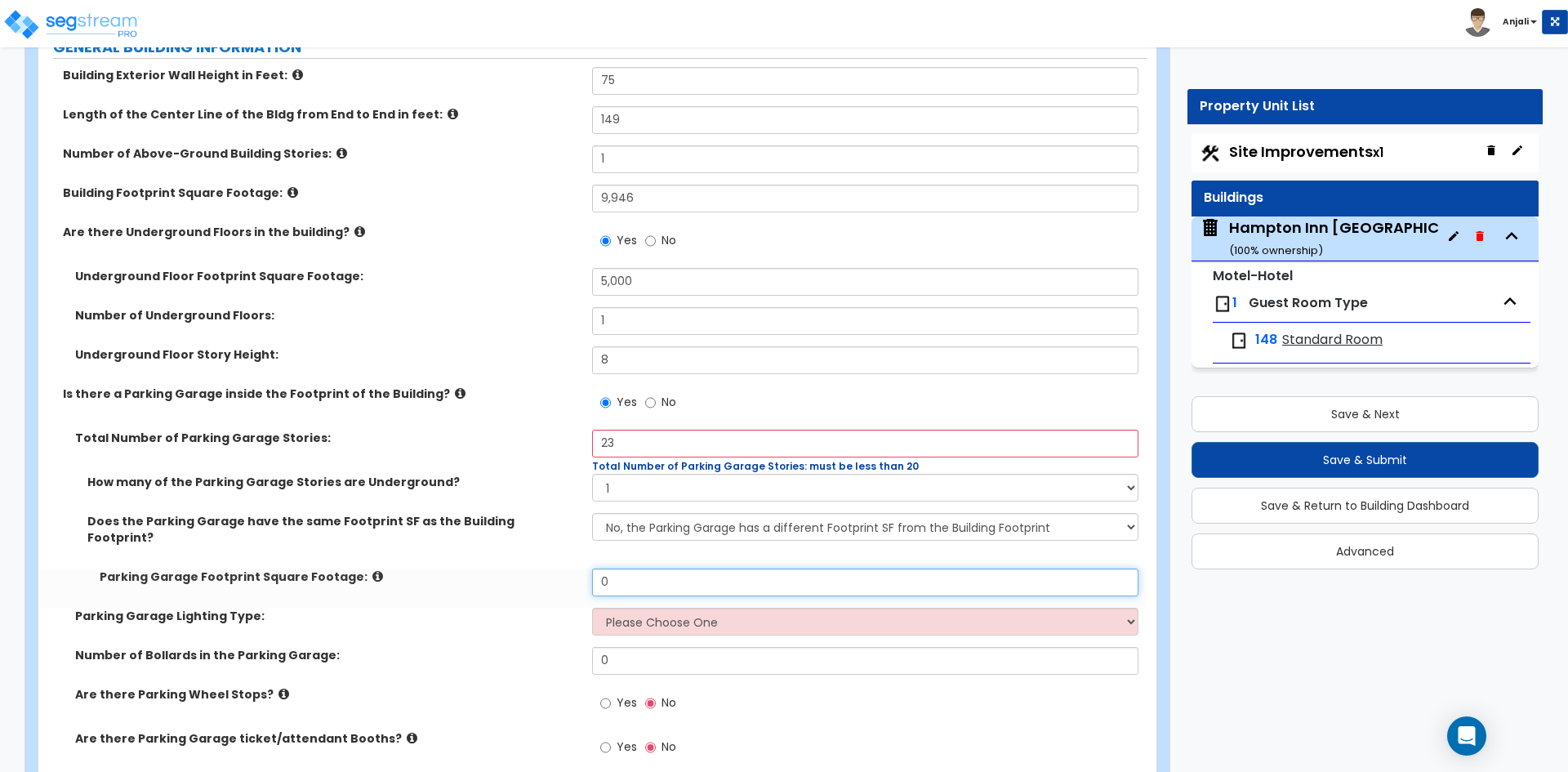
click at [642, 568] on input "0" at bounding box center [865, 582] width 545 height 28
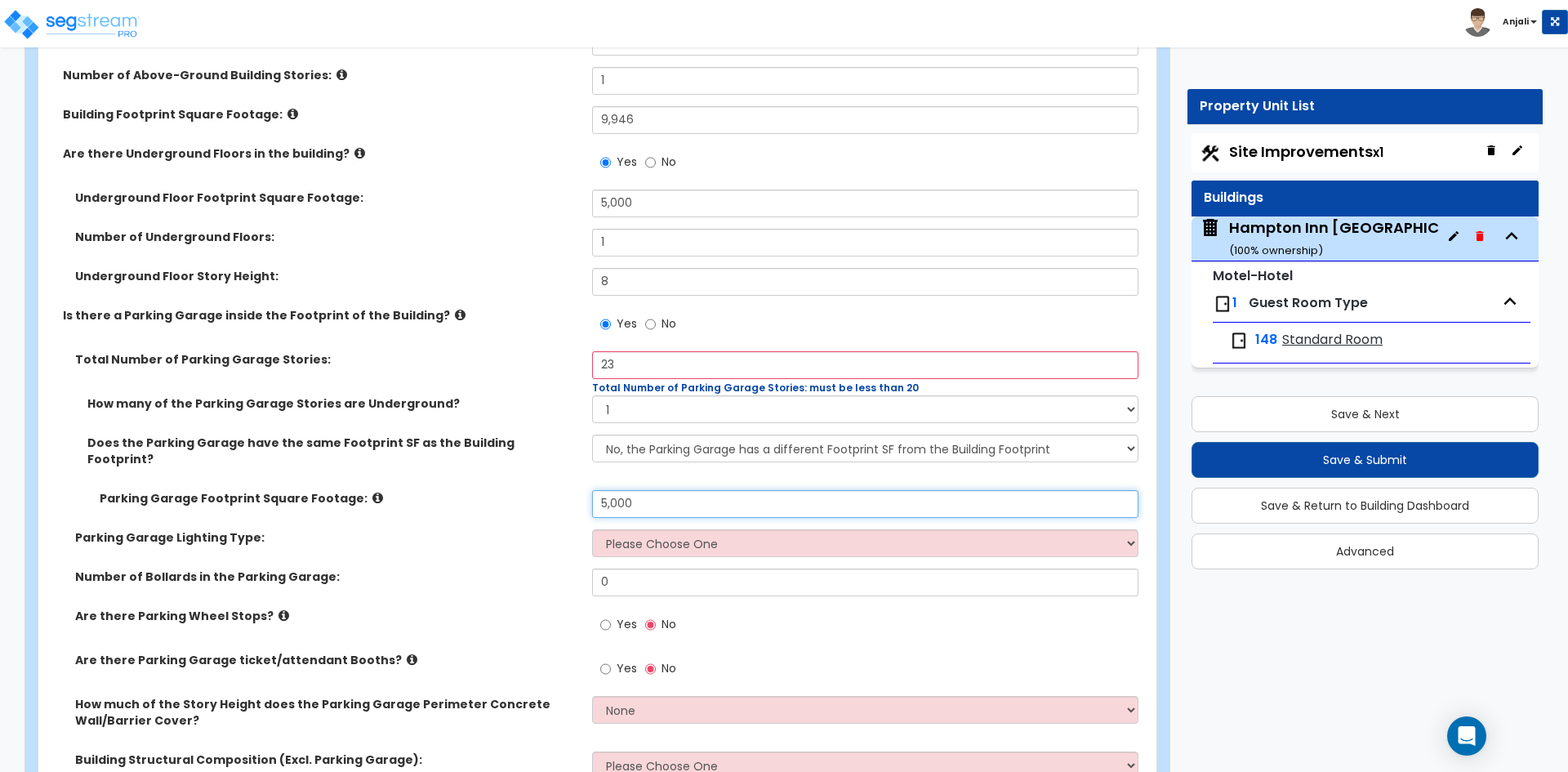
scroll to position [980, 0]
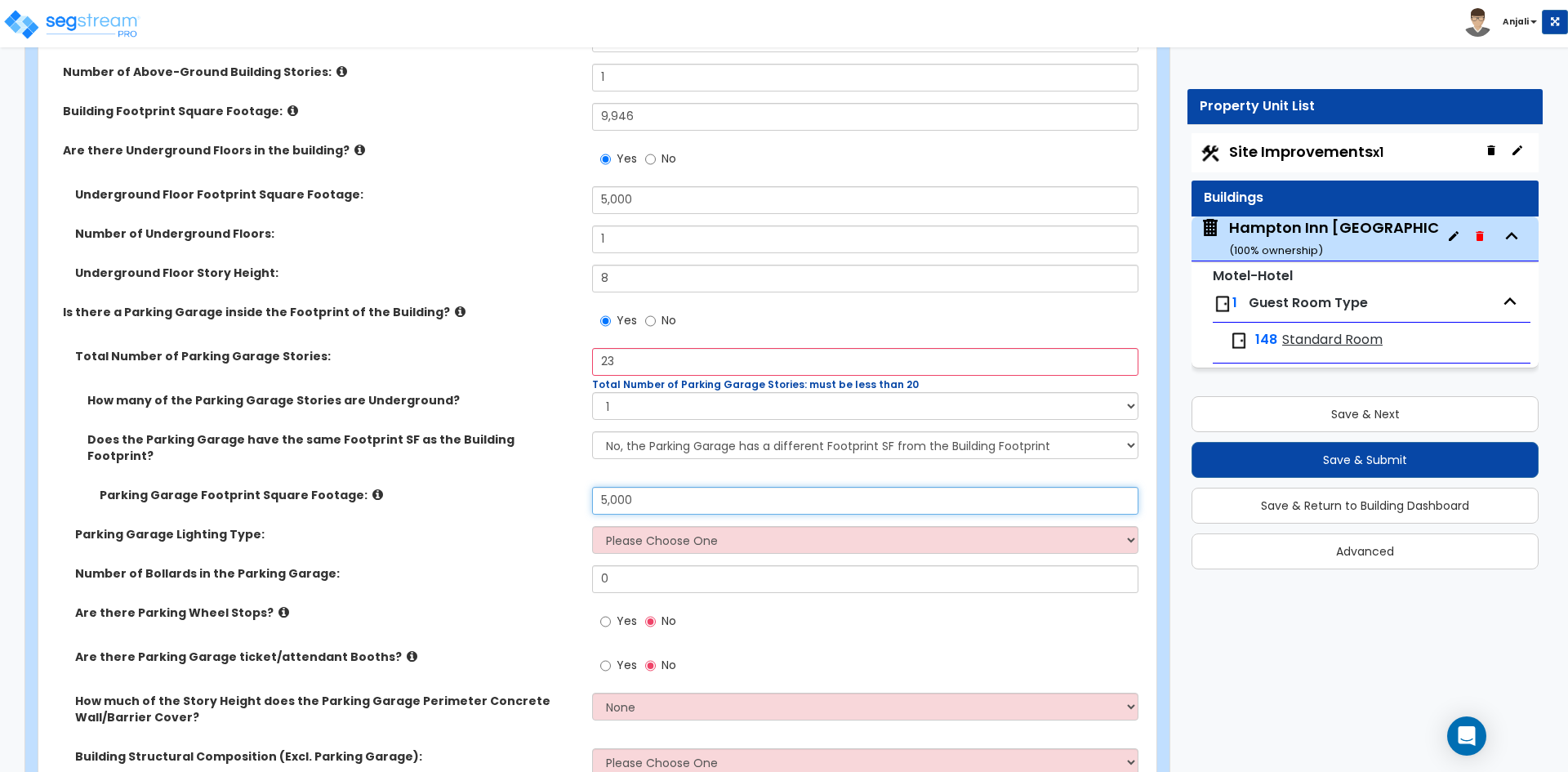
type input "5,000"
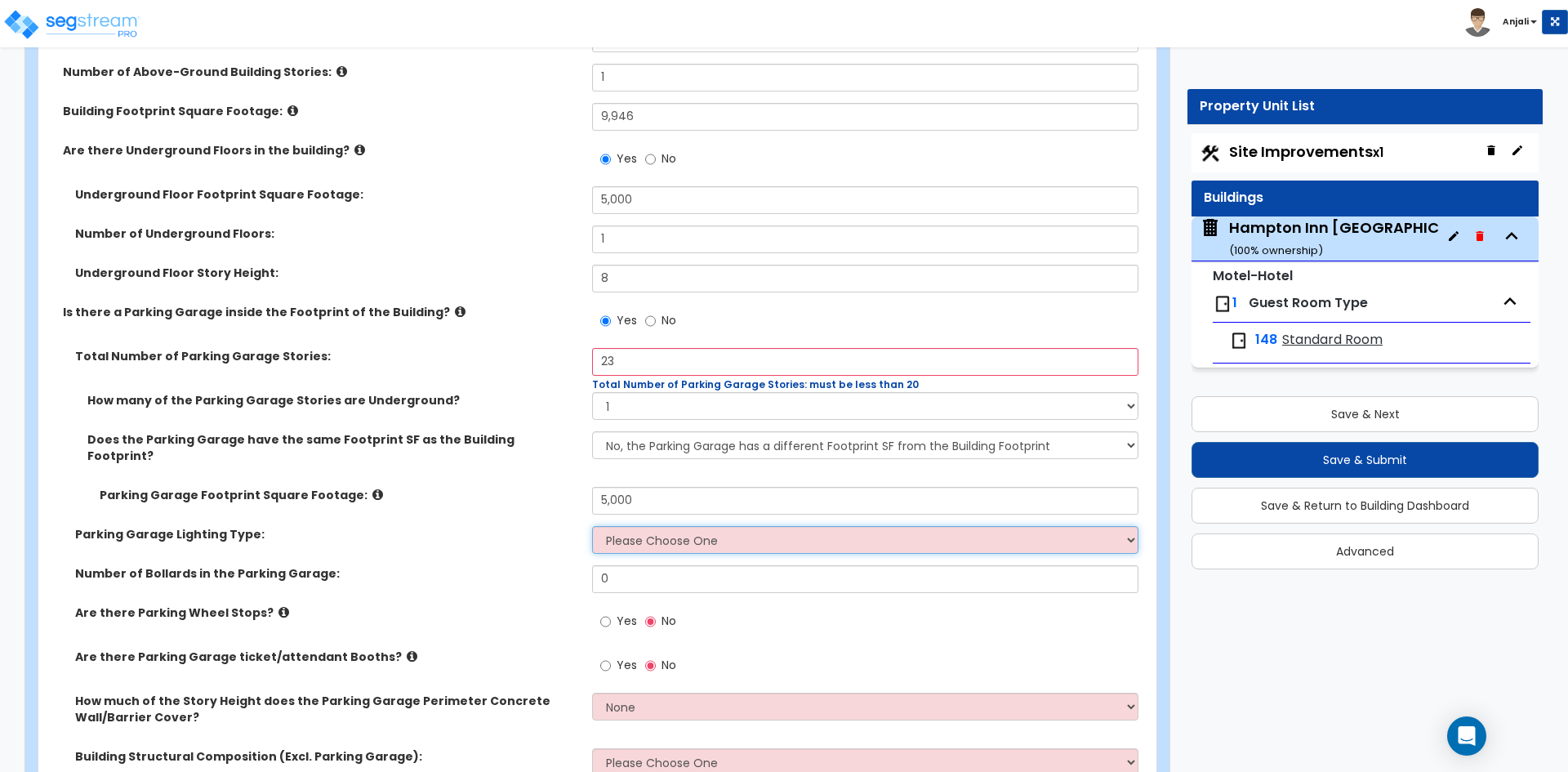
click at [698, 526] on select "Please Choose One Bay Lighting Strip Lighting" at bounding box center [865, 540] width 545 height 28
select select "2"
click at [592, 526] on select "Please Choose One Bay Lighting Strip Lighting" at bounding box center [865, 540] width 545 height 28
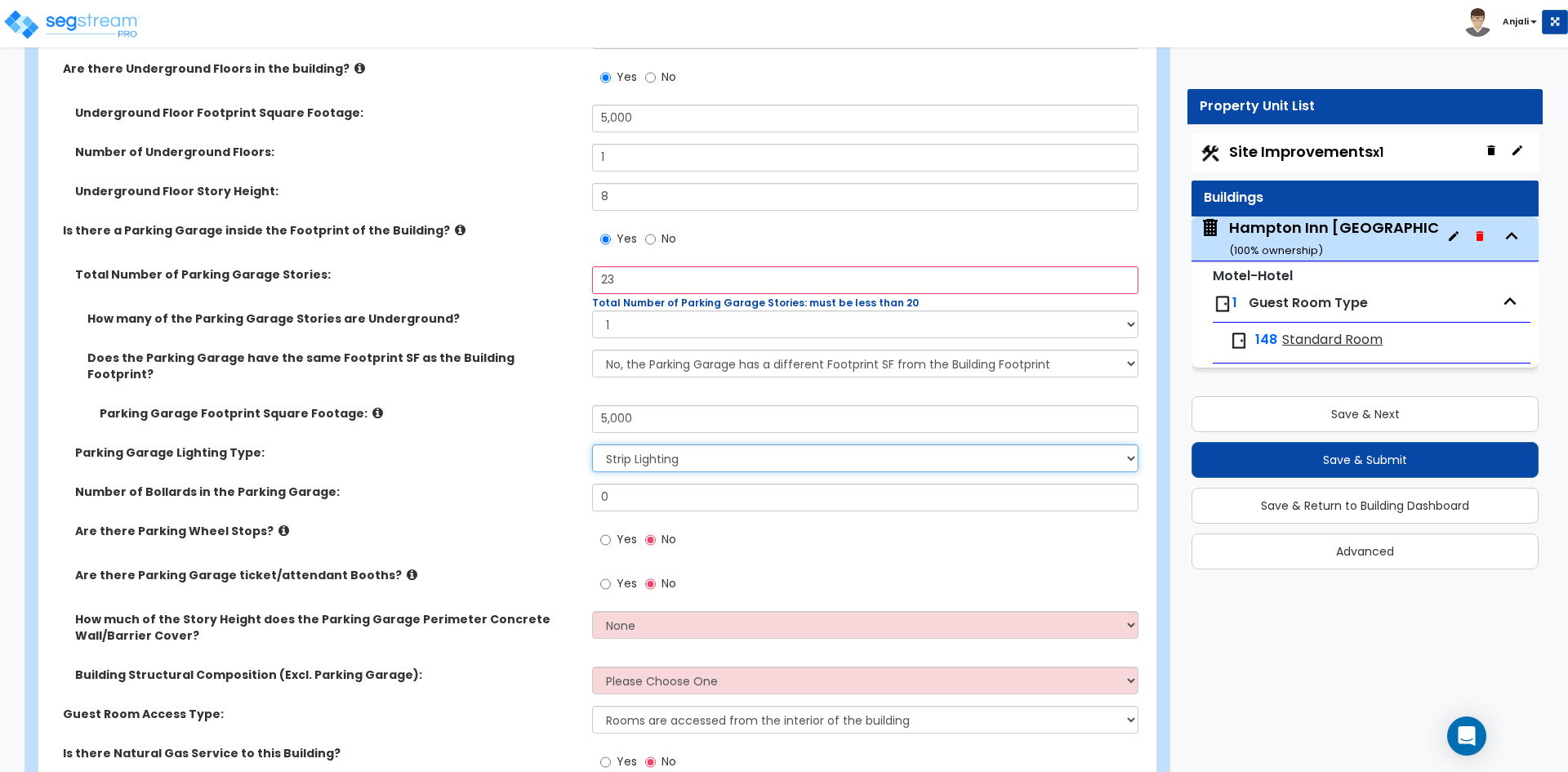
scroll to position [1144, 0]
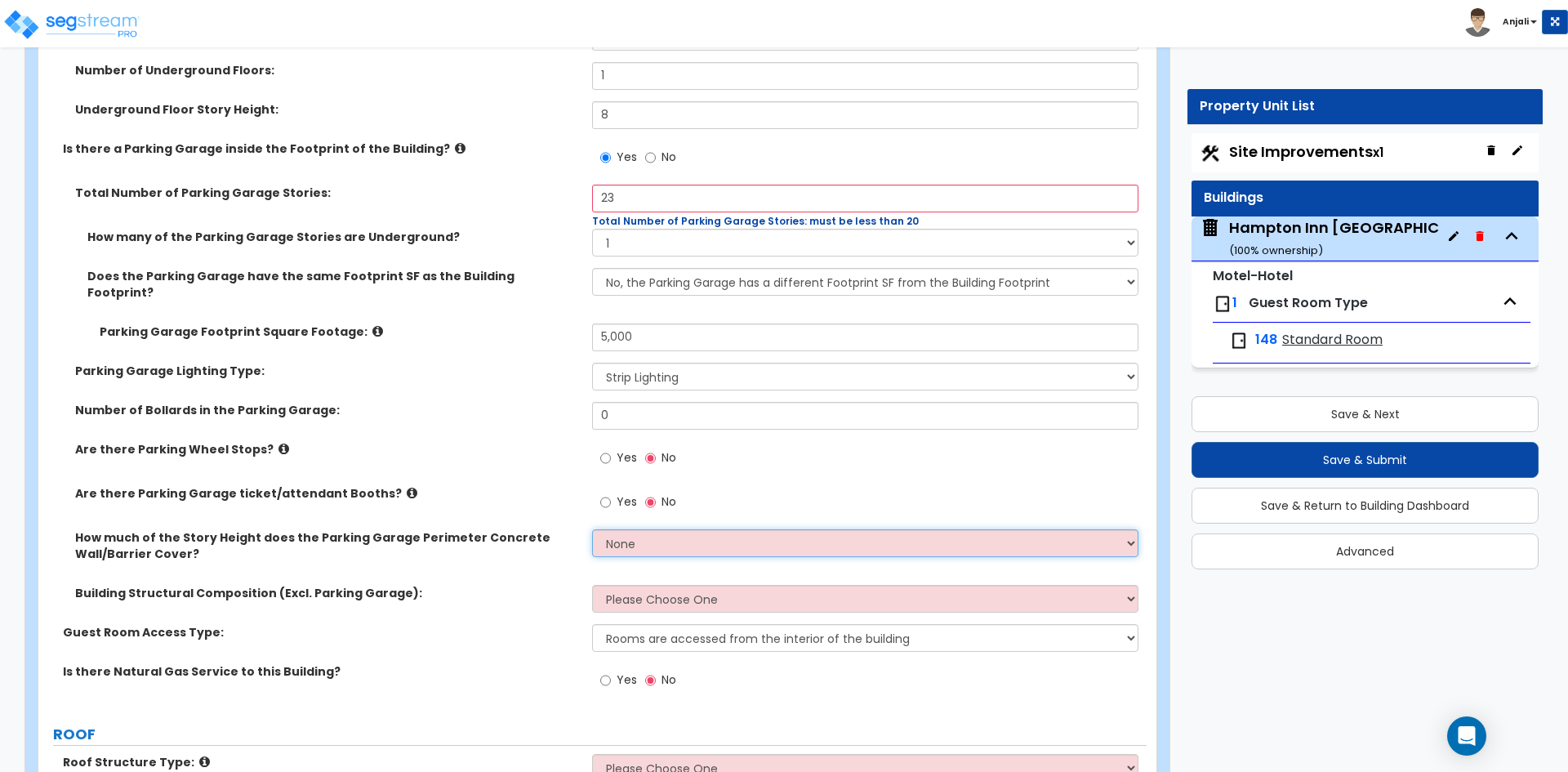
click at [684, 529] on select "None Only About Half of the Story Height Most of the Story Height is Covered Ea…" at bounding box center [865, 543] width 545 height 28
select select "3"
click at [592, 529] on select "None Only About Half of the Story Height Most of the Story Height is Covered Ea…" at bounding box center [865, 543] width 545 height 28
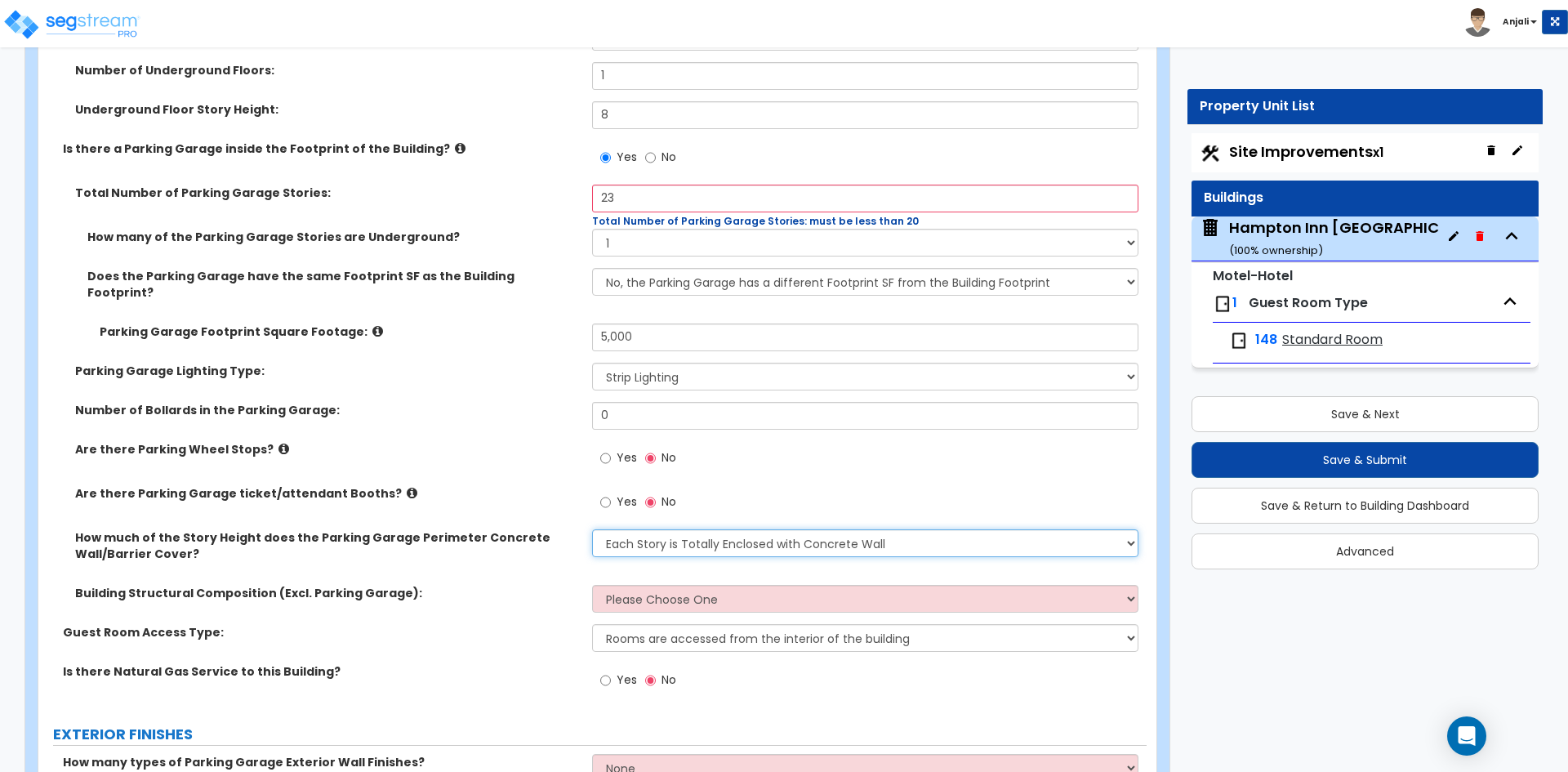
scroll to position [1225, 0]
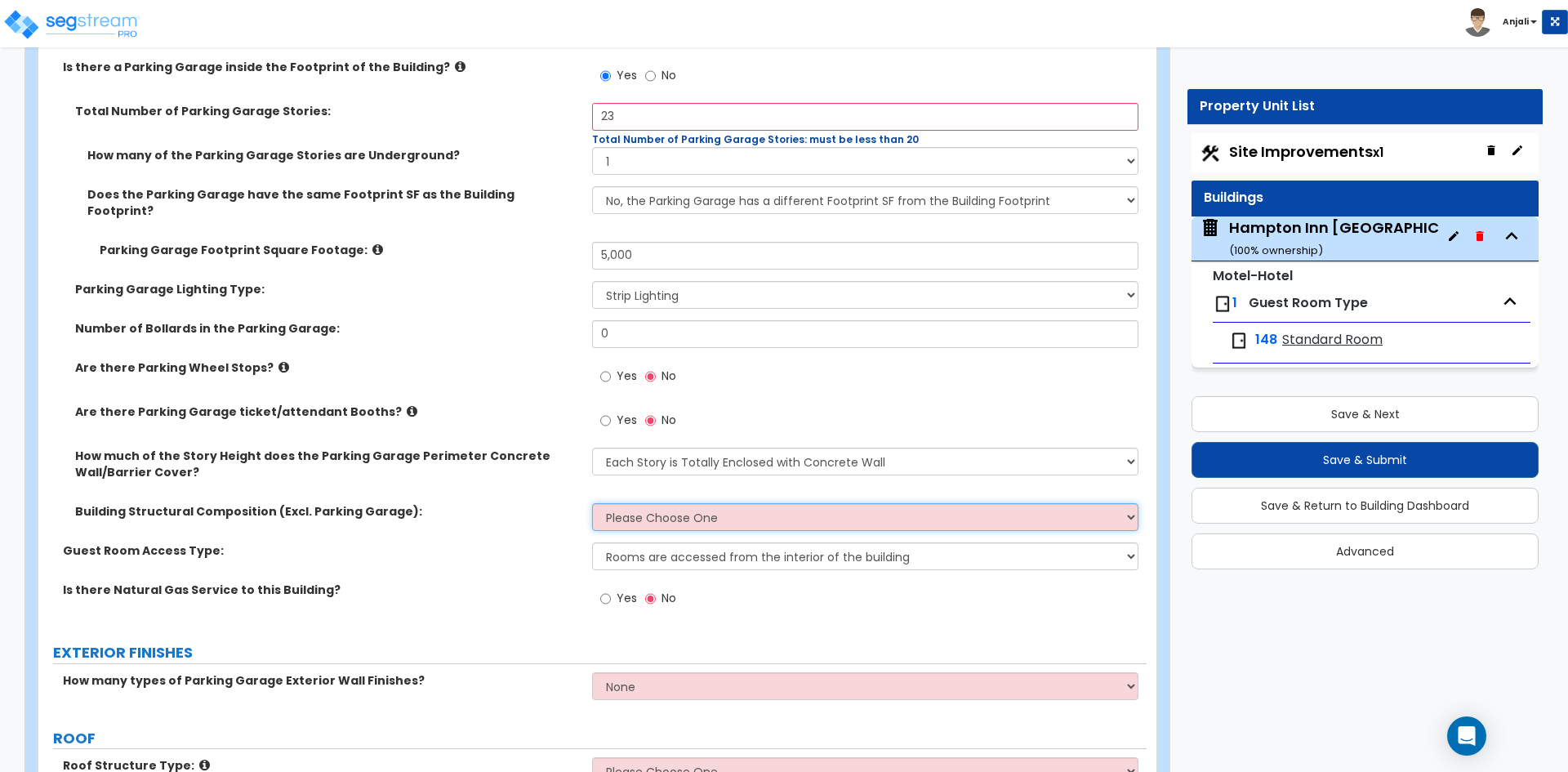
click at [757, 503] on select "Please Choose One Reinforced Concrete Structural Steel Brick Masonry CMU Masonr…" at bounding box center [865, 517] width 545 height 28
select select "3"
click at [592, 503] on select "Please Choose One Reinforced Concrete Structural Steel Brick Masonry CMU Masonr…" at bounding box center [865, 517] width 545 height 28
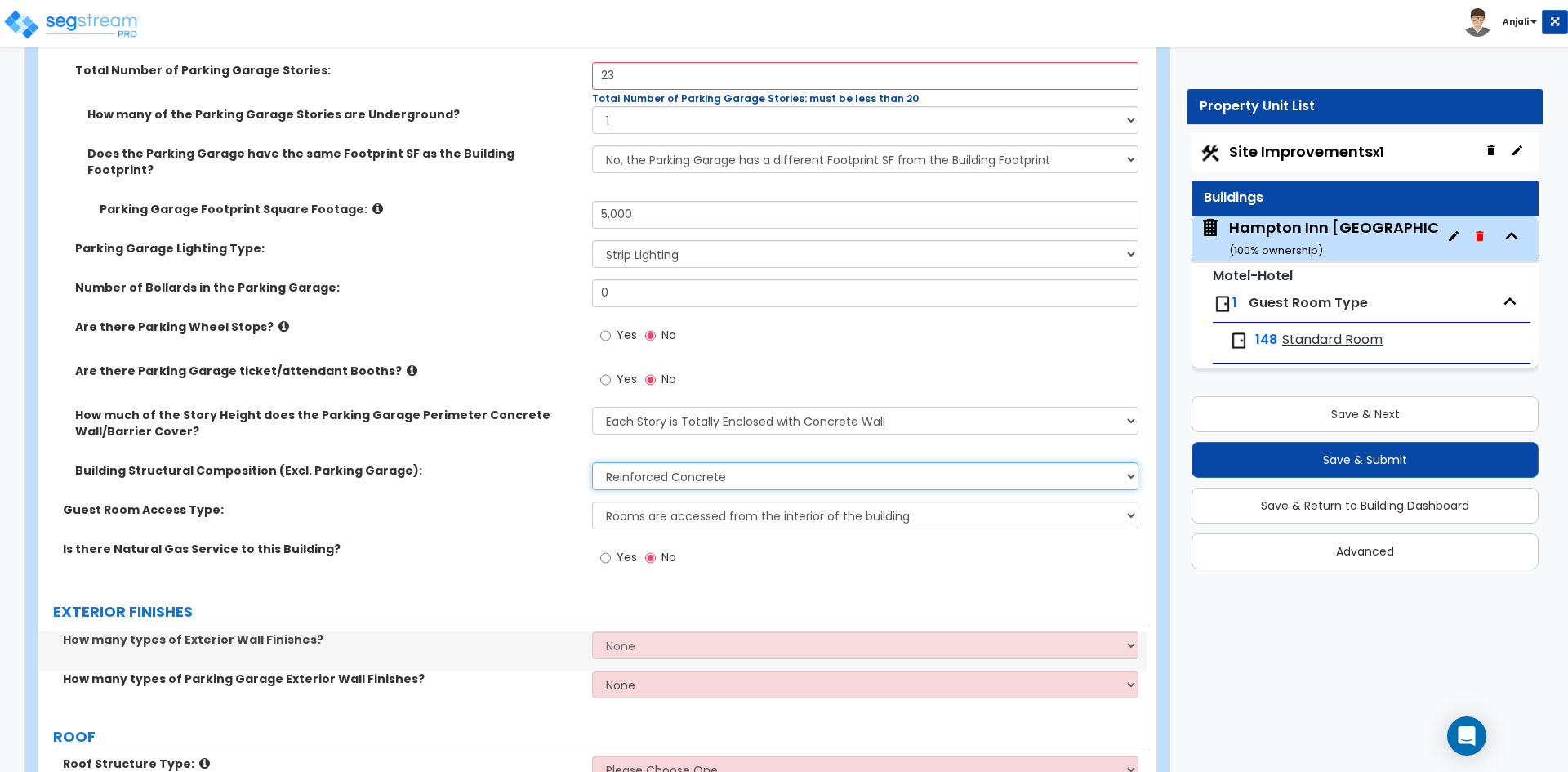
scroll to position [1307, 0]
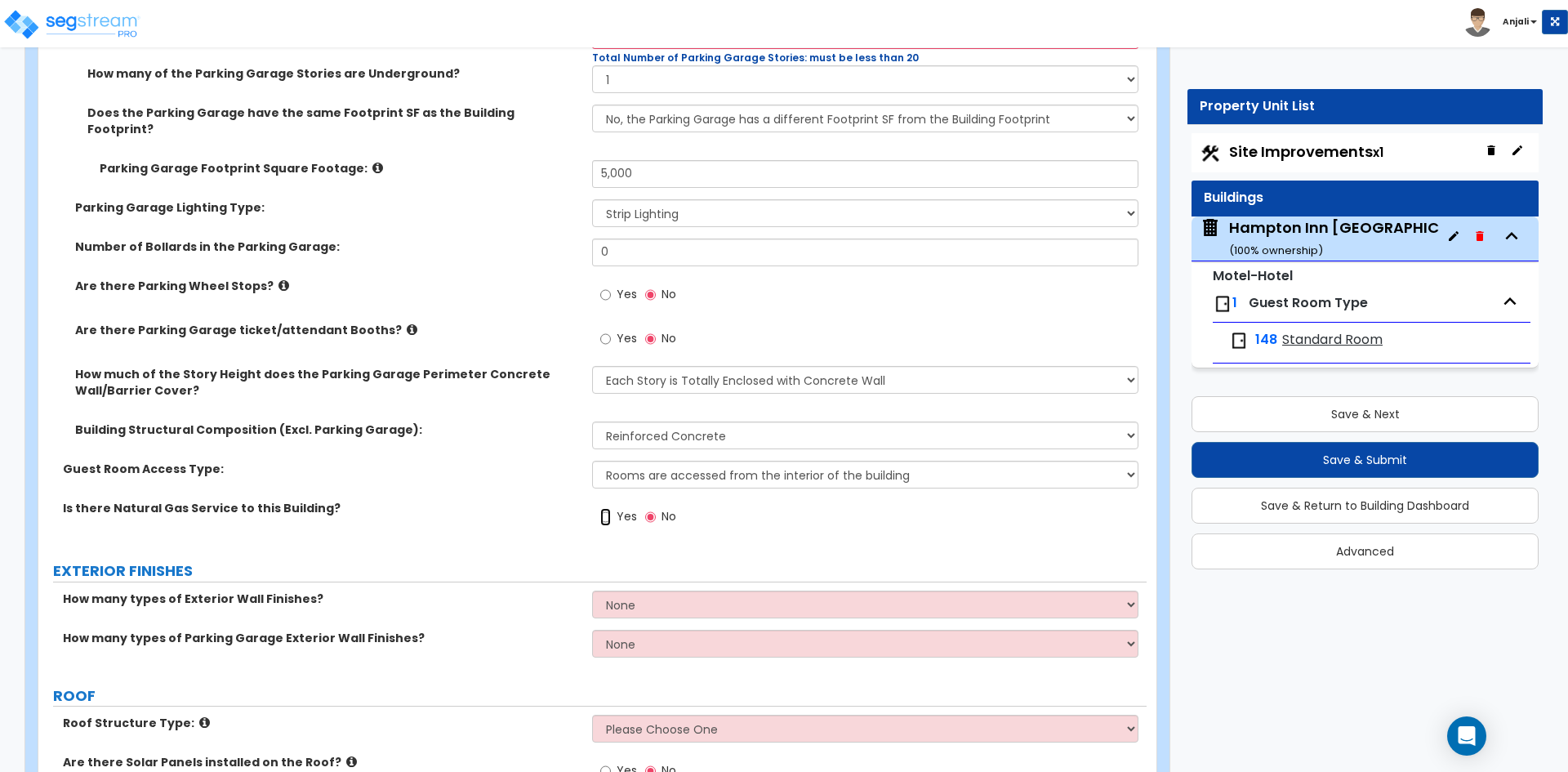
click at [609, 508] on input "Yes" at bounding box center [605, 516] width 11 height 18
radio input "true"
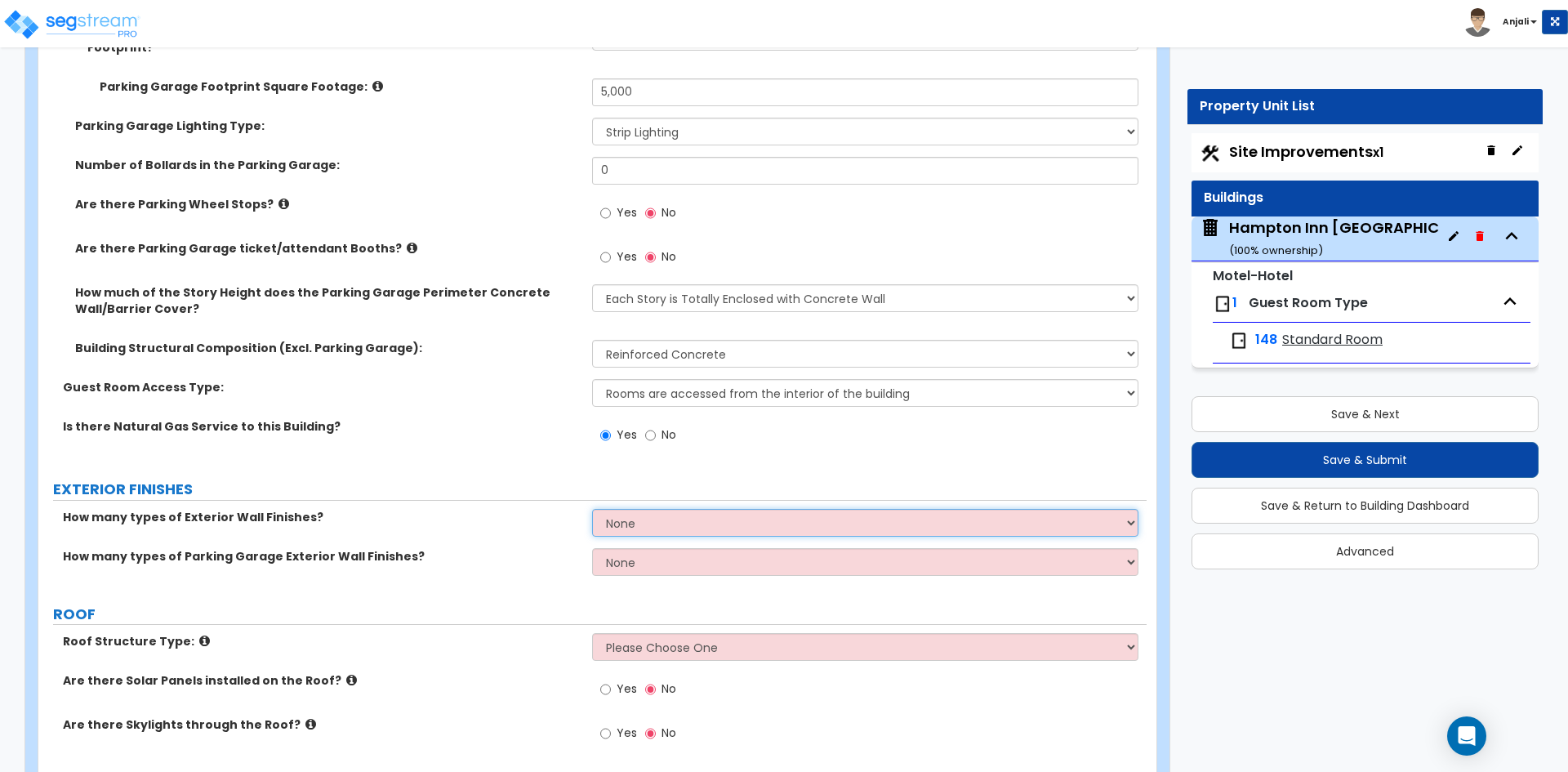
click at [670, 509] on select "None 1 2 3" at bounding box center [865, 522] width 545 height 28
select select "1"
click at [592, 509] on select "None 1 2 3" at bounding box center [865, 522] width 545 height 28
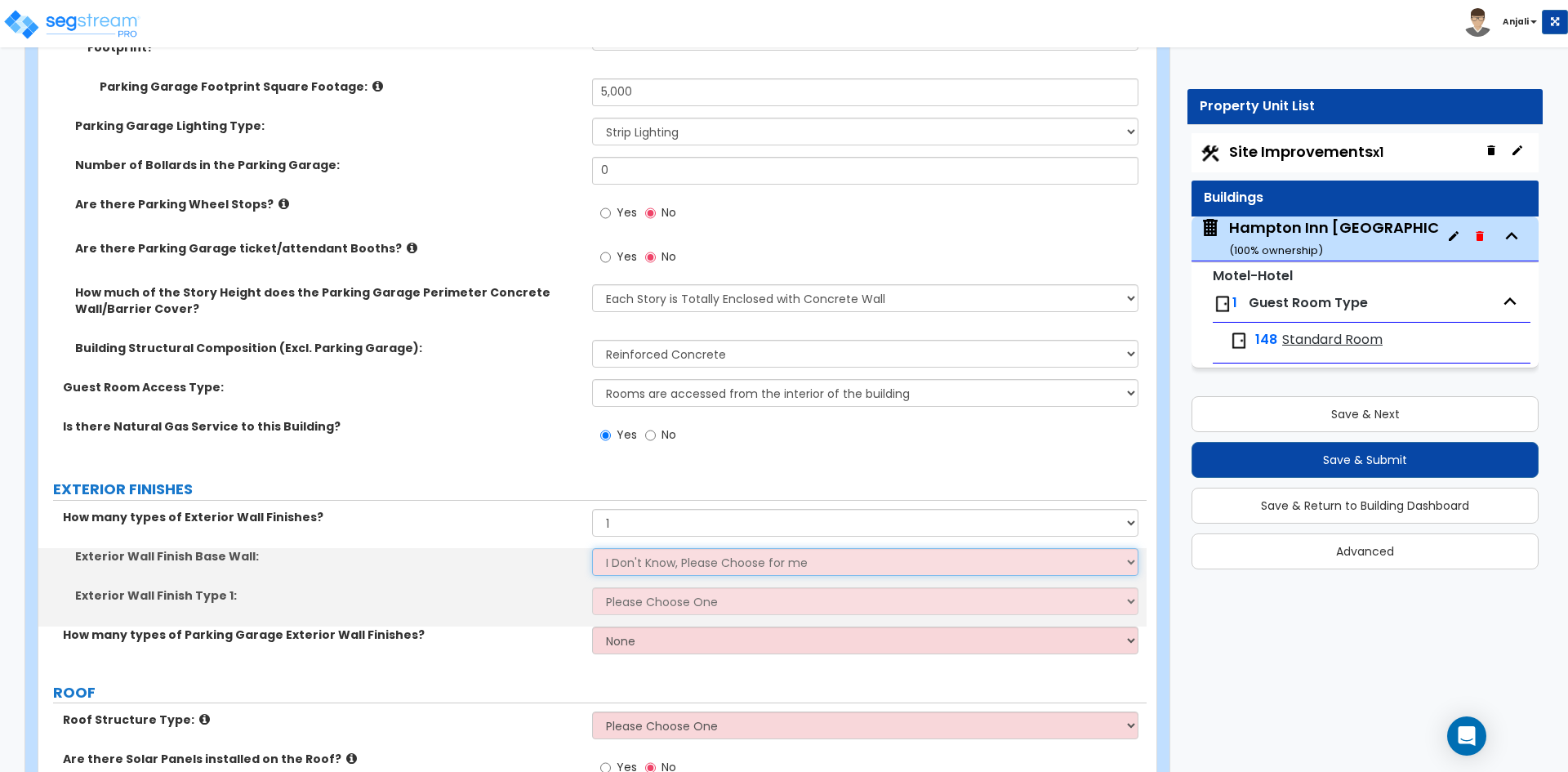
click at [680, 548] on select "I Don't Know, Please Choose for me Concrete Masonry Units (CMU) Cast-in-Place C…" at bounding box center [865, 561] width 545 height 28
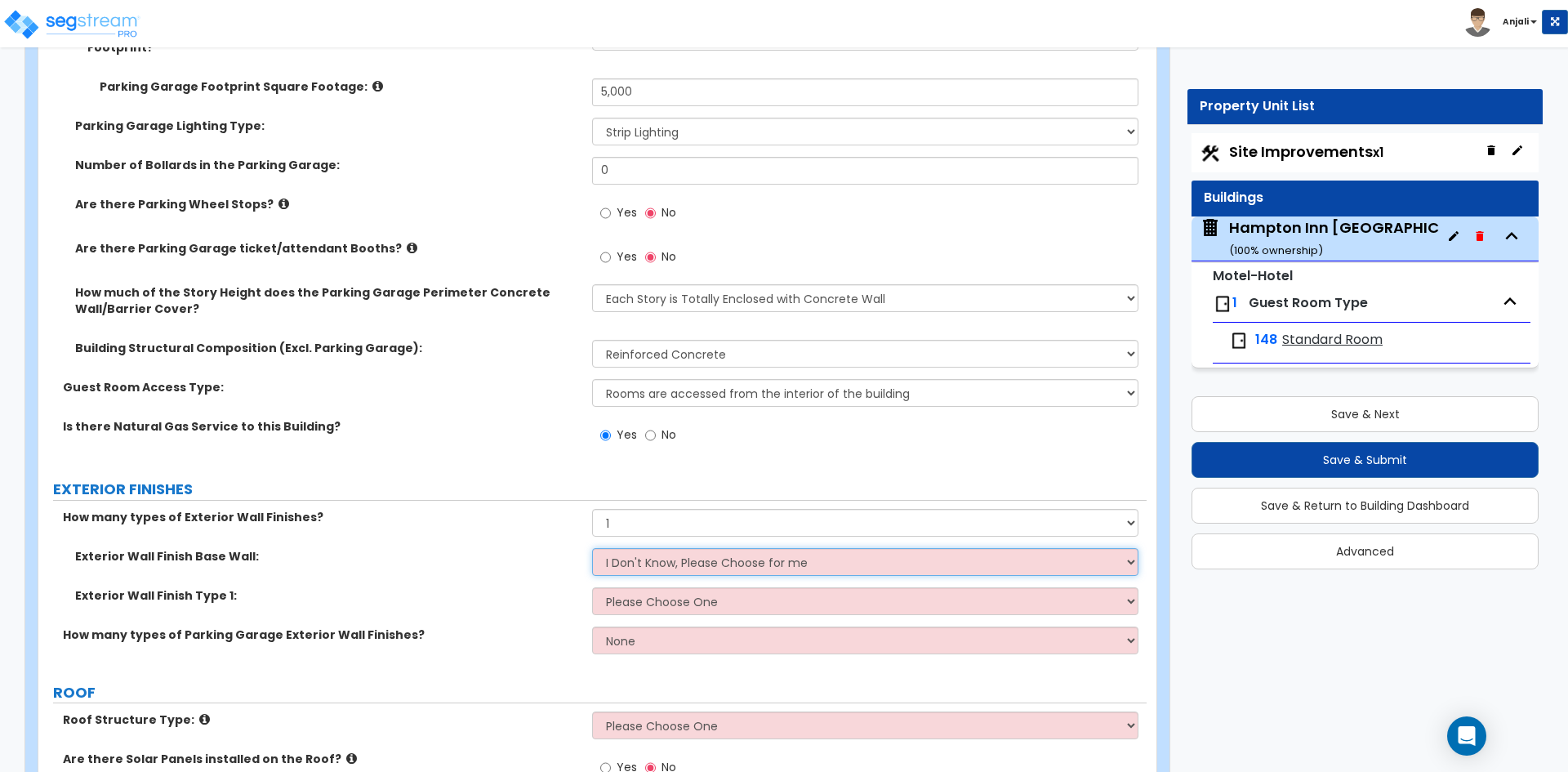
select select "2"
click at [592, 548] on select "I Don't Know, Please Choose for me Concrete Masonry Units (CMU) Cast-in-Place C…" at bounding box center [865, 561] width 545 height 28
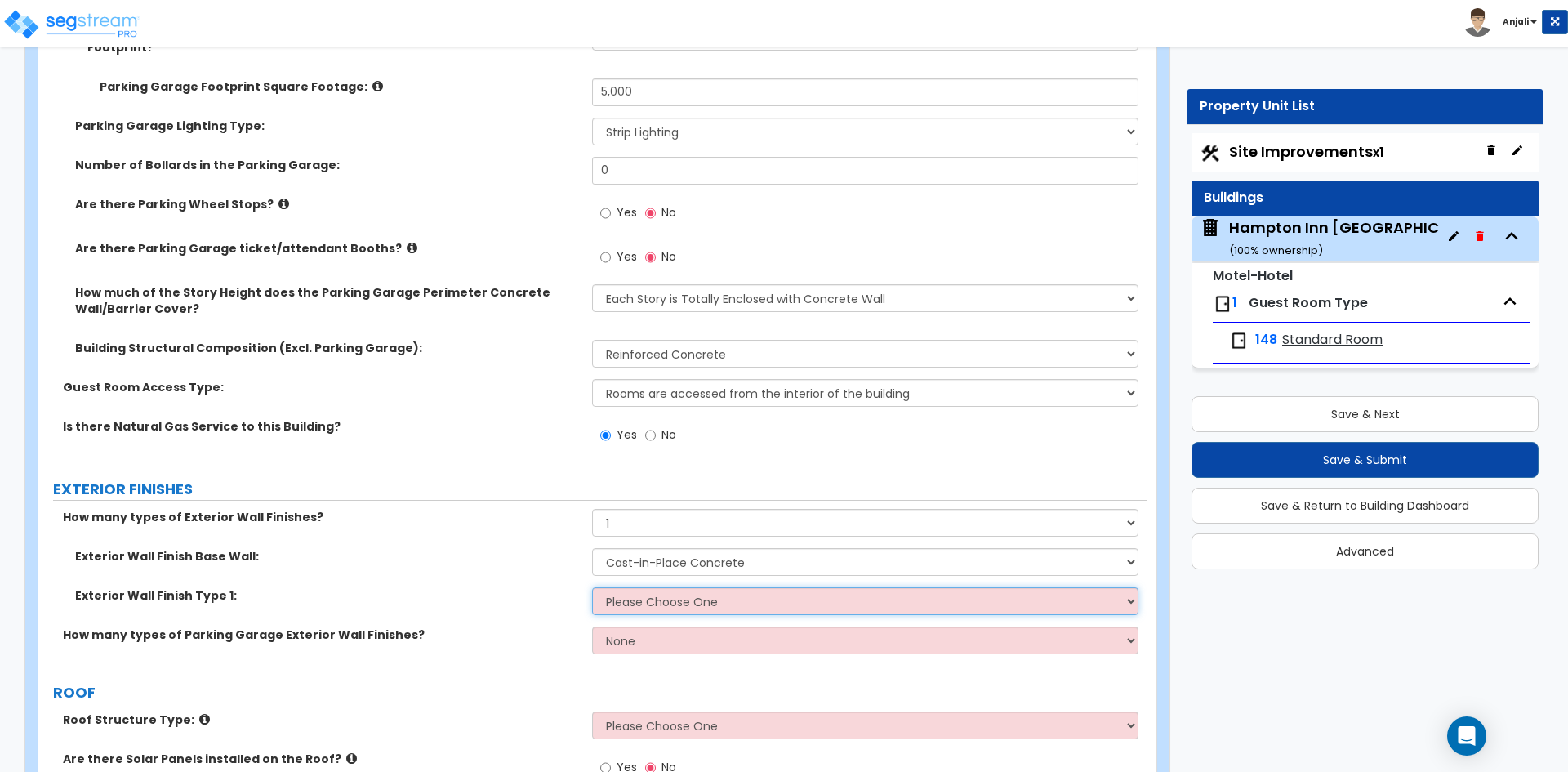
click at [692, 587] on select "Please Choose One No Finish/Shared Wall No Wall Brick Veneer Stone Veneer Wood …" at bounding box center [865, 601] width 545 height 28
select select "8"
click at [592, 587] on select "Please Choose One No Finish/Shared Wall No Wall Brick Veneer Stone Veneer Wood …" at bounding box center [865, 601] width 545 height 28
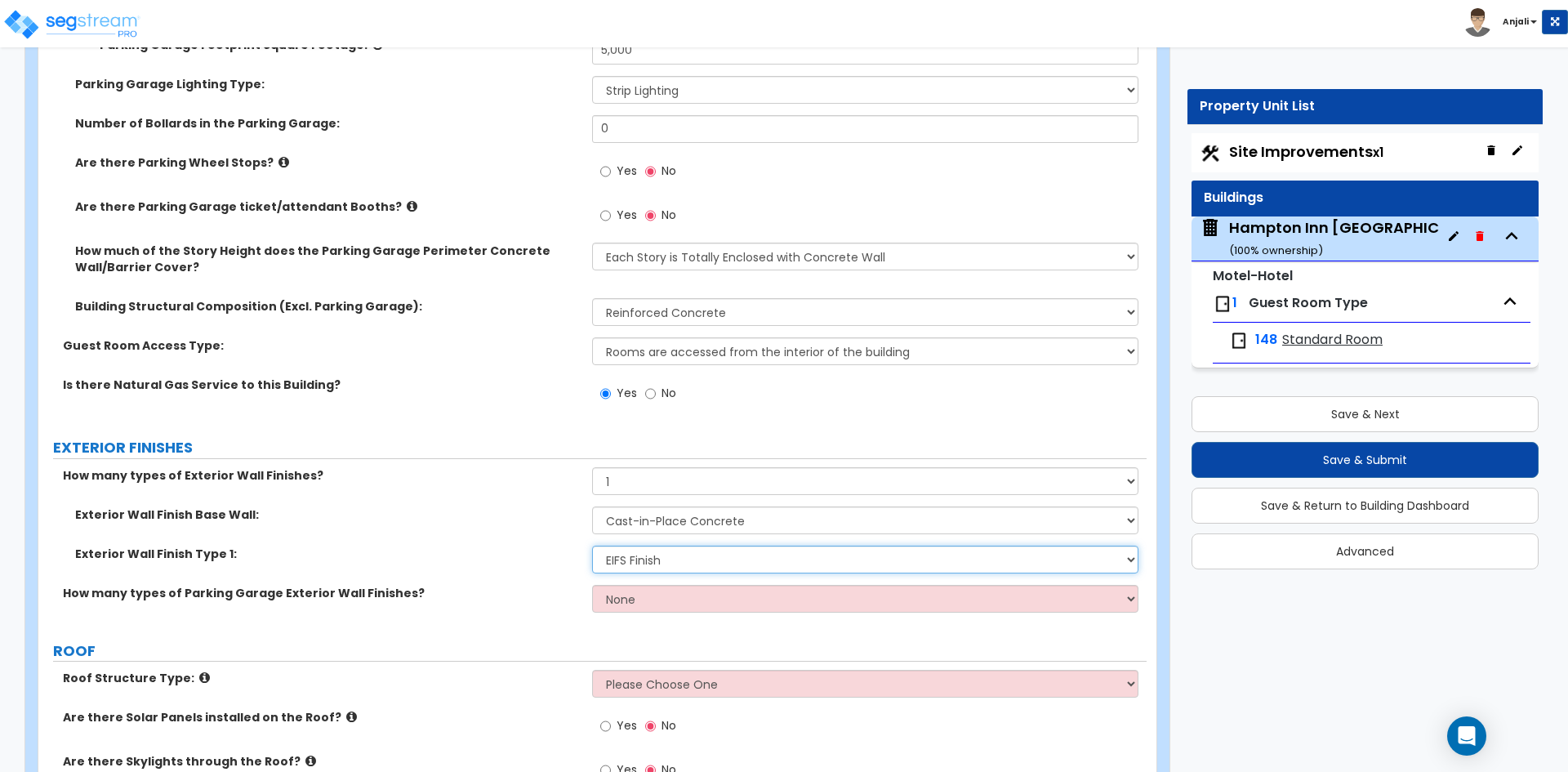
scroll to position [1470, 0]
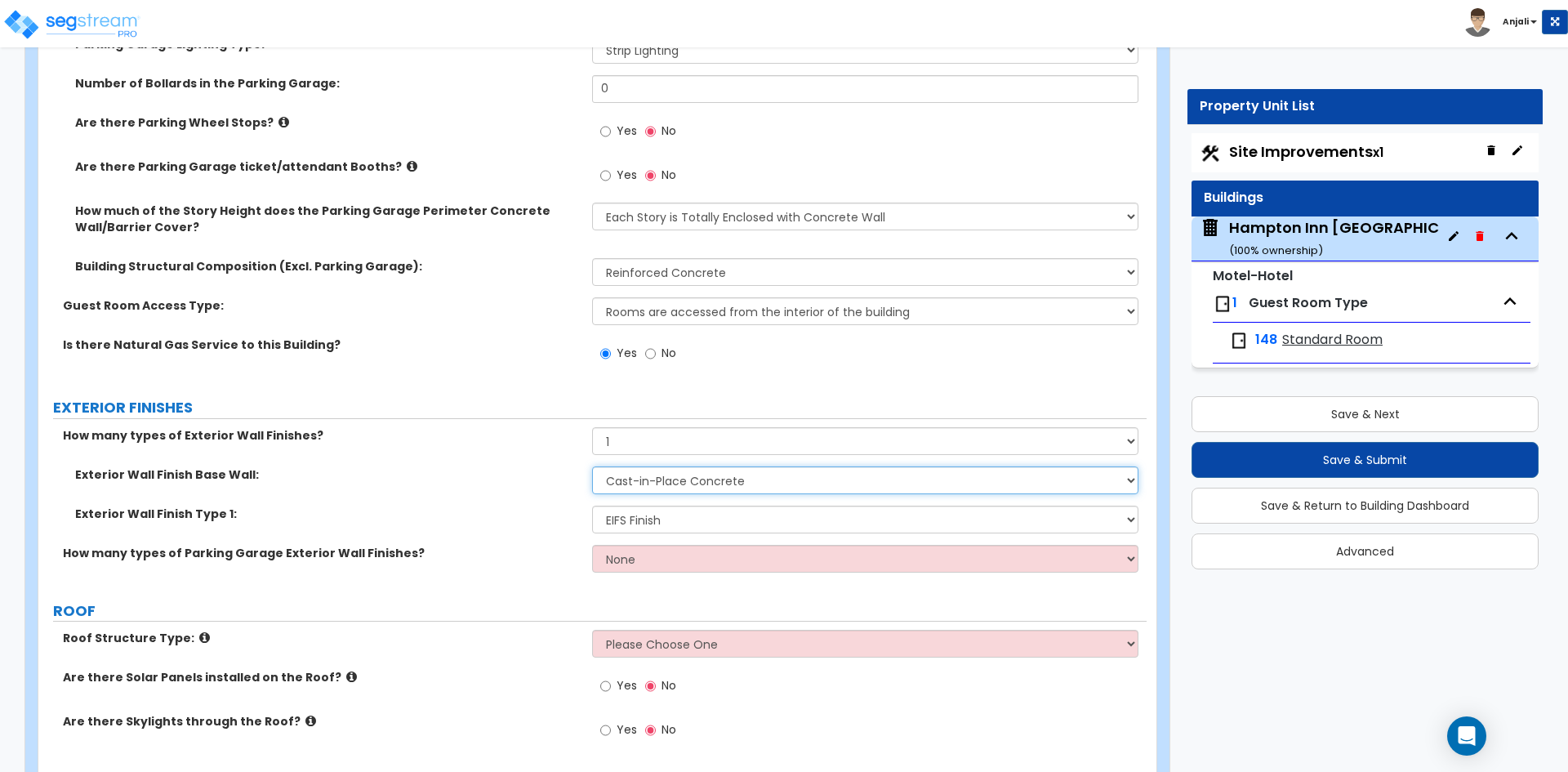
click at [698, 467] on select "I Don't Know, Please Choose for me Concrete Masonry Units (CMU) Cast-in-Place C…" at bounding box center [865, 480] width 545 height 28
click at [569, 505] on label "Exterior Wall Finish Type 1:" at bounding box center [327, 513] width 504 height 16
click at [702, 545] on select "None 1 2 3" at bounding box center [865, 558] width 545 height 28
select select "1"
click at [592, 545] on select "None 1 2 3" at bounding box center [865, 558] width 545 height 28
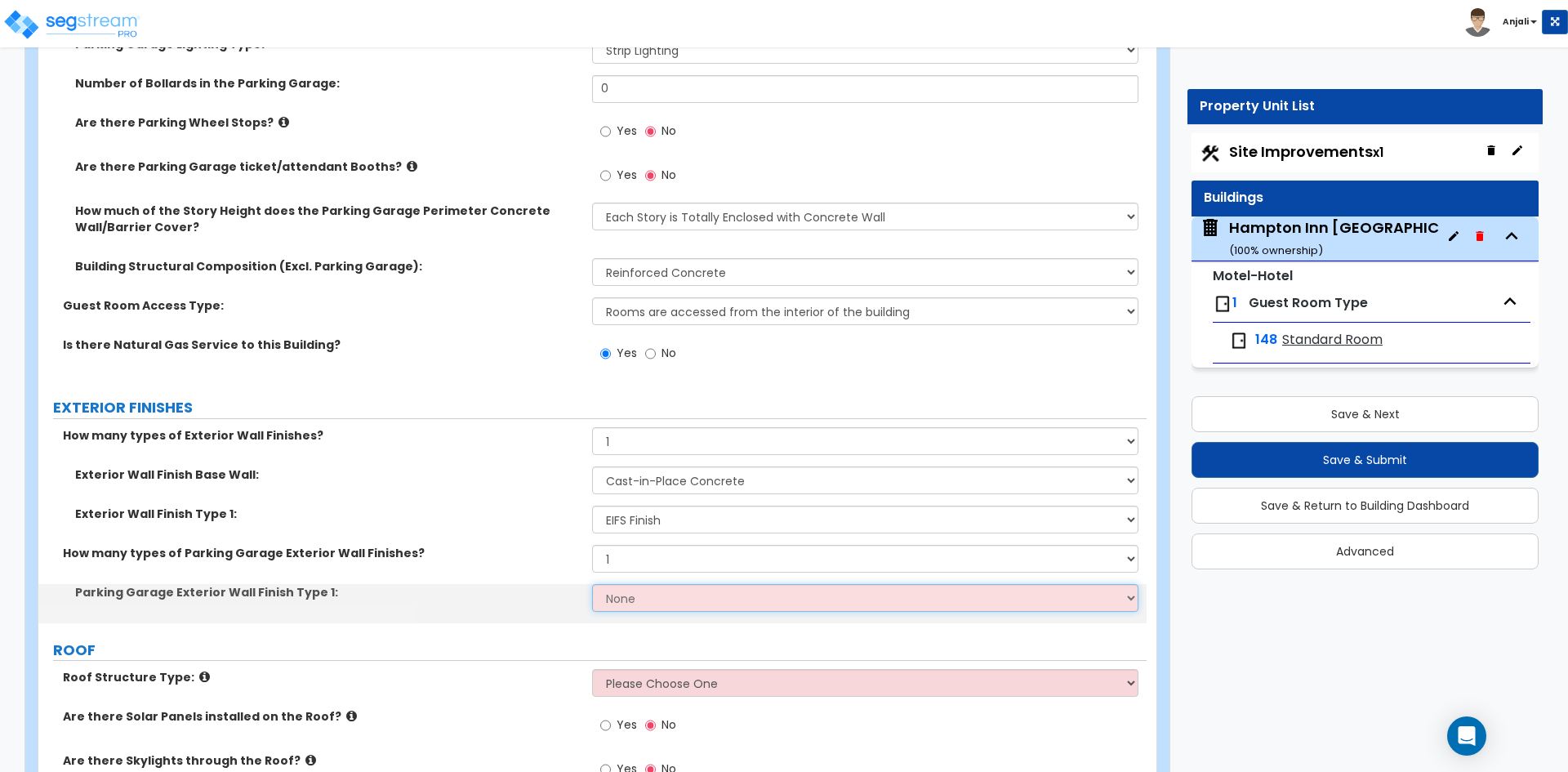
click at [672, 584] on select "None Paint Finish Stucco Finish Stone Veneer Brick Veneer Metal Composite Panel…" at bounding box center [865, 597] width 545 height 28
select select "2"
click at [592, 584] on select "None Paint Finish Stucco Finish Stone Veneer Brick Veneer Metal Composite Panel…" at bounding box center [865, 597] width 545 height 28
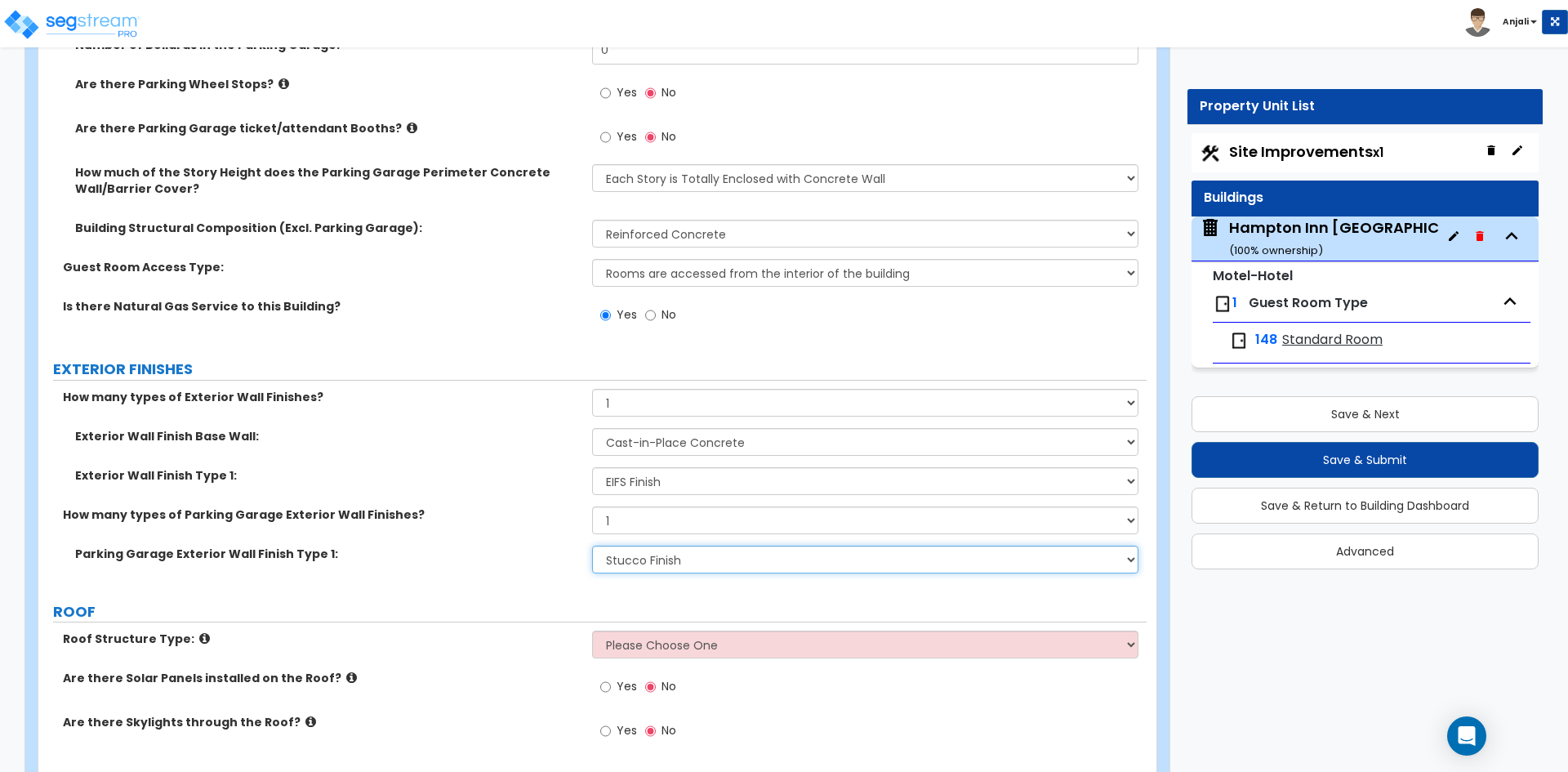
scroll to position [1633, 0]
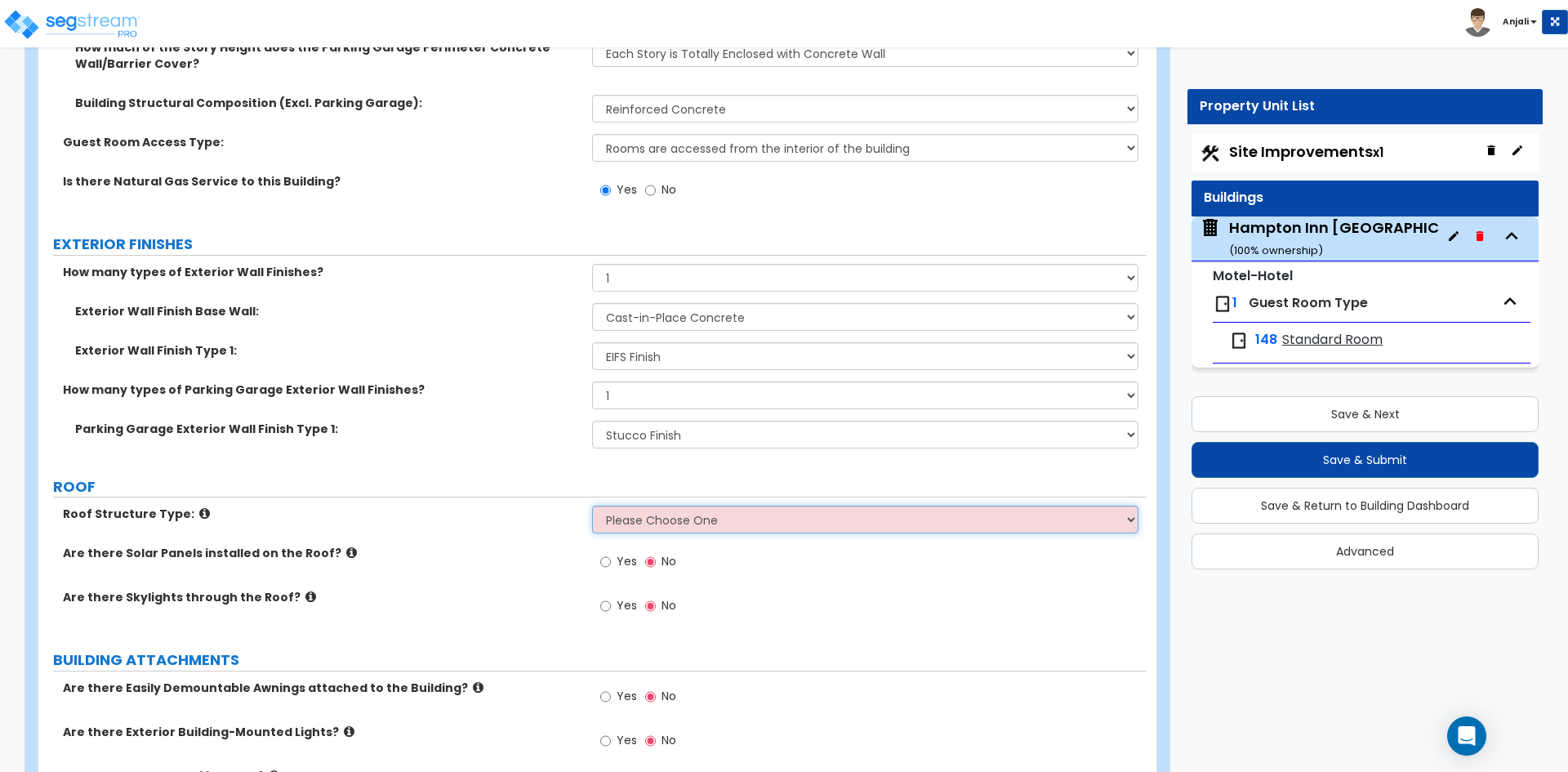
click at [676, 505] on select "Please Choose One [PERSON_NAME] Roof Flat Roof Hybrid [PERSON_NAME] & Flat Roof" at bounding box center [865, 519] width 545 height 28
select select "2"
click at [592, 505] on select "Please Choose One [PERSON_NAME] Roof Flat Roof Hybrid [PERSON_NAME] & Flat Roof" at bounding box center [865, 519] width 545 height 28
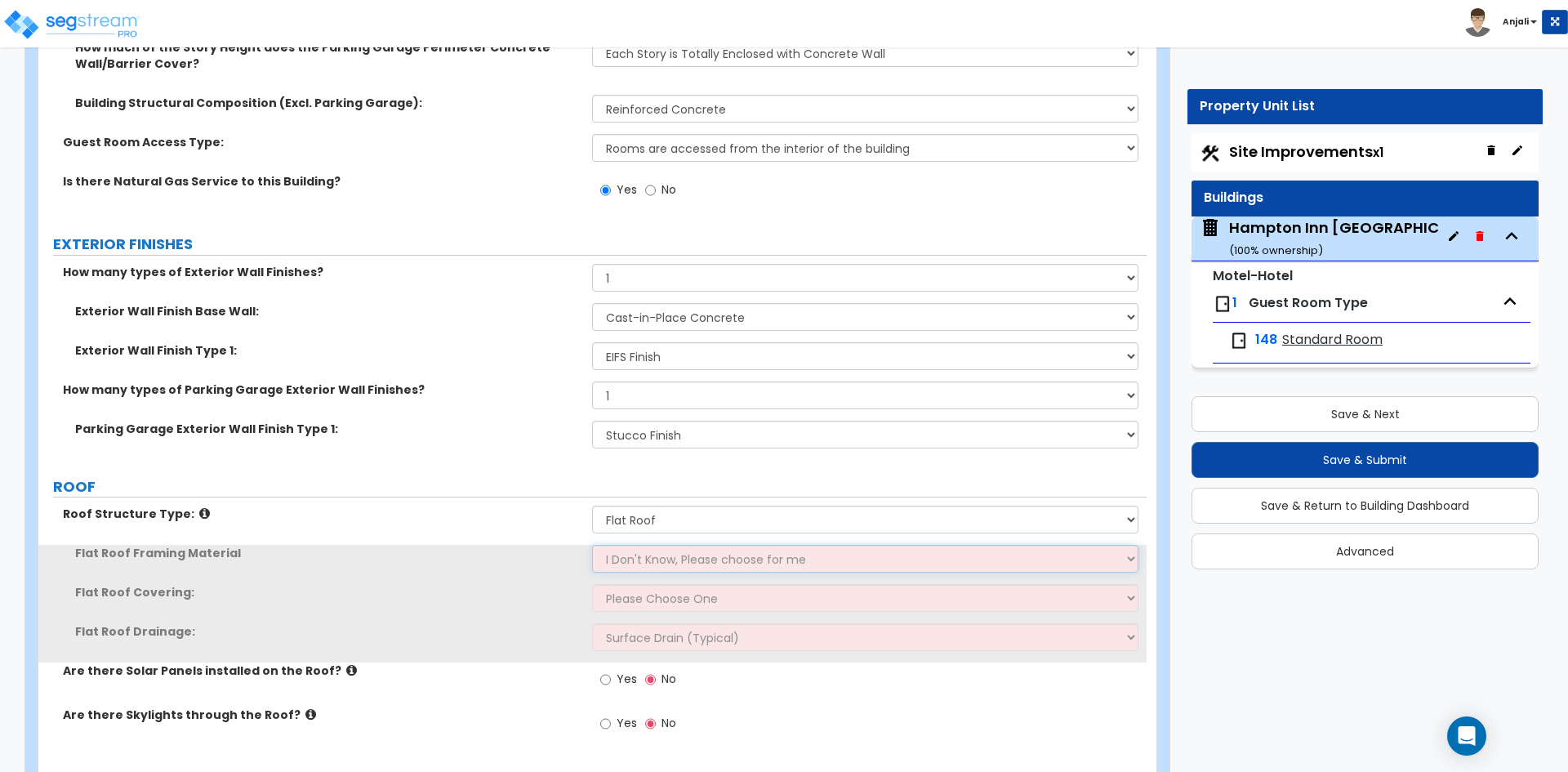
click at [665, 545] on select "I Don't Know, Please choose for me Metal Wood Concrete" at bounding box center [865, 558] width 545 height 28
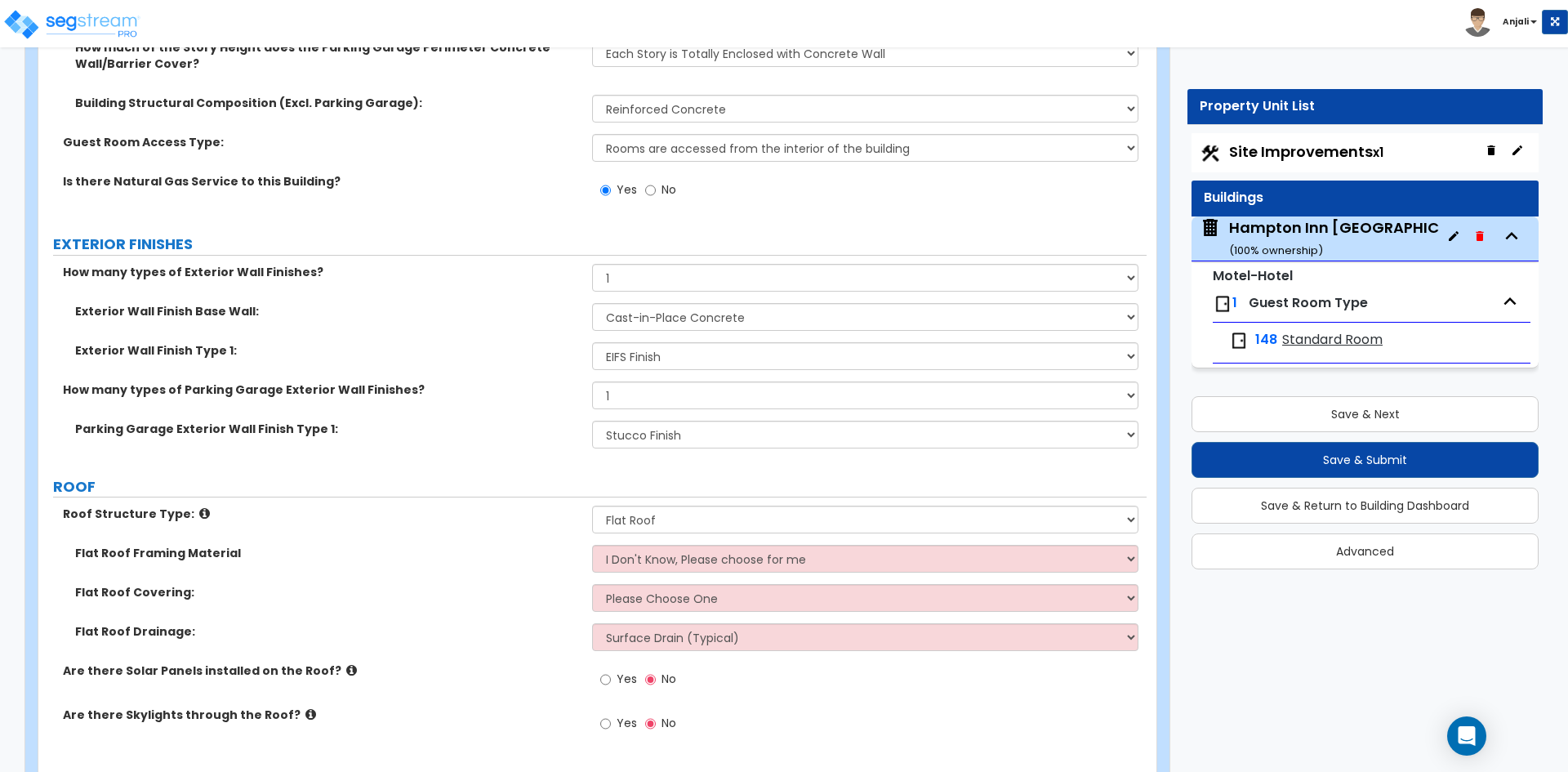
click at [669, 667] on label "No" at bounding box center [660, 681] width 31 height 28
click at [656, 670] on input "No" at bounding box center [650, 679] width 11 height 18
click at [694, 545] on select "I Don't Know, Please choose for me Metal Wood Concrete" at bounding box center [865, 558] width 545 height 28
select select "3"
click at [592, 545] on select "I Don't Know, Please choose for me Metal Wood Concrete" at bounding box center [865, 558] width 545 height 28
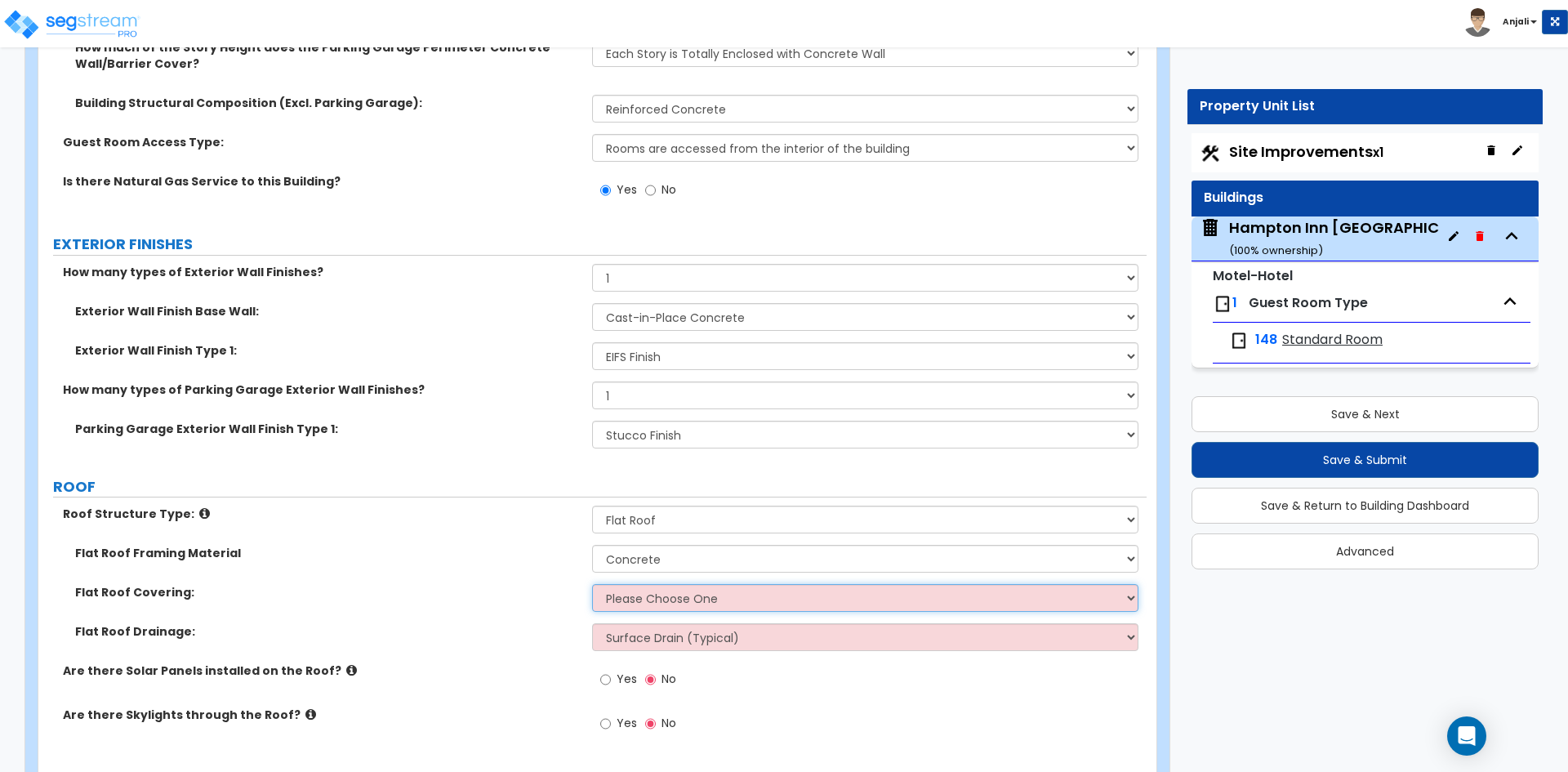
click at [683, 584] on select "Please Choose One Rolled Asphalt PVC Membrane Plastic (EPDM) Membrane Asphalt F…" at bounding box center [865, 597] width 545 height 28
select select "1"
click at [592, 584] on select "Please Choose One Rolled Asphalt PVC Membrane Plastic (EPDM) Membrane Asphalt F…" at bounding box center [865, 597] width 545 height 28
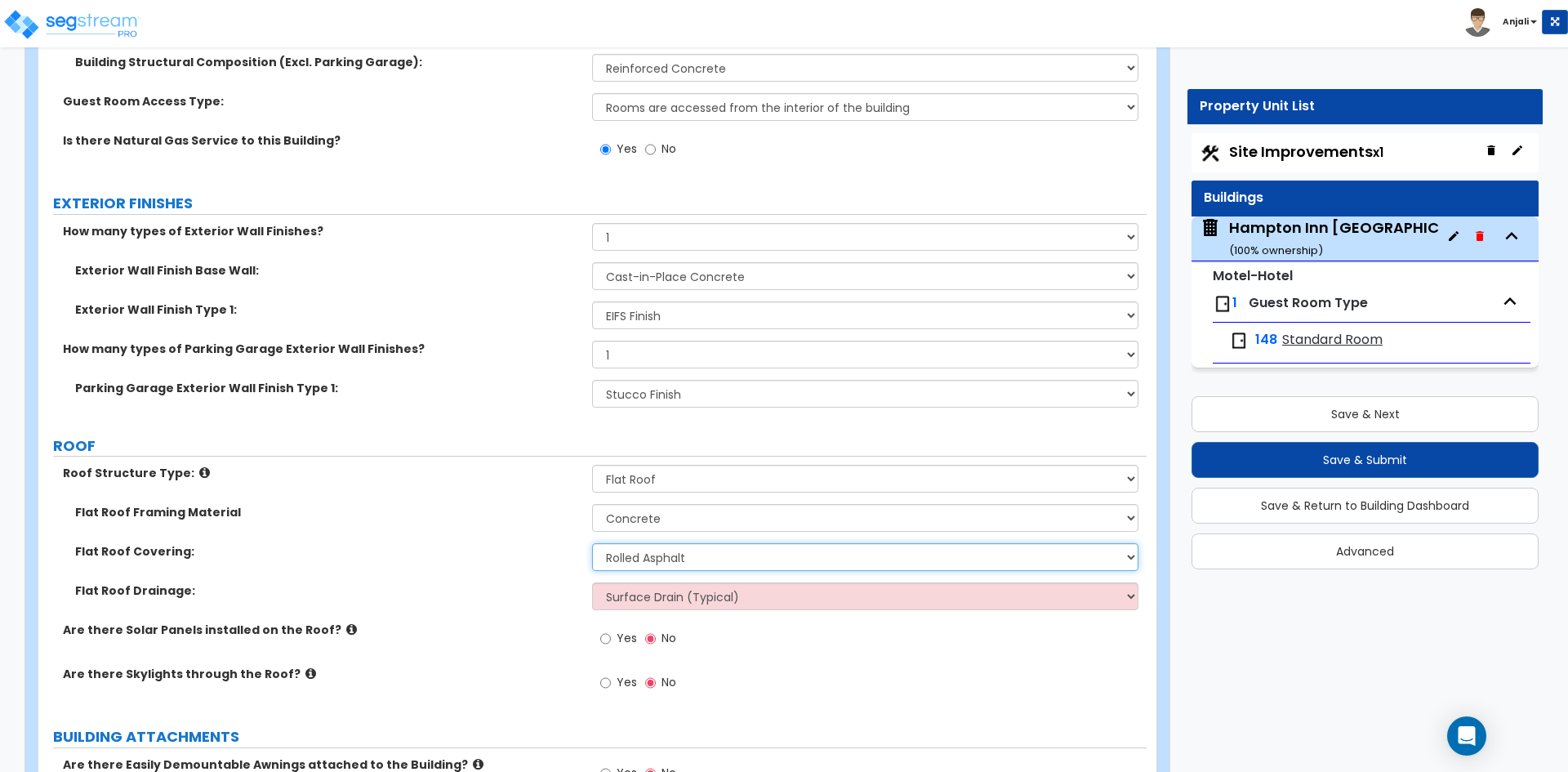
scroll to position [1715, 0]
